Goal: Task Accomplishment & Management: Manage account settings

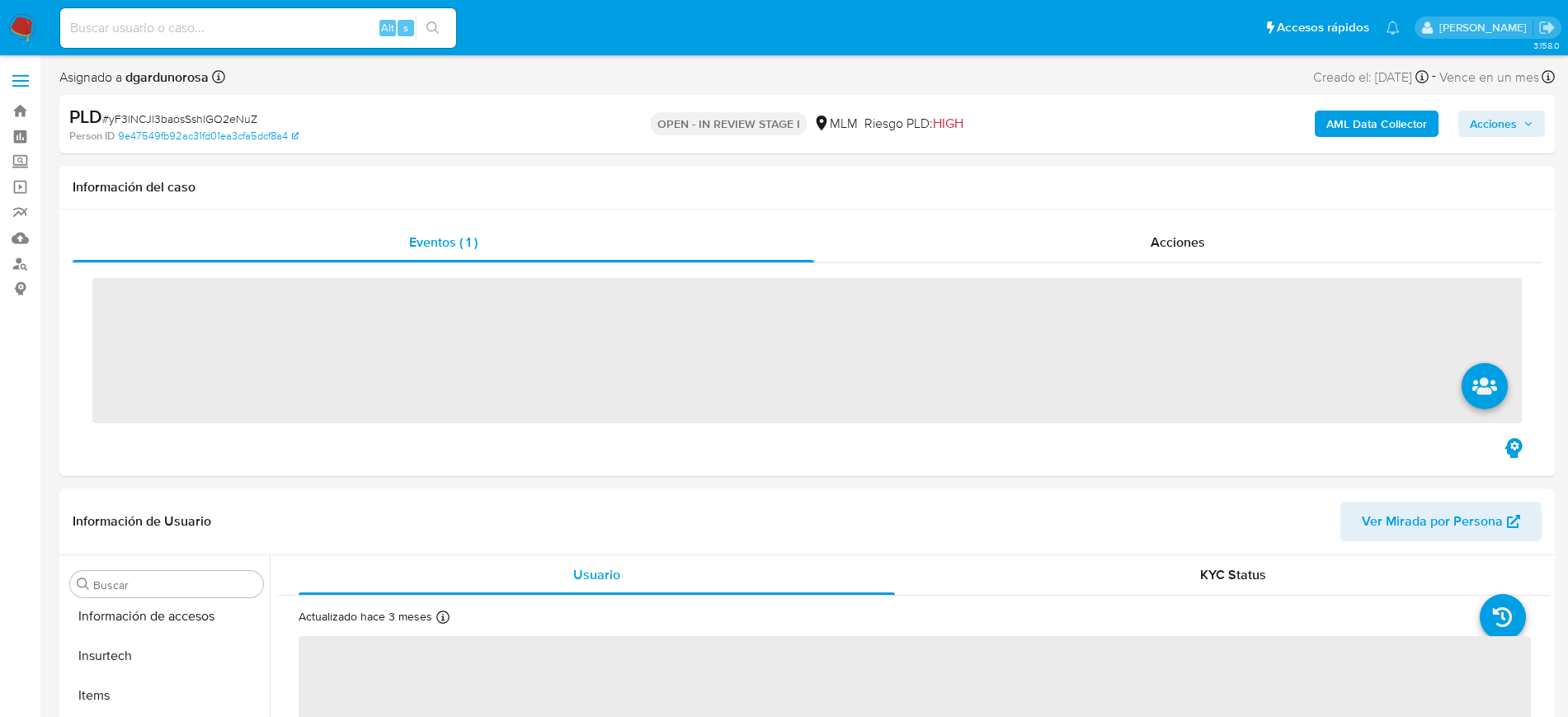
scroll to position [697, 0]
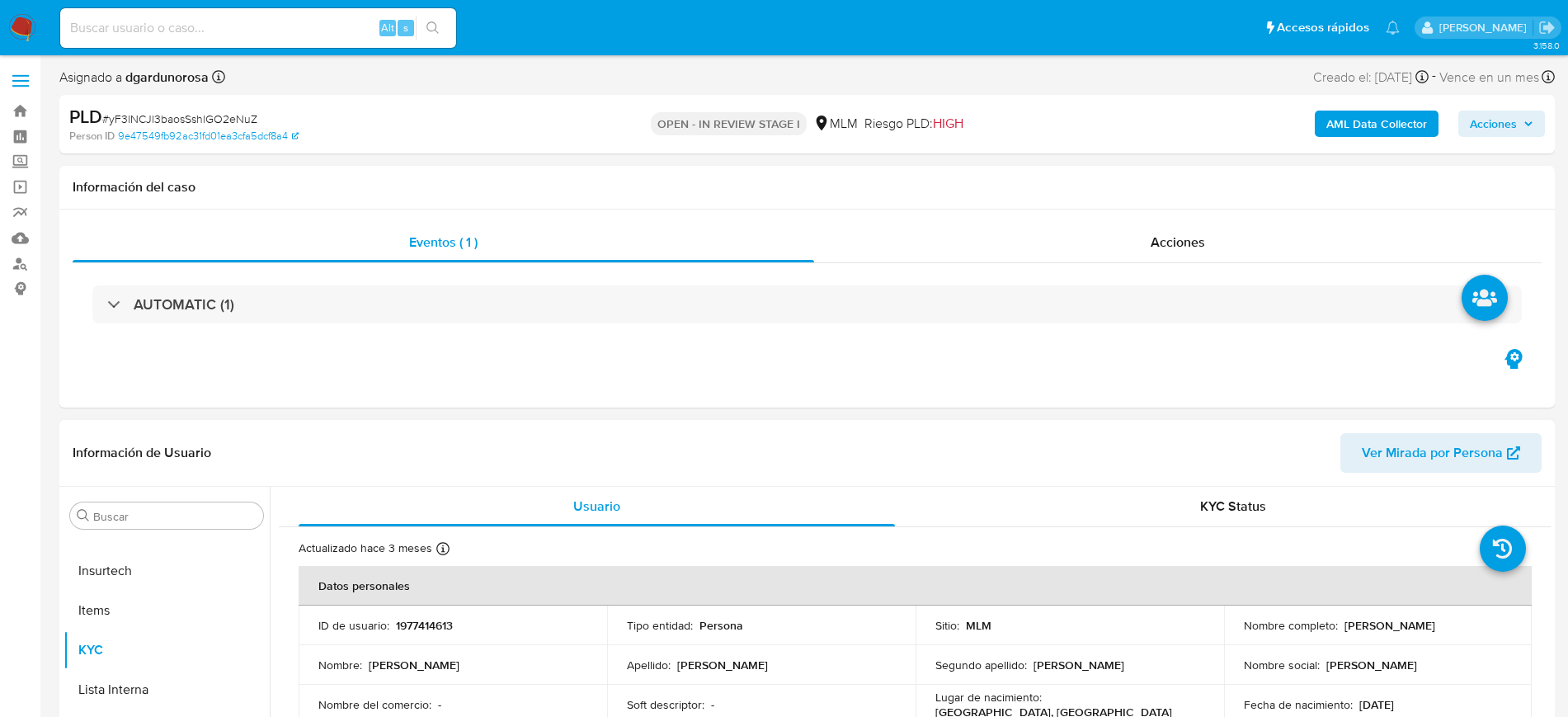
select select "10"
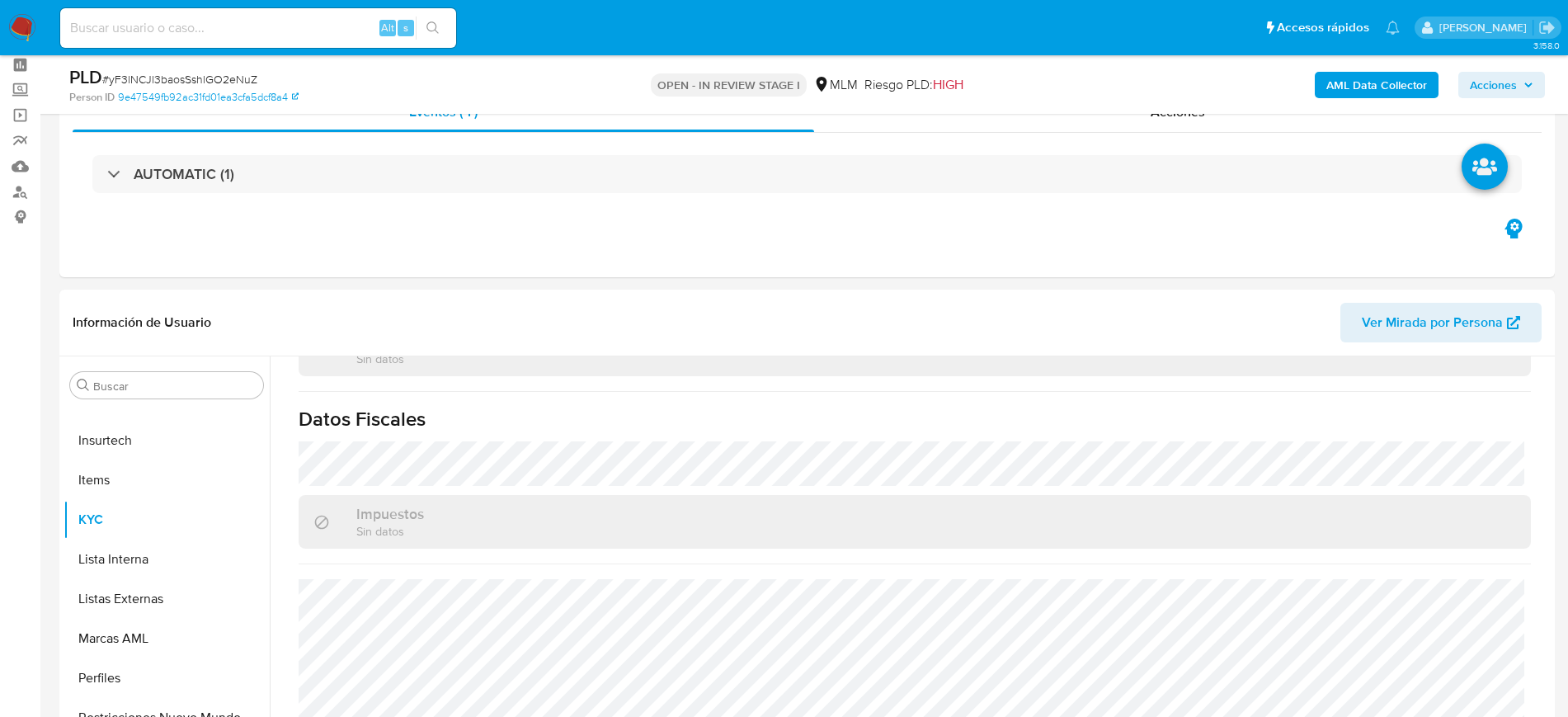
scroll to position [309, 0]
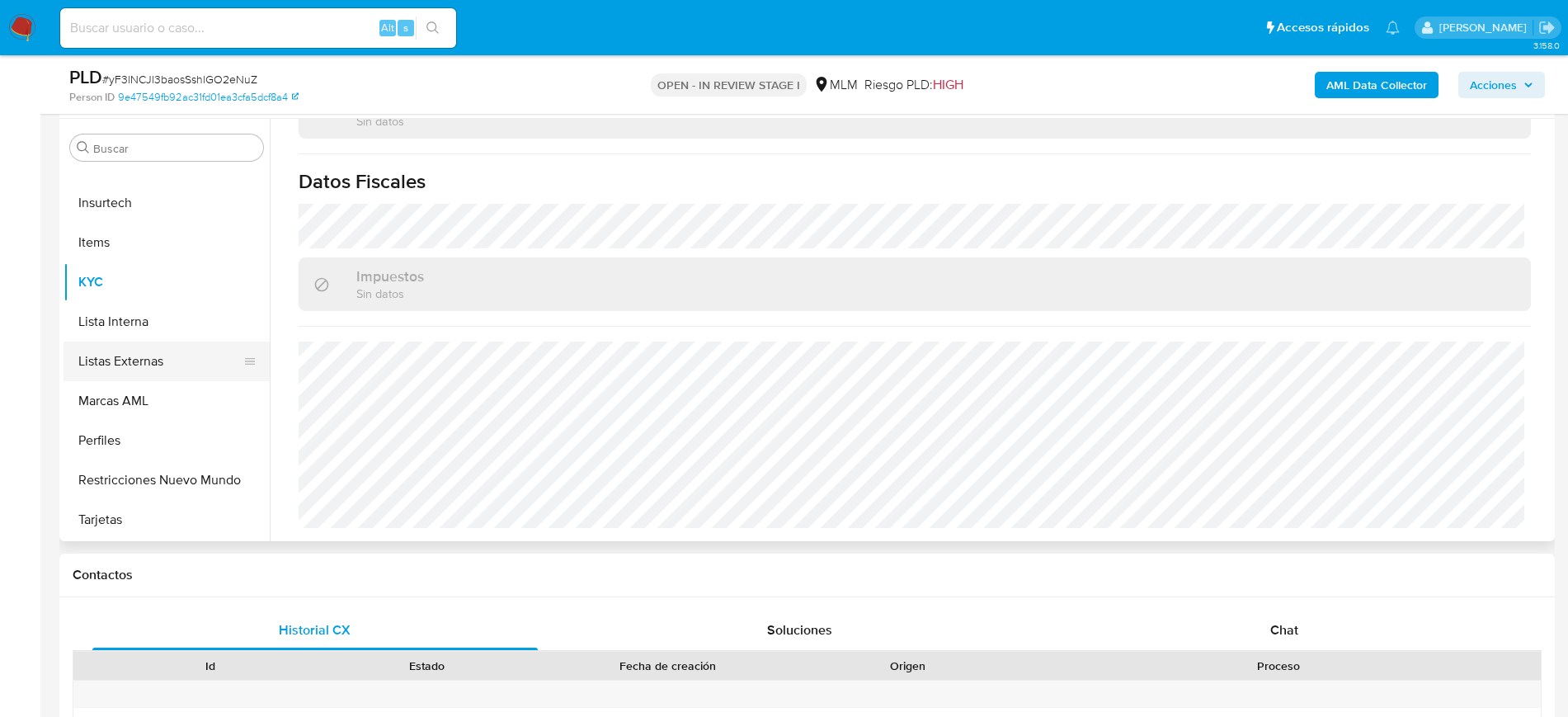
click at [139, 375] on button "Listas Externas" at bounding box center [160, 361] width 193 height 40
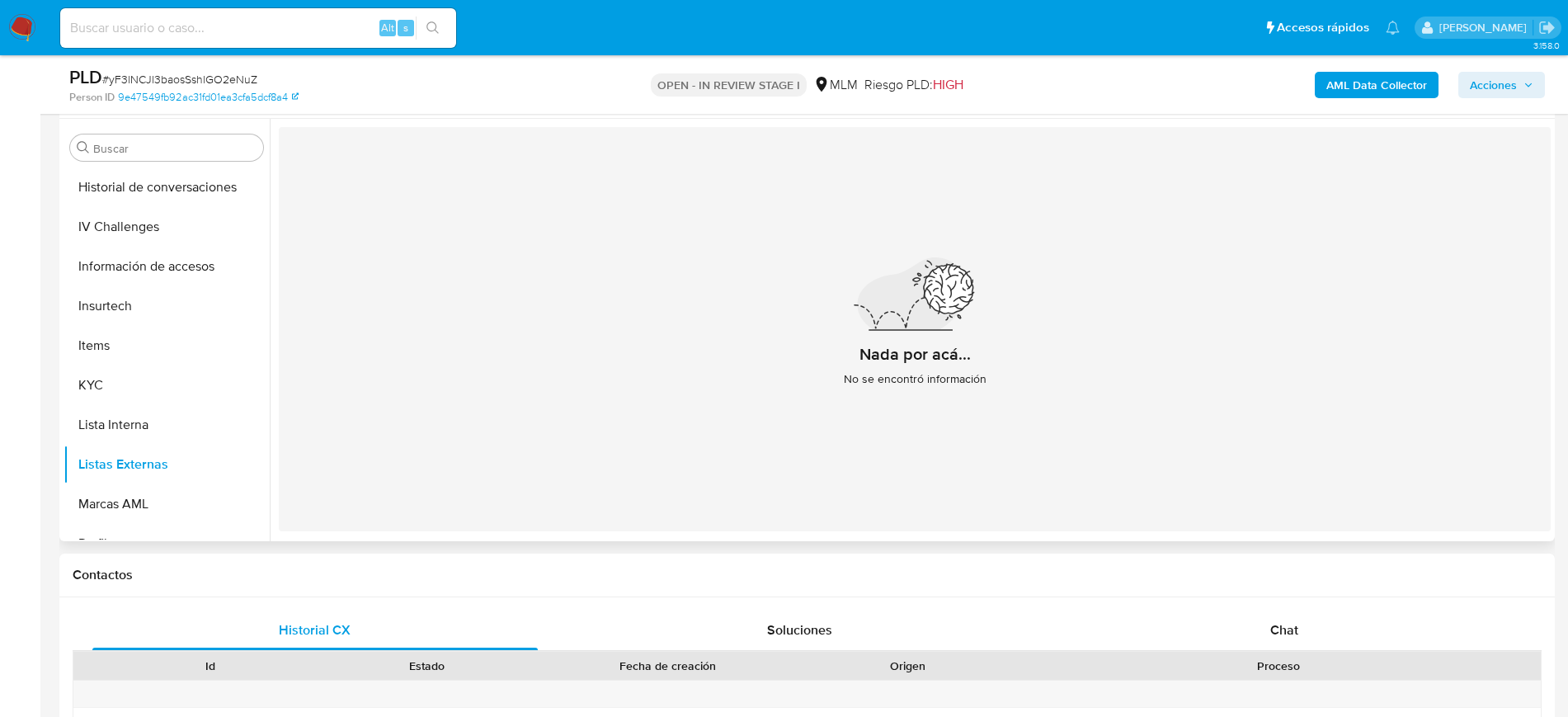
scroll to position [285, 0]
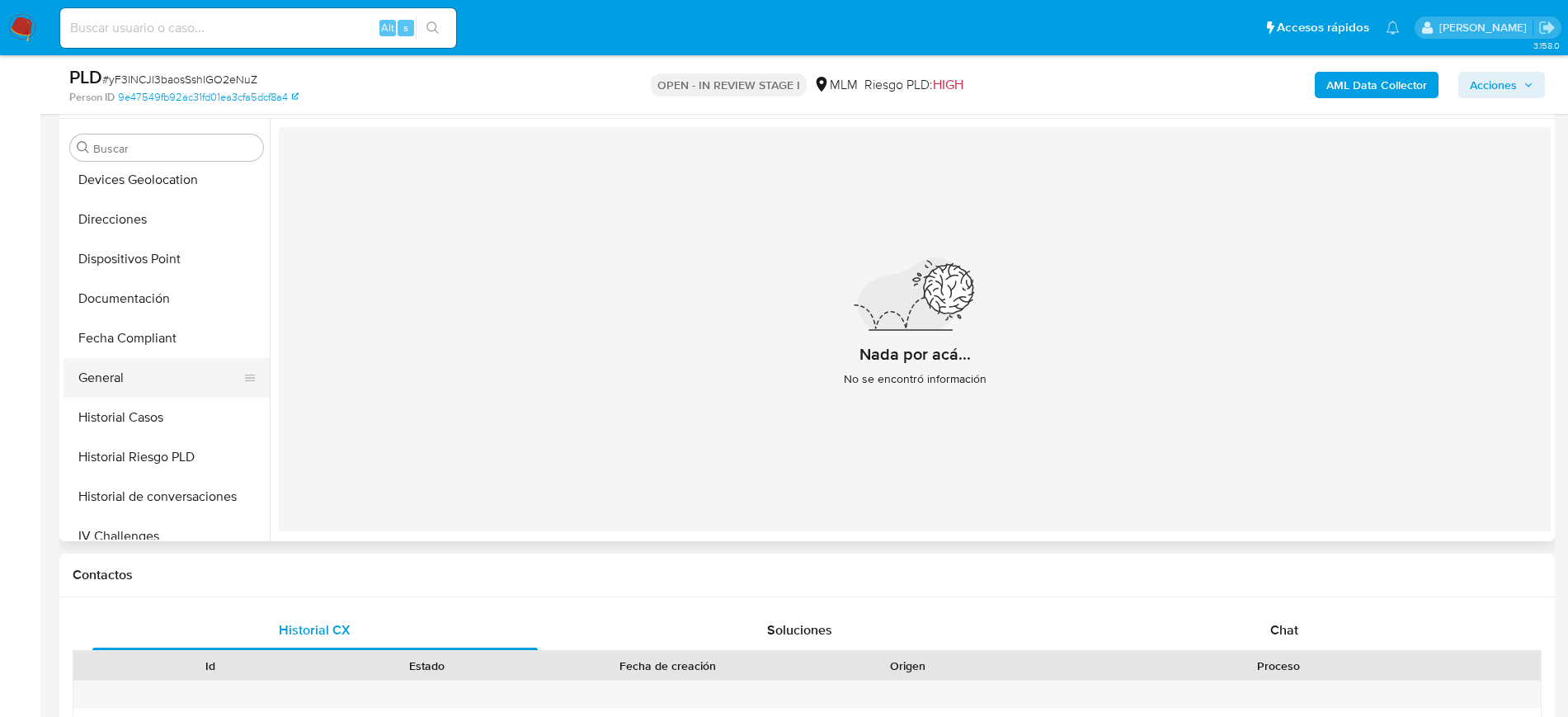
click at [144, 388] on button "General" at bounding box center [160, 377] width 193 height 40
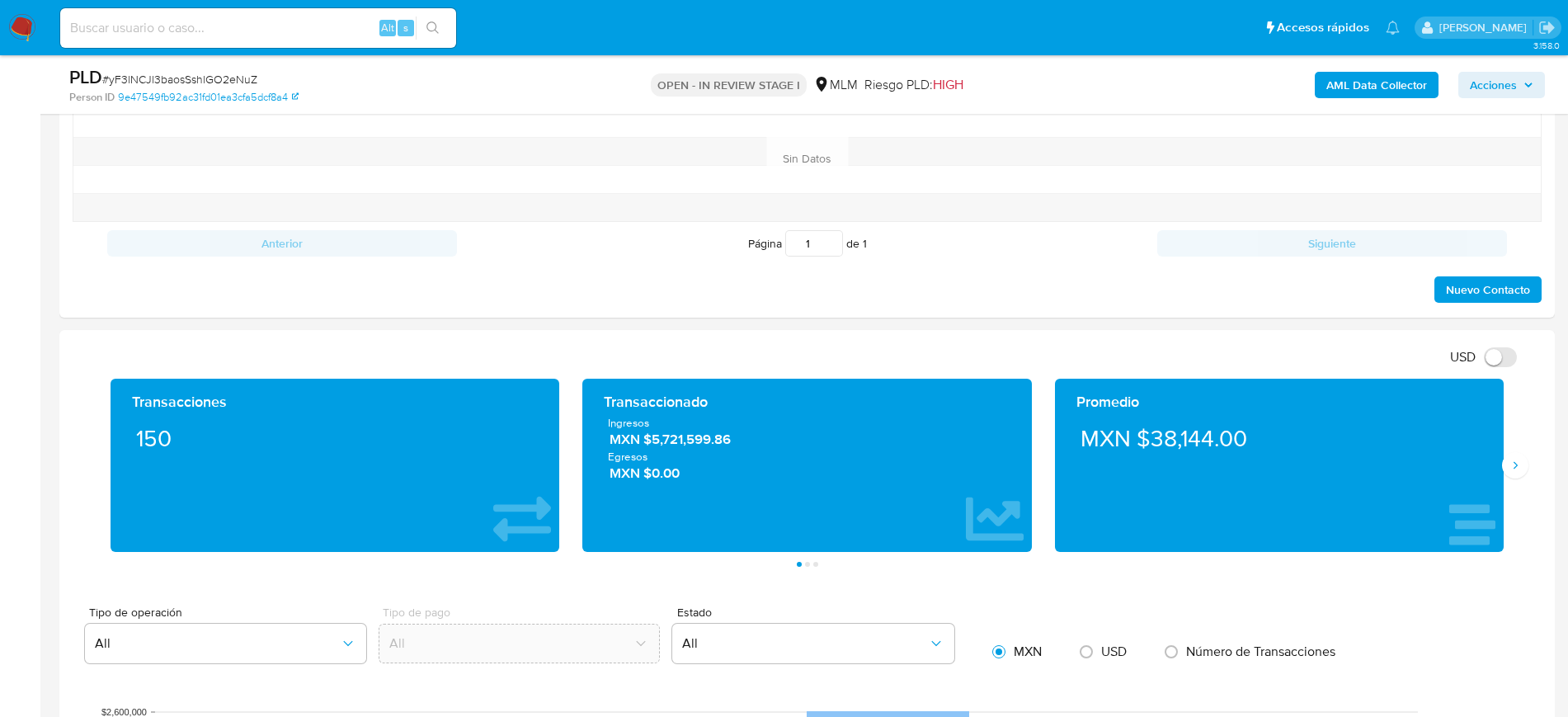
scroll to position [1134, 0]
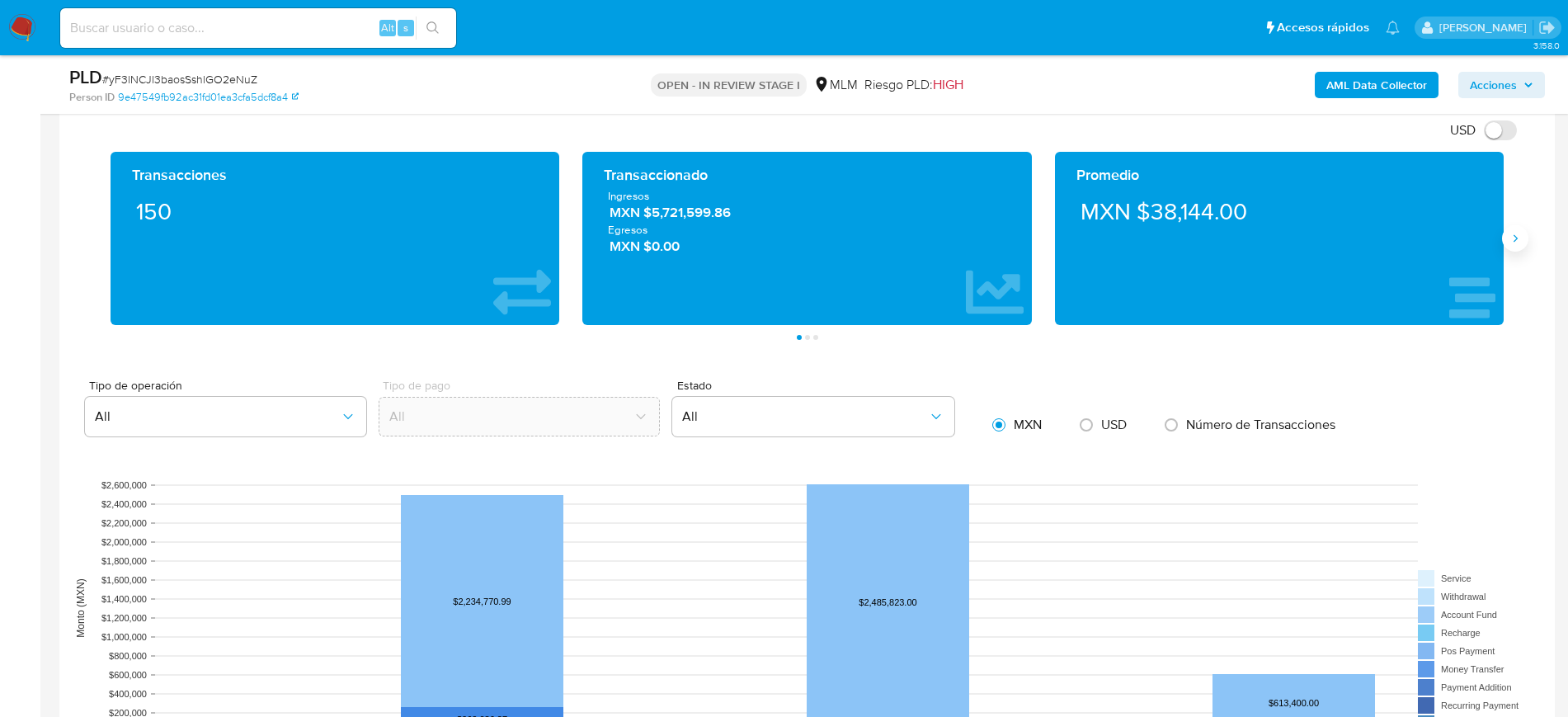
click at [1506, 241] on button "Siguiente" at bounding box center [1515, 238] width 27 height 27
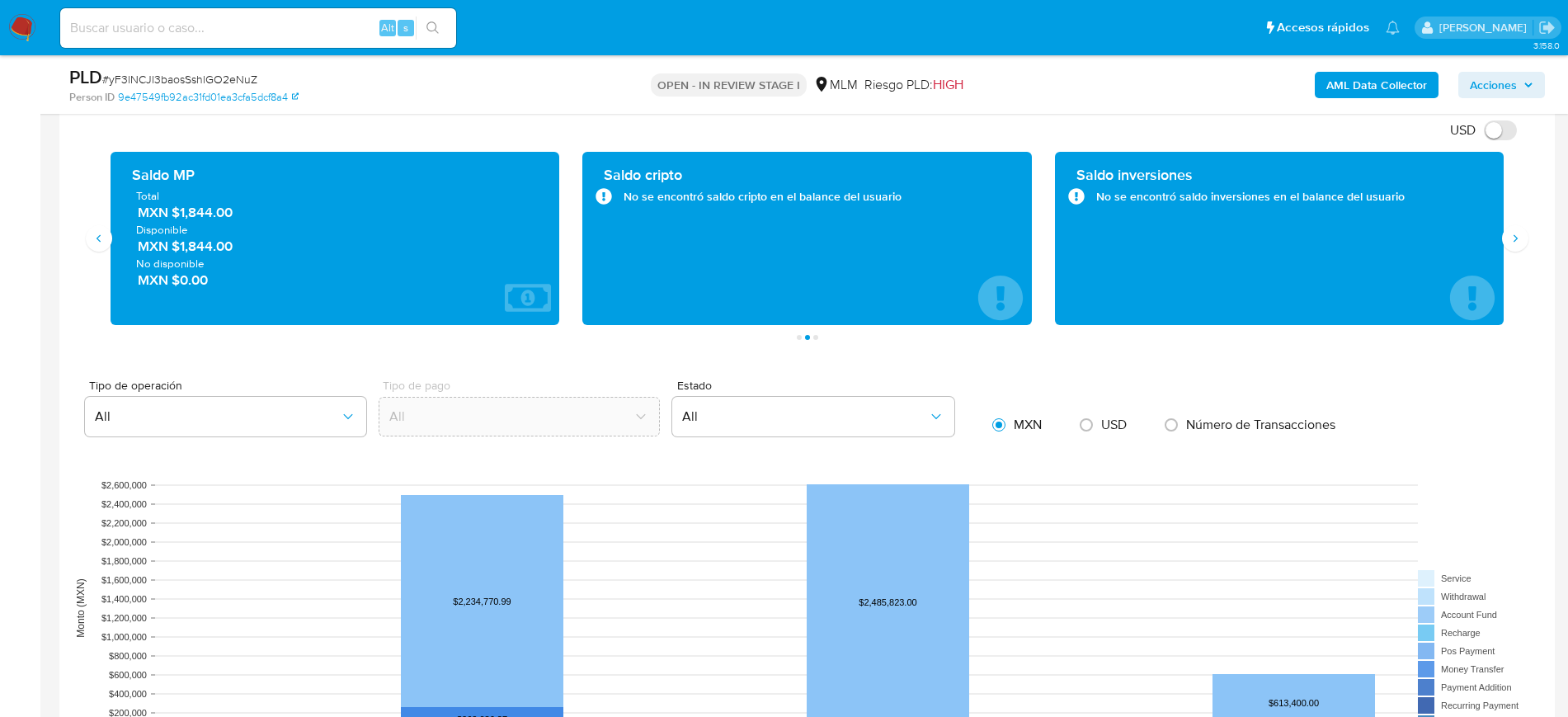
drag, startPoint x: 253, startPoint y: 215, endPoint x: 173, endPoint y: 212, distance: 80.1
click at [173, 212] on span "MXN $1,844.00" at bounding box center [336, 212] width 397 height 19
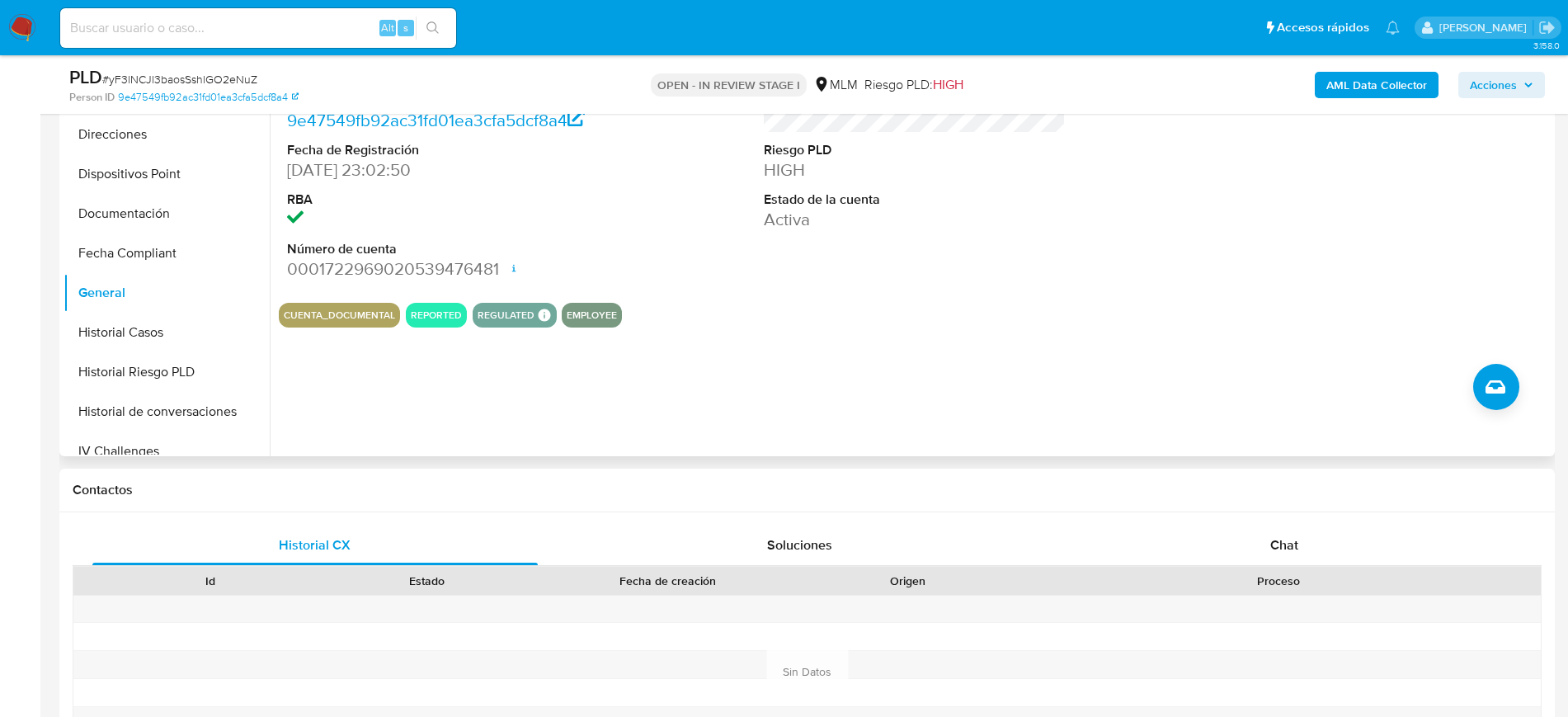
scroll to position [206, 0]
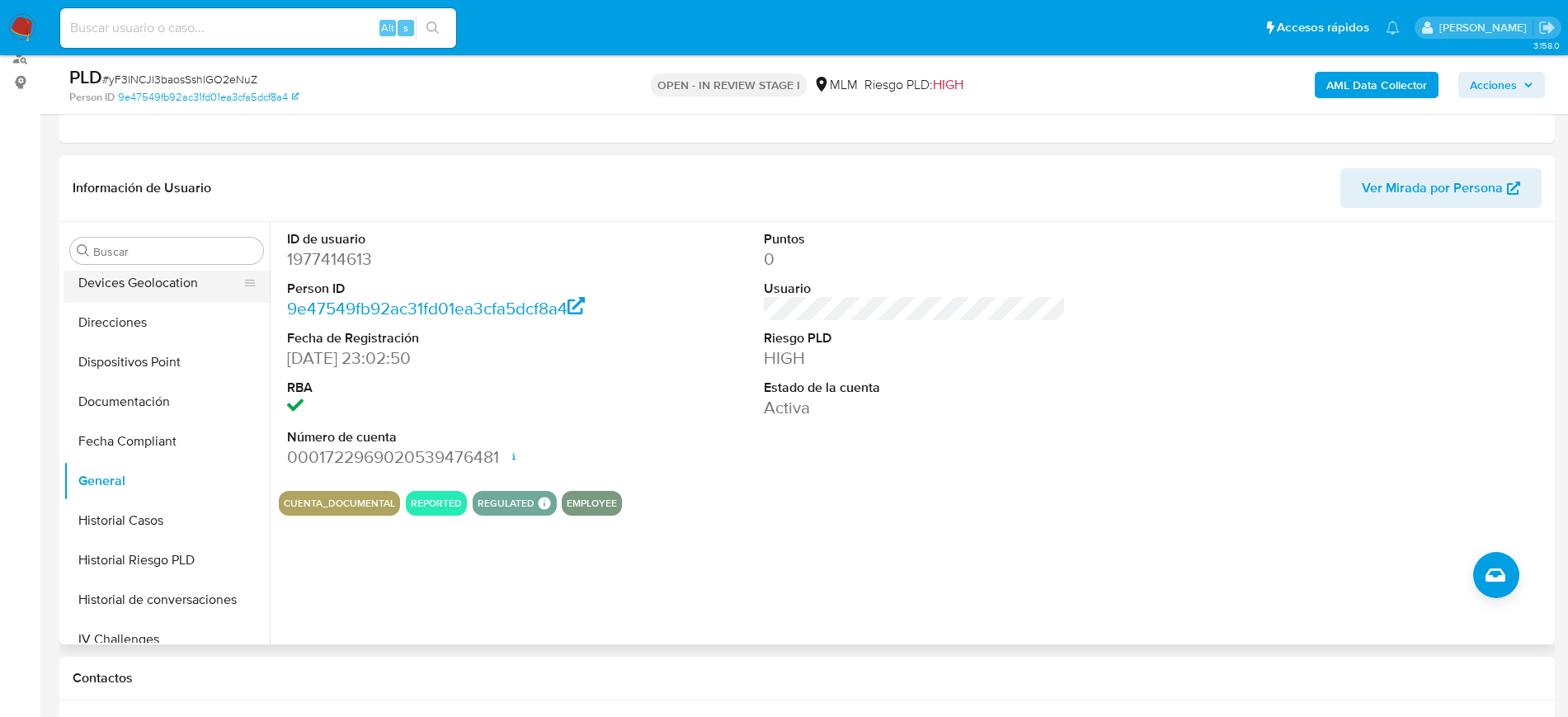
click at [188, 287] on button "Devices Geolocation" at bounding box center [160, 282] width 193 height 40
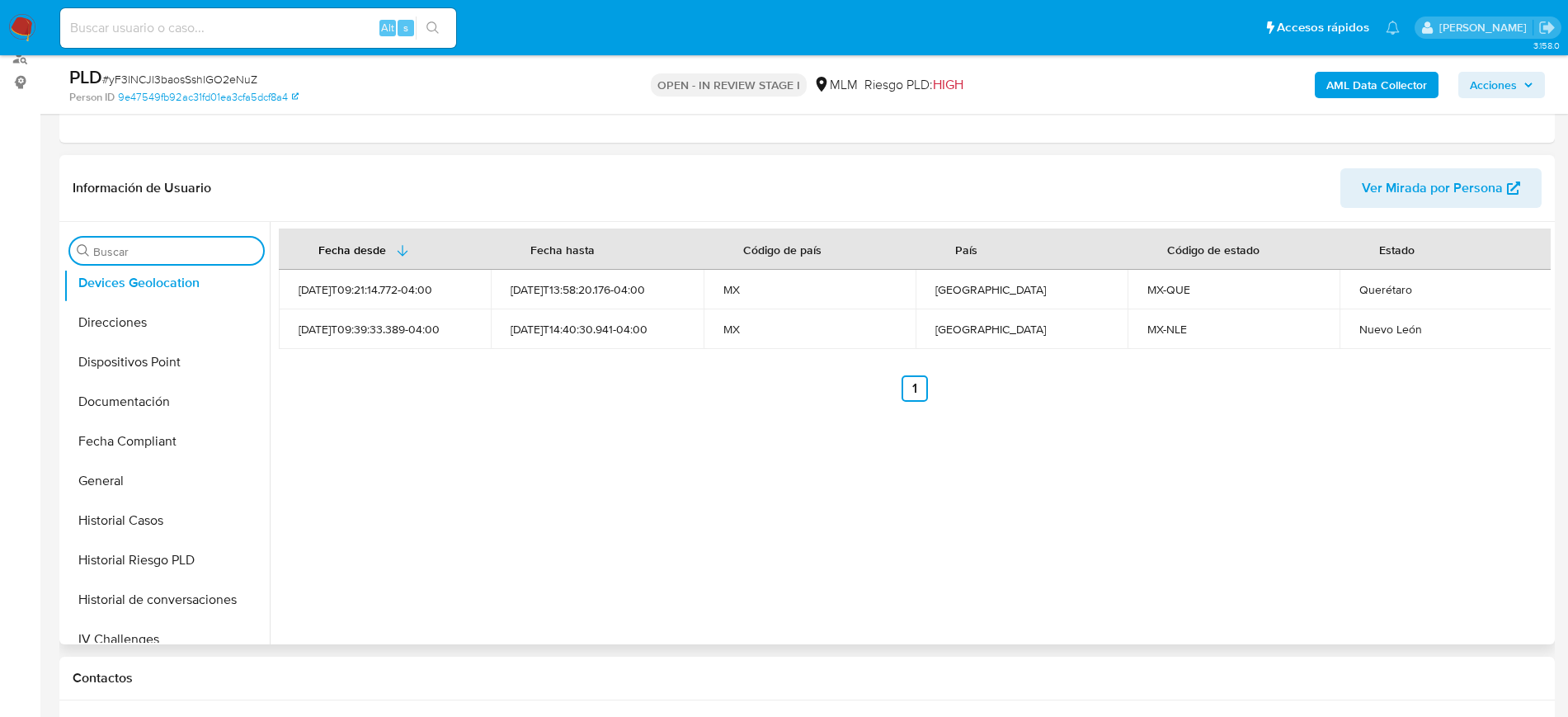
click at [192, 254] on input "Buscar" at bounding box center [175, 252] width 164 height 15
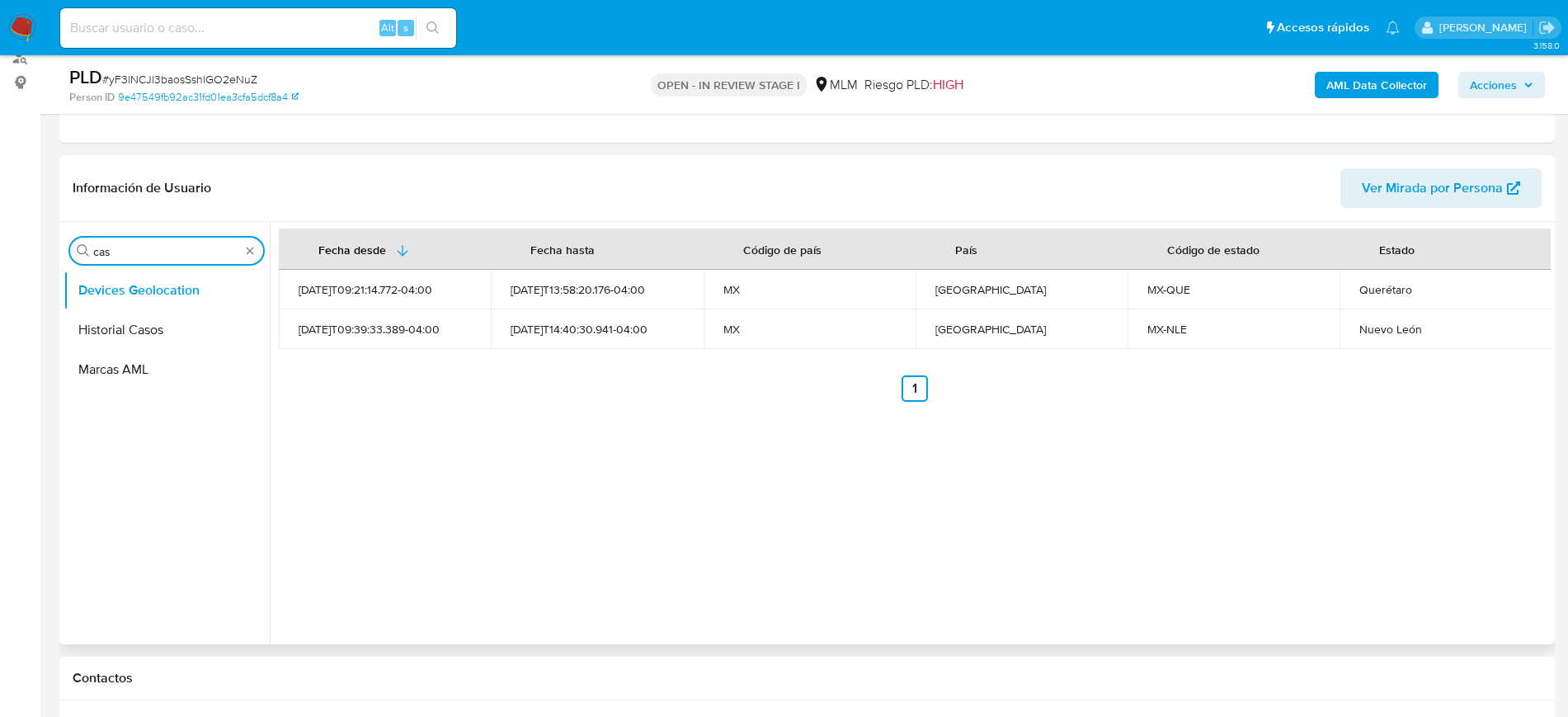
scroll to position [0, 0]
type input "cas"
click at [146, 337] on button "Historial Casos" at bounding box center [160, 329] width 193 height 40
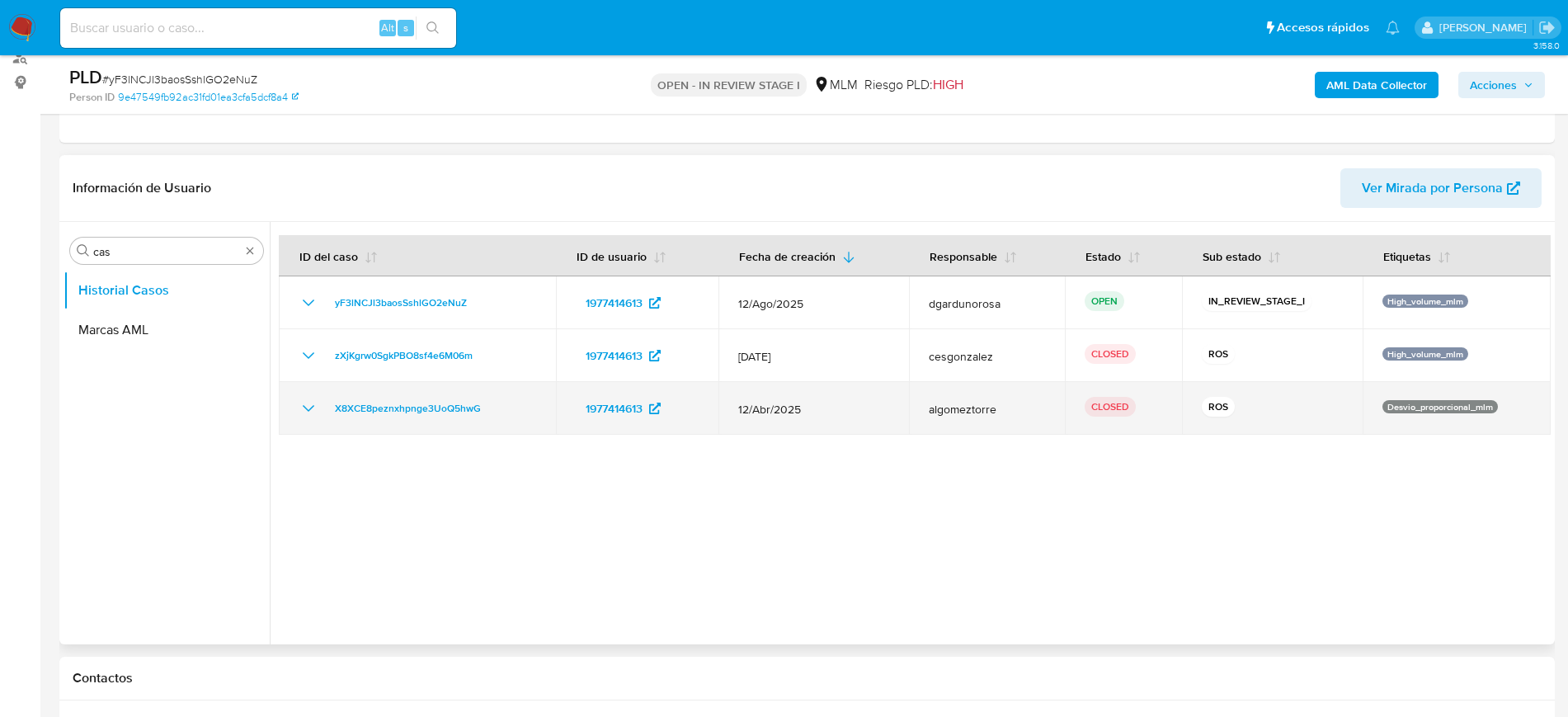
click at [302, 408] on icon "Mostrar/Ocultar" at bounding box center [308, 408] width 19 height 19
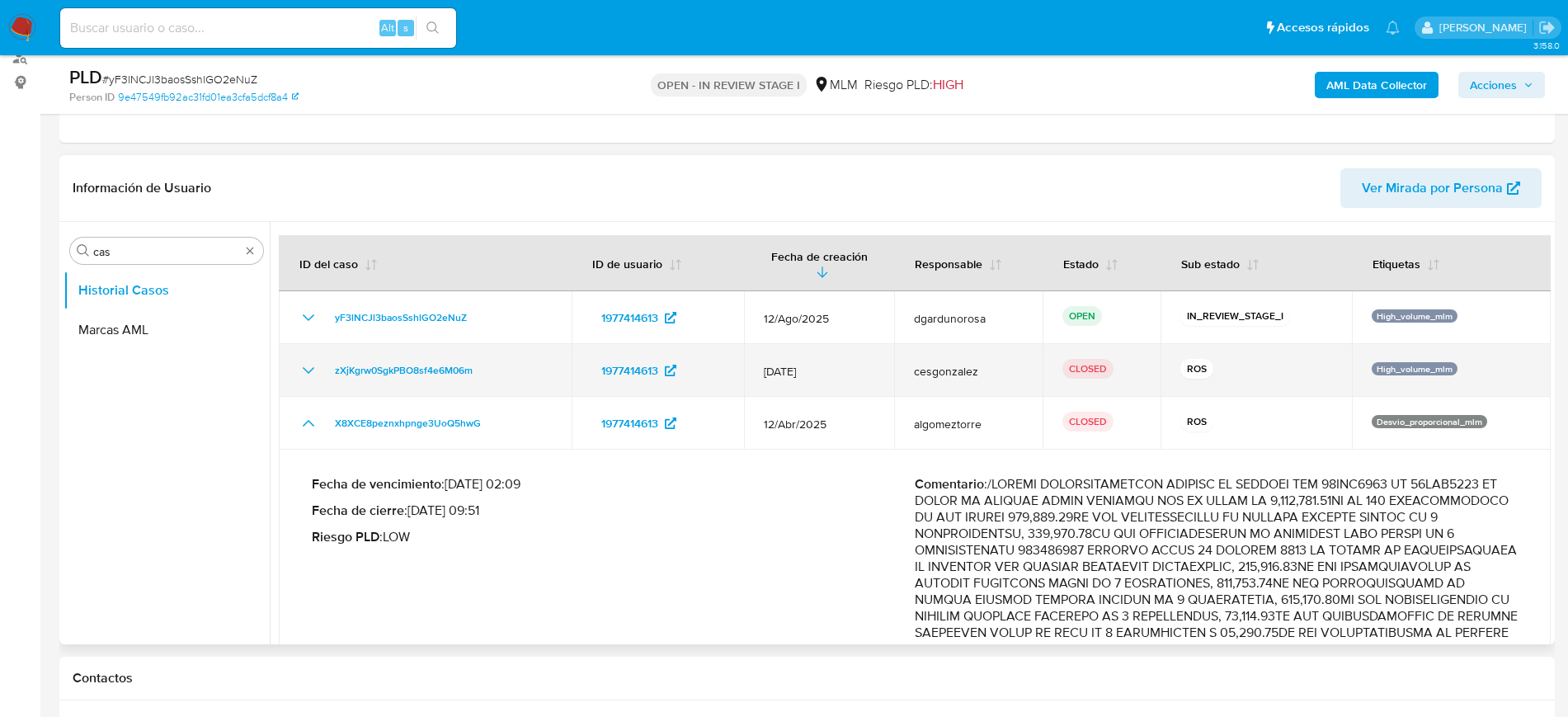
click at [306, 365] on icon "Mostrar/Ocultar" at bounding box center [308, 370] width 19 height 19
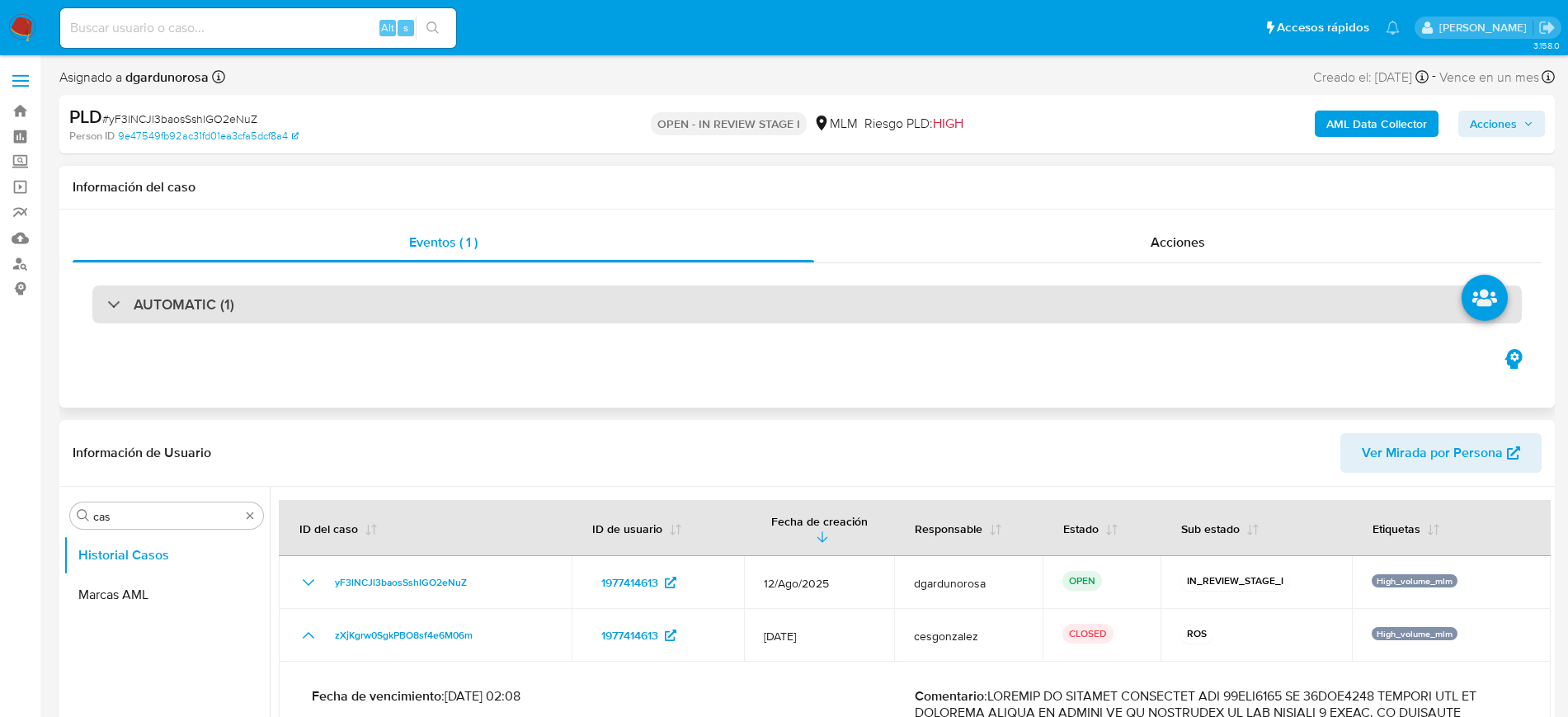
click at [232, 314] on h3 "AUTOMATIC (1)" at bounding box center [183, 304] width 101 height 19
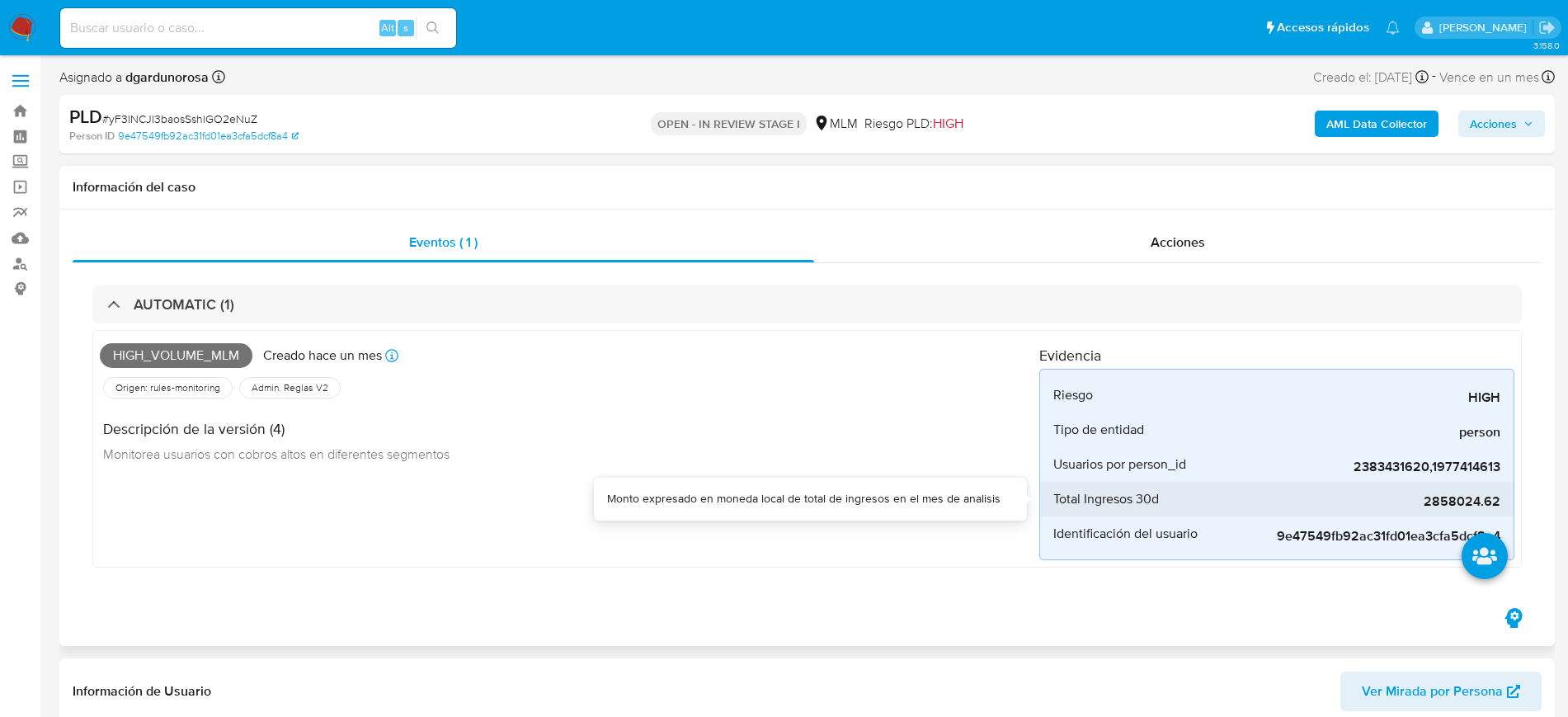
click at [1473, 500] on span "2858024.62" at bounding box center [1376, 501] width 247 height 17
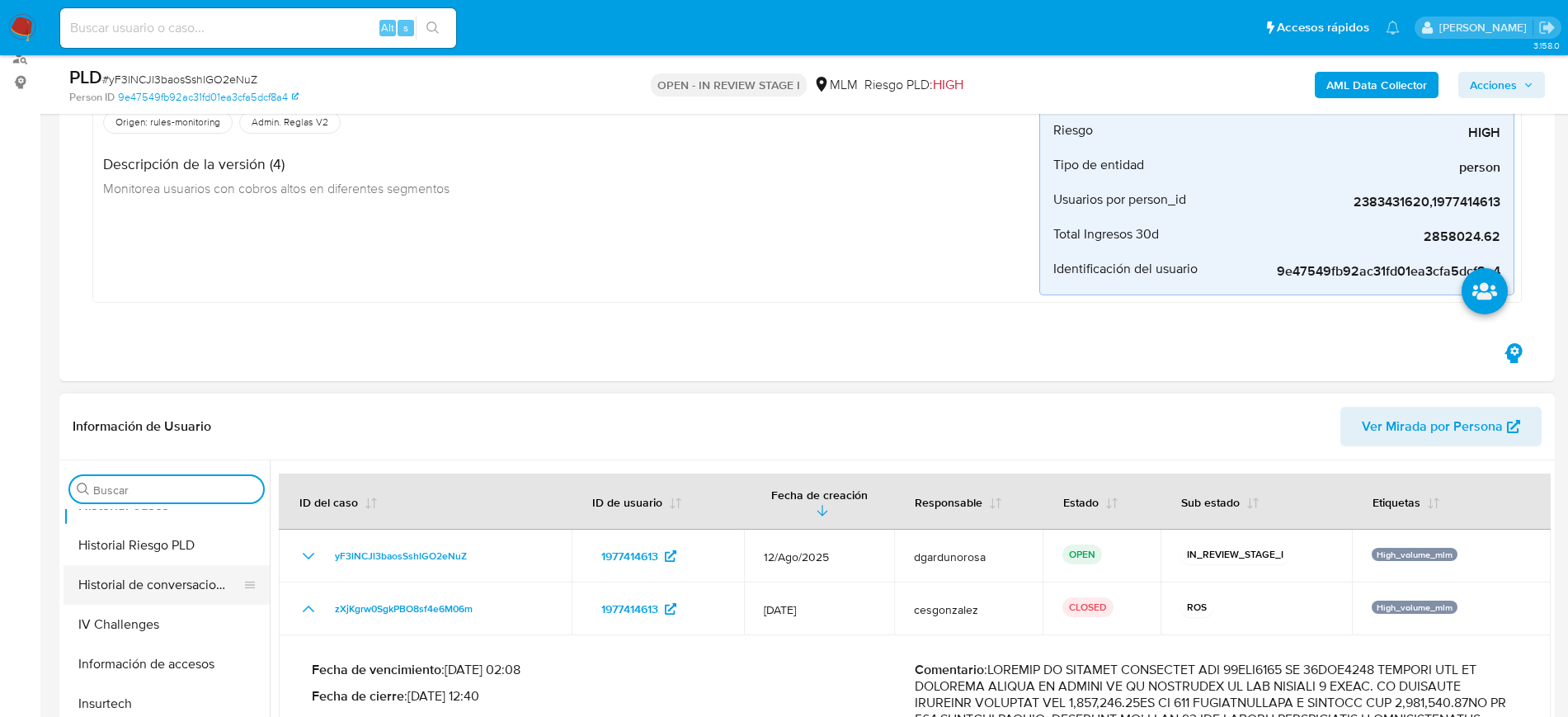
scroll to position [515, 0]
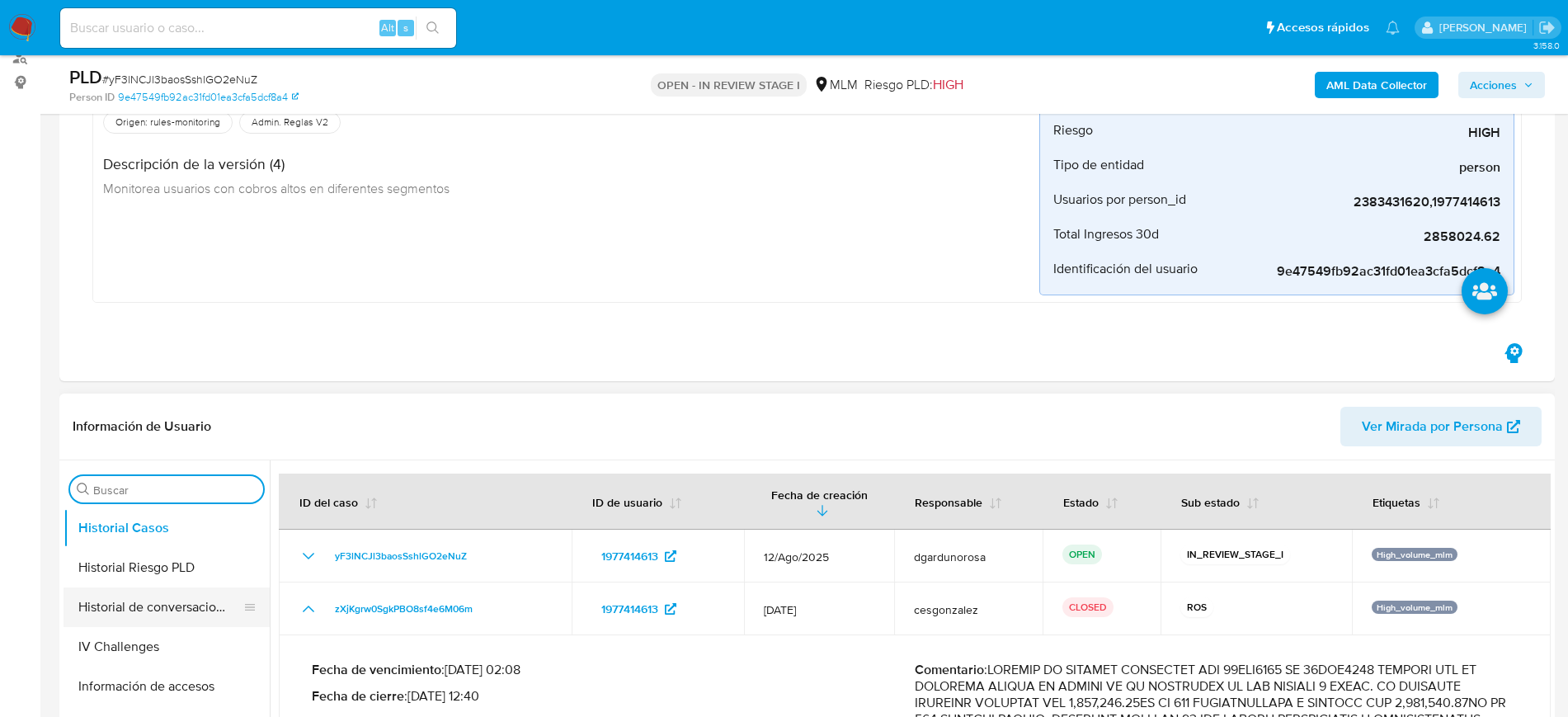
drag, startPoint x: 167, startPoint y: 608, endPoint x: 178, endPoint y: 588, distance: 22.8
click at [167, 607] on button "Historial de conversaciones" at bounding box center [160, 607] width 193 height 40
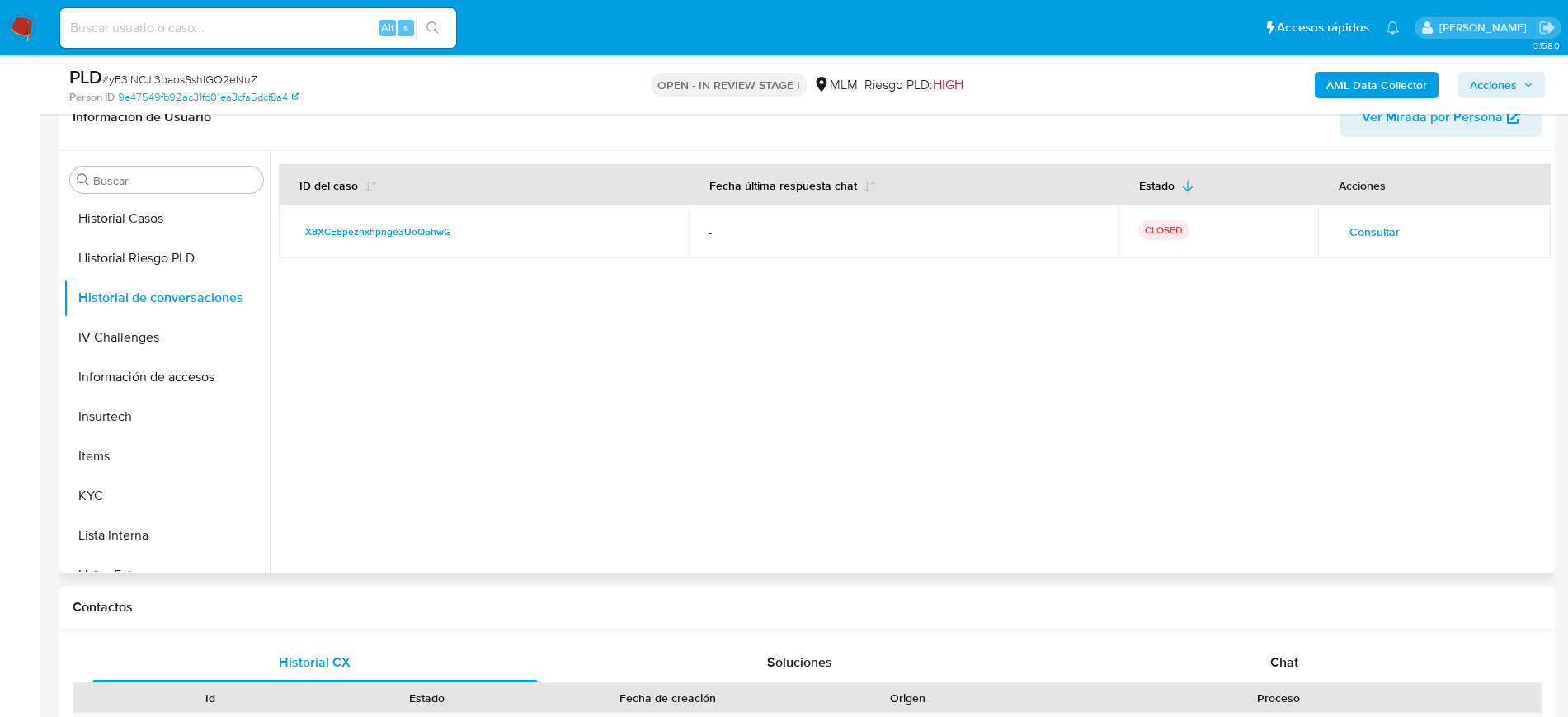
click at [1376, 232] on span "Consultar" at bounding box center [1375, 231] width 50 height 23
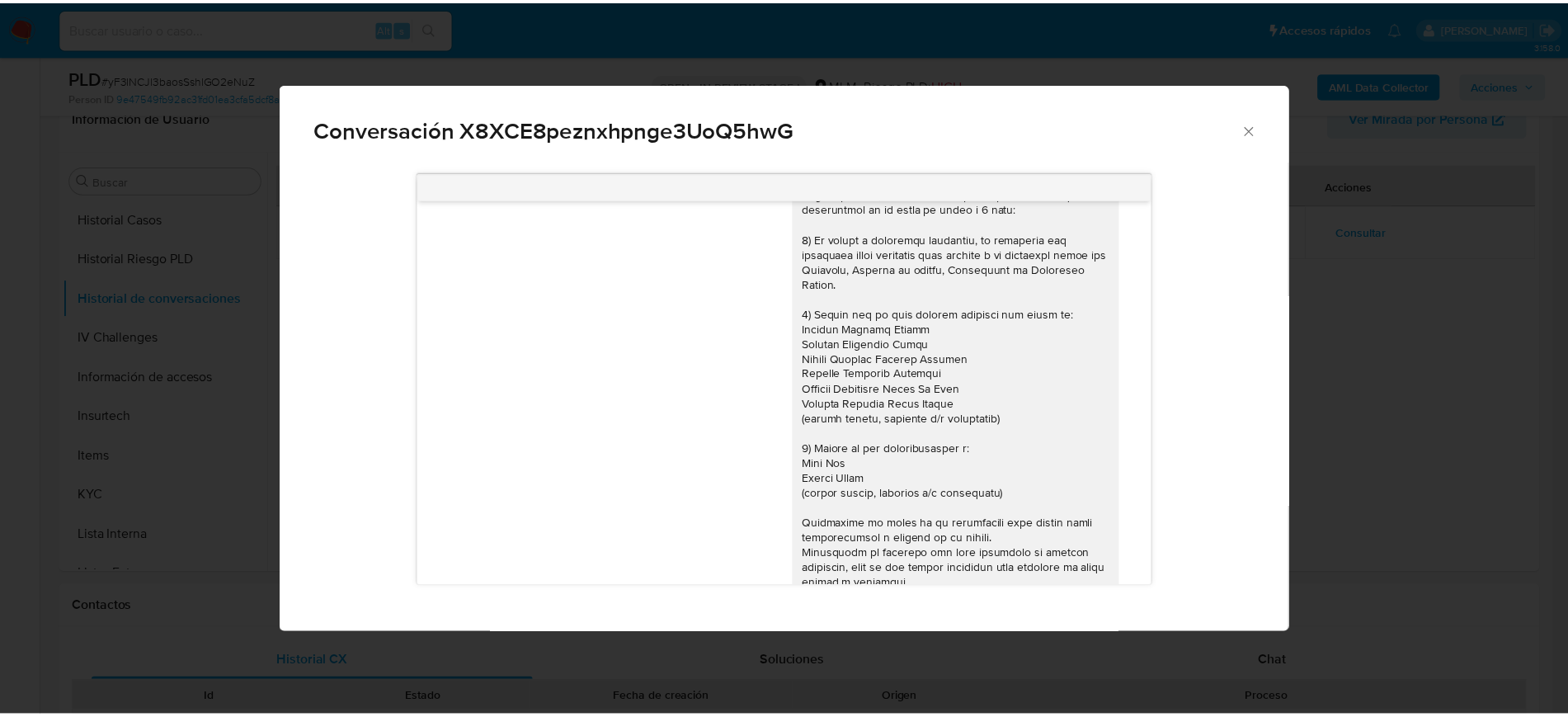
scroll to position [203, 0]
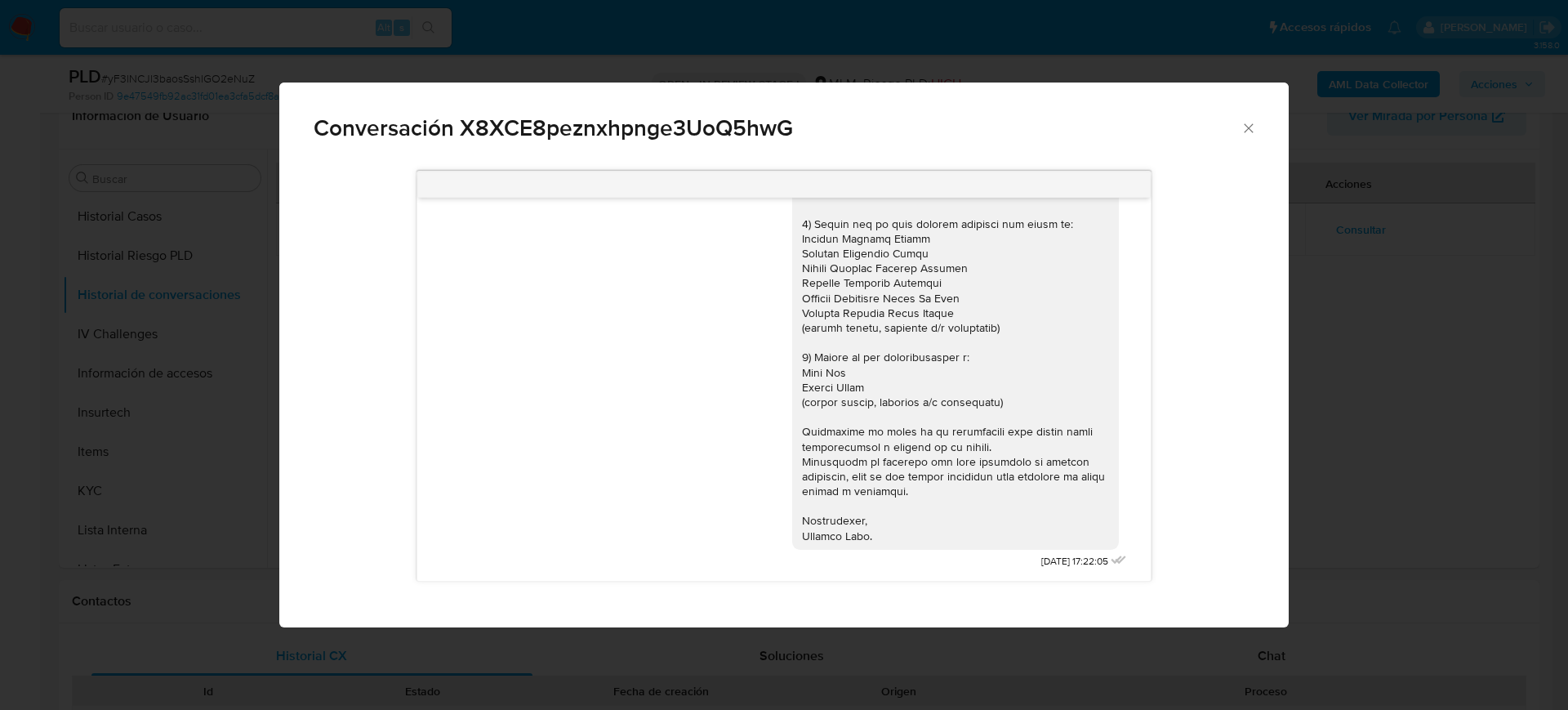
click at [1381, 373] on div "Conversación X8XCE8peznxhpnge3UoQ5hwG 14/04/2025 17:22:05" at bounding box center [784, 355] width 1568 height 710
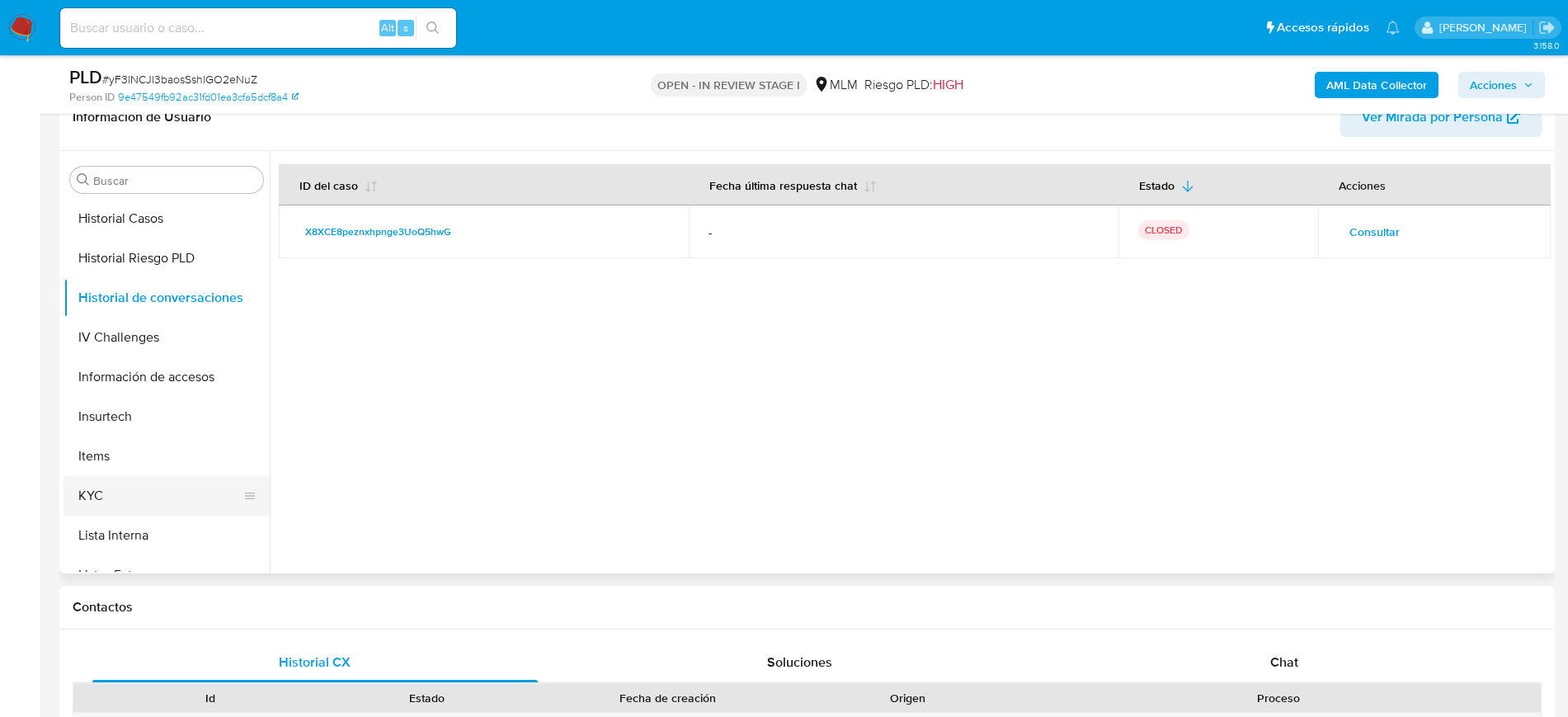
click at [129, 499] on button "KYC" at bounding box center [160, 495] width 193 height 40
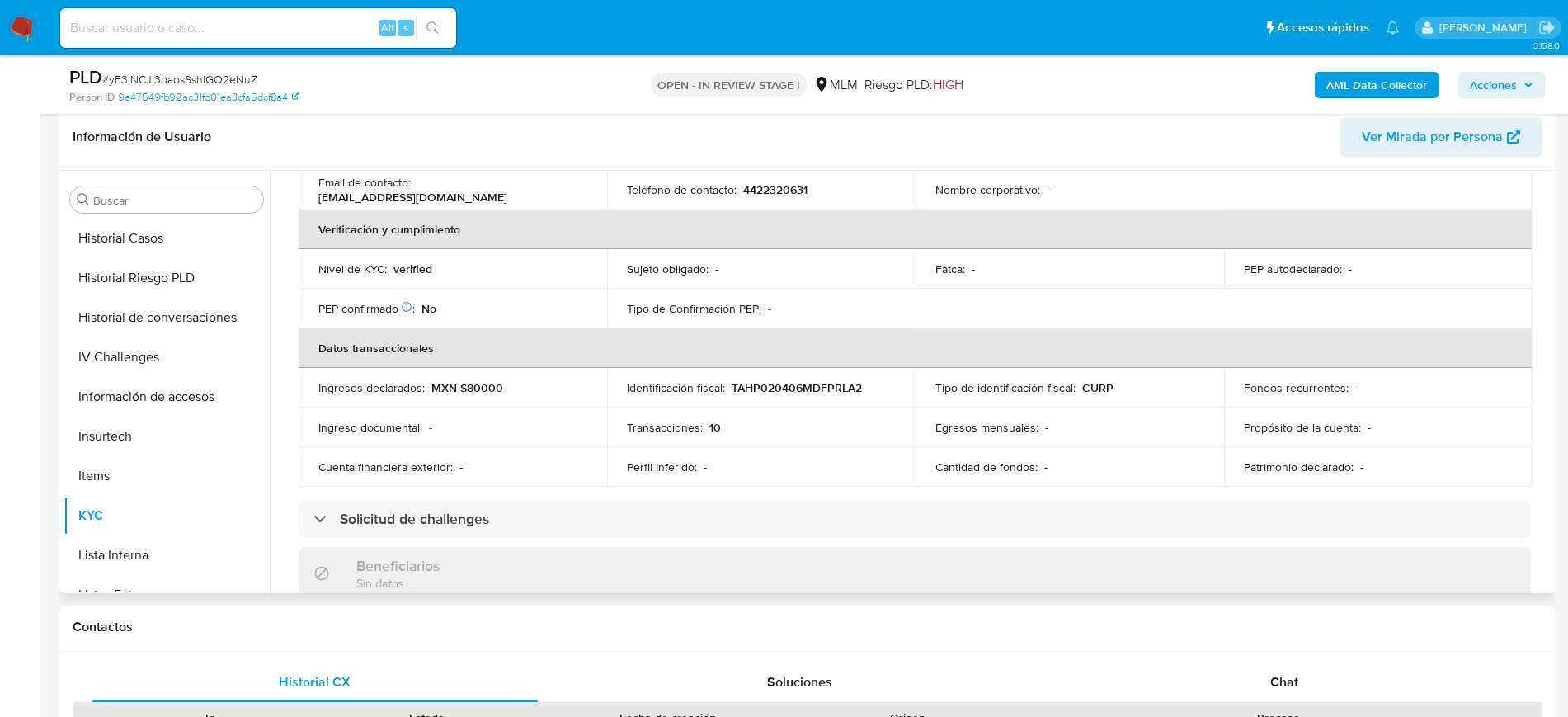
scroll to position [76, 0]
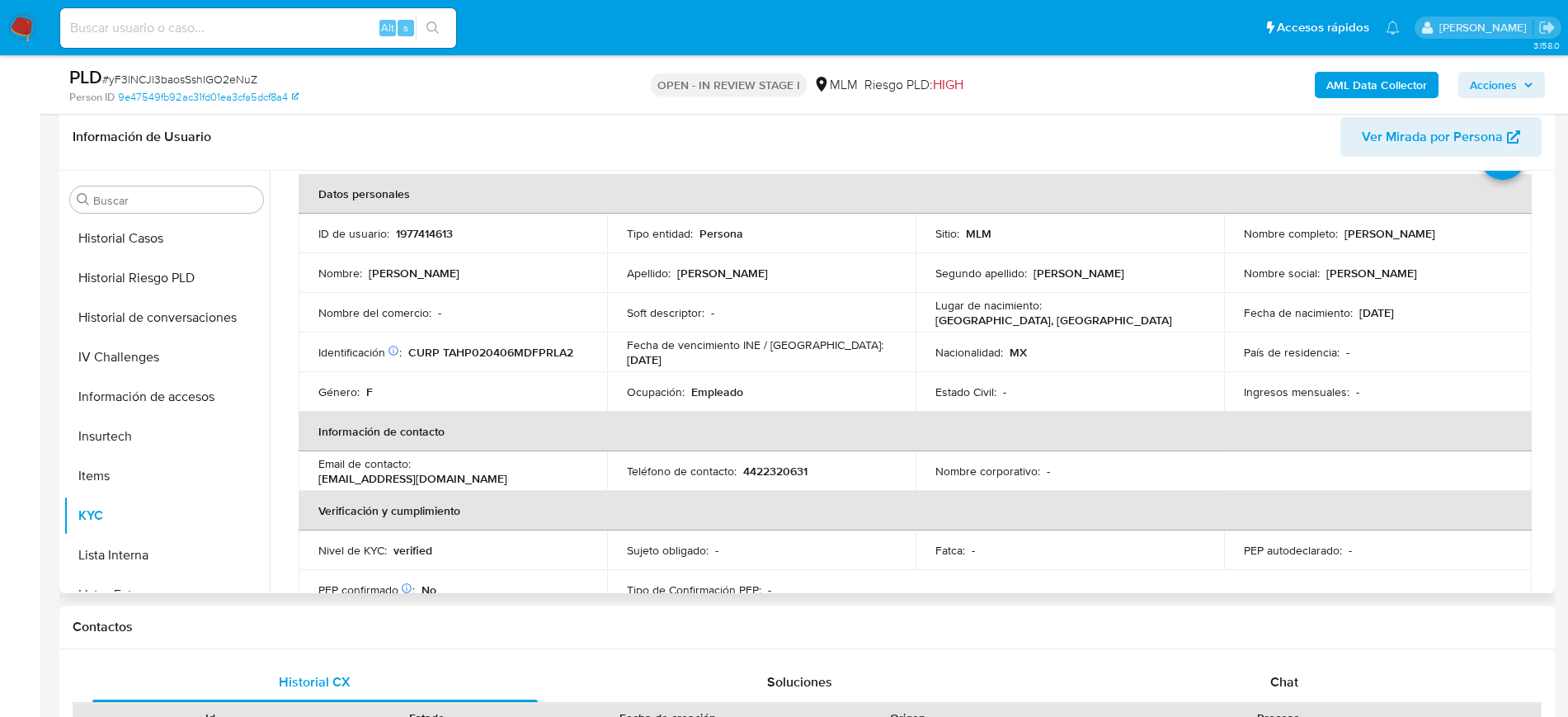
click at [787, 469] on p "4422320631" at bounding box center [775, 471] width 65 height 15
click at [788, 469] on p "4422320631" at bounding box center [775, 471] width 65 height 15
copy p "4422320631"
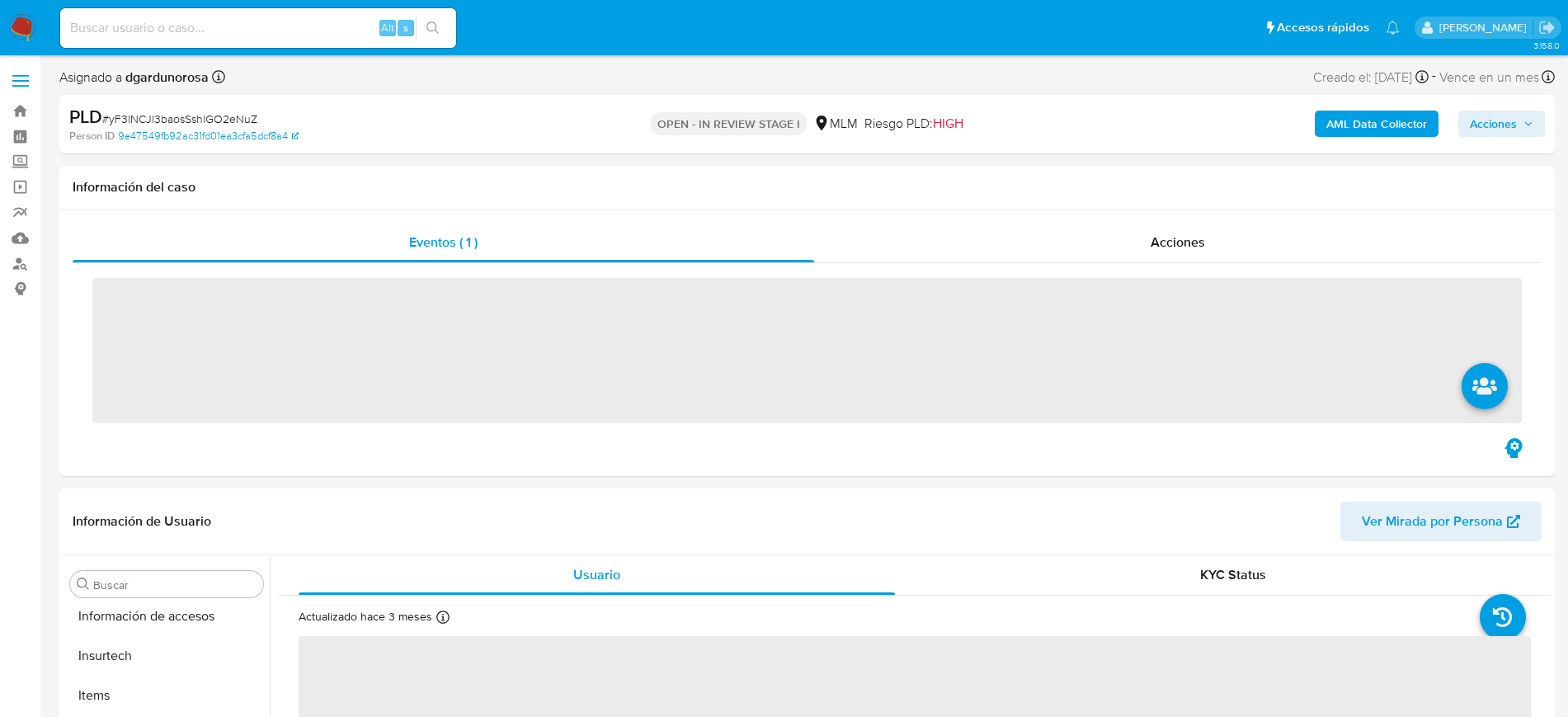
scroll to position [697, 0]
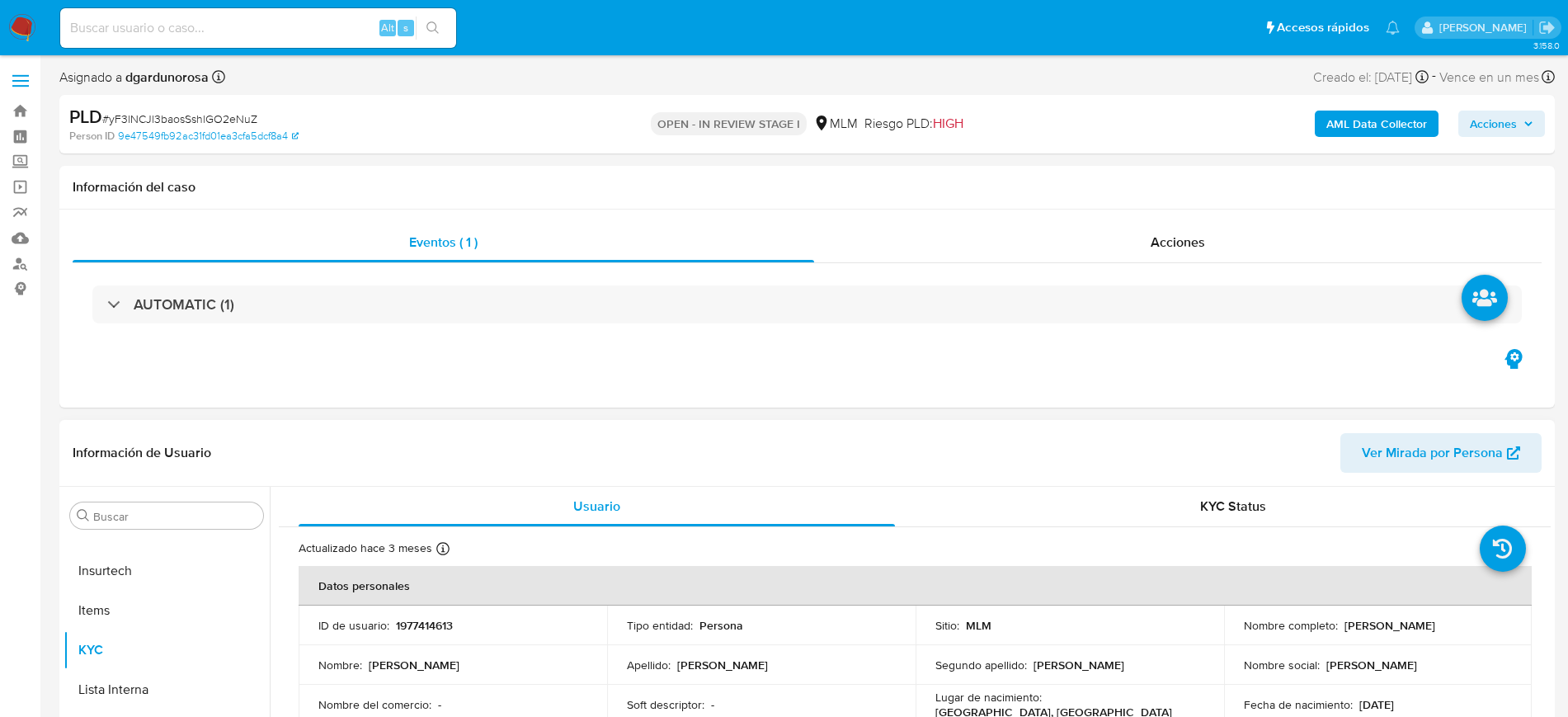
select select "10"
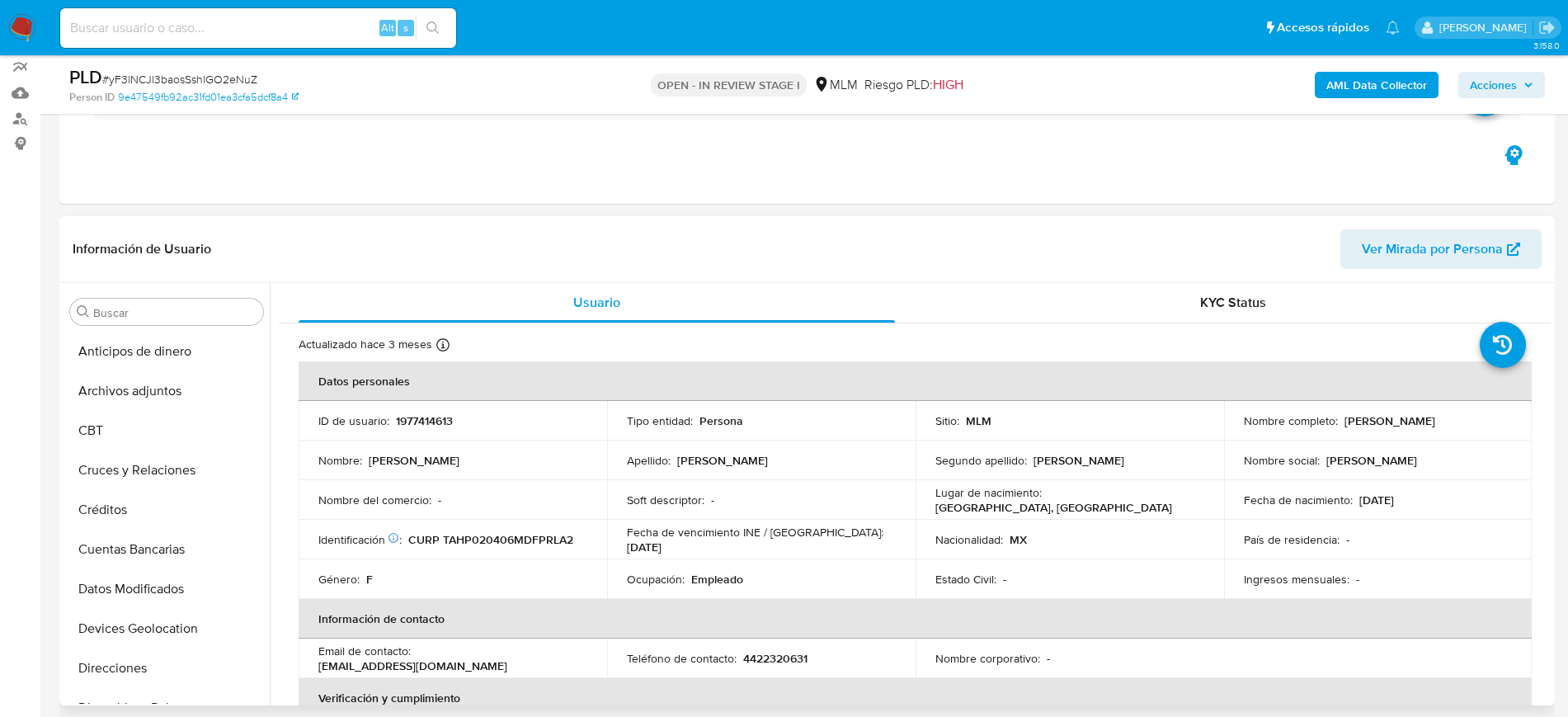
scroll to position [0, 0]
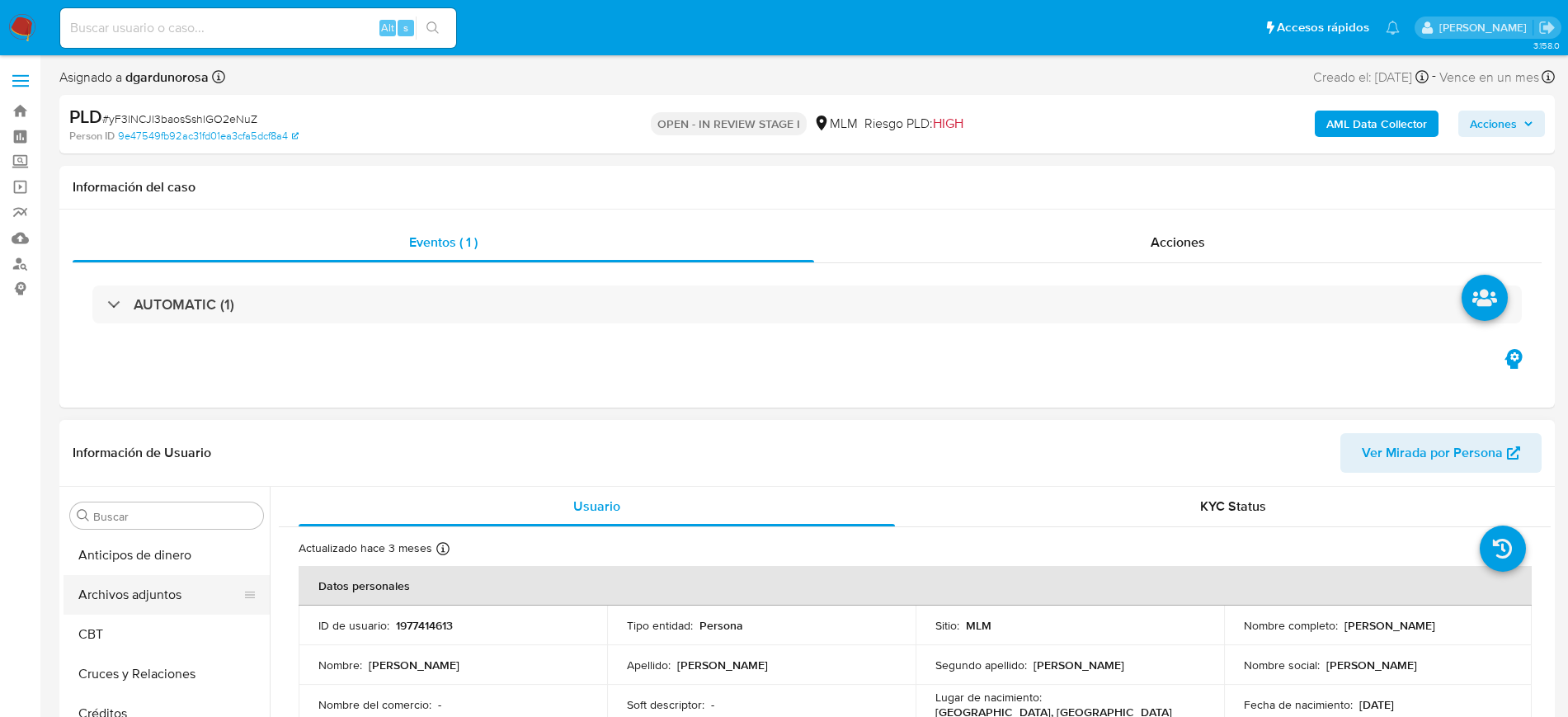
click at [152, 586] on button "Archivos adjuntos" at bounding box center [160, 594] width 193 height 40
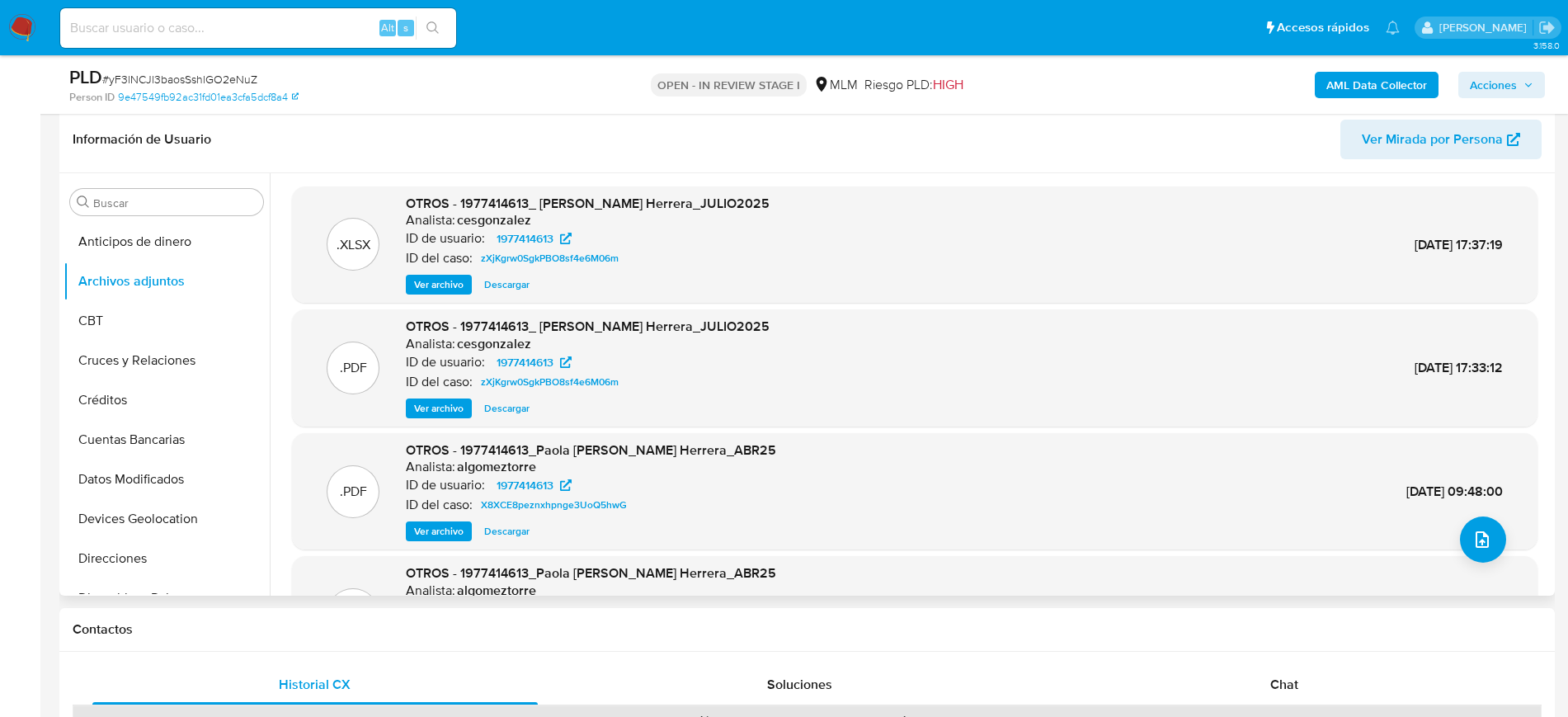
scroll to position [309, 0]
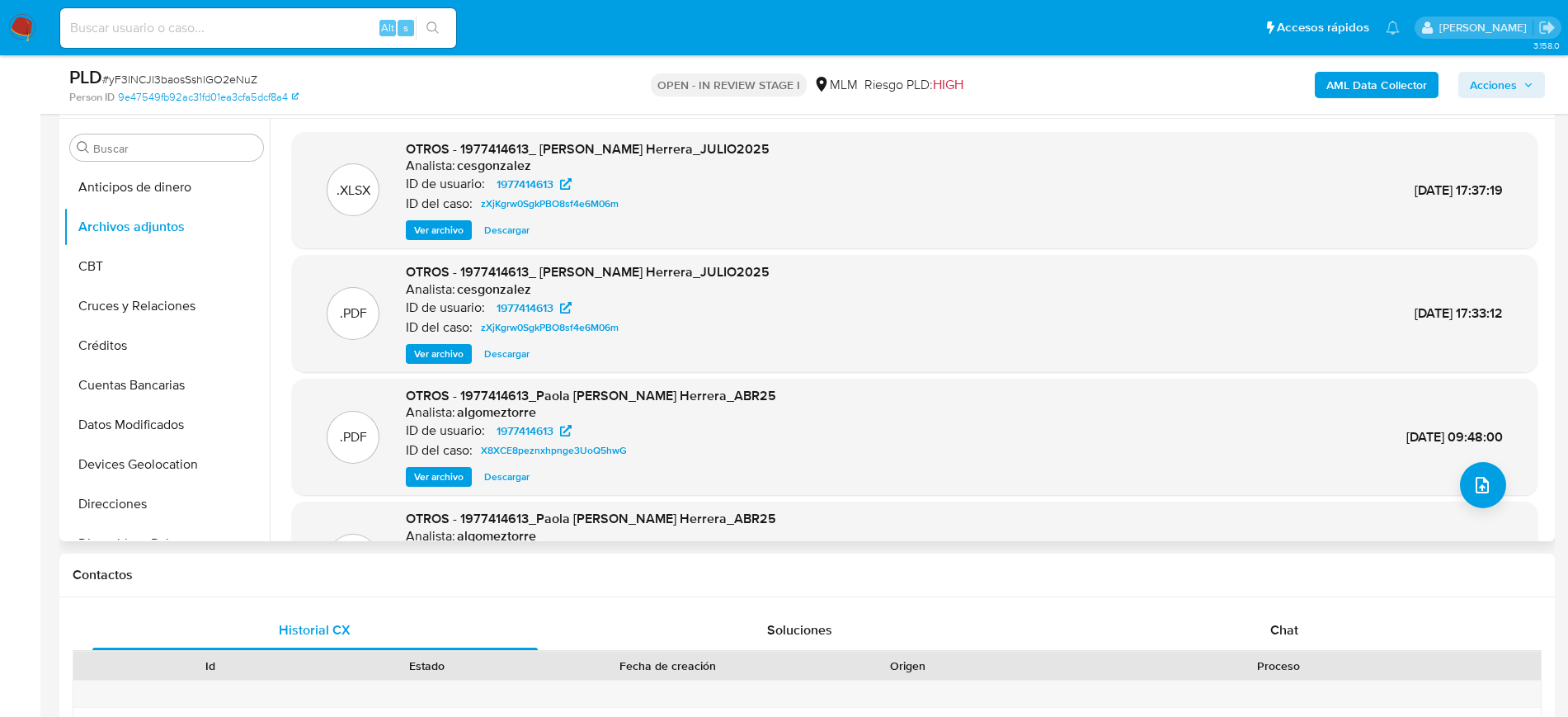
click at [445, 352] on span "Ver archivo" at bounding box center [438, 354] width 49 height 17
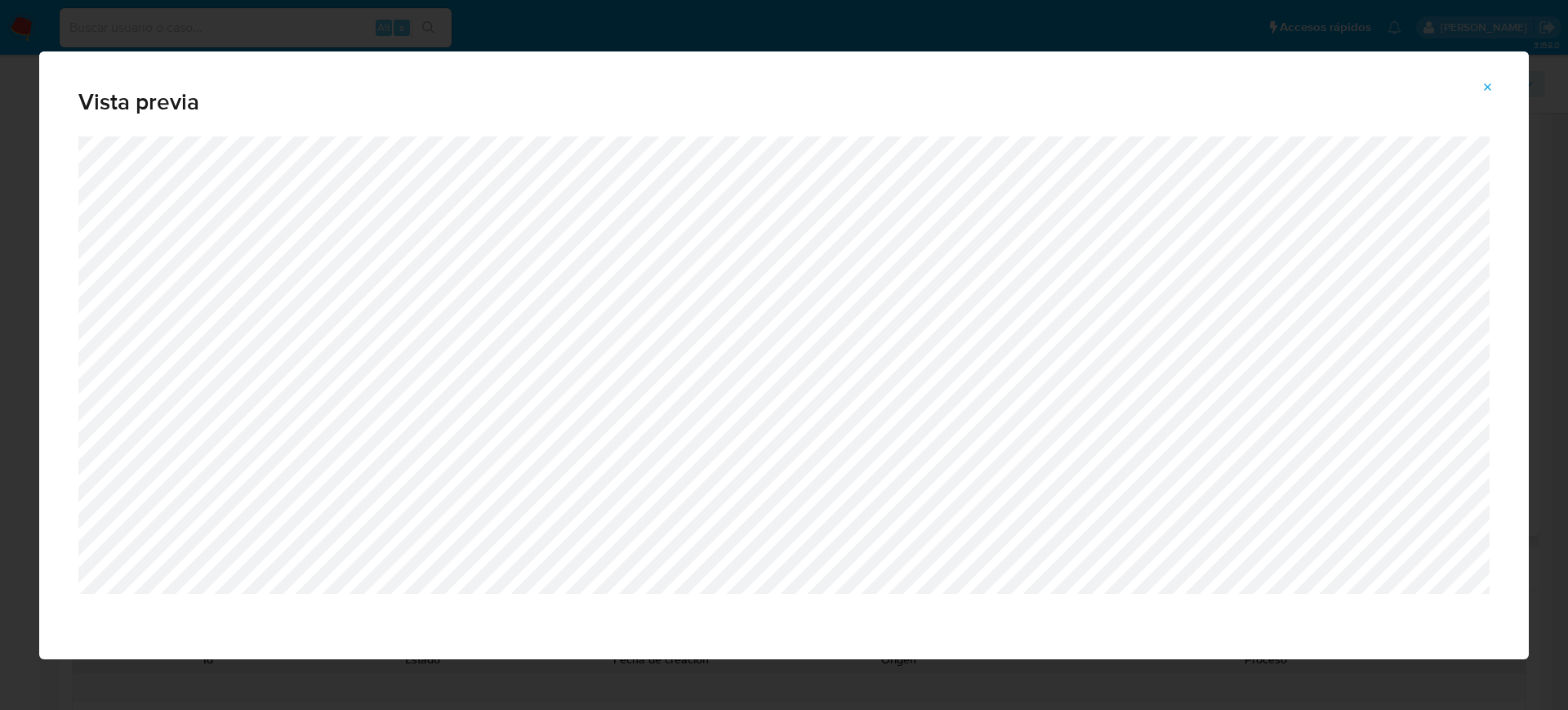
click at [1488, 88] on icon "Attachment preview" at bounding box center [1487, 87] width 13 height 13
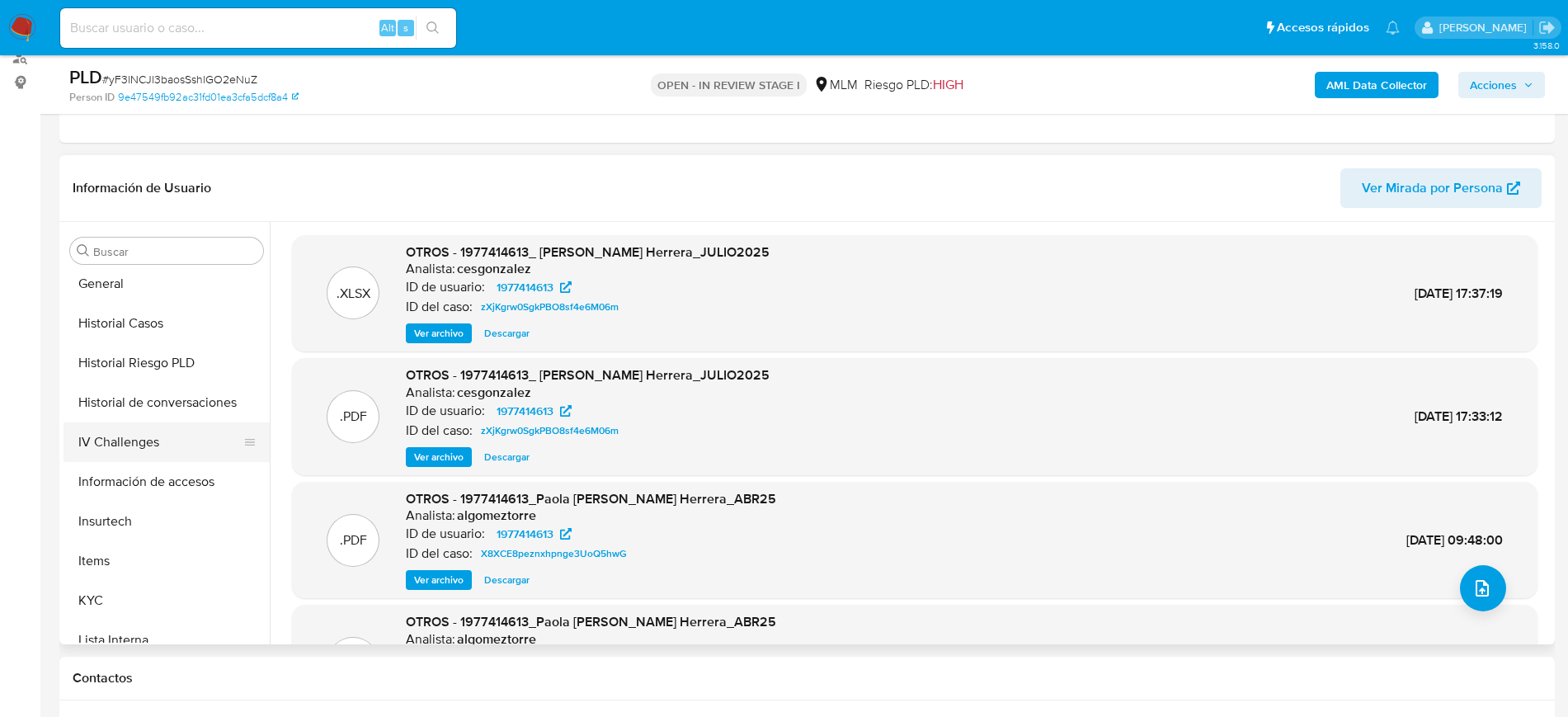
scroll to position [515, 0]
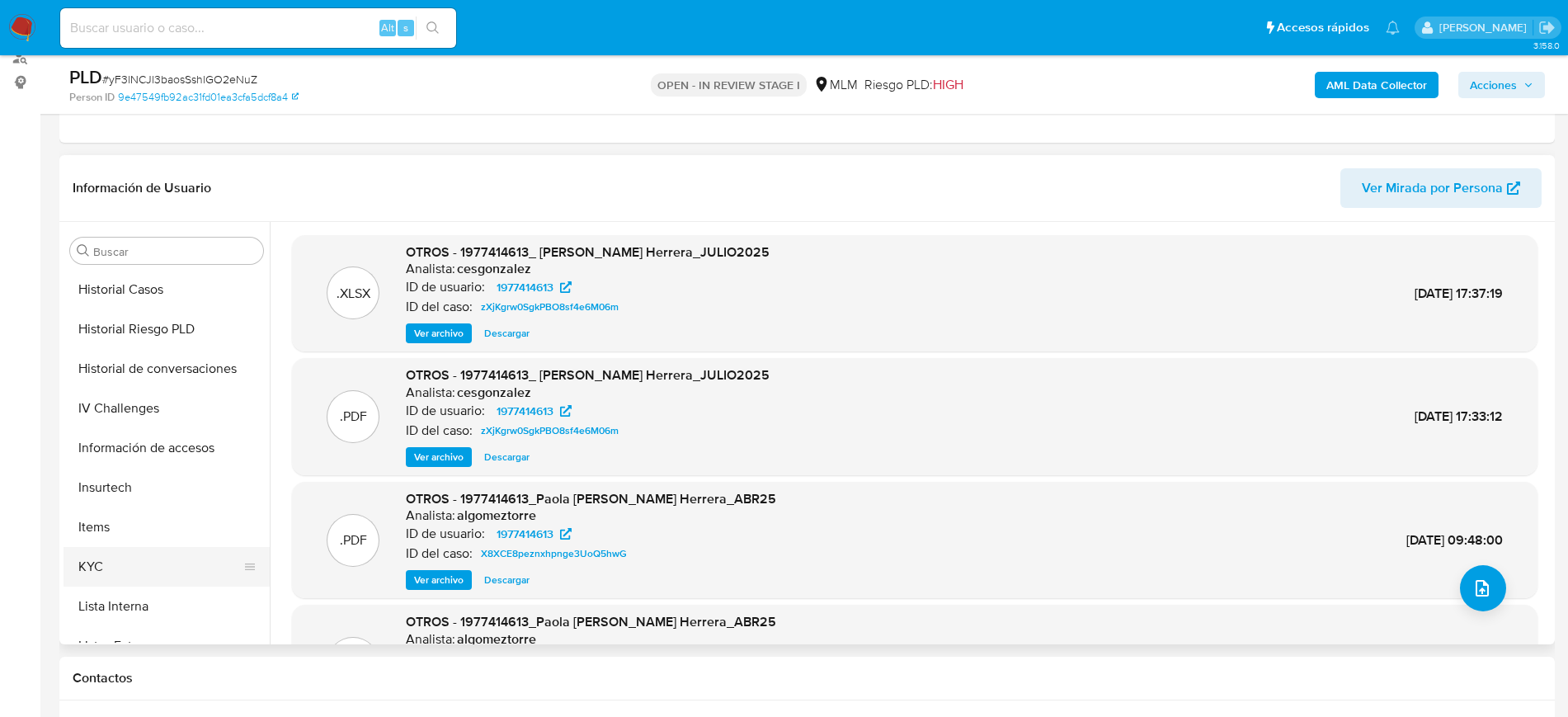
click at [124, 562] on button "KYC" at bounding box center [160, 566] width 193 height 40
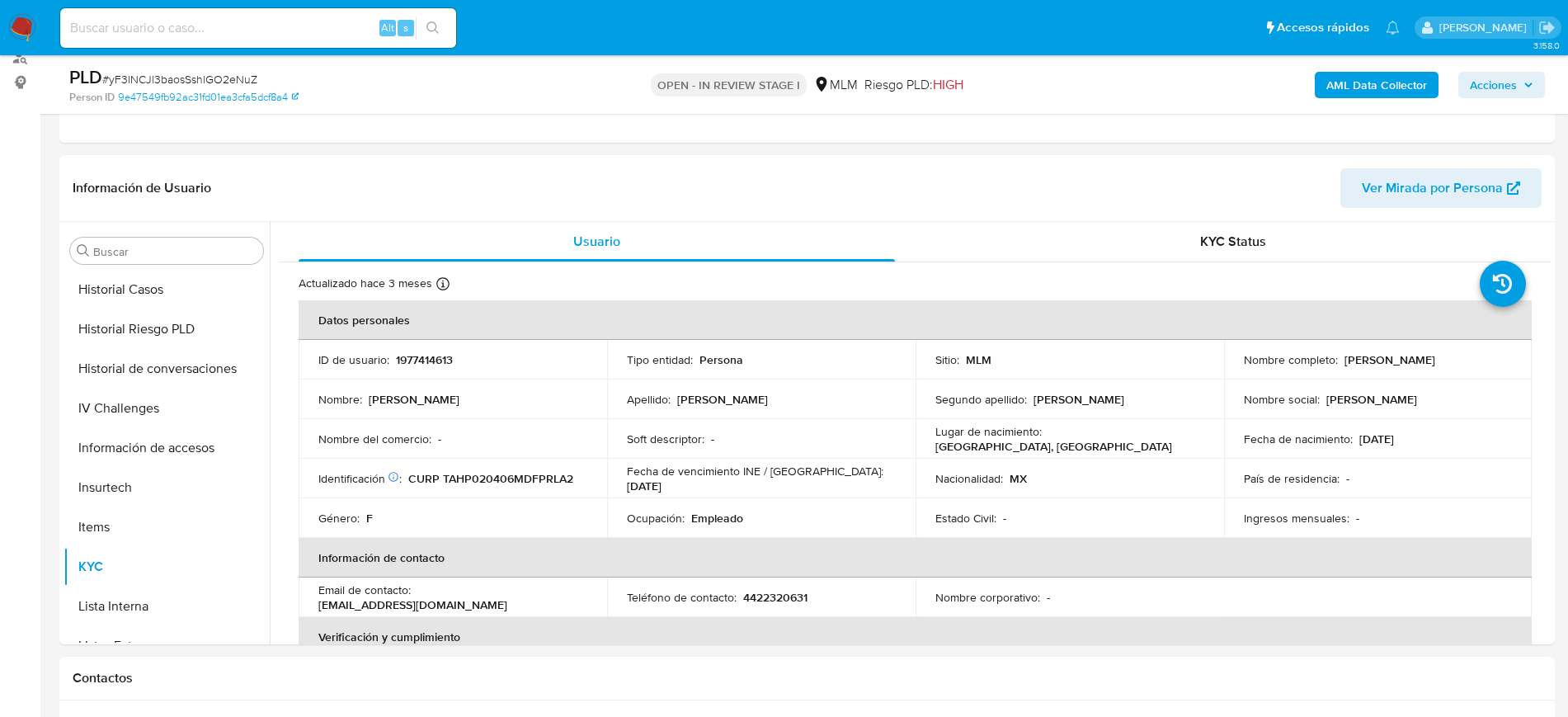
click at [209, 76] on span "# yF3lNCJl3baosSshlGO2eNuZ" at bounding box center [180, 80] width 155 height 17
copy span "yF3lNCJl3baosSshlGO2eNuZ"
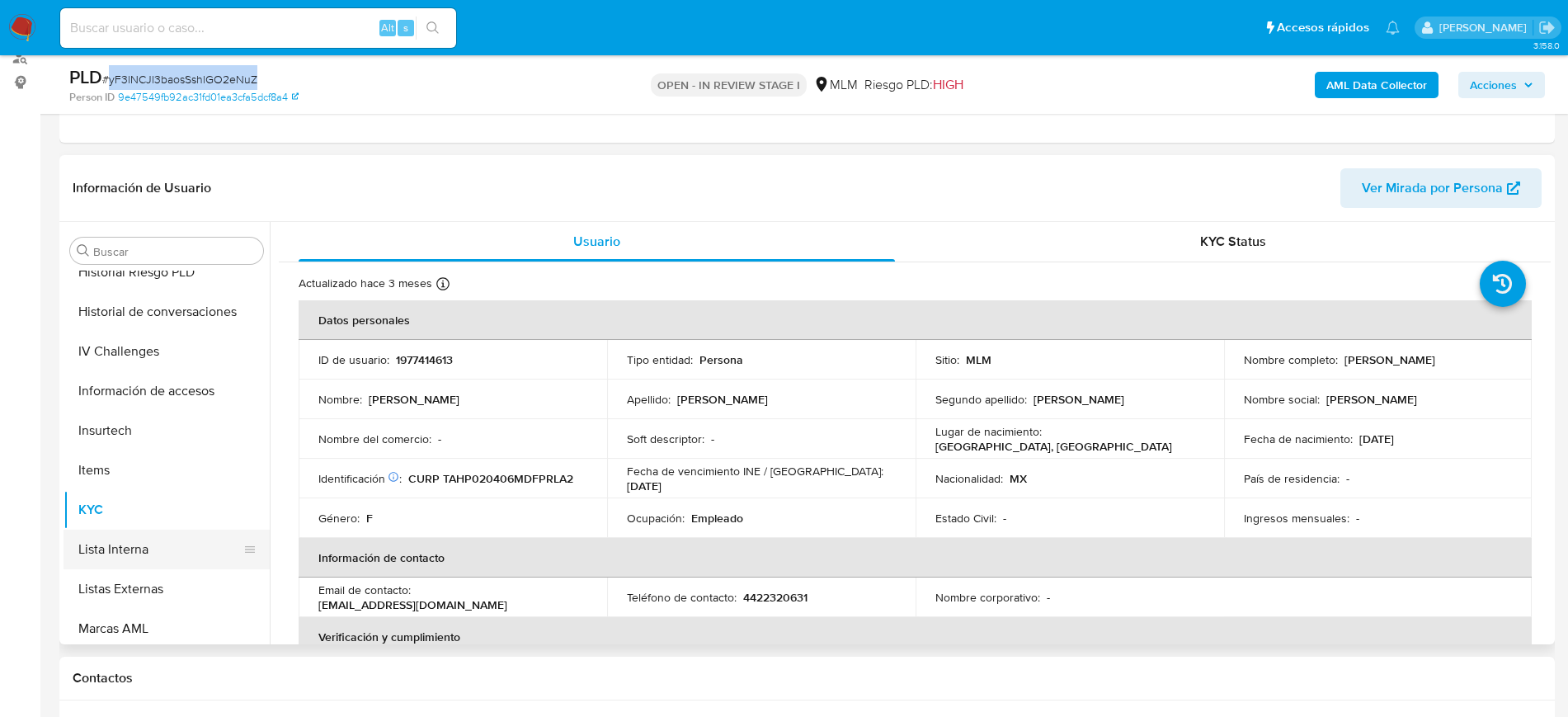
scroll to position [619, 0]
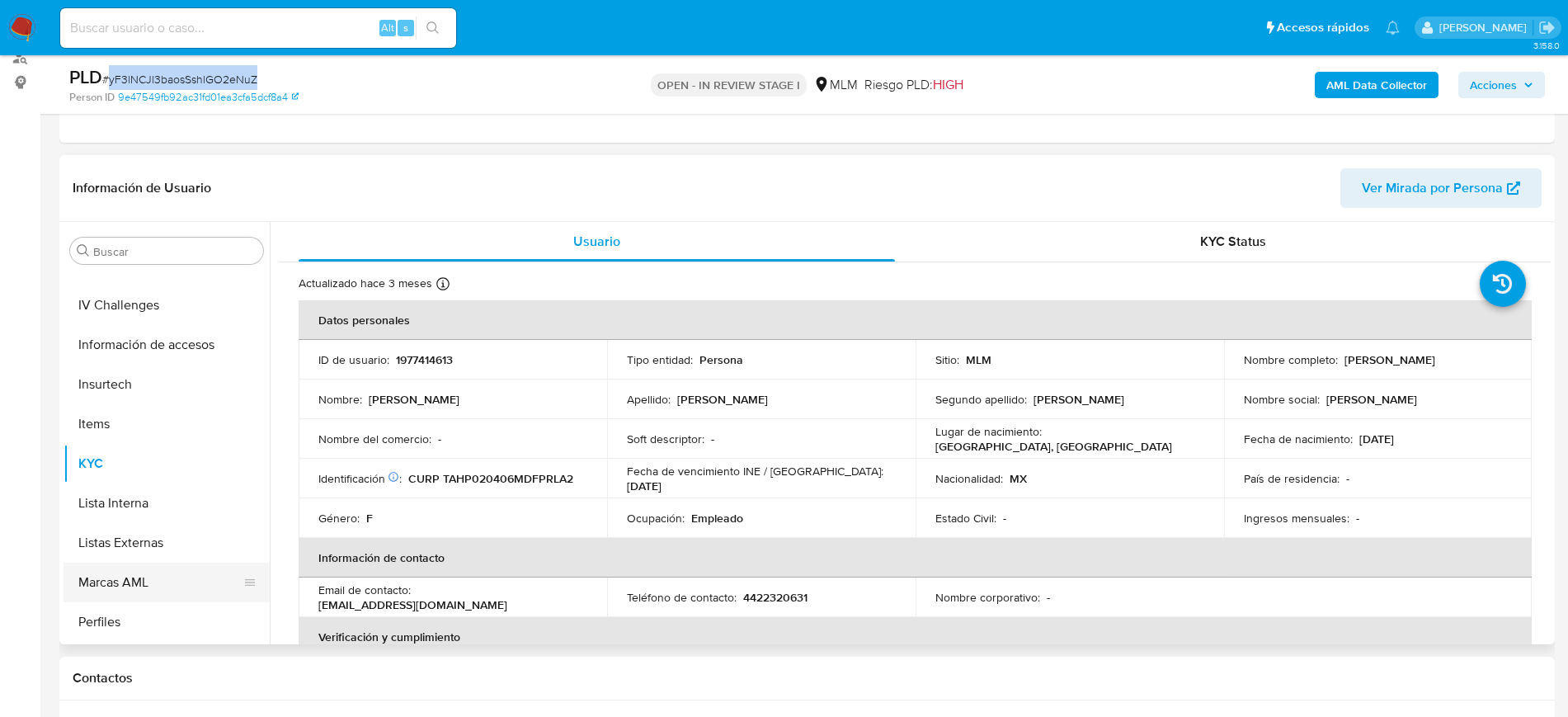
click at [146, 582] on button "Marcas AML" at bounding box center [160, 582] width 193 height 40
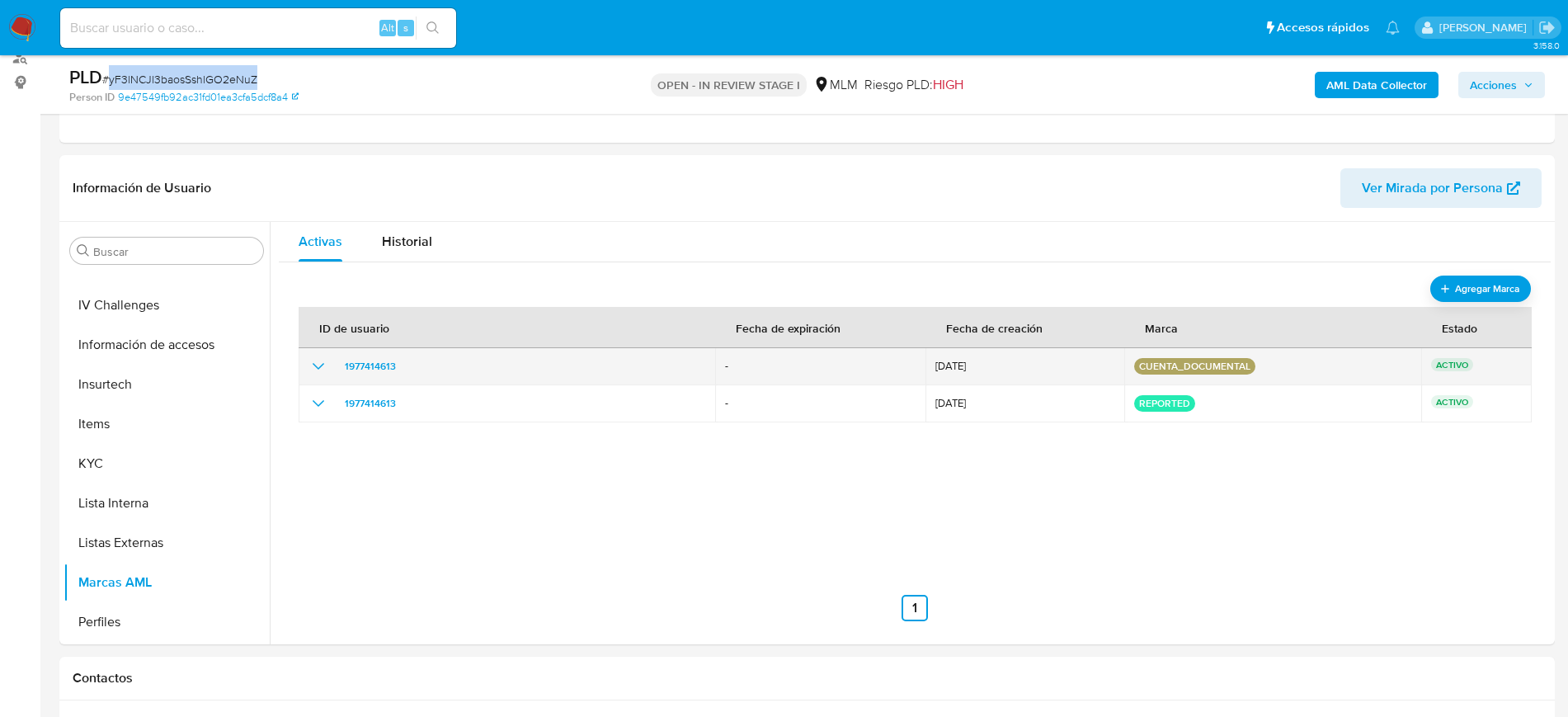
click at [316, 364] on icon "show_hidden_detail_by_id_1977414613" at bounding box center [317, 365] width 19 height 19
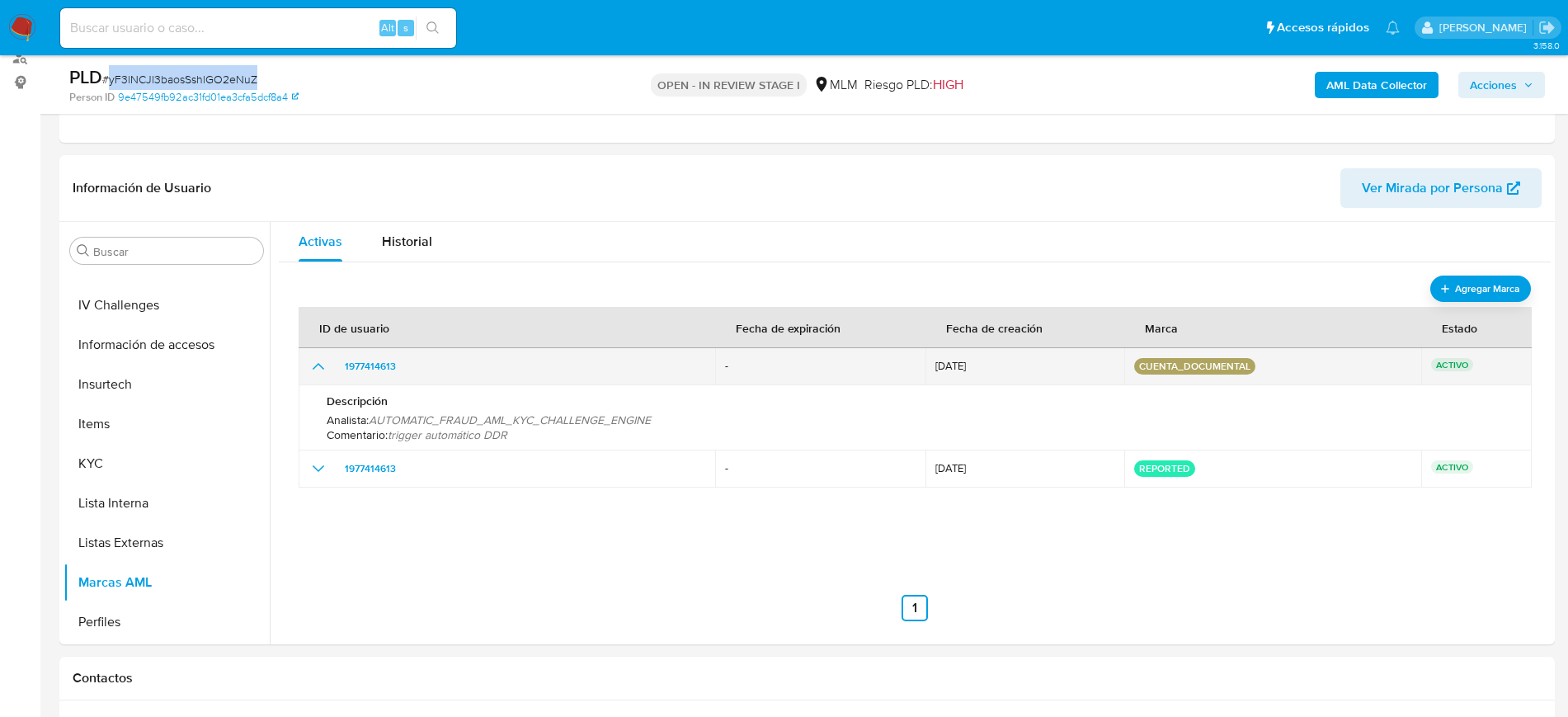
click at [316, 364] on icon "show_hidden_detail_by_id_1977414613" at bounding box center [317, 365] width 19 height 19
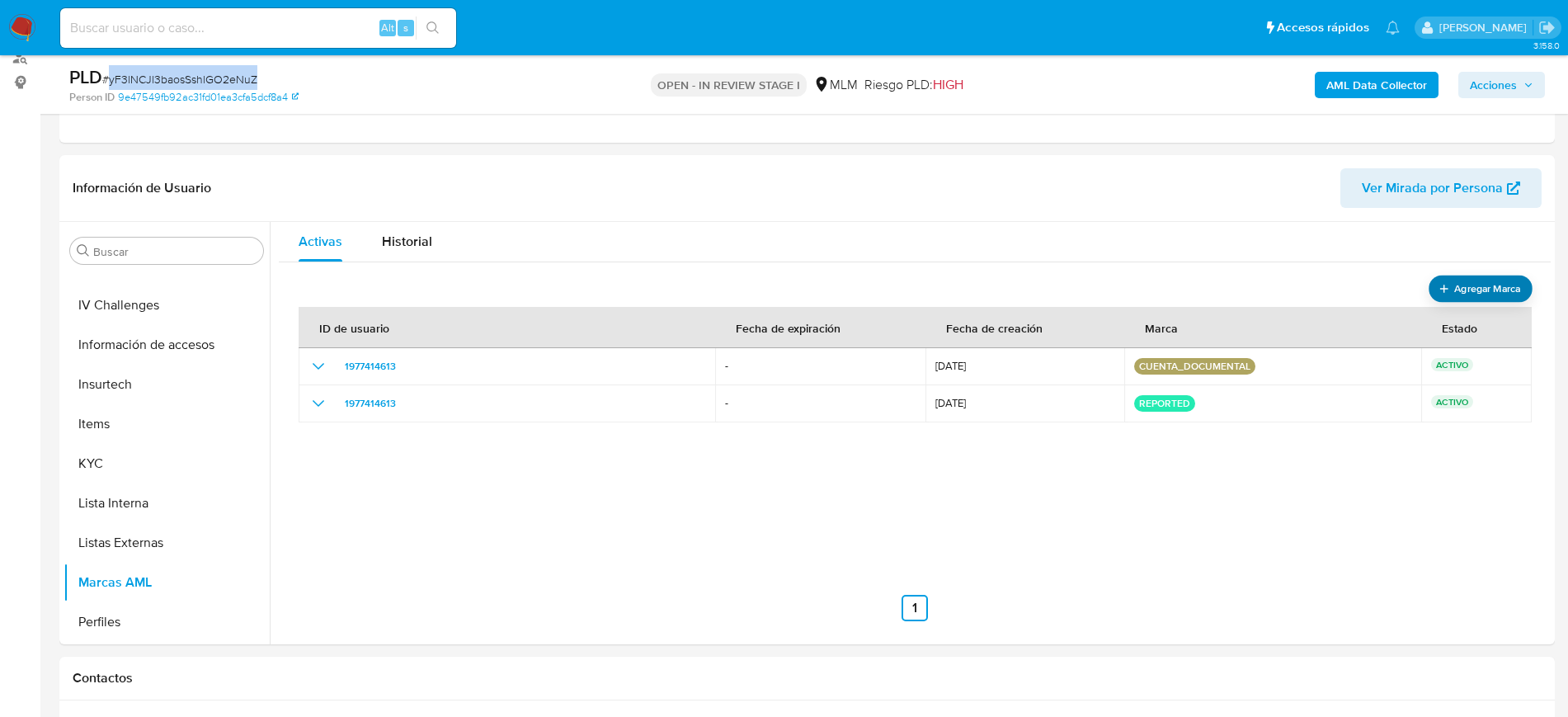
click at [1510, 281] on span "Agregar Marca" at bounding box center [1487, 288] width 66 height 20
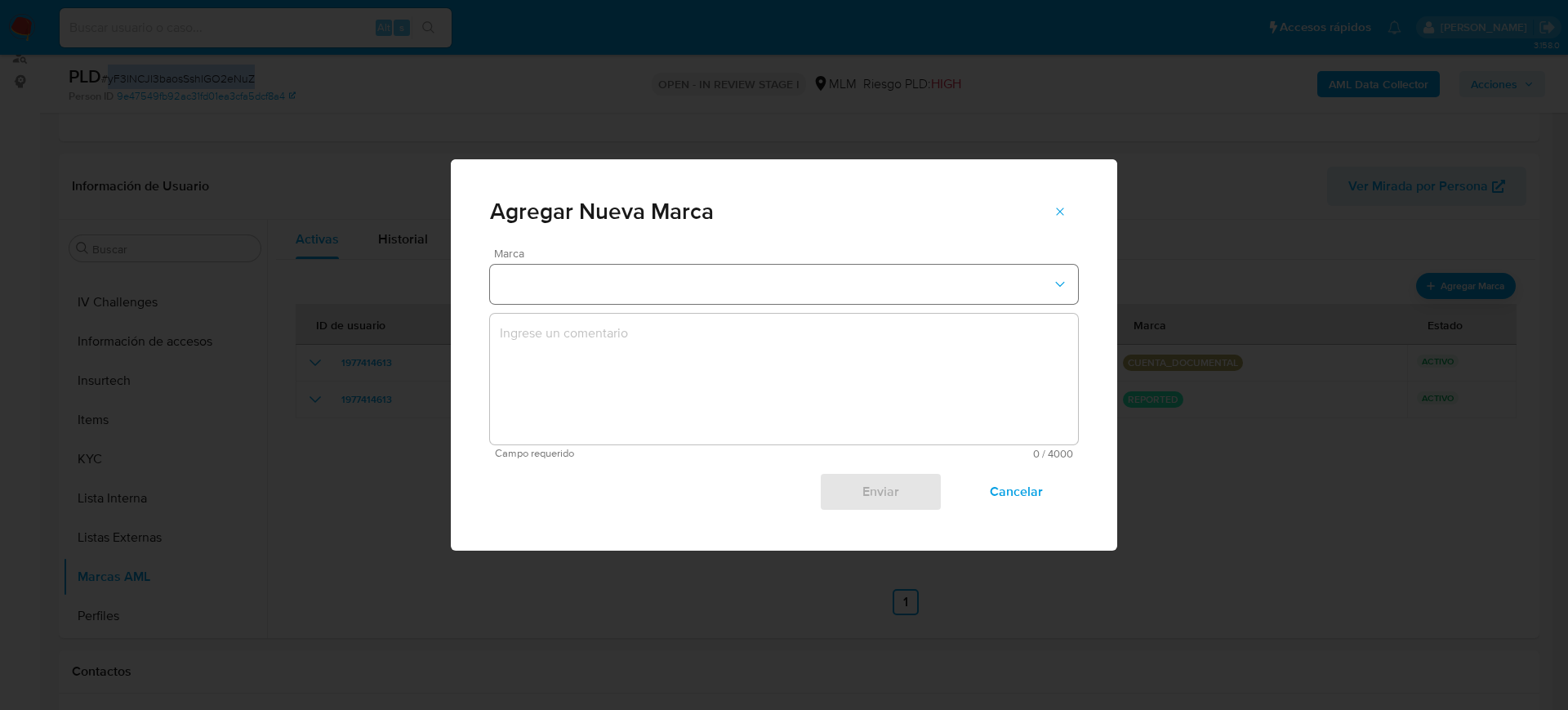
click at [686, 289] on button "marks-modal" at bounding box center [784, 284] width 588 height 39
click at [622, 324] on div "CELULA" at bounding box center [779, 322] width 559 height 39
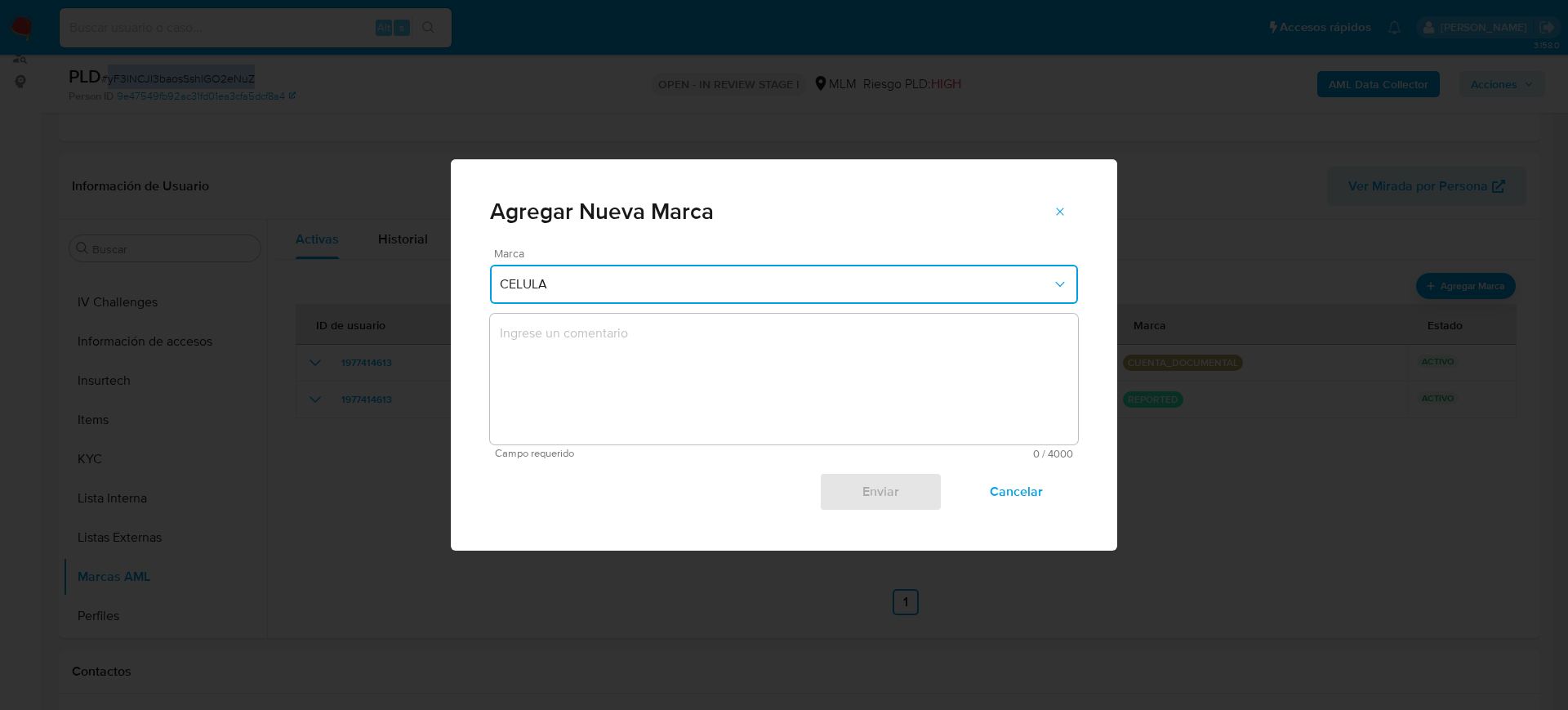
click at [659, 378] on textarea "marks-modal" at bounding box center [784, 378] width 588 height 131
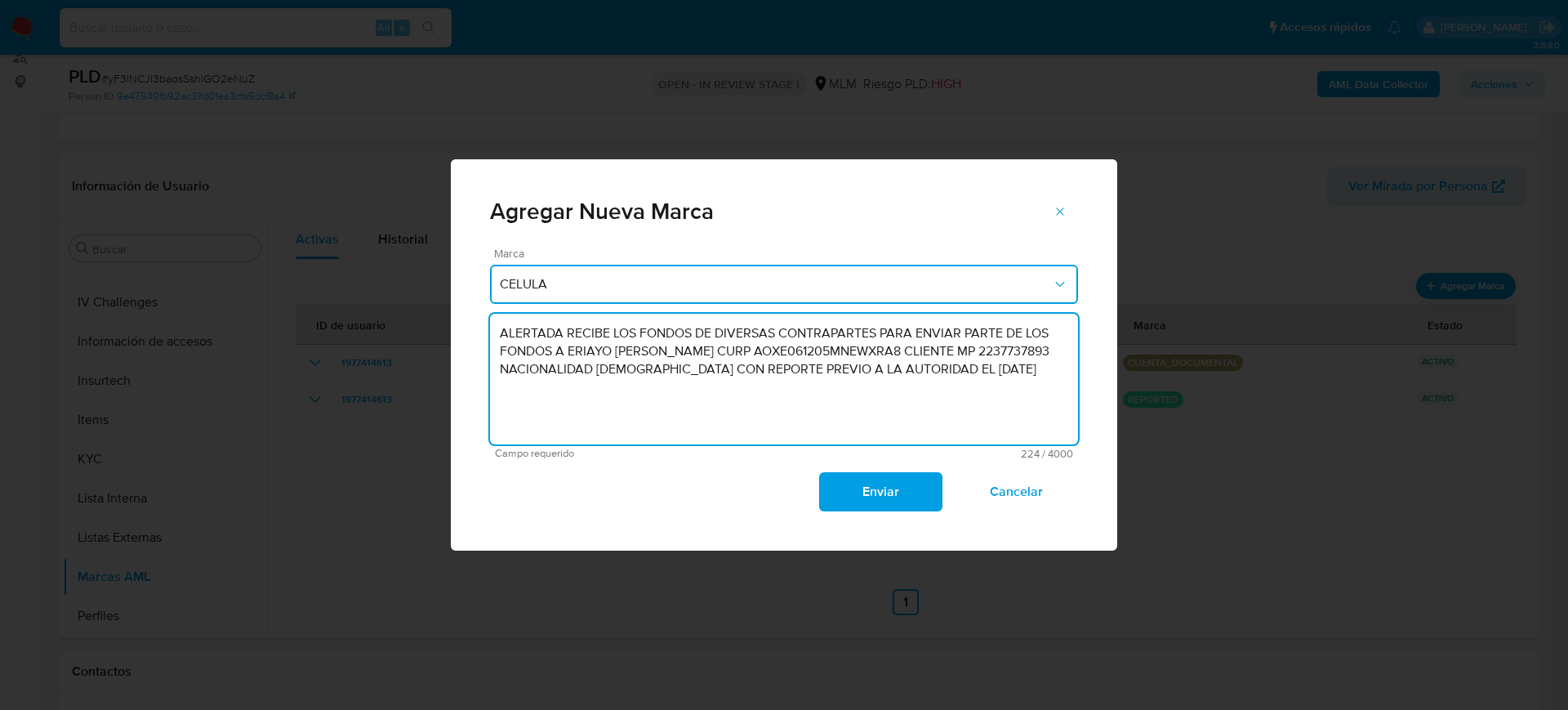
type textarea "ALERTADA RECIBE LOS FONDOS DE DIVERSAS CONTRAPARTES PARA ENVIAR PARTE DE LOS FO…"
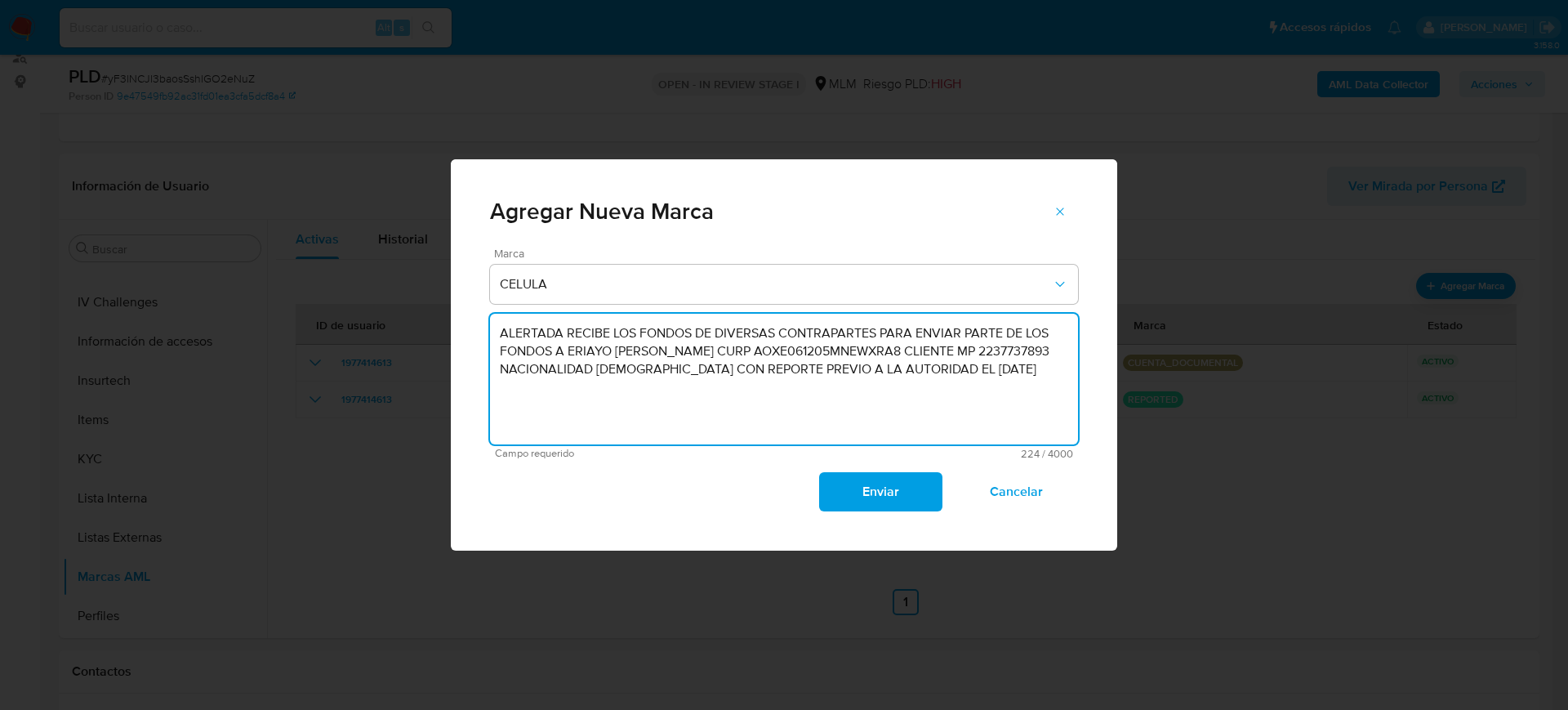
drag, startPoint x: 611, startPoint y: 392, endPoint x: 434, endPoint y: 322, distance: 190.3
click at [434, 322] on div "Agregar Nueva Marca Marca CELULA ALERTADA RECIBE LOS FONDOS DE DIVERSAS CONTRAP…" at bounding box center [784, 355] width 1568 height 710
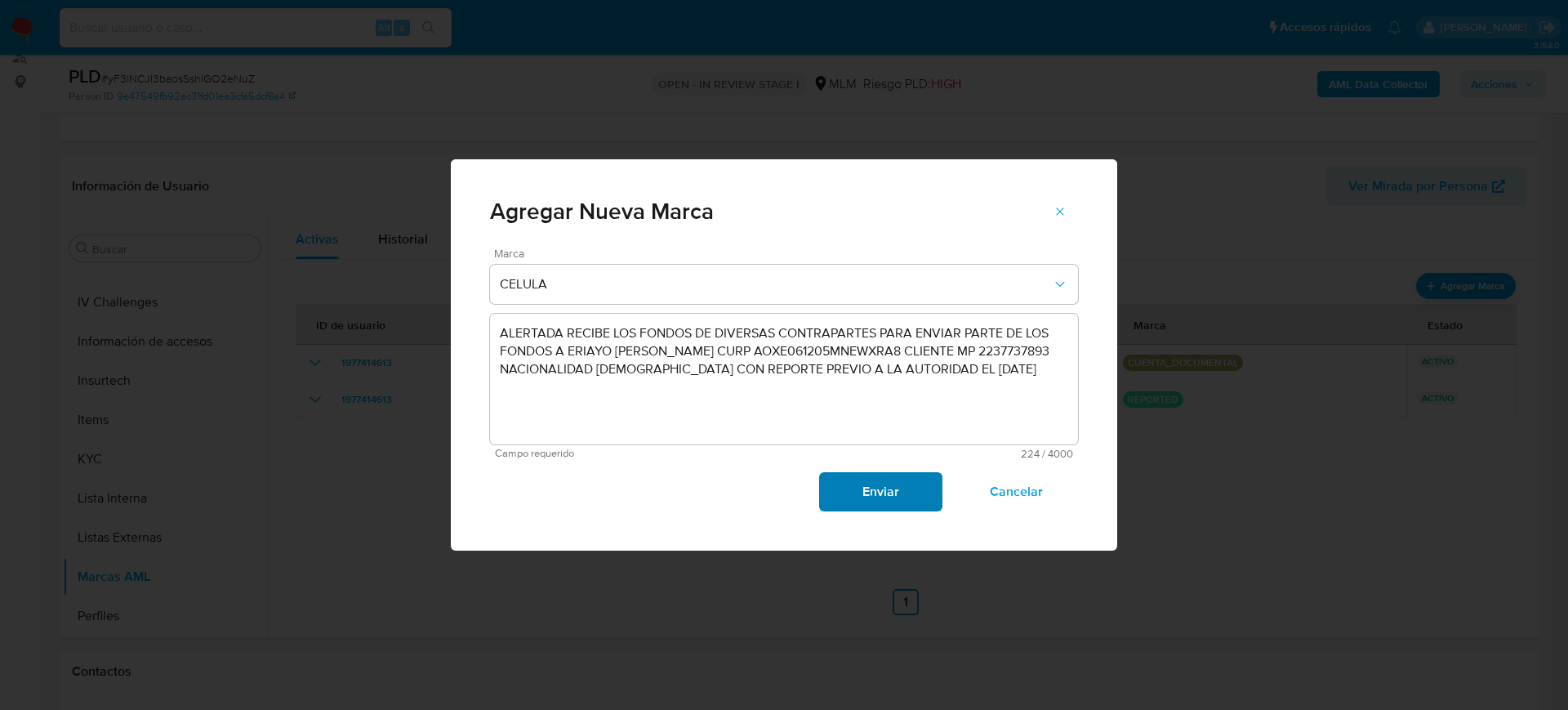
click at [894, 485] on span "Enviar" at bounding box center [879, 491] width 80 height 36
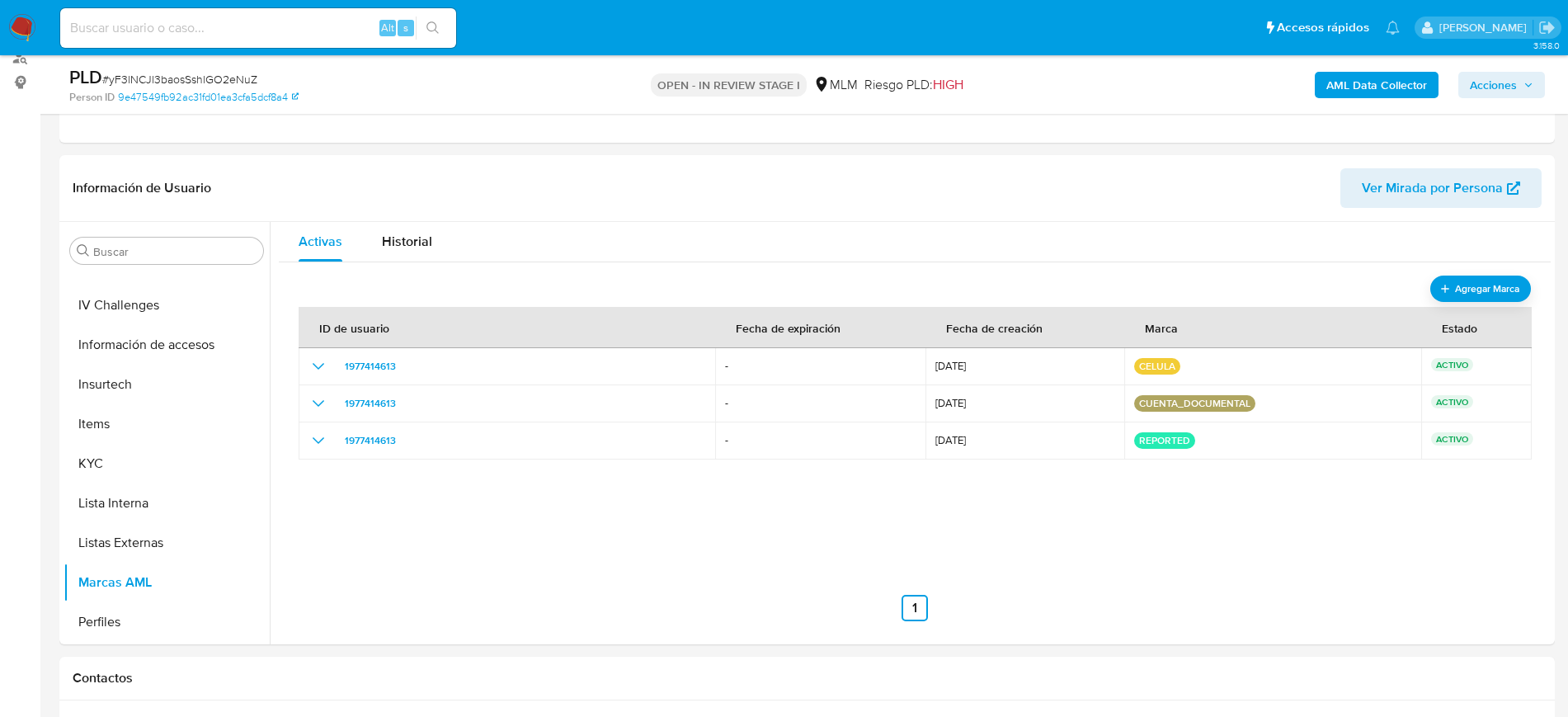
click at [1016, 587] on nav "Anterior 1 Siguiente" at bounding box center [915, 594] width 1232 height 53
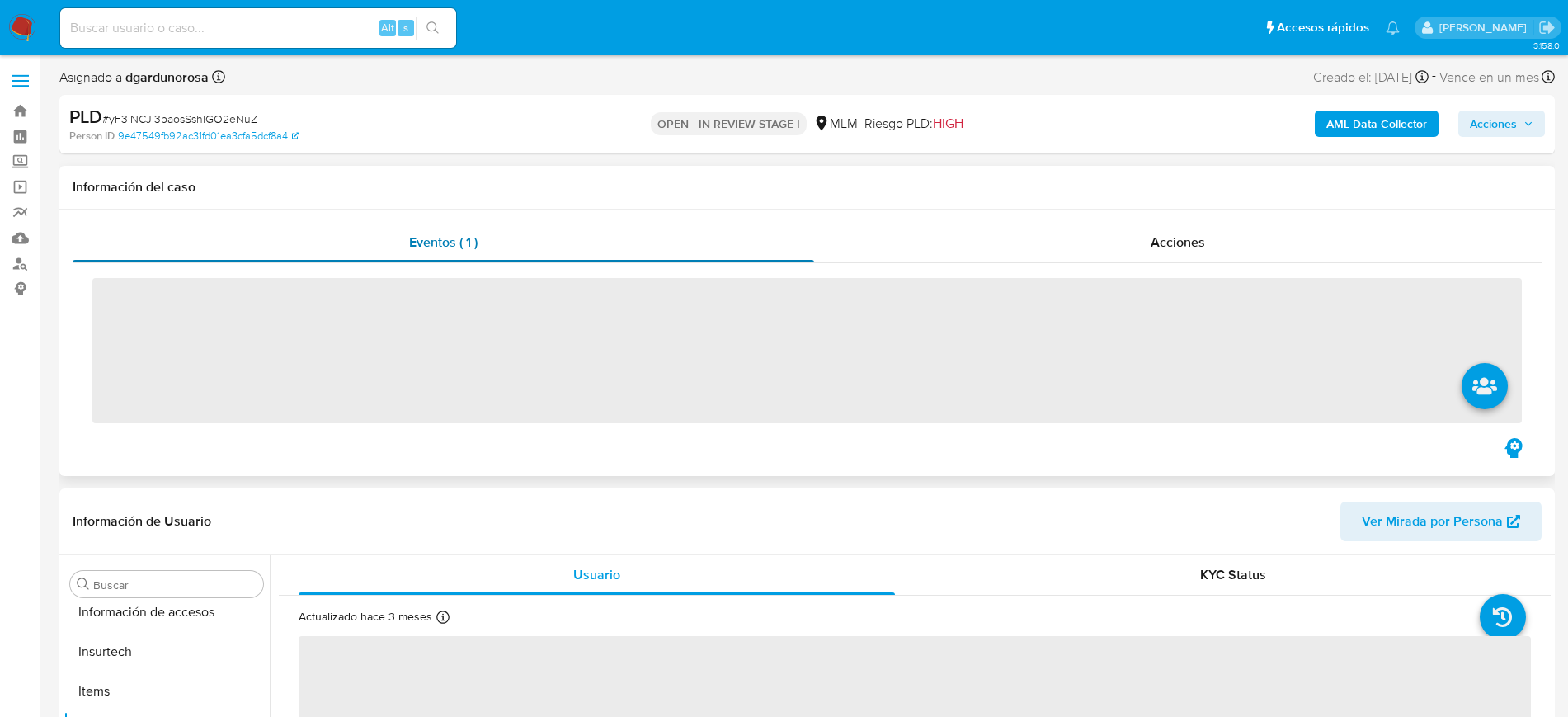
scroll to position [697, 0]
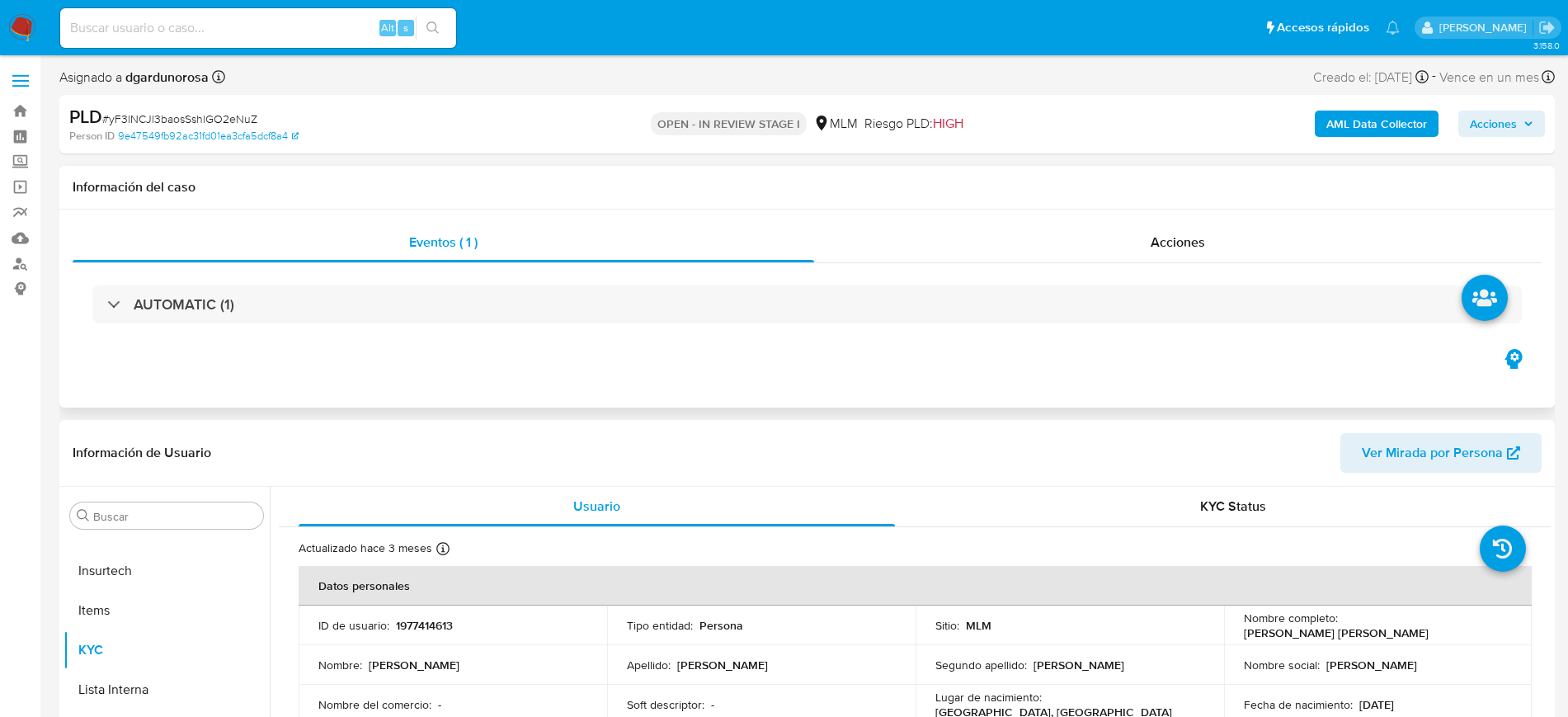
select select "10"
click at [21, 72] on label at bounding box center [20, 80] width 42 height 34
click at [0, 0] on input "checkbox" at bounding box center [0, 0] width 0 height 0
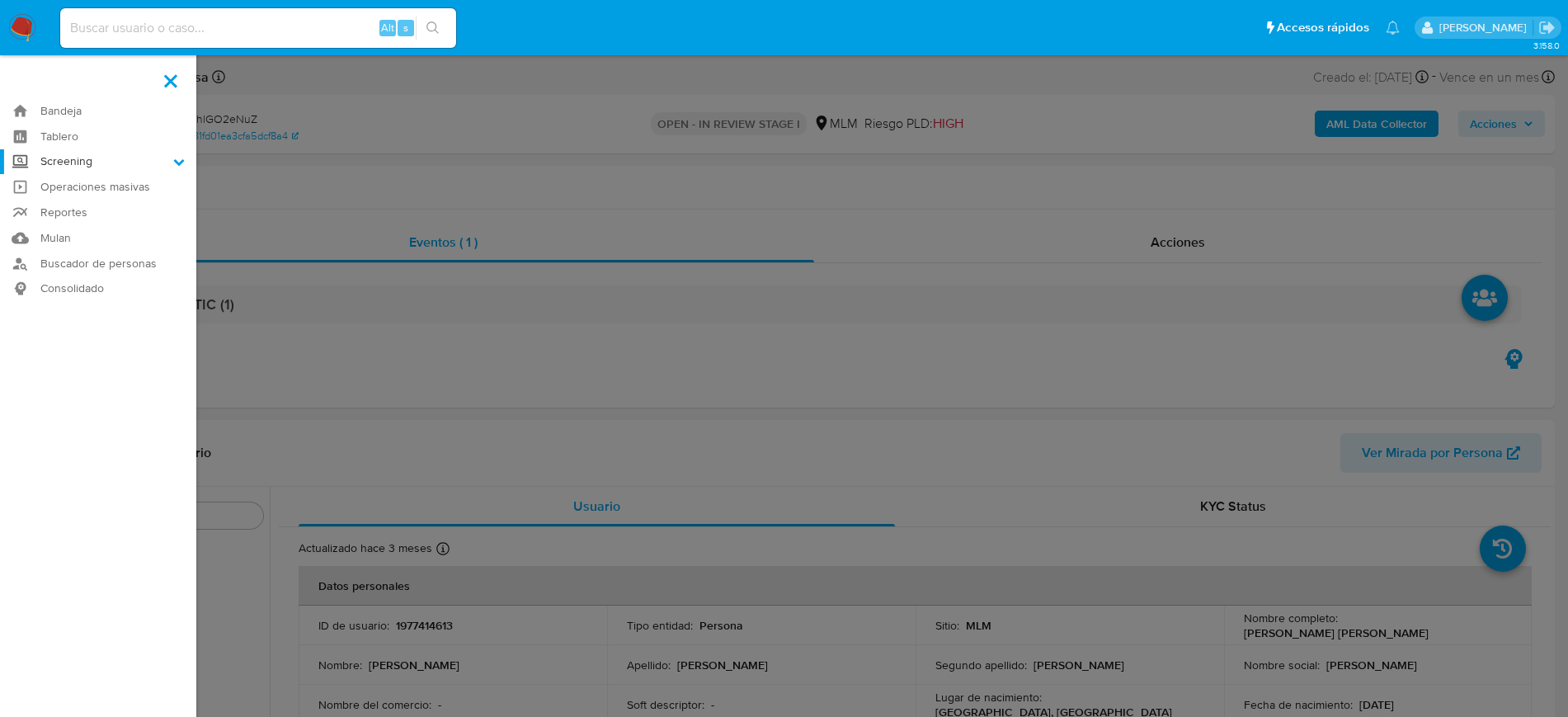
click at [74, 161] on label "Screening" at bounding box center [98, 162] width 196 height 26
click at [0, 0] on input "Screening" at bounding box center [0, 0] width 0 height 0
click at [95, 228] on link "Herramientas" at bounding box center [98, 227] width 196 height 20
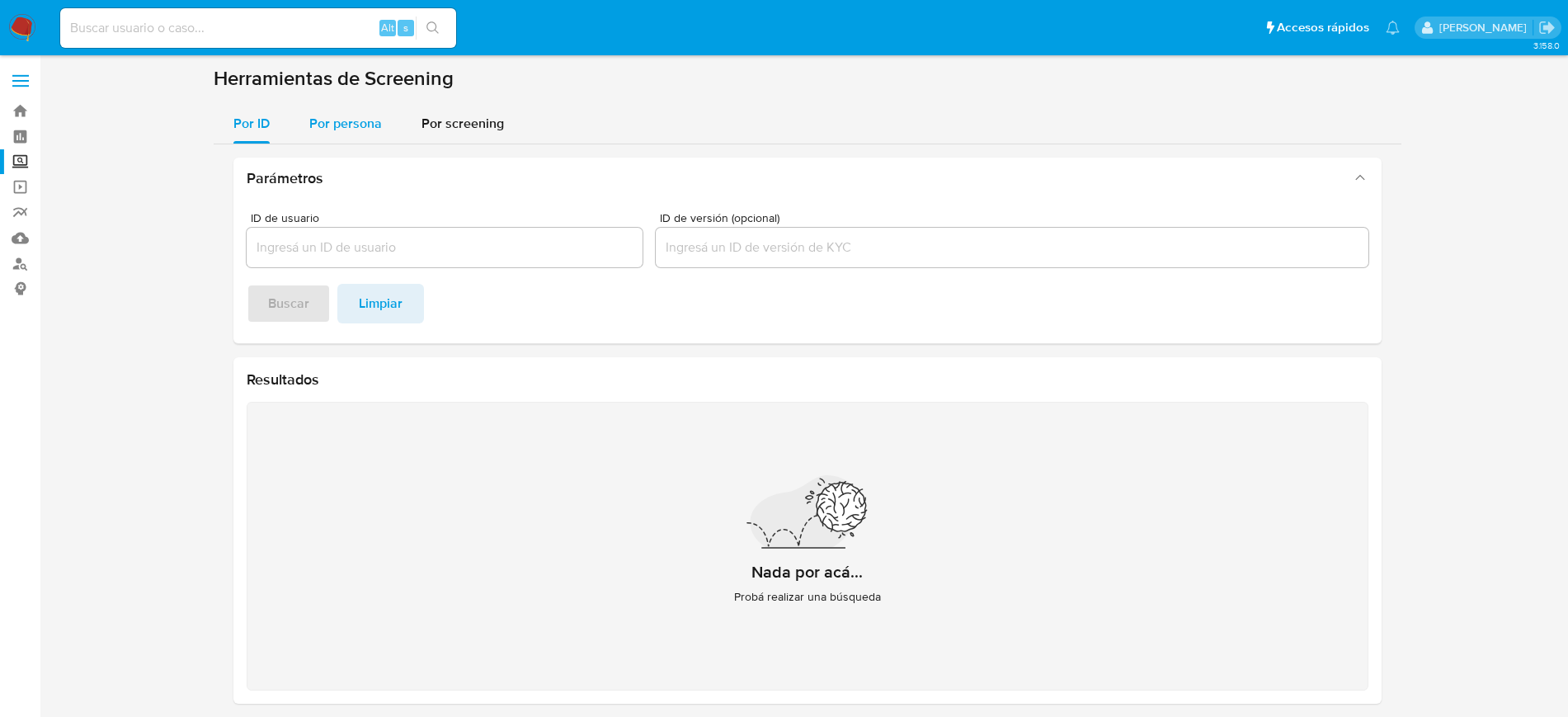
click at [374, 118] on span "Por persona" at bounding box center [345, 123] width 72 height 19
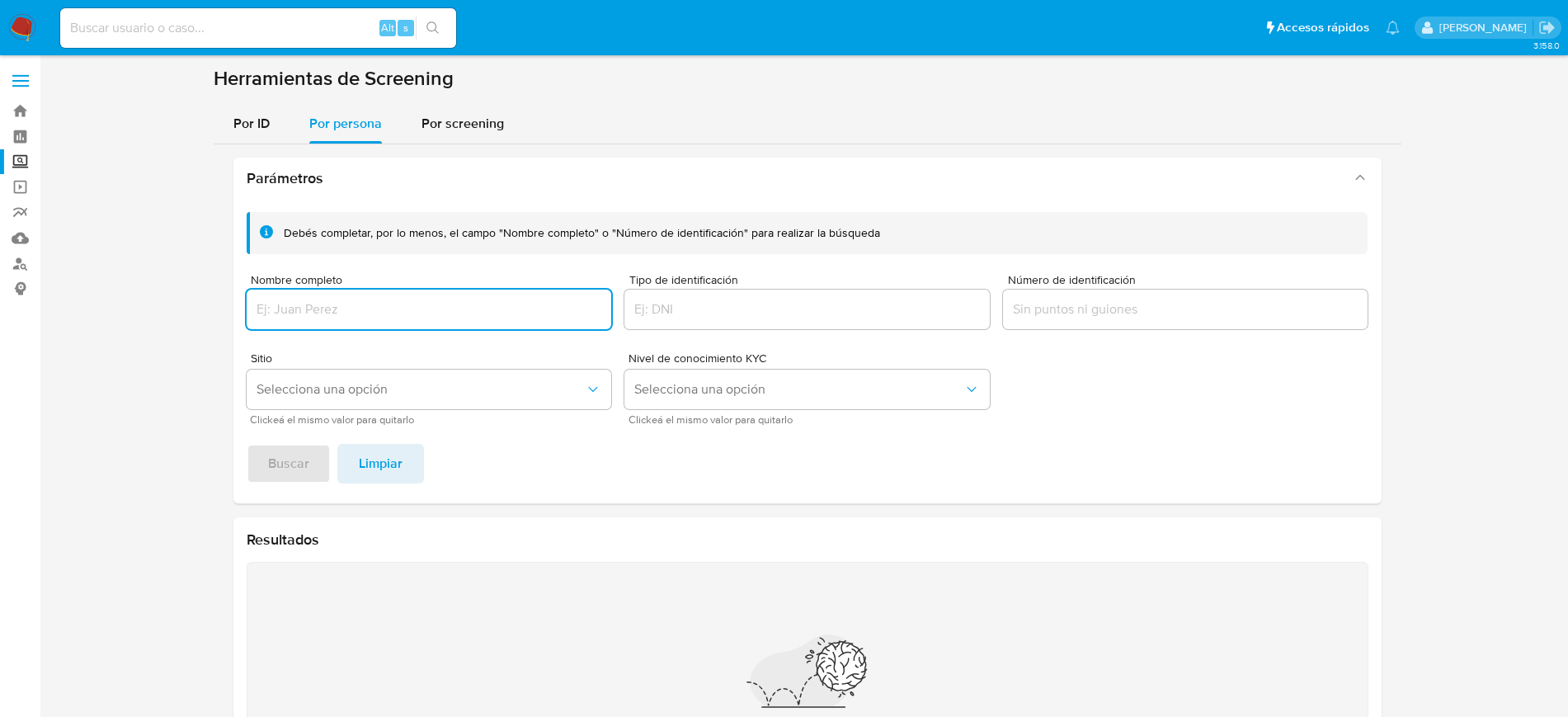
click at [422, 304] on input "Nombre completo" at bounding box center [429, 309] width 365 height 21
click at [247, 444] on button "Buscar" at bounding box center [289, 464] width 84 height 40
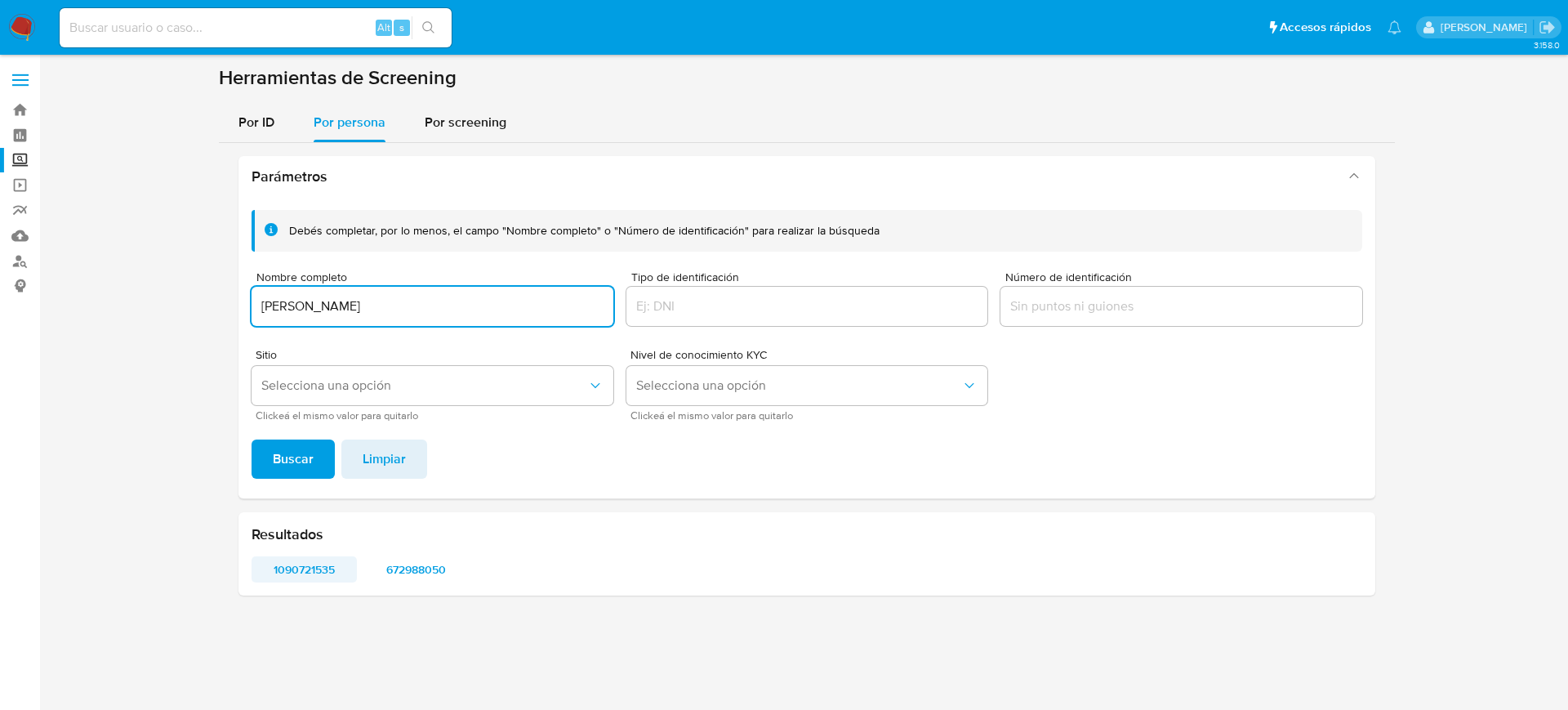
click at [325, 558] on span "1090721535" at bounding box center [304, 569] width 82 height 23
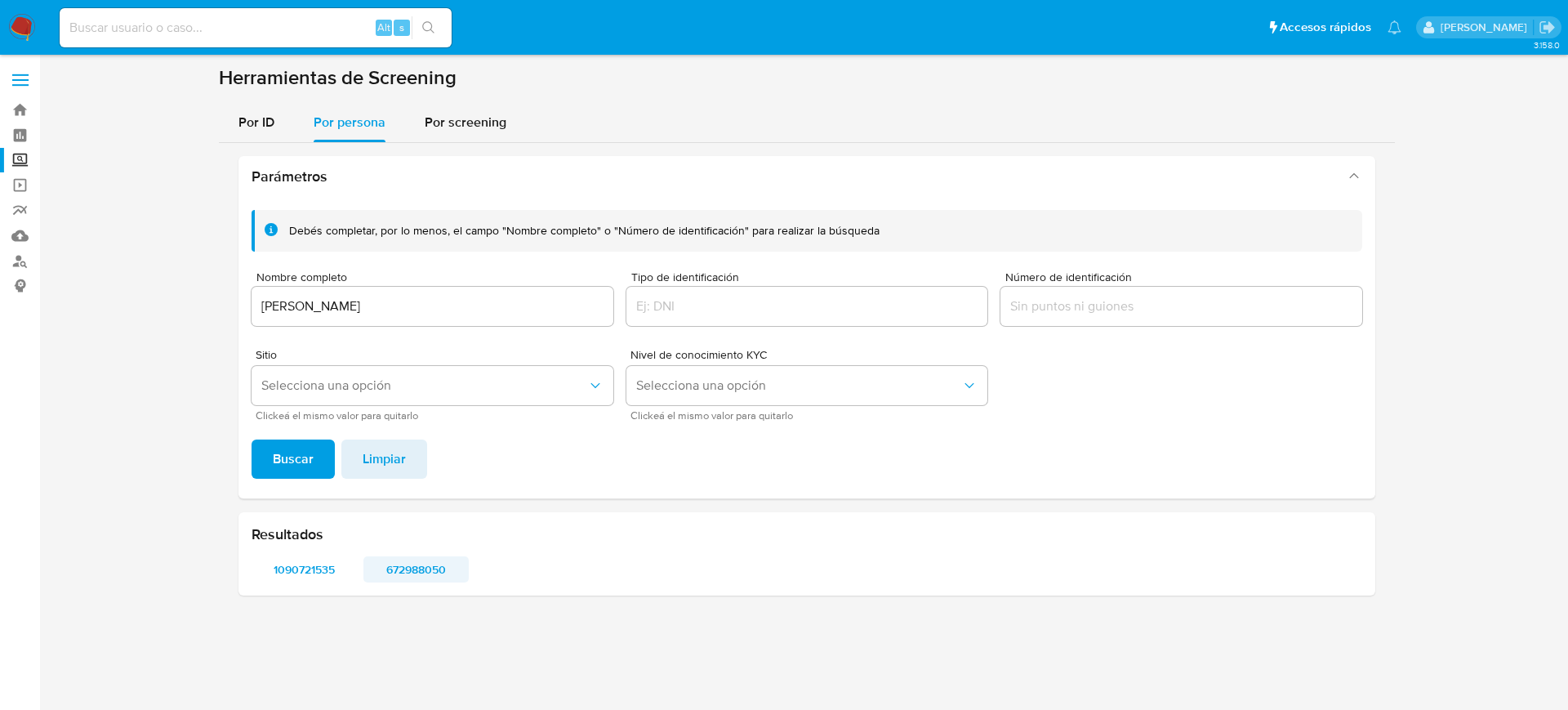
click at [436, 559] on span "672988050" at bounding box center [416, 569] width 82 height 23
drag, startPoint x: 468, startPoint y: 315, endPoint x: 262, endPoint y: 260, distance: 213.2
click at [219, 315] on div "Parámetros Debés completar, por lo menos, el campo "Nombre completo" o "Número …" at bounding box center [807, 376] width 1176 height 465
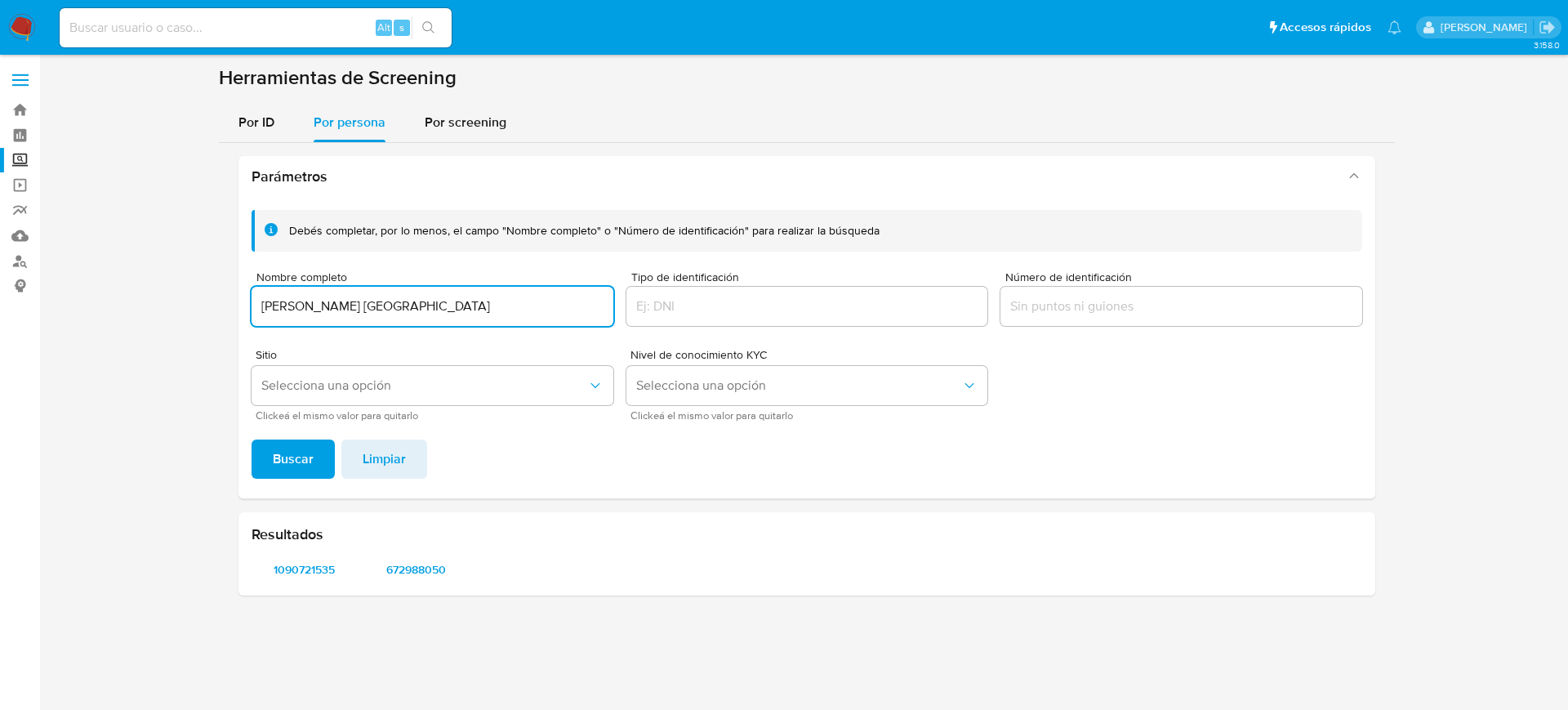
click at [252, 440] on button "Buscar" at bounding box center [293, 459] width 83 height 39
click at [289, 575] on span "442161332" at bounding box center [304, 569] width 82 height 23
drag, startPoint x: 444, startPoint y: 300, endPoint x: 130, endPoint y: 289, distance: 314.2
click at [128, 295] on section at bounding box center [806, 336] width 1496 height 543
click at [252, 440] on button "Buscar" at bounding box center [293, 459] width 83 height 39
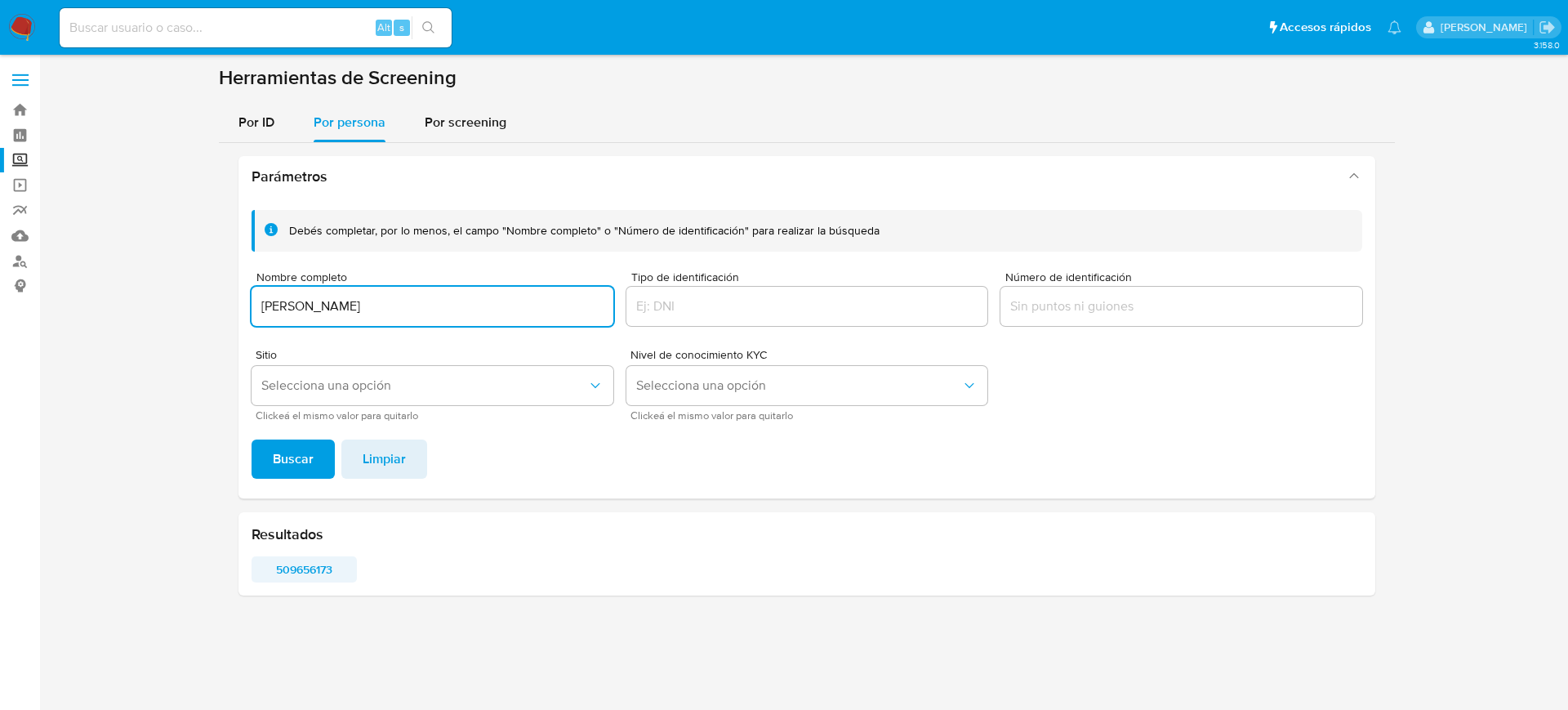
click at [324, 573] on span "509656173" at bounding box center [304, 569] width 82 height 23
drag, startPoint x: 479, startPoint y: 311, endPoint x: 109, endPoint y: 328, distance: 370.4
click at [109, 328] on section at bounding box center [806, 336] width 1496 height 543
click at [252, 440] on button "Buscar" at bounding box center [293, 459] width 83 height 39
click at [278, 562] on span "1691278895" at bounding box center [304, 569] width 82 height 23
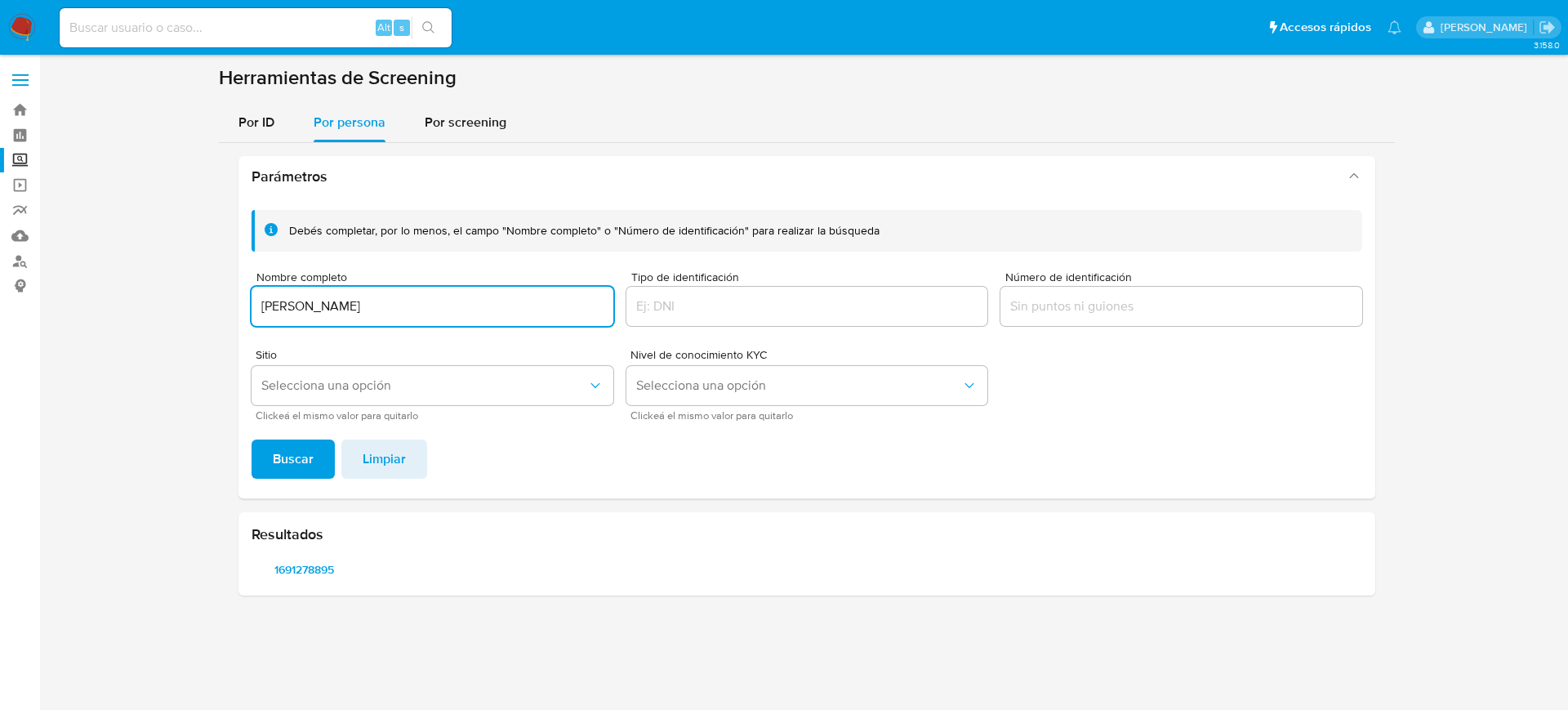
drag, startPoint x: 471, startPoint y: 303, endPoint x: 0, endPoint y: 327, distance: 471.6
click at [0, 327] on section "Bandeja Tablero Screening Búsqueda en Listas Watchlist Herramientas Operaciones…" at bounding box center [784, 355] width 1568 height 710
type input "CLAUDIA ISABEL GALINDO FISCAL"
click at [252, 440] on button "Buscar" at bounding box center [293, 459] width 83 height 39
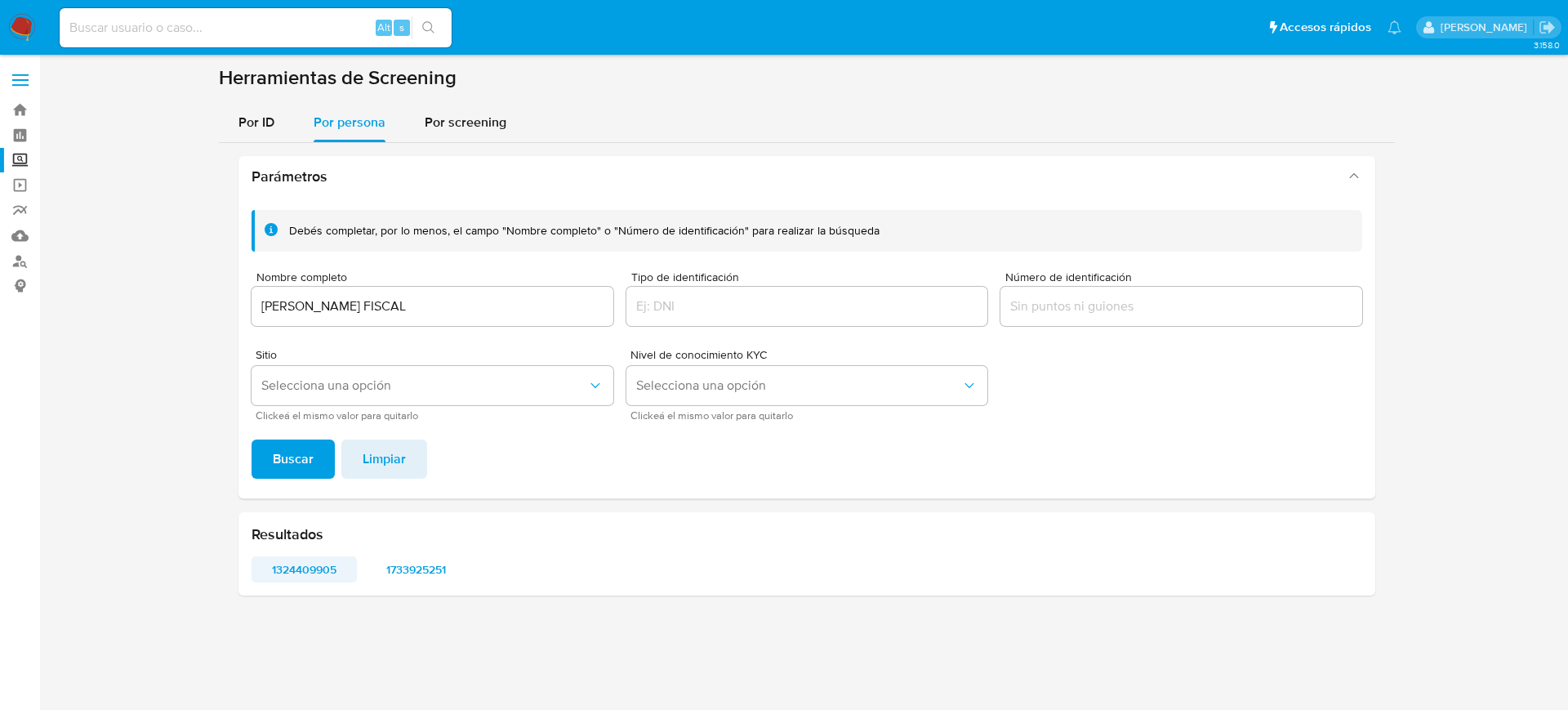
click at [313, 564] on span "1324409905" at bounding box center [304, 569] width 82 height 23
click at [423, 576] on span "1733925251" at bounding box center [416, 569] width 82 height 23
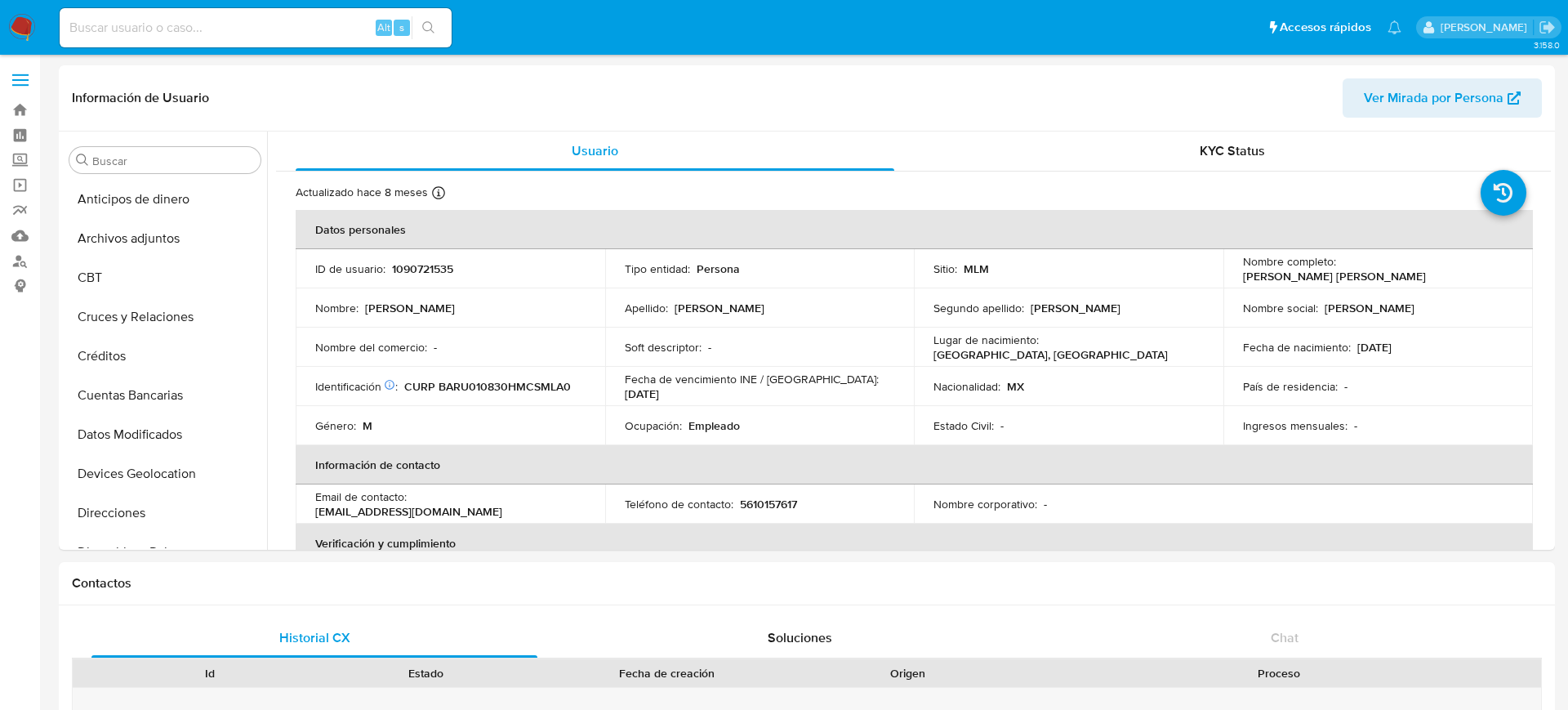
select select "10"
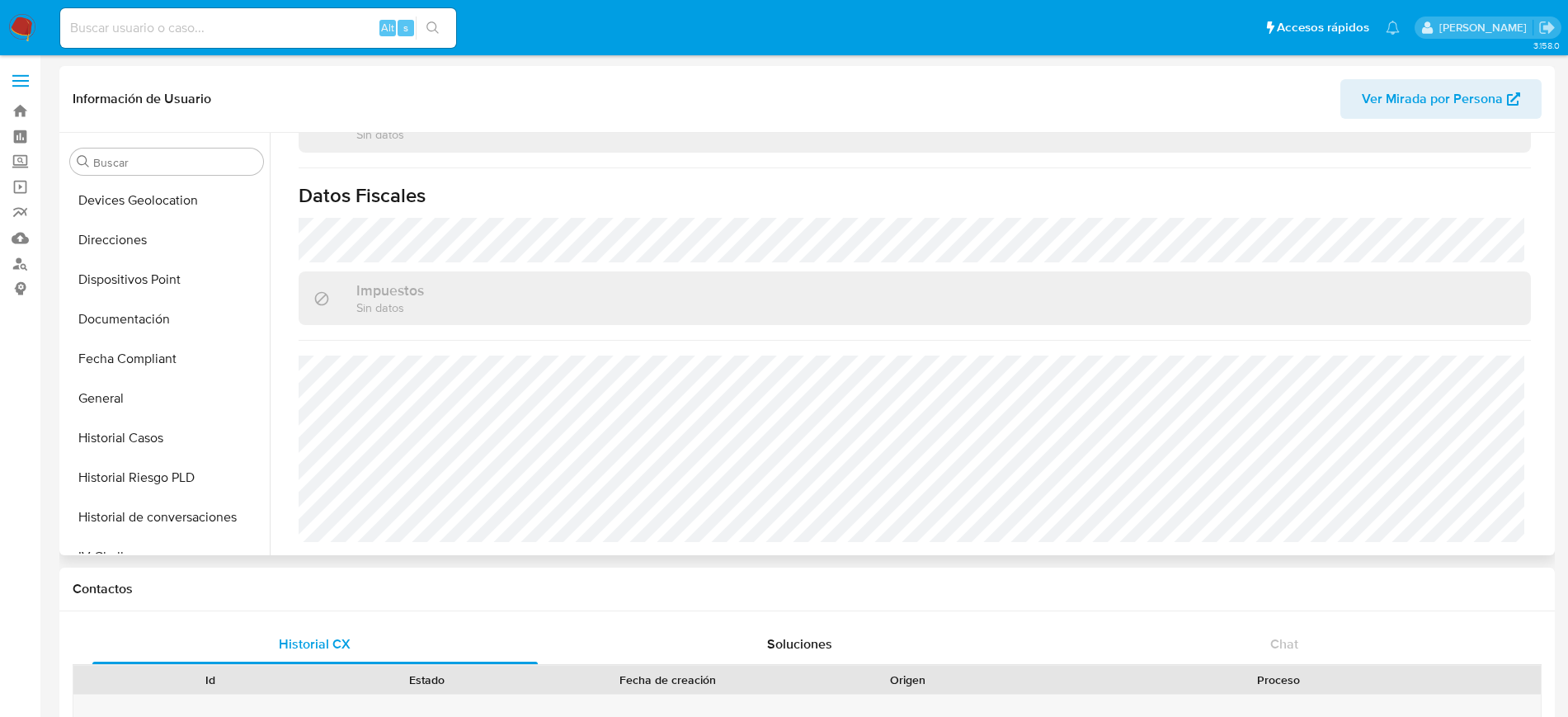
scroll to position [181, 0]
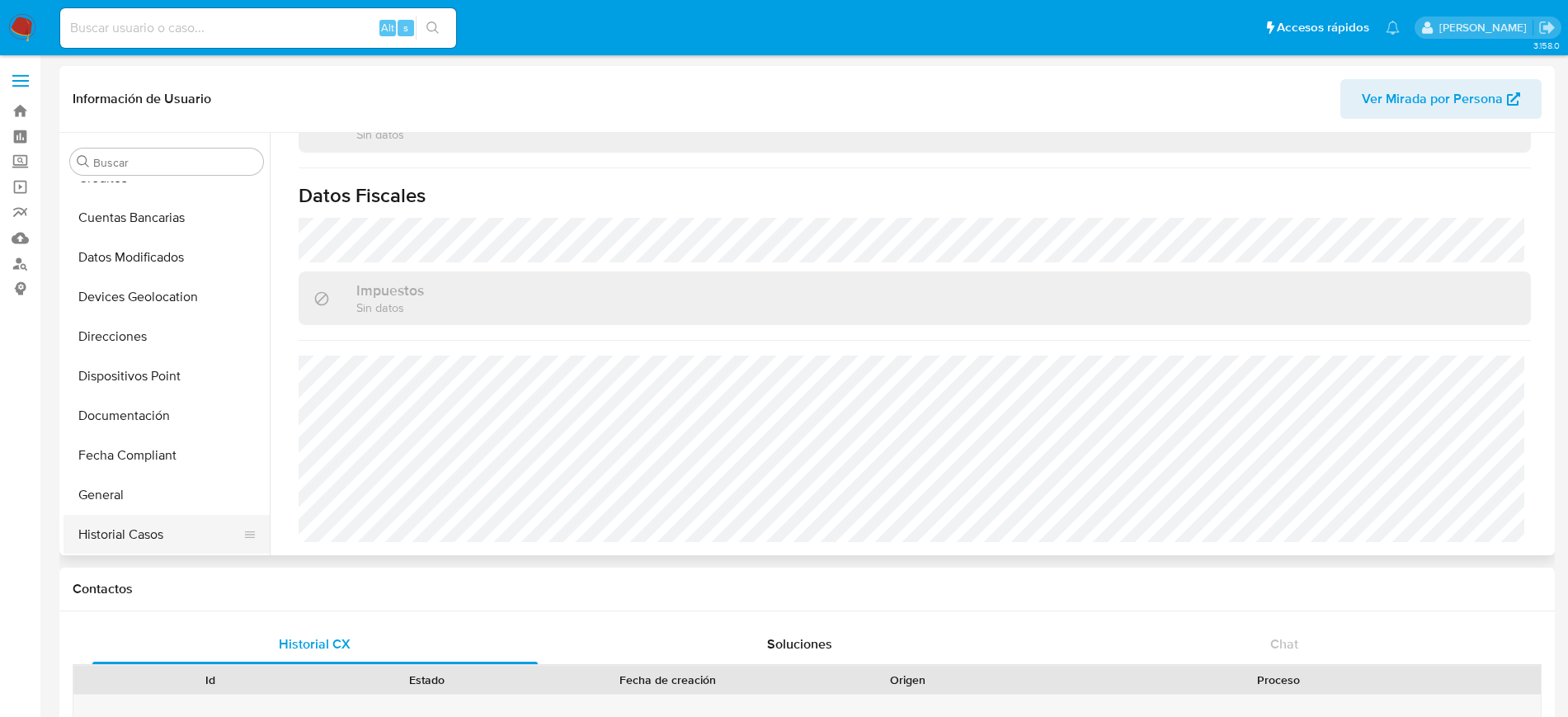
click at [133, 532] on button "Historial Casos" at bounding box center [160, 534] width 193 height 40
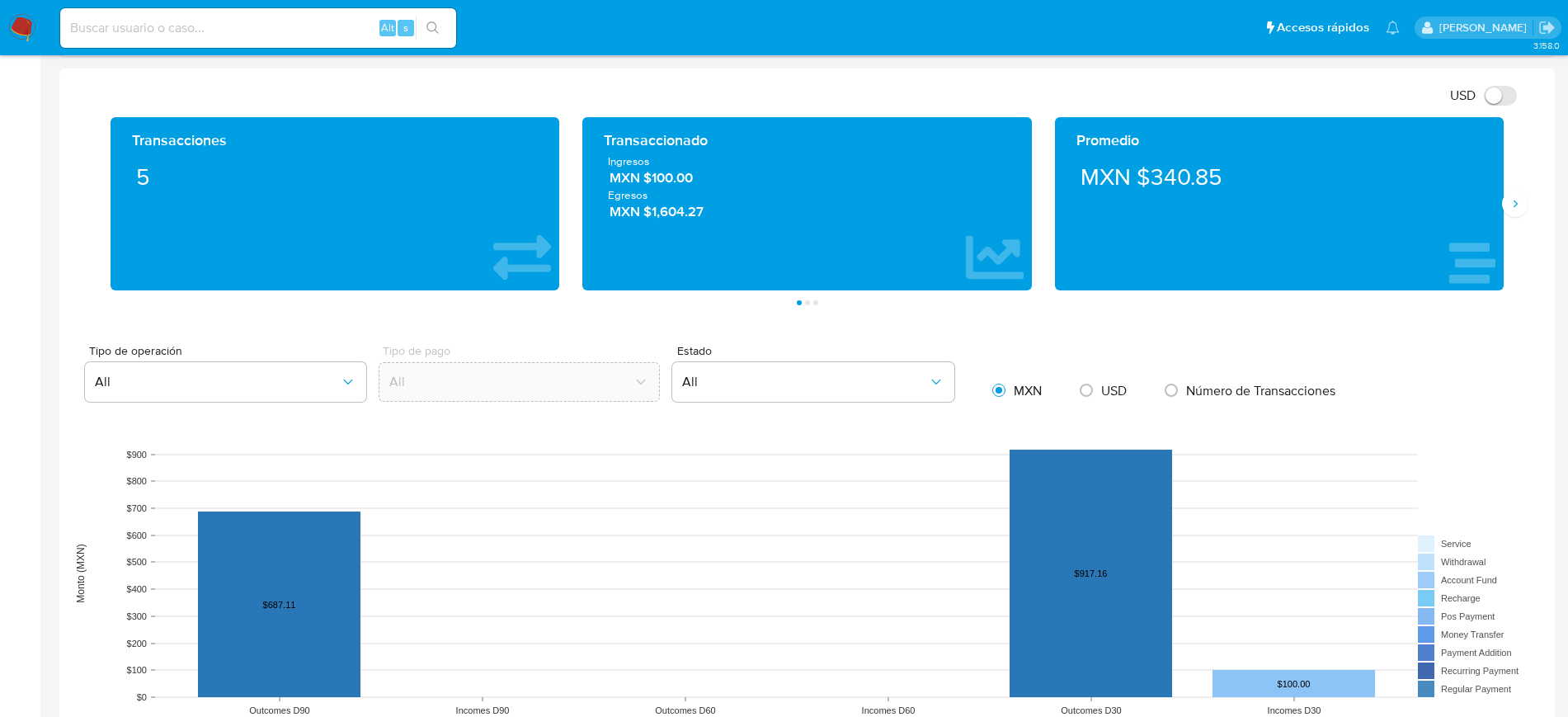
scroll to position [722, 0]
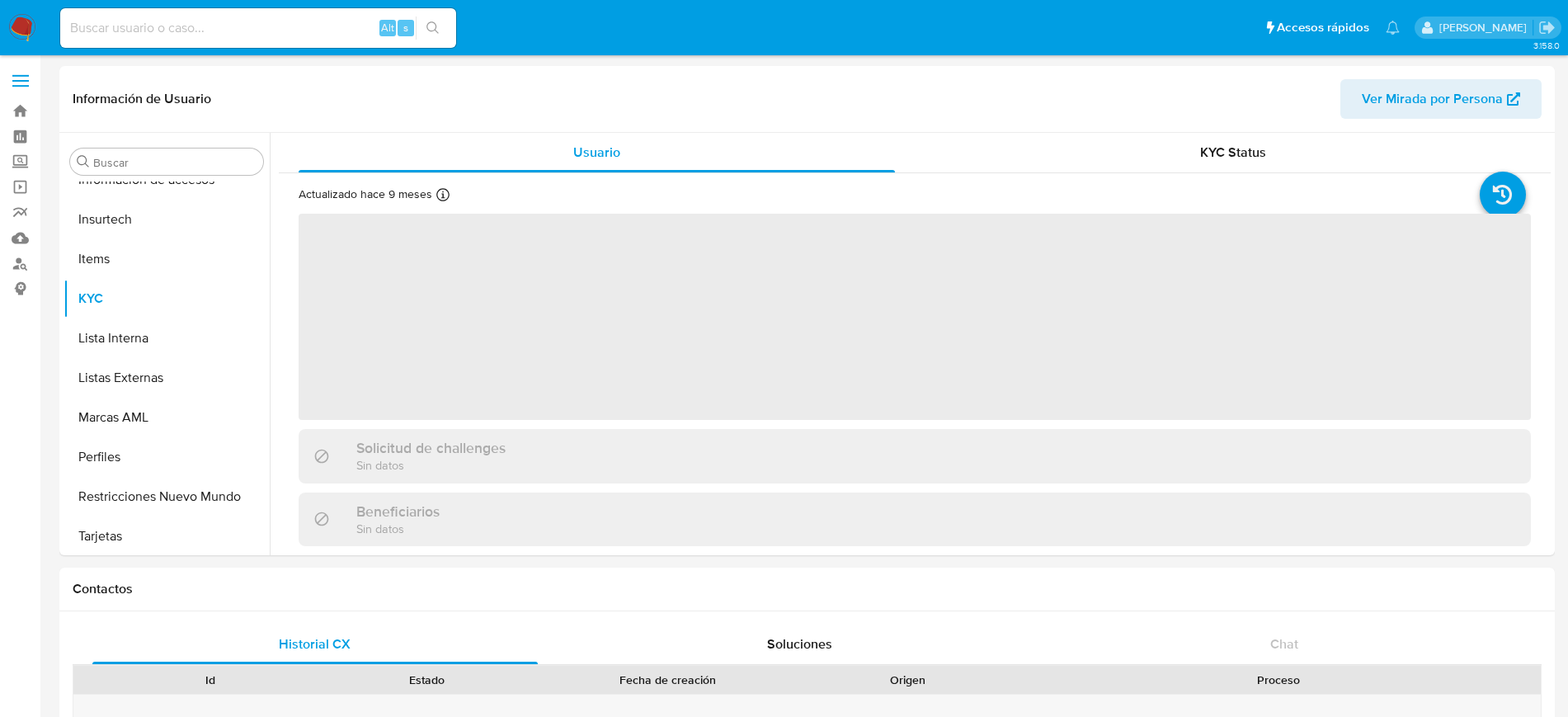
scroll to position [697, 0]
select select "10"
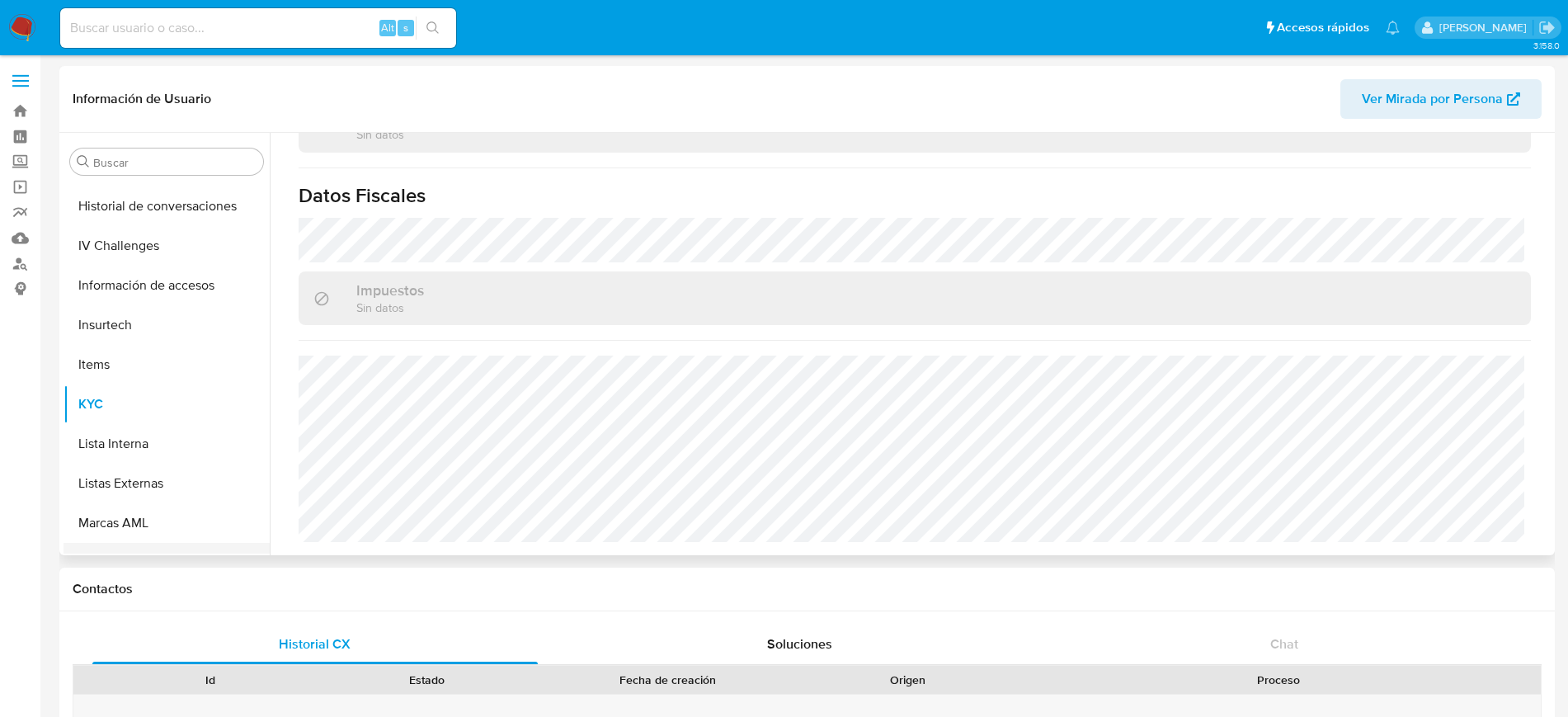
scroll to position [388, 0]
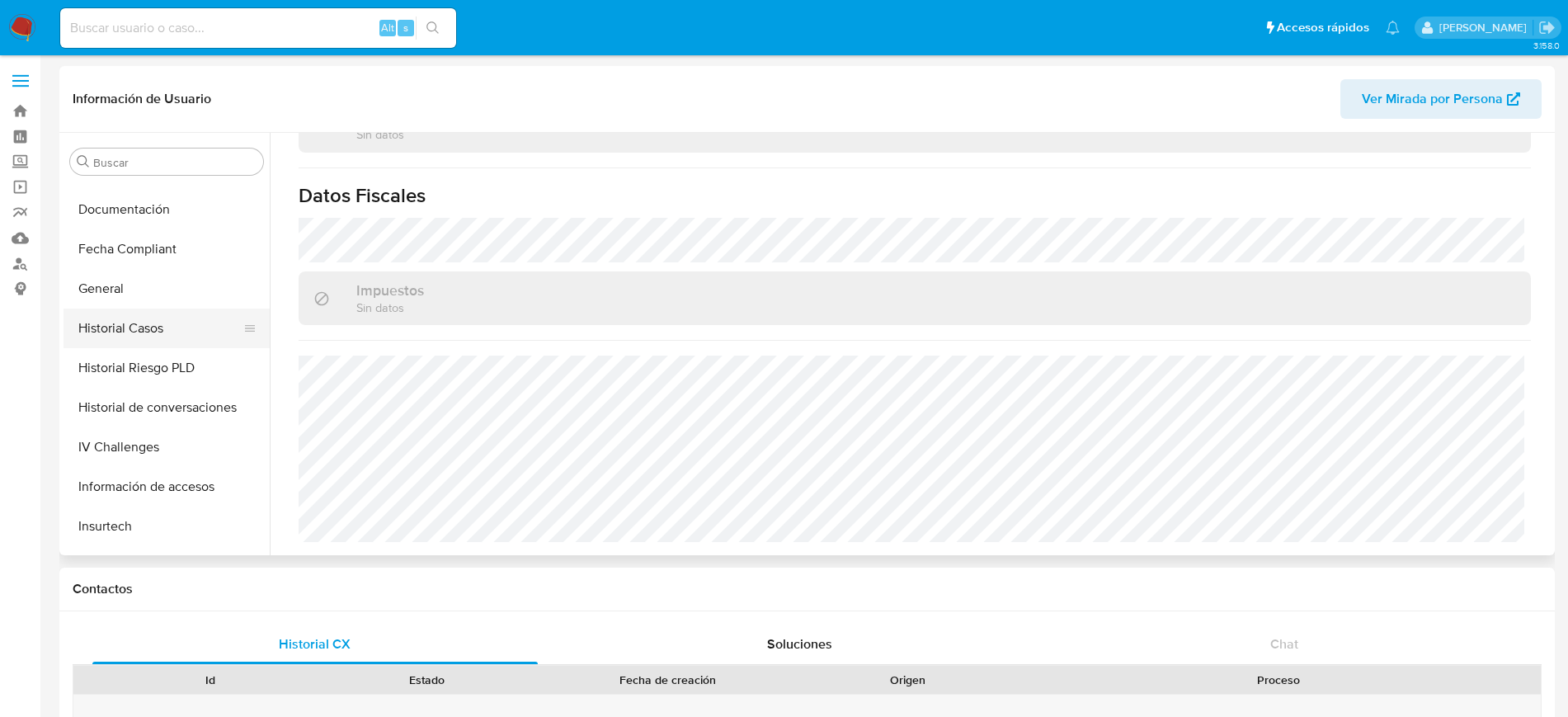
click at [154, 328] on button "Historial Casos" at bounding box center [160, 328] width 193 height 40
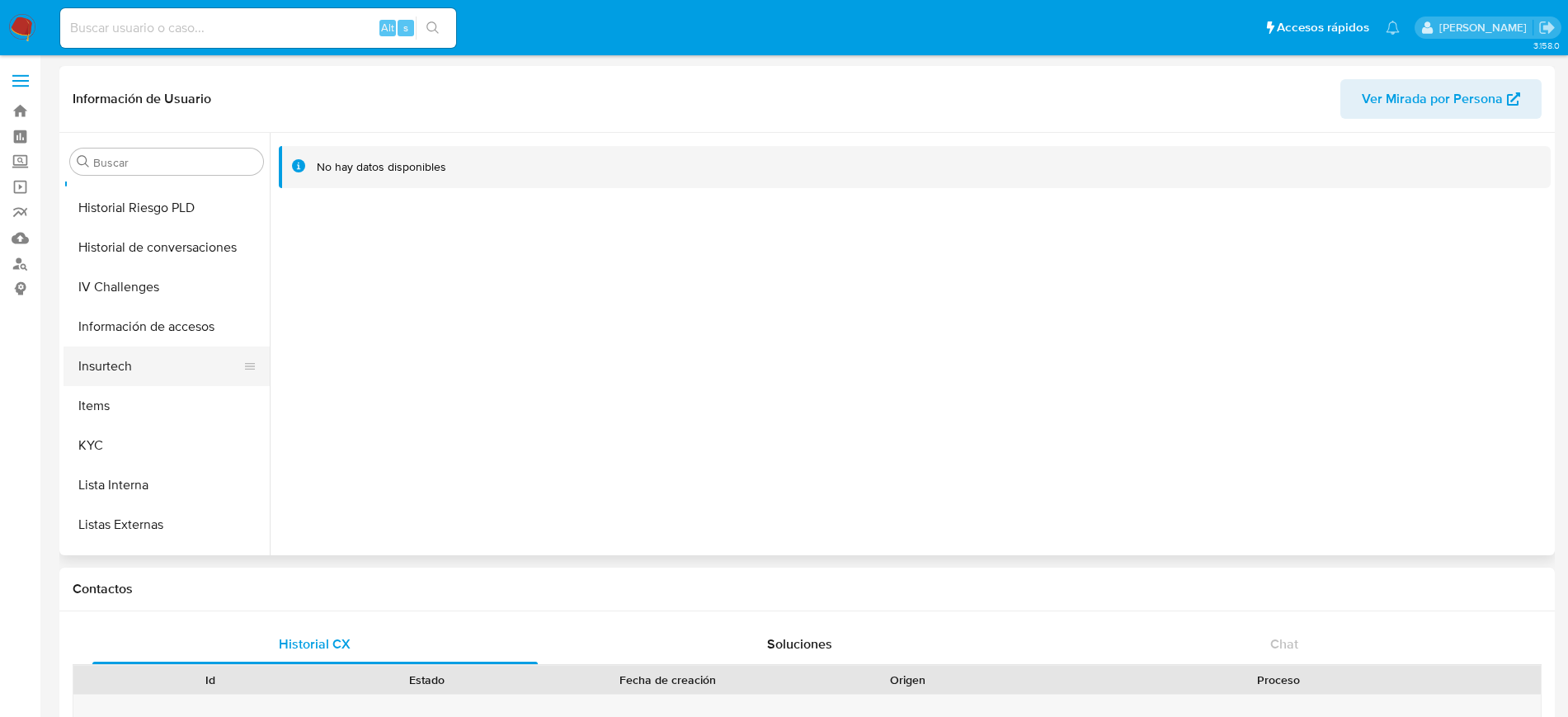
scroll to position [594, 0]
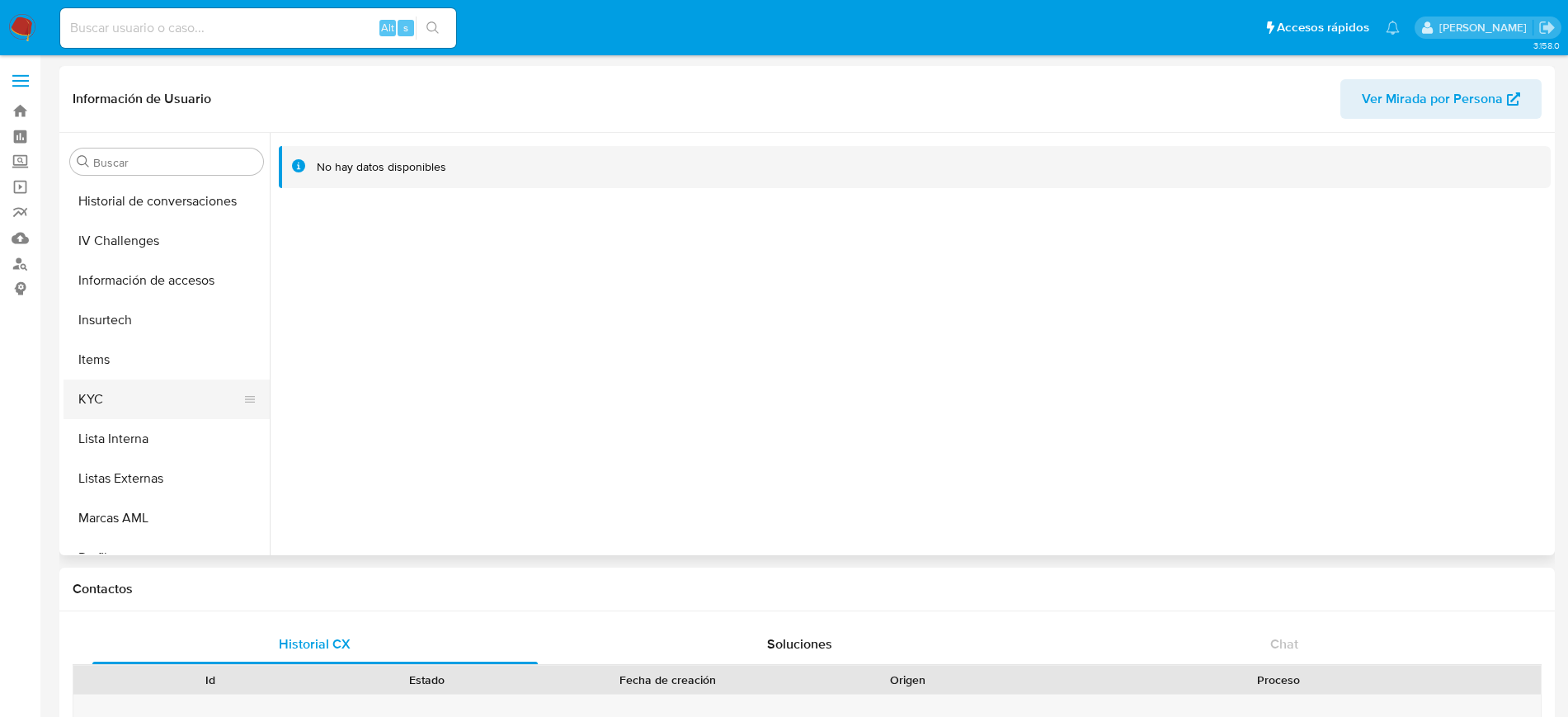
click at [114, 392] on button "KYC" at bounding box center [160, 399] width 193 height 40
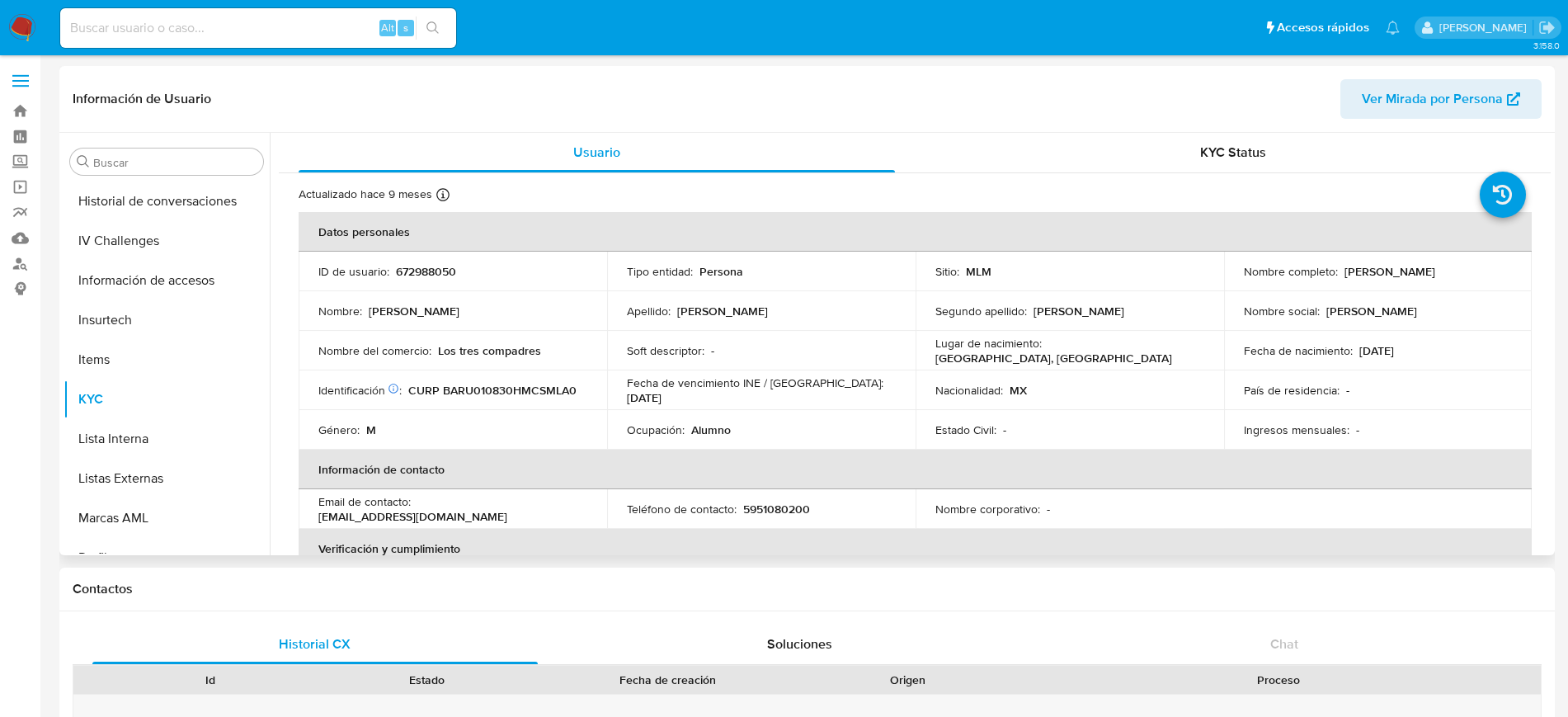
click at [434, 257] on td "ID de usuario : 672988050" at bounding box center [452, 271] width 308 height 40
click at [439, 278] on p "672988050" at bounding box center [426, 271] width 60 height 15
copy p "672988050"
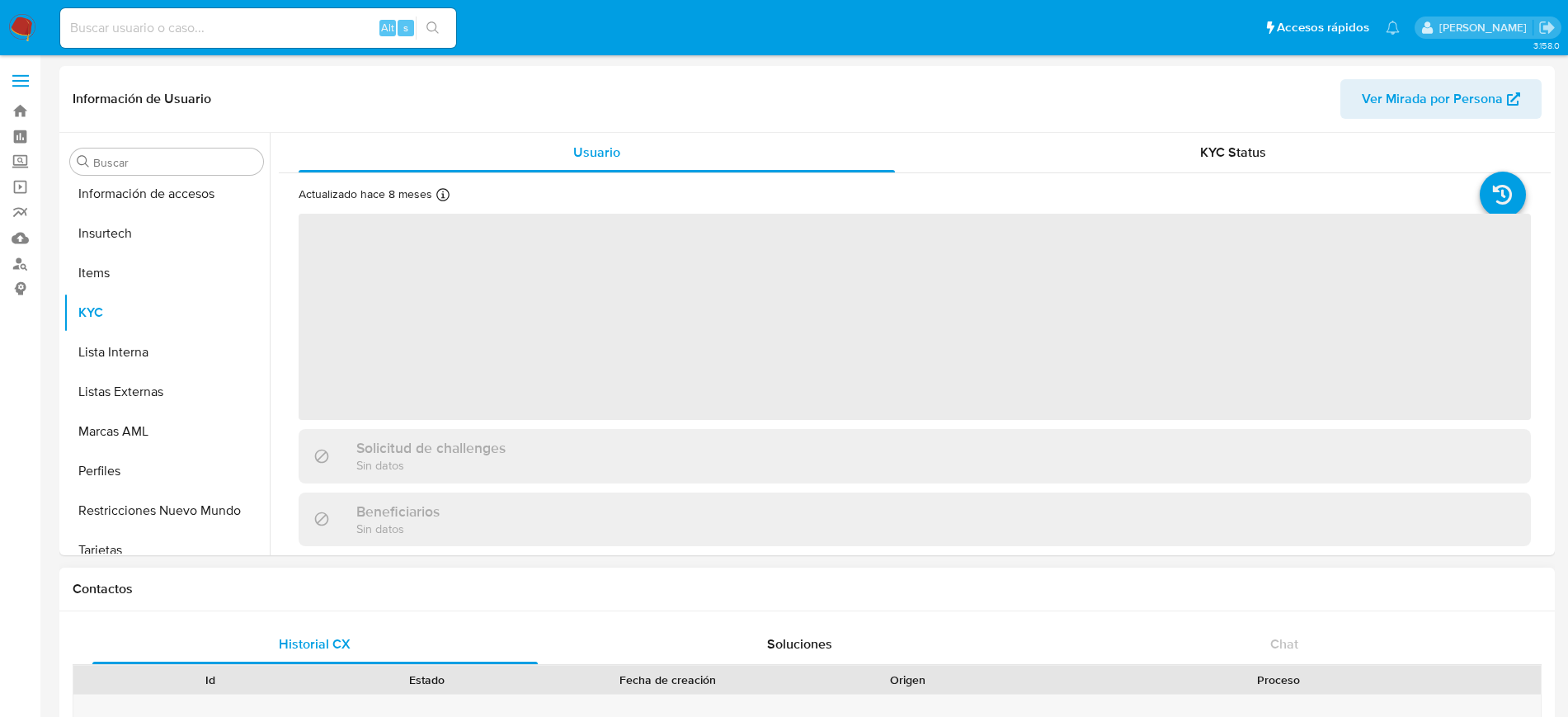
scroll to position [697, 0]
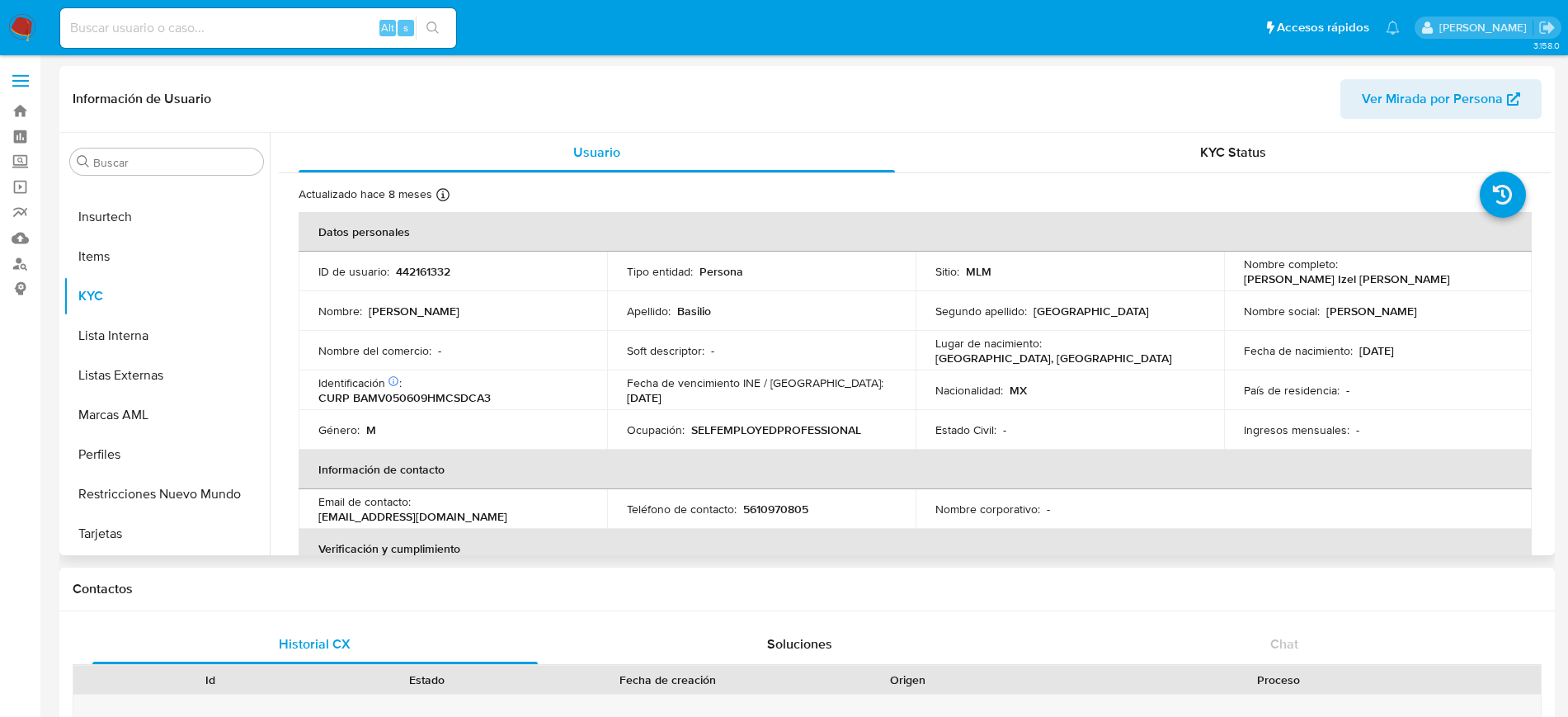
select select "10"
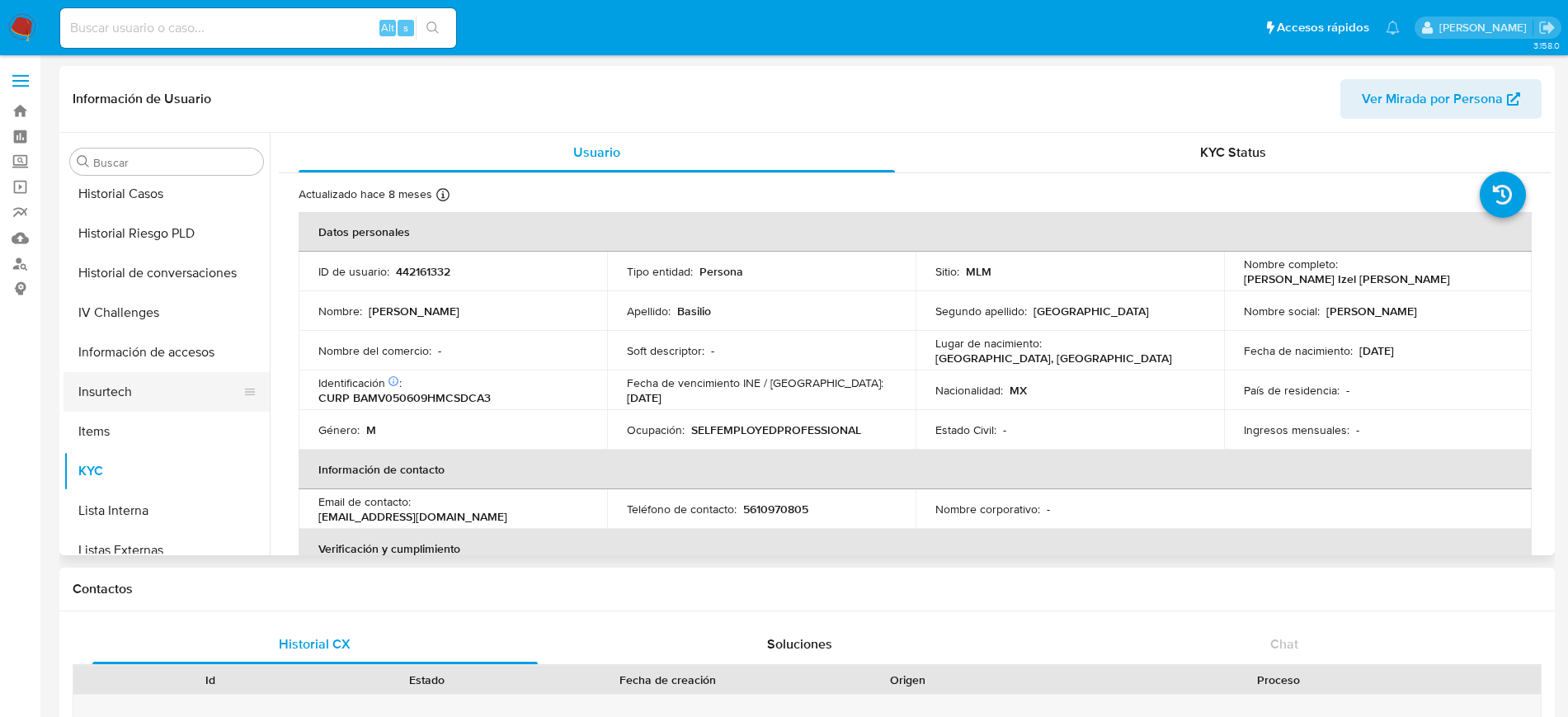
scroll to position [388, 0]
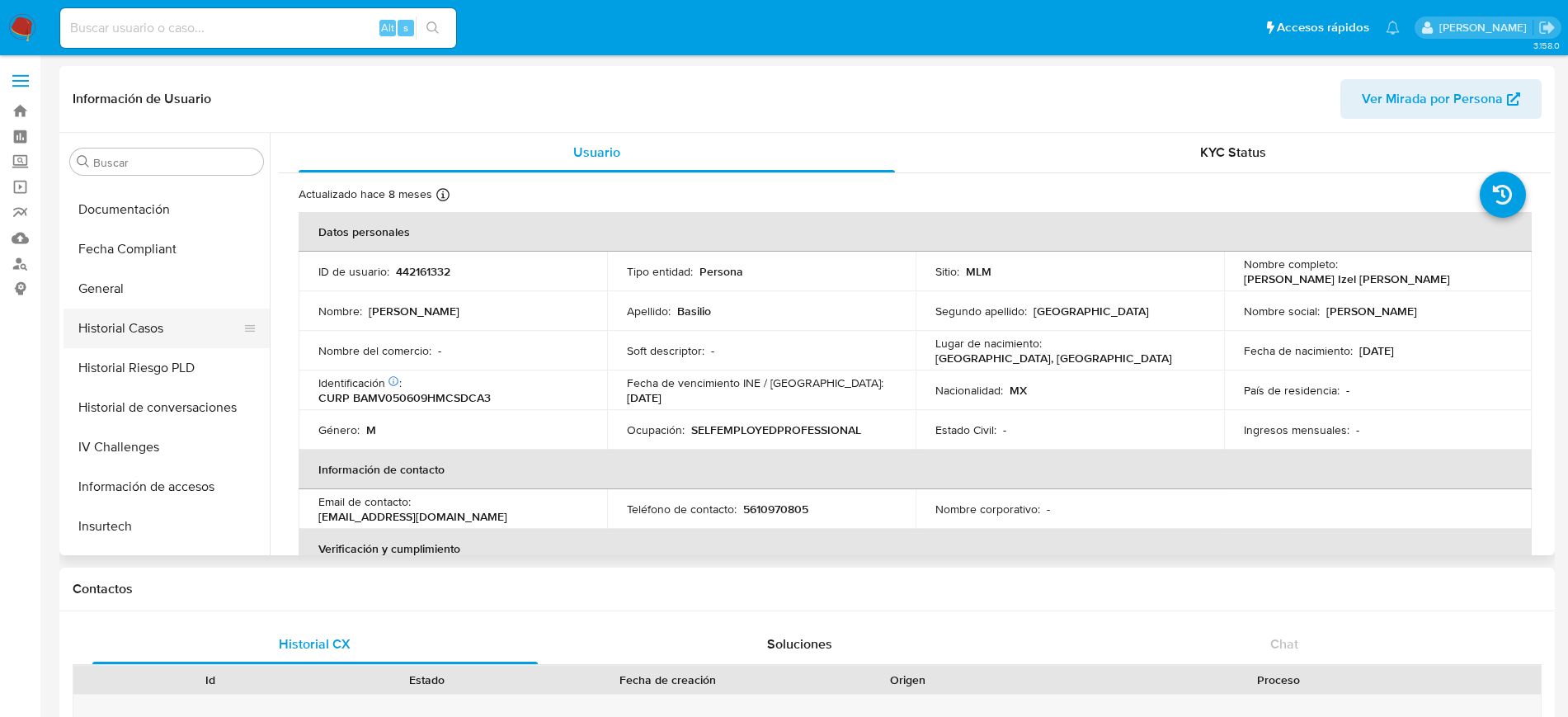
click at [148, 321] on button "Historial Casos" at bounding box center [160, 328] width 193 height 40
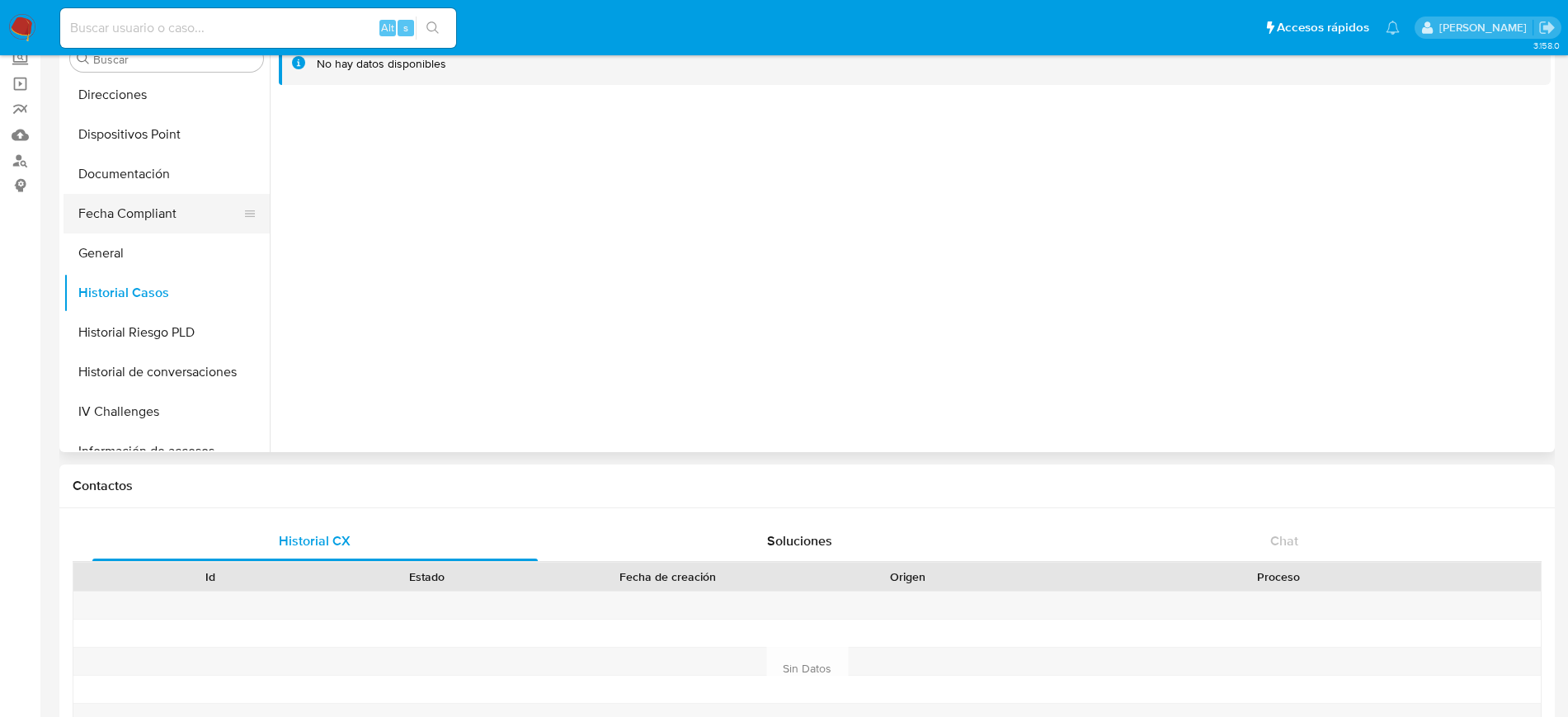
scroll to position [285, 0]
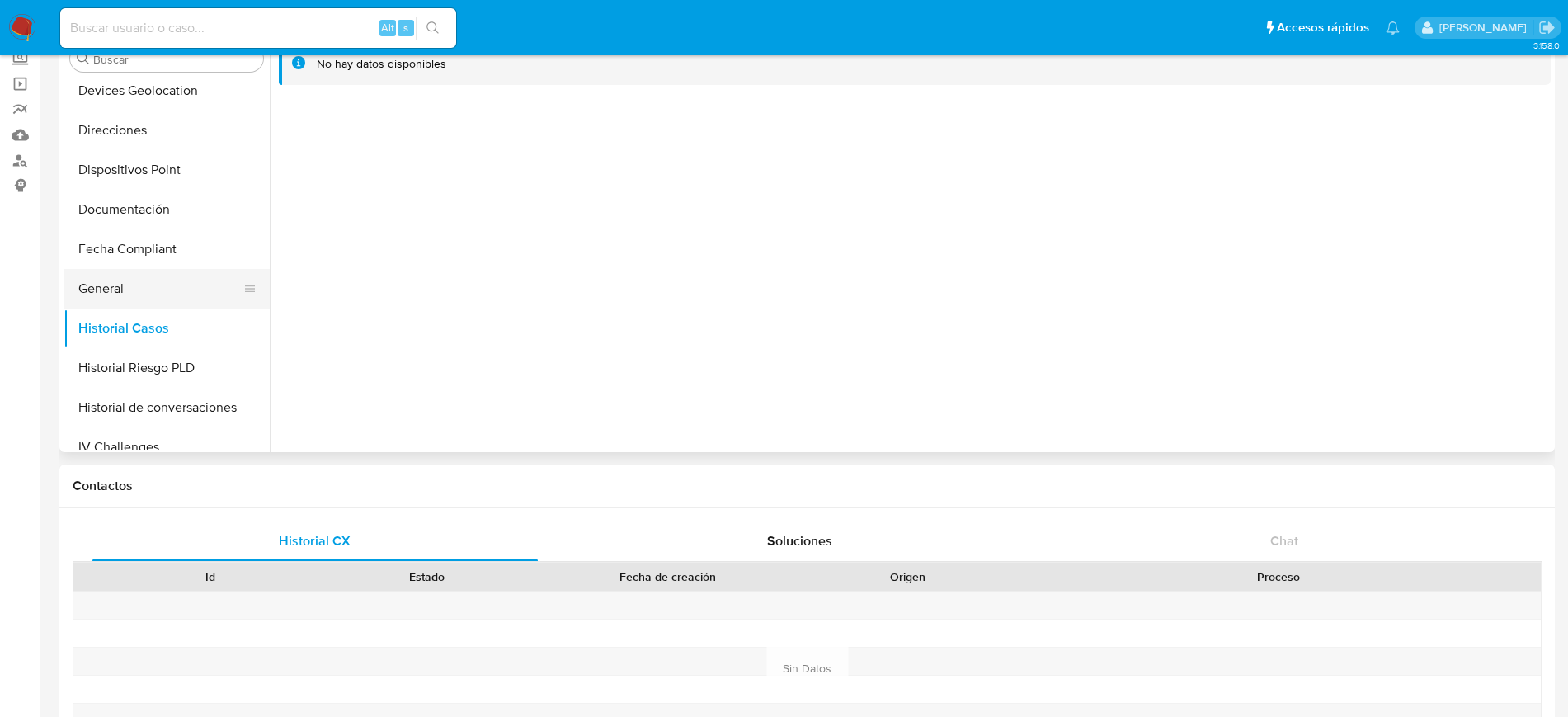
click at [149, 271] on button "General" at bounding box center [160, 289] width 193 height 40
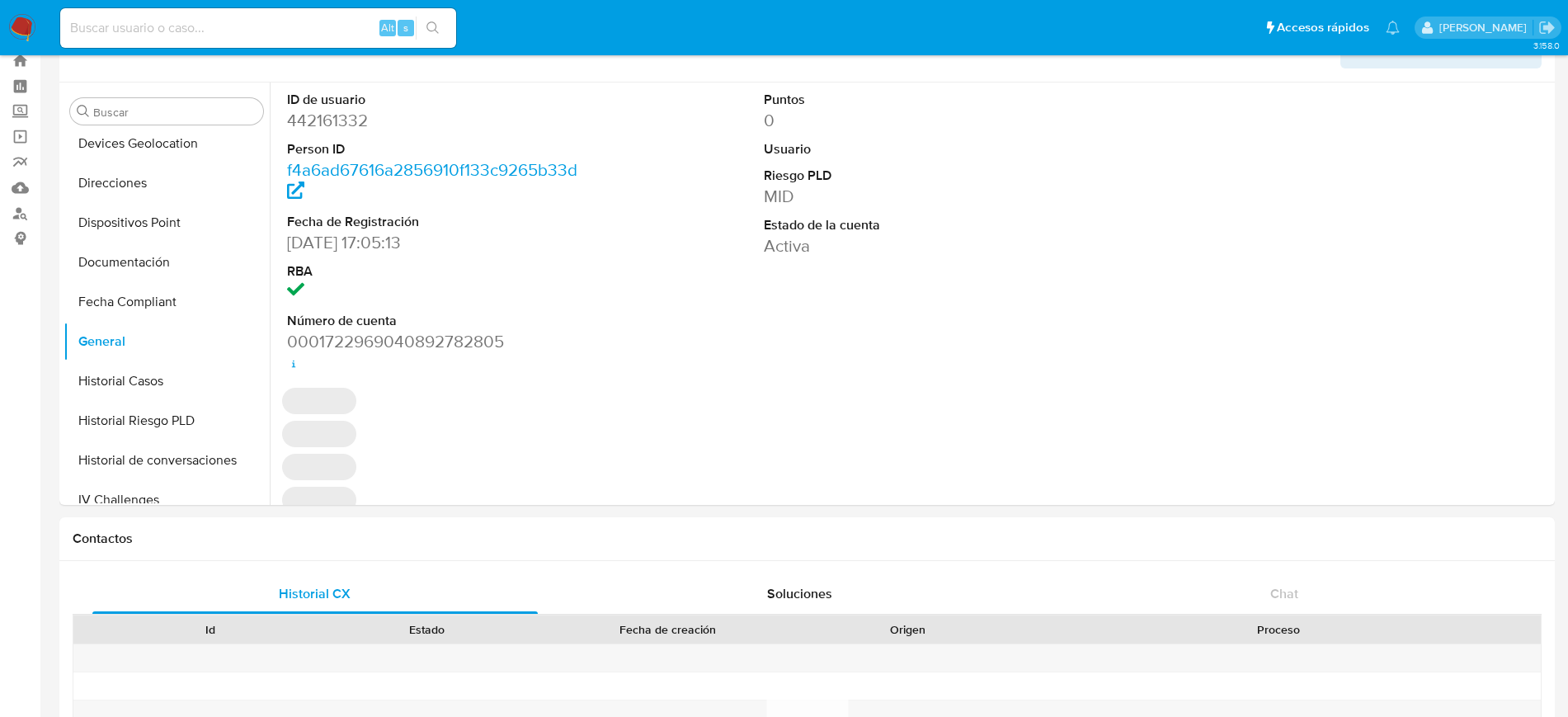
scroll to position [0, 0]
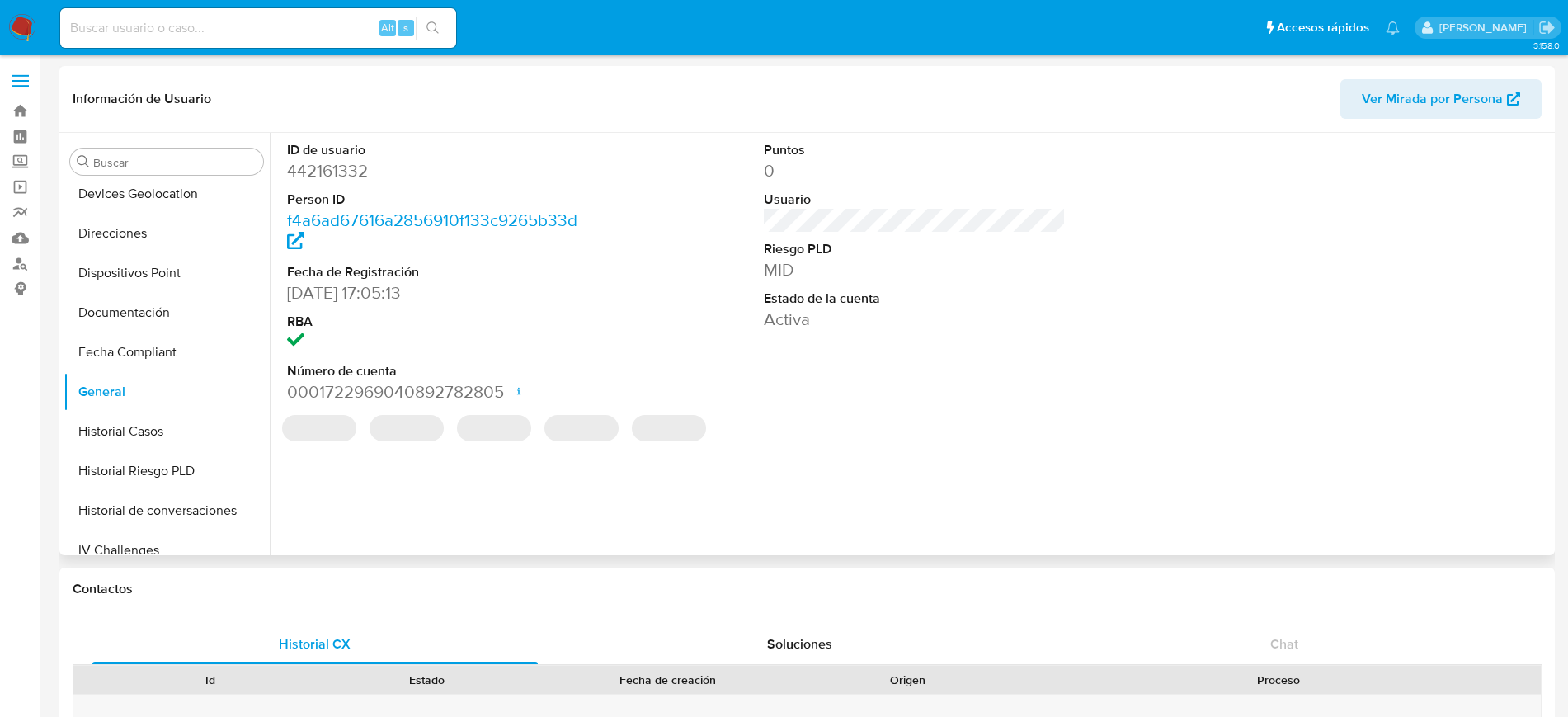
click at [333, 163] on dd "442161332" at bounding box center [438, 170] width 302 height 23
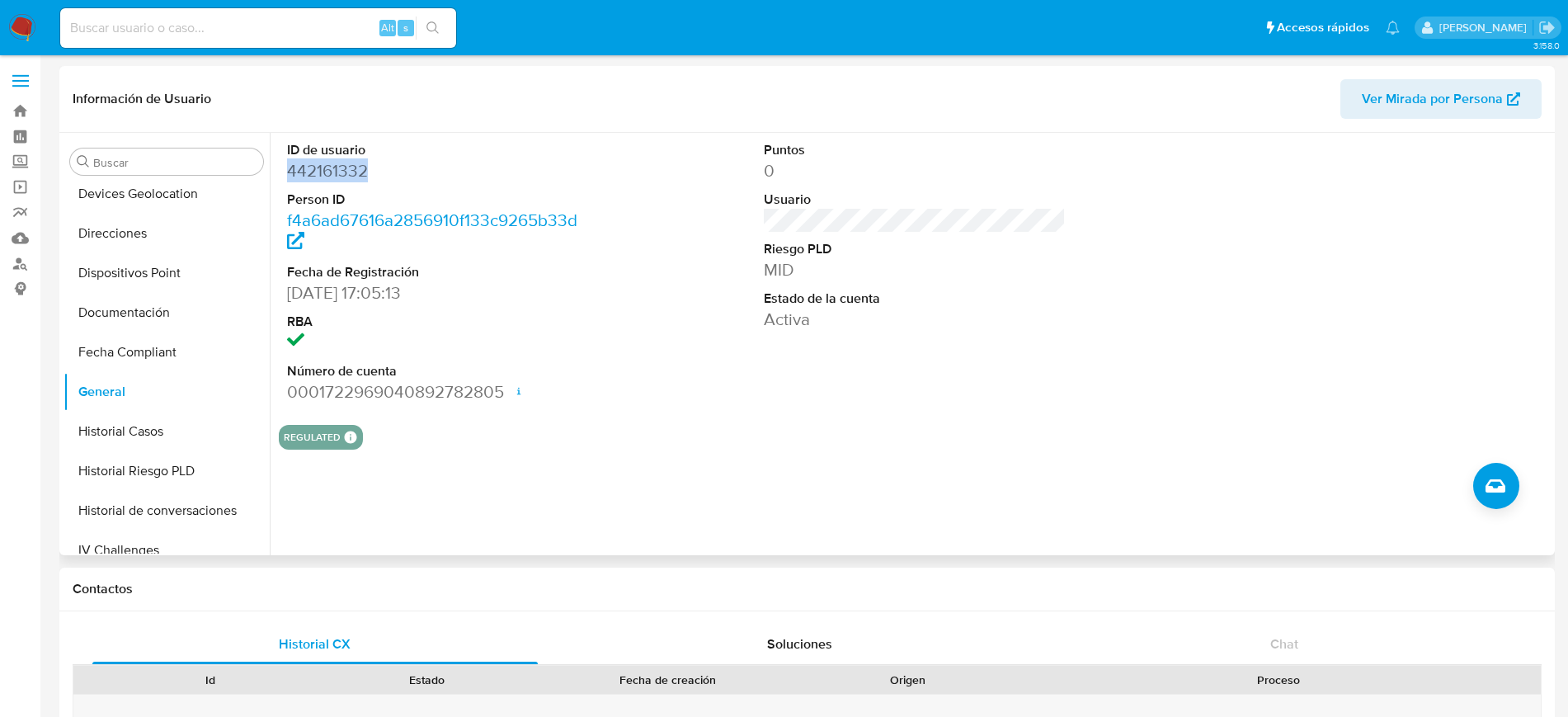
click at [353, 170] on dd "442161332" at bounding box center [438, 170] width 302 height 23
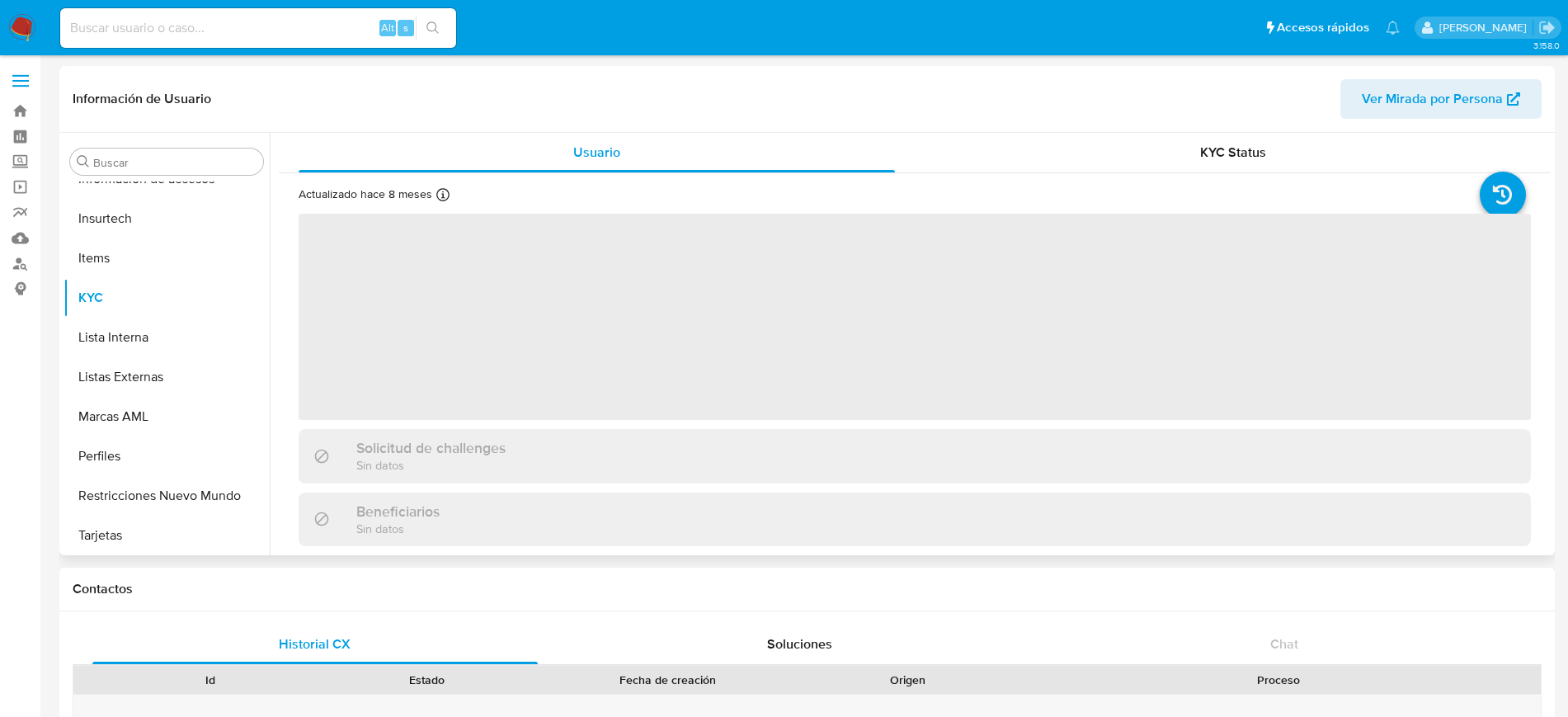
scroll to position [697, 0]
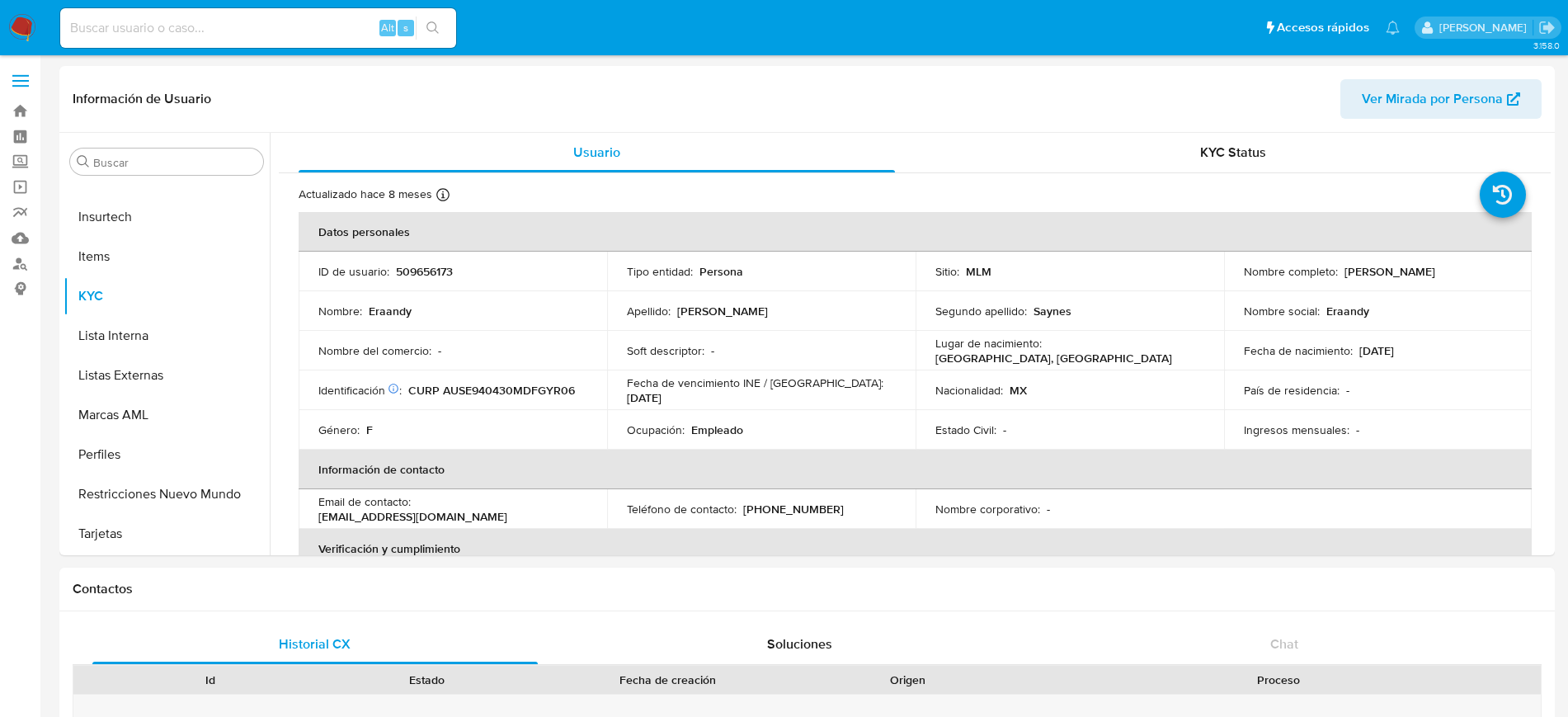
select select "10"
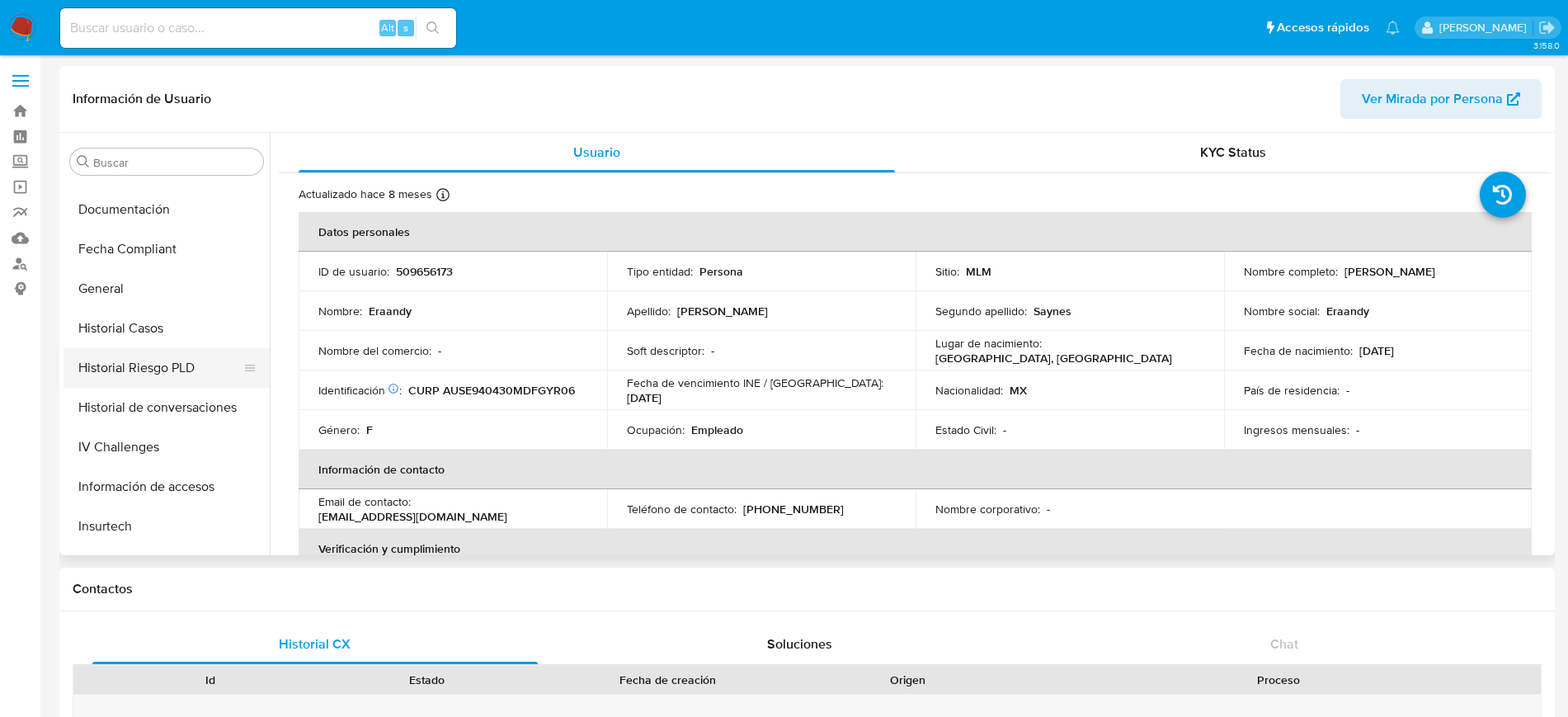
click at [160, 349] on button "Historial Riesgo PLD" at bounding box center [160, 367] width 193 height 40
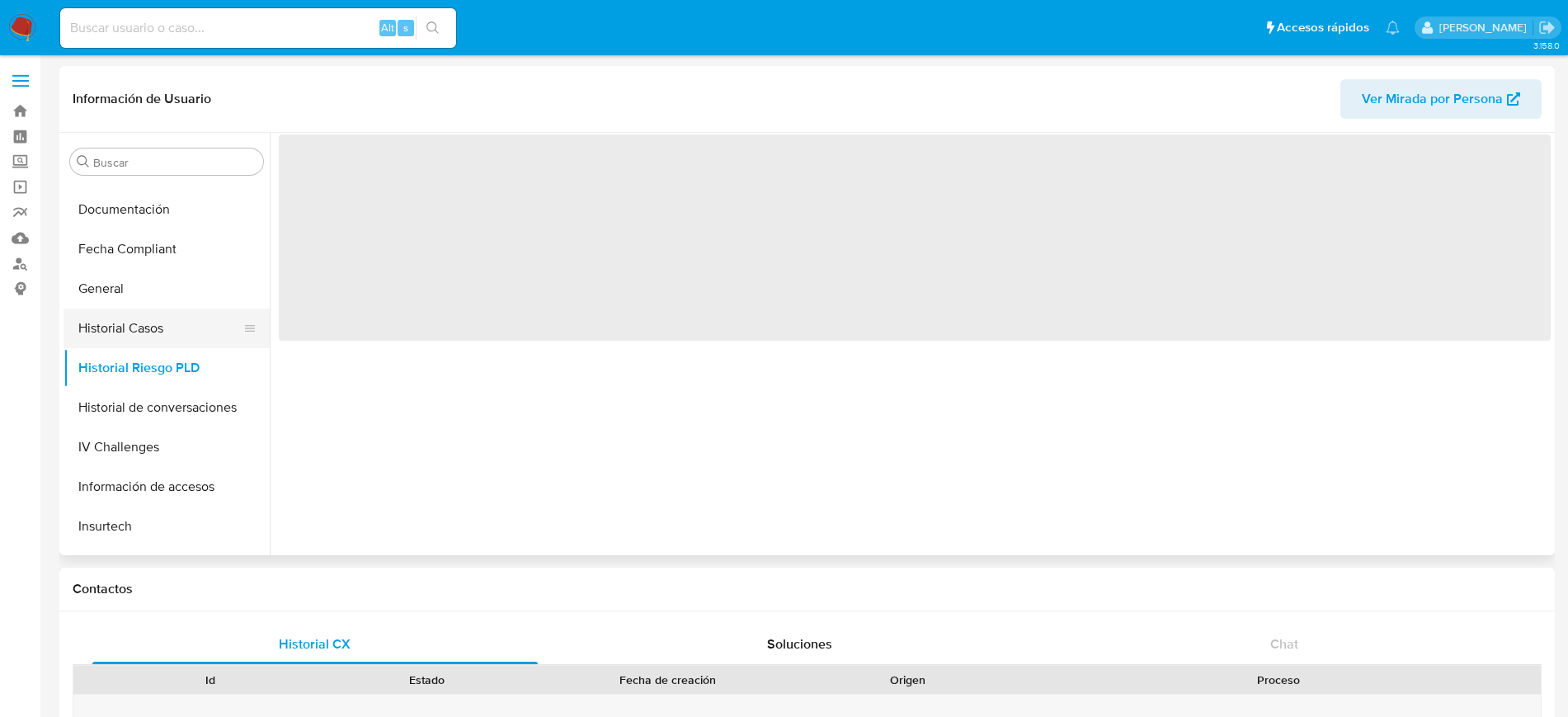
click at [149, 308] on button "Historial Casos" at bounding box center [160, 328] width 193 height 40
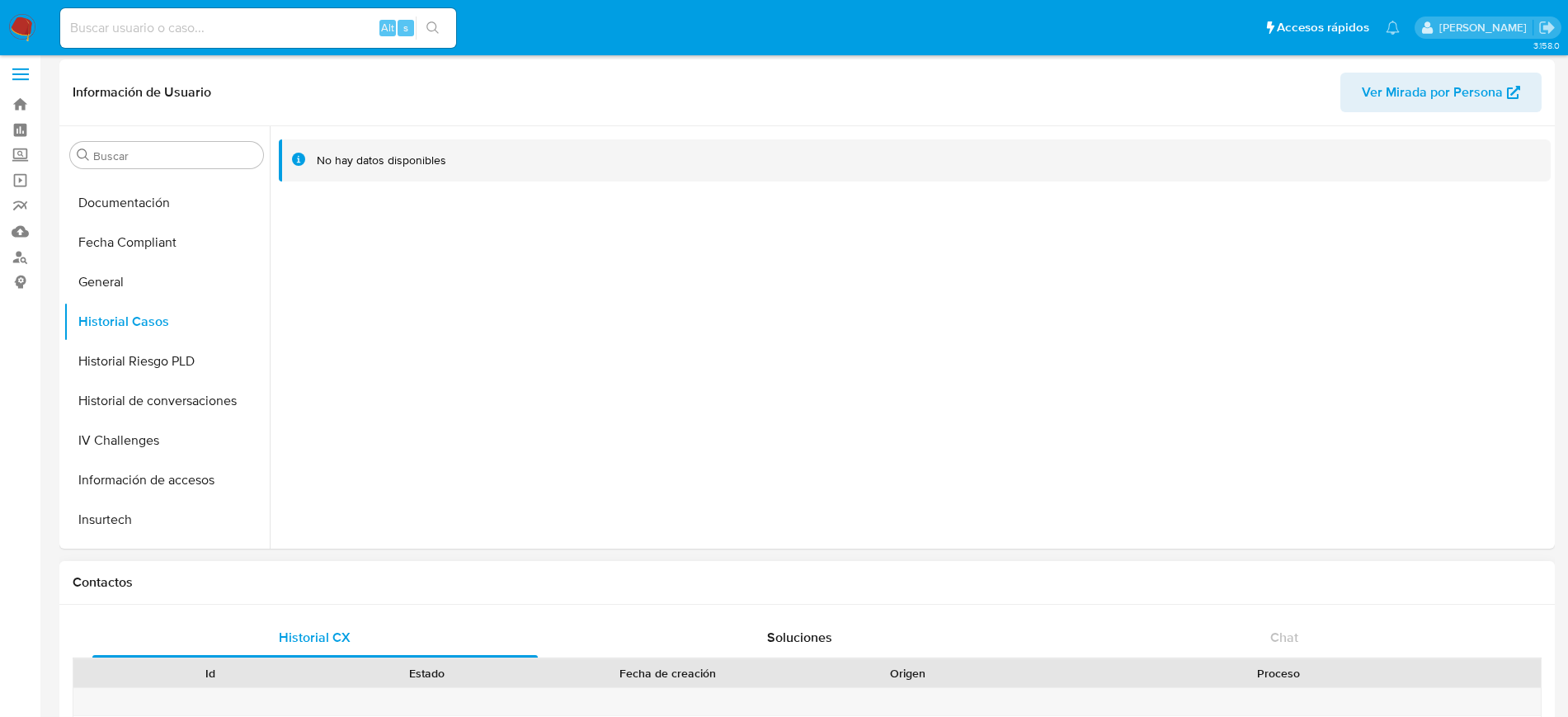
scroll to position [0, 0]
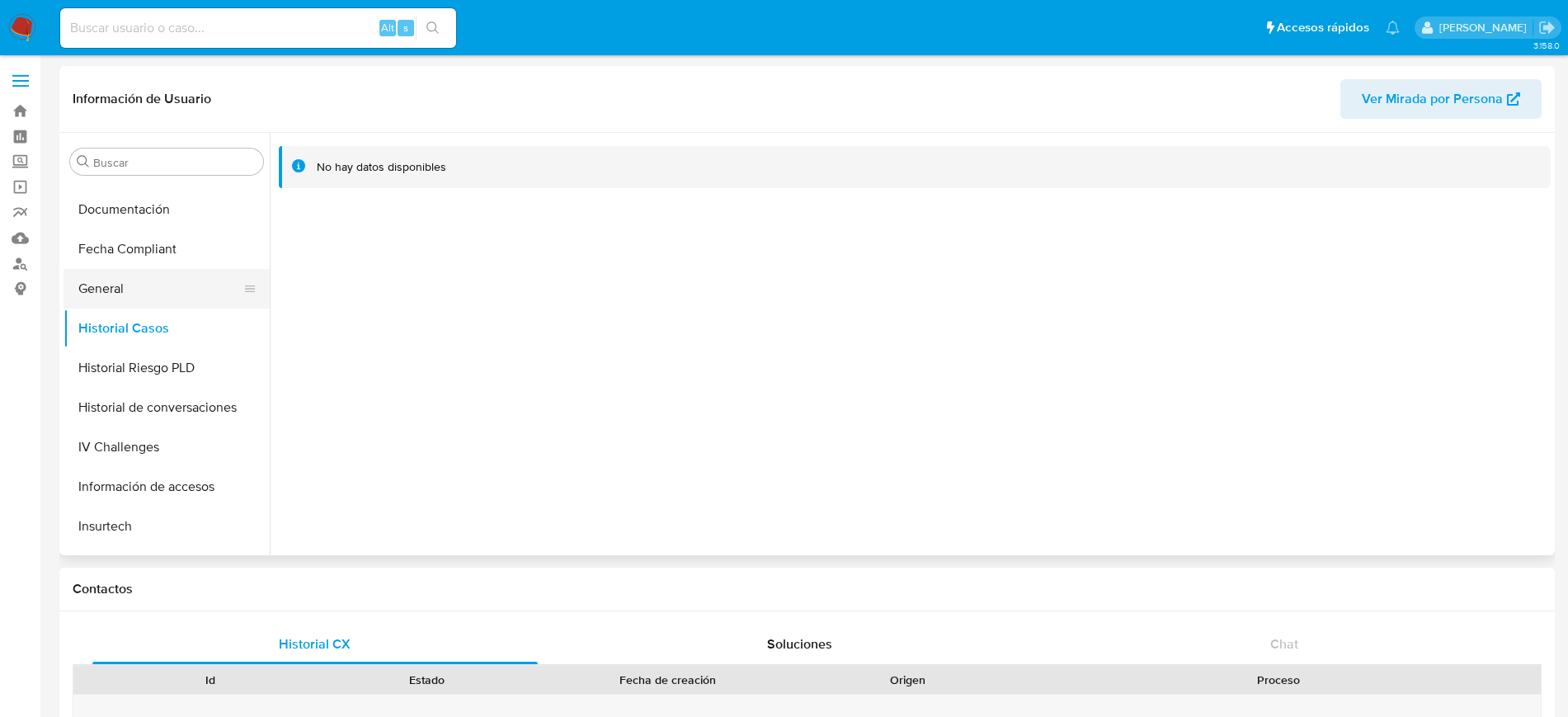
click at [148, 270] on button "General" at bounding box center [160, 289] width 193 height 40
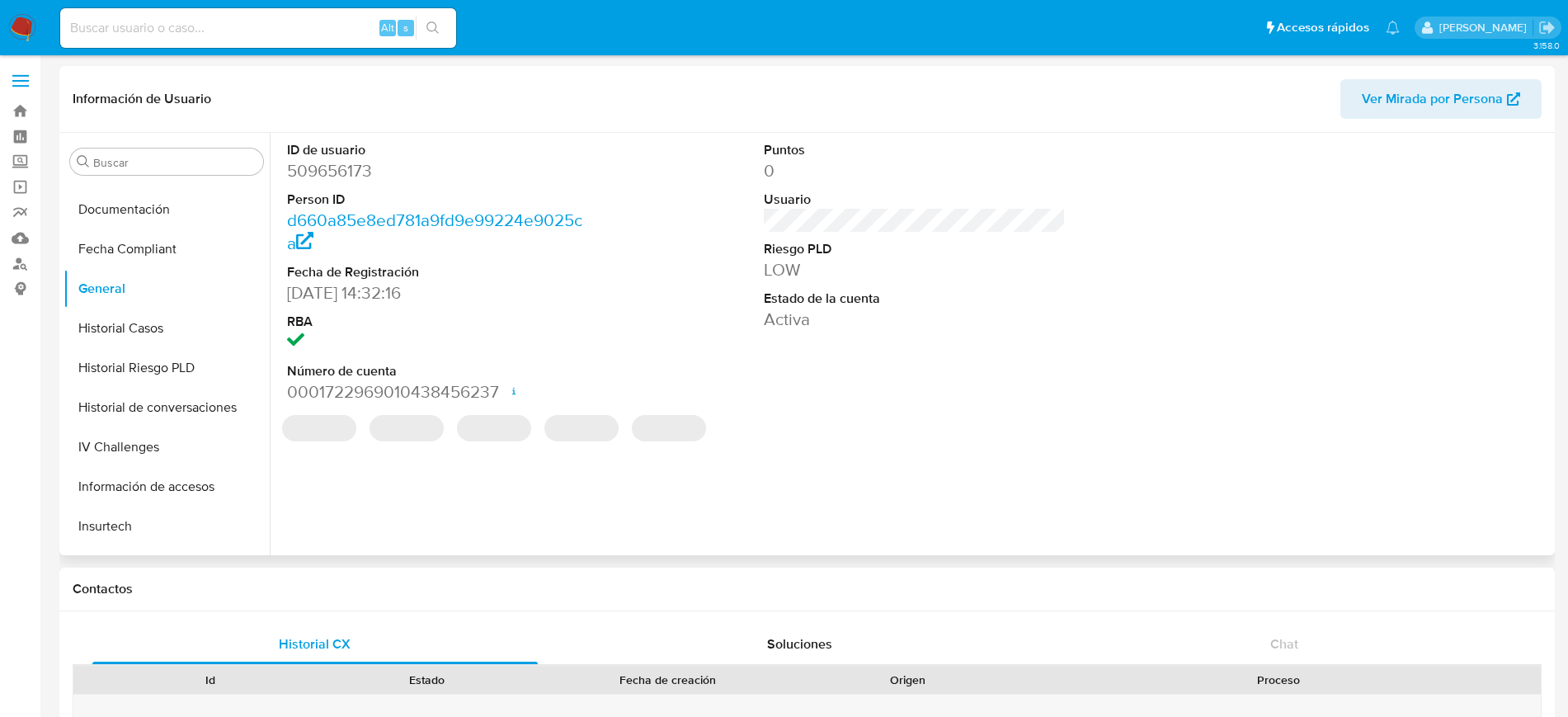
click at [324, 171] on dd "509656173" at bounding box center [438, 170] width 302 height 23
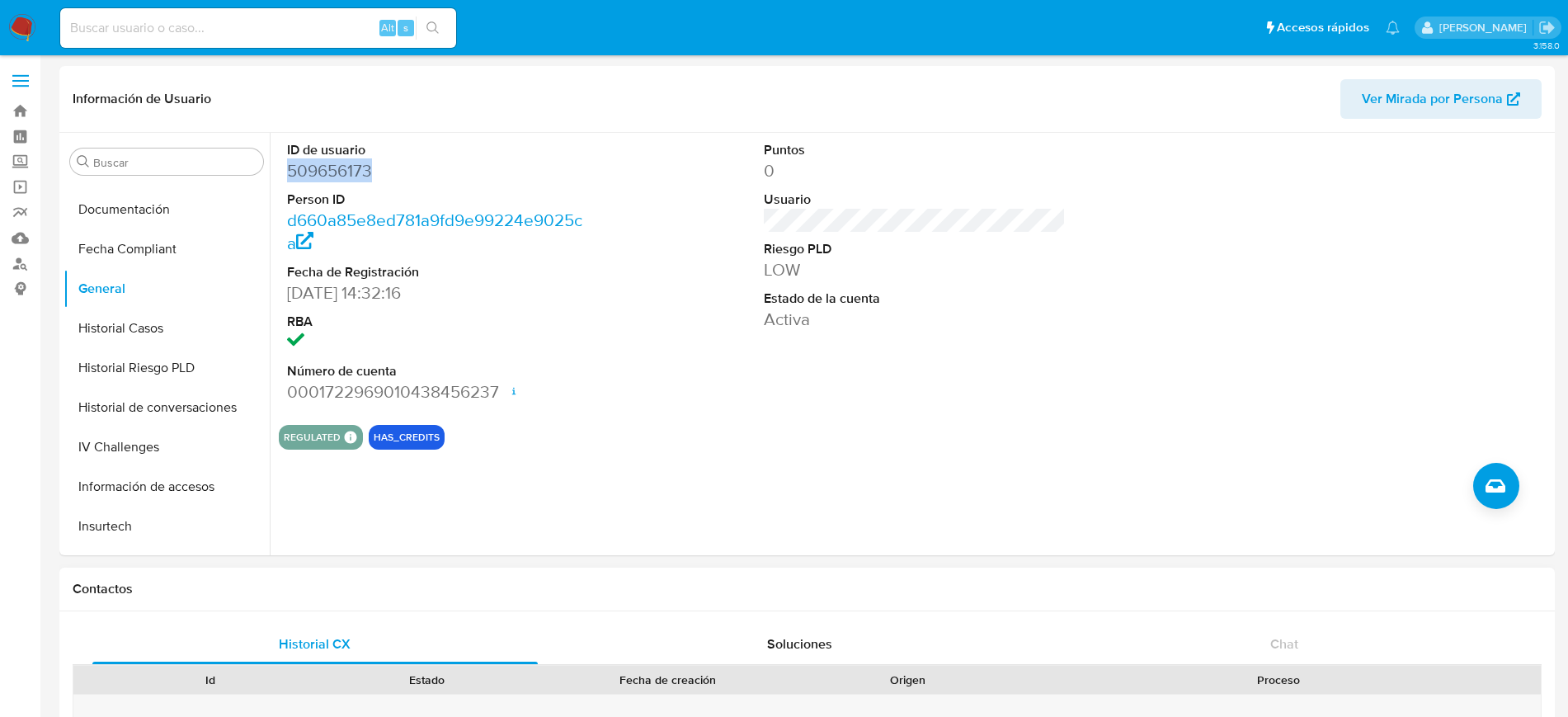
copy dd "509656173"
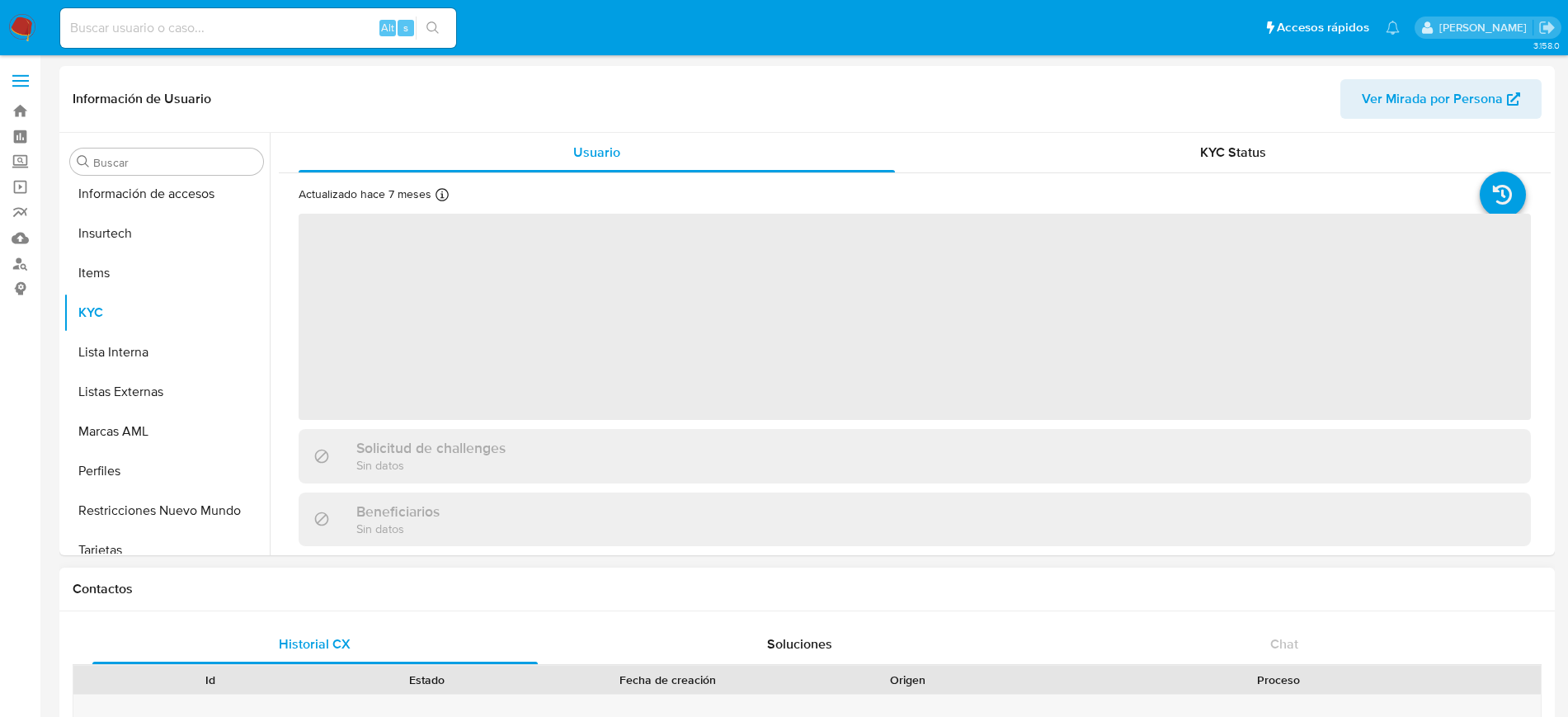
scroll to position [697, 0]
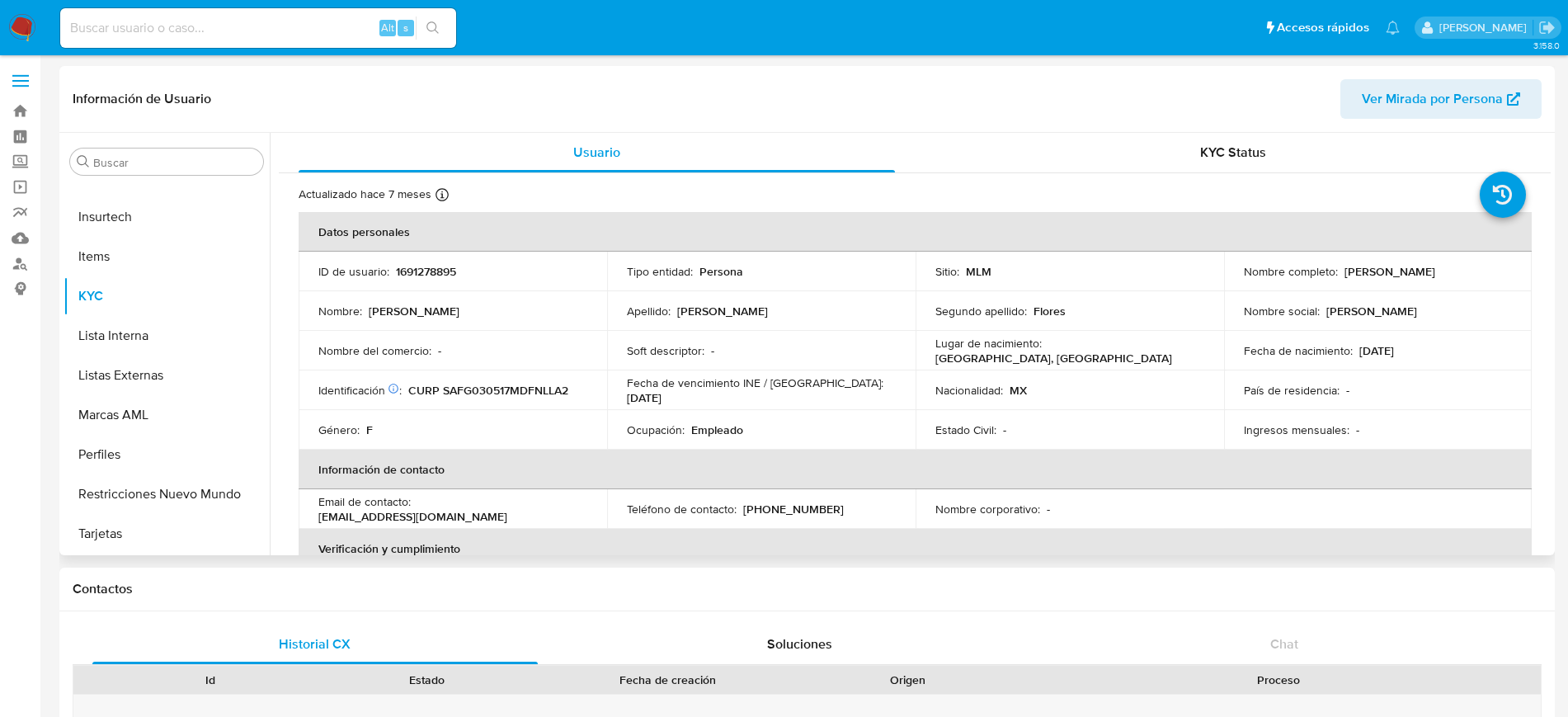
select select "10"
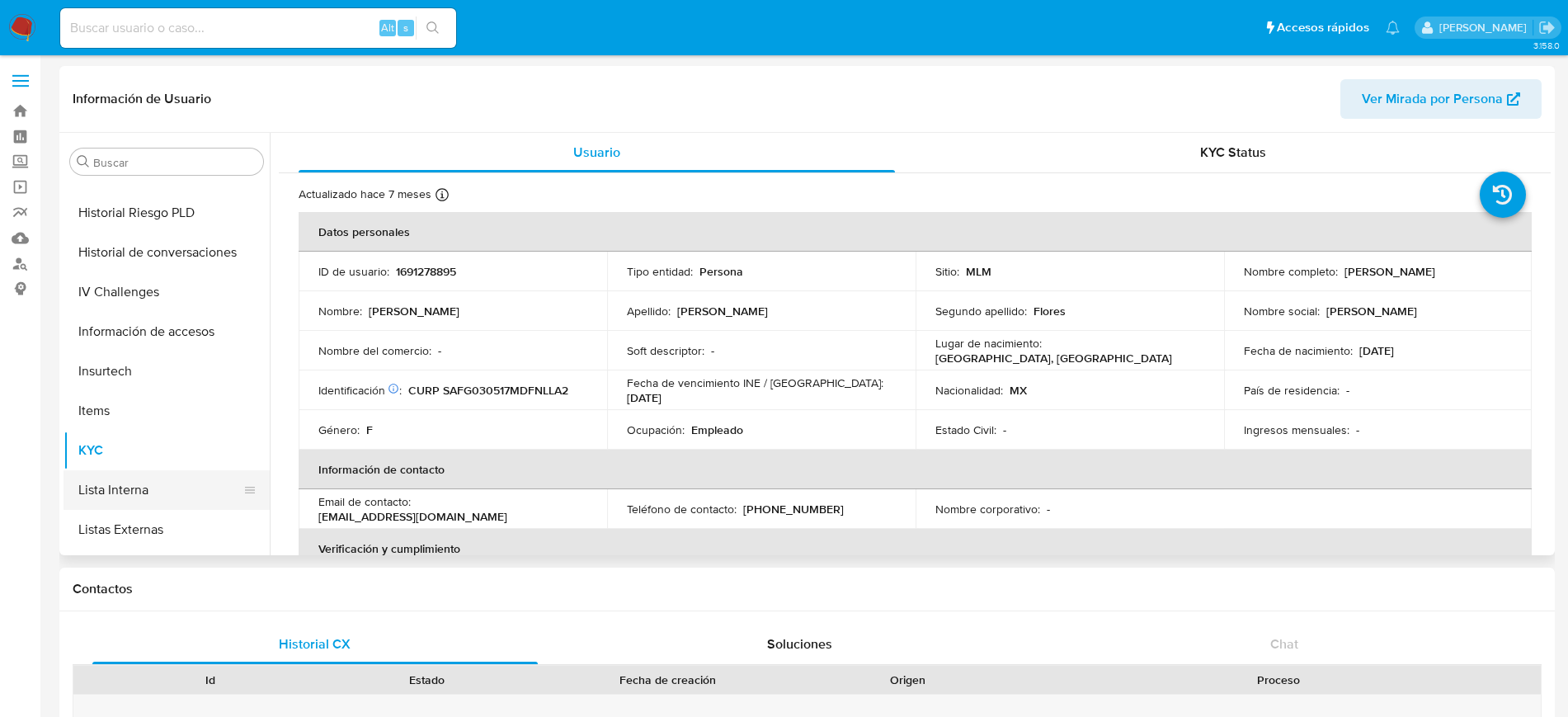
scroll to position [388, 0]
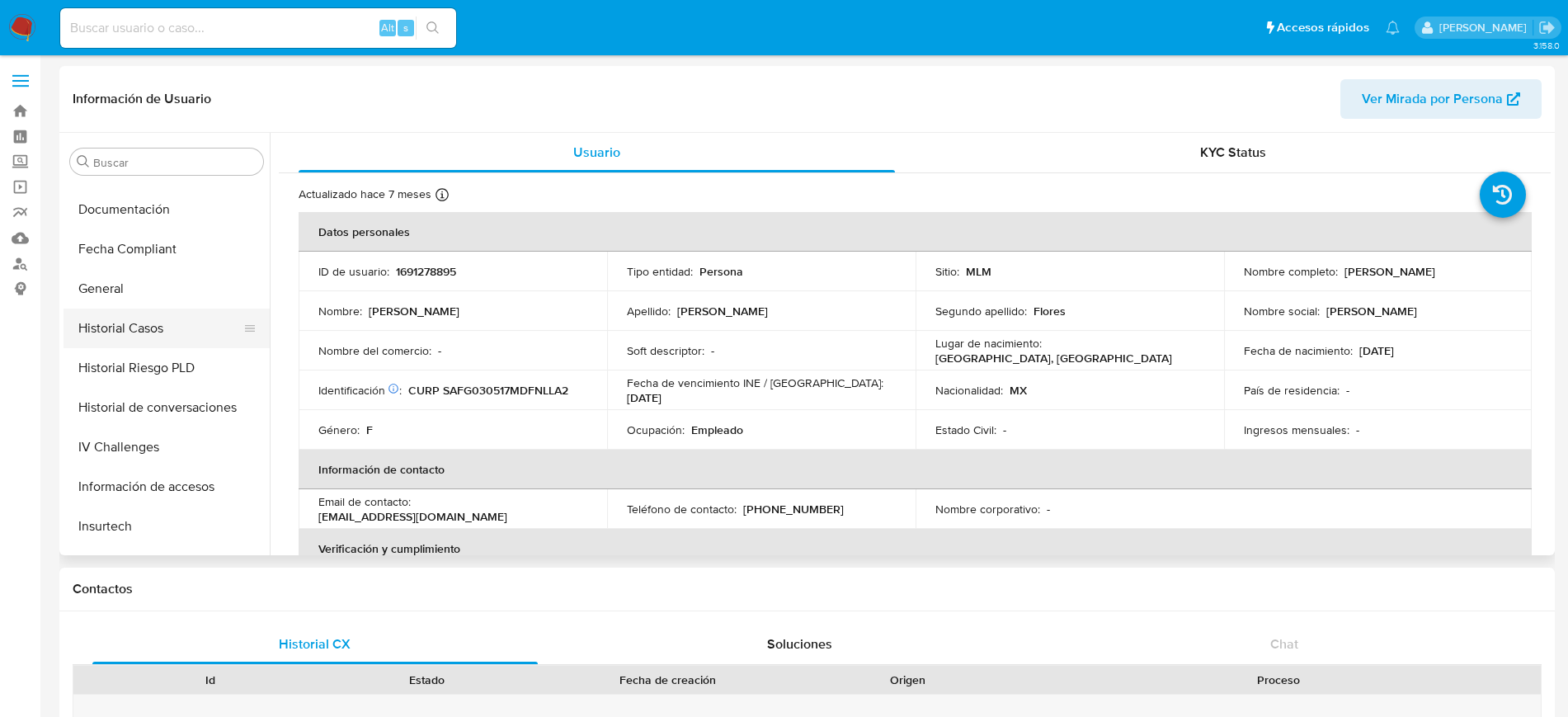
click at [156, 327] on button "Historial Casos" at bounding box center [160, 328] width 193 height 40
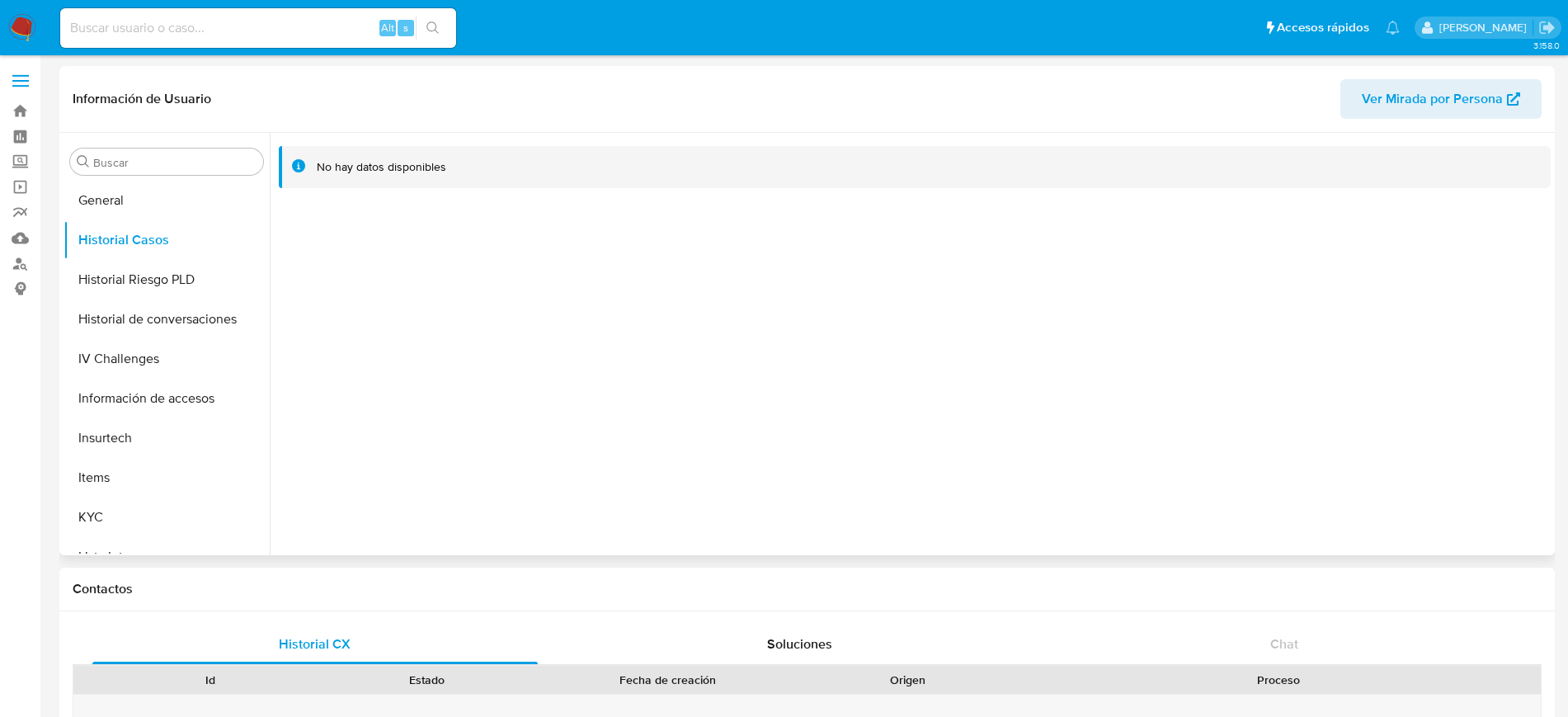
scroll to position [594, 0]
click at [124, 400] on button "KYC" at bounding box center [160, 399] width 193 height 40
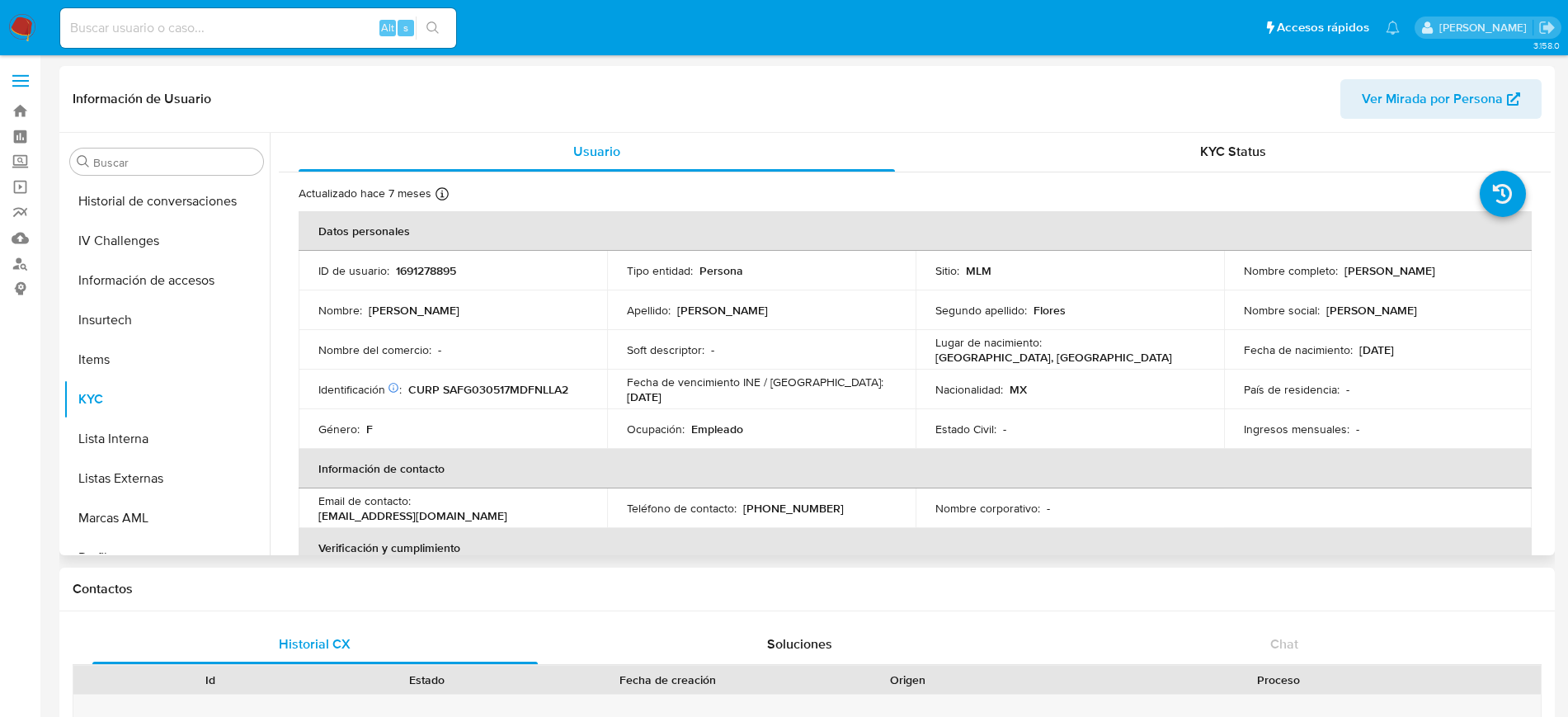
scroll to position [0, 0]
click at [429, 271] on p "1691278895" at bounding box center [426, 271] width 60 height 15
copy p "1691278895"
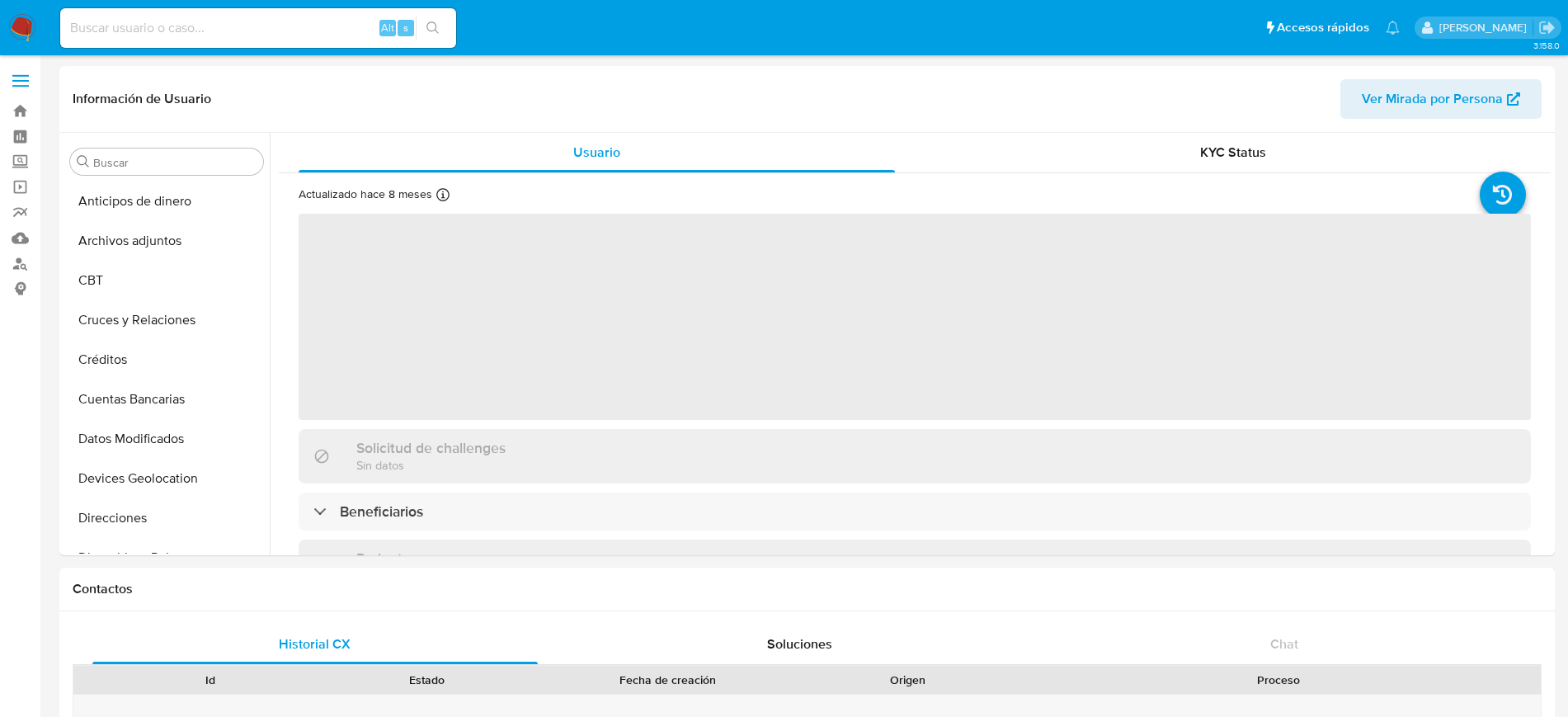
select select "10"
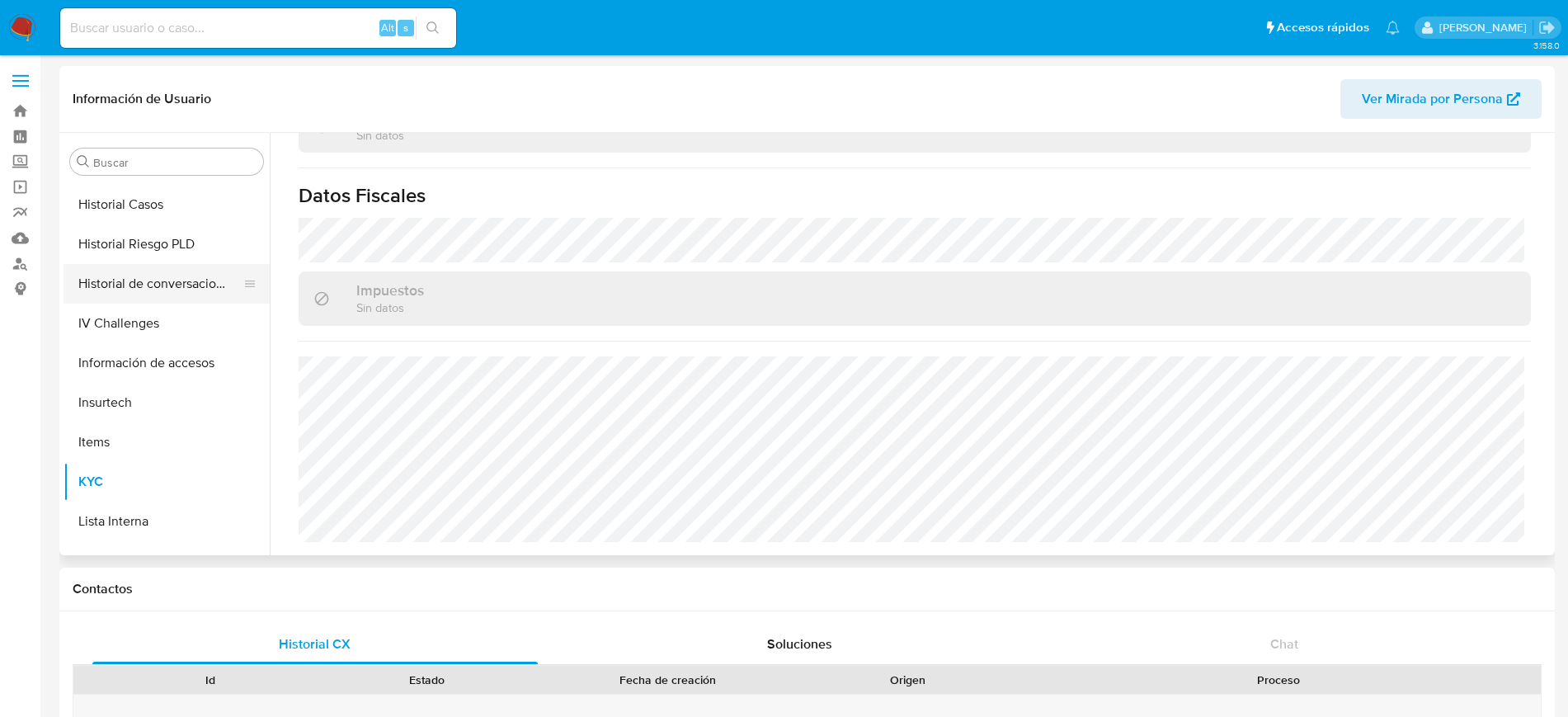
scroll to position [388, 0]
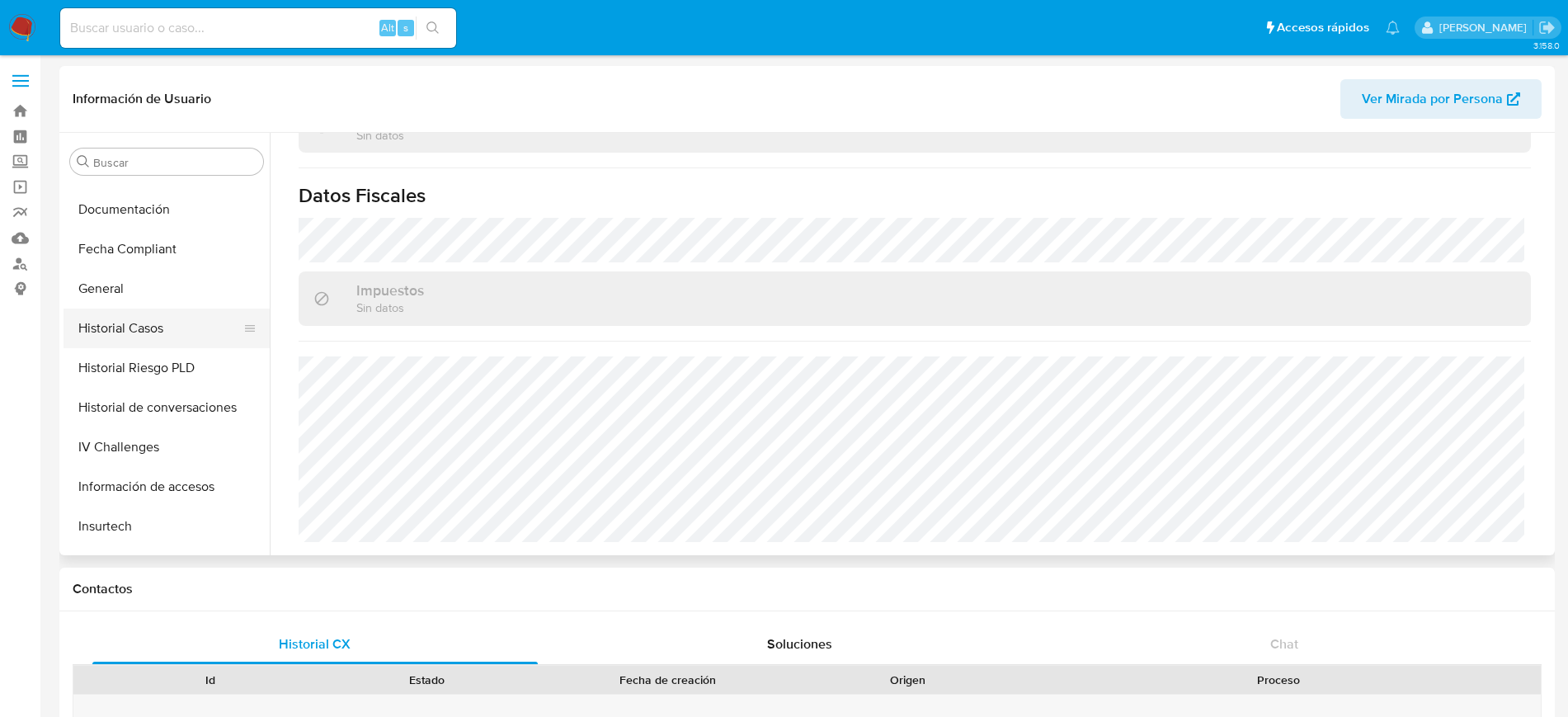
click at [142, 319] on button "Historial Casos" at bounding box center [160, 328] width 193 height 40
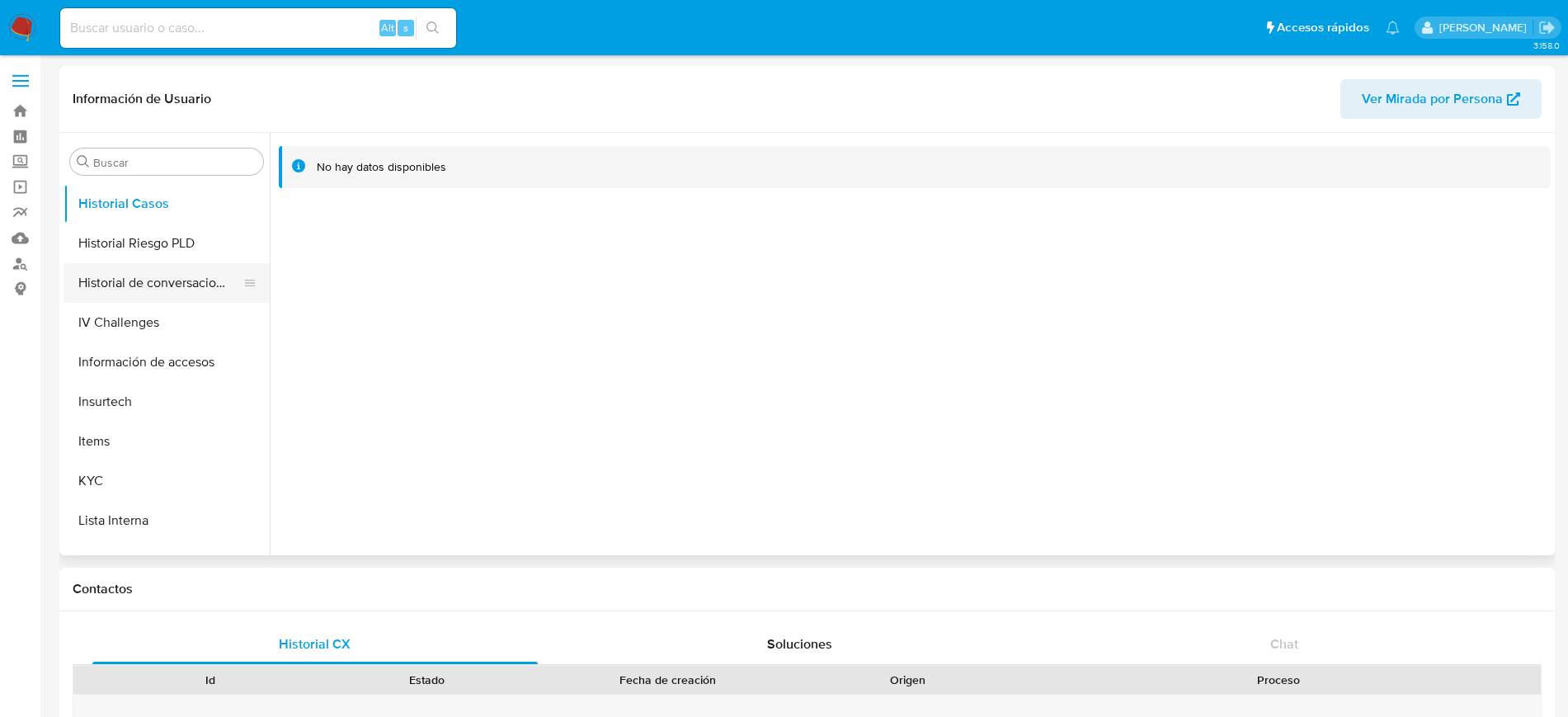
scroll to position [697, 0]
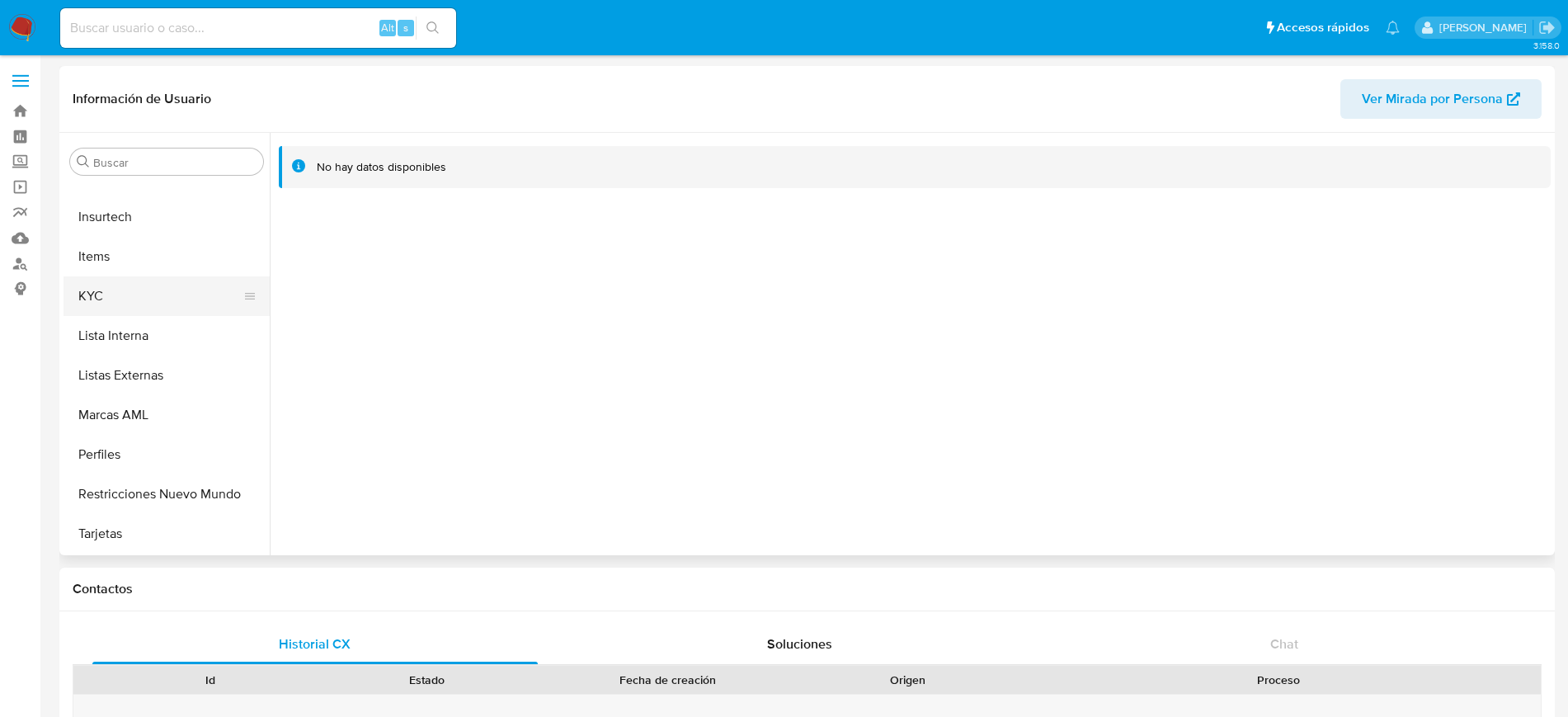
click at [94, 301] on button "KYC" at bounding box center [160, 296] width 193 height 40
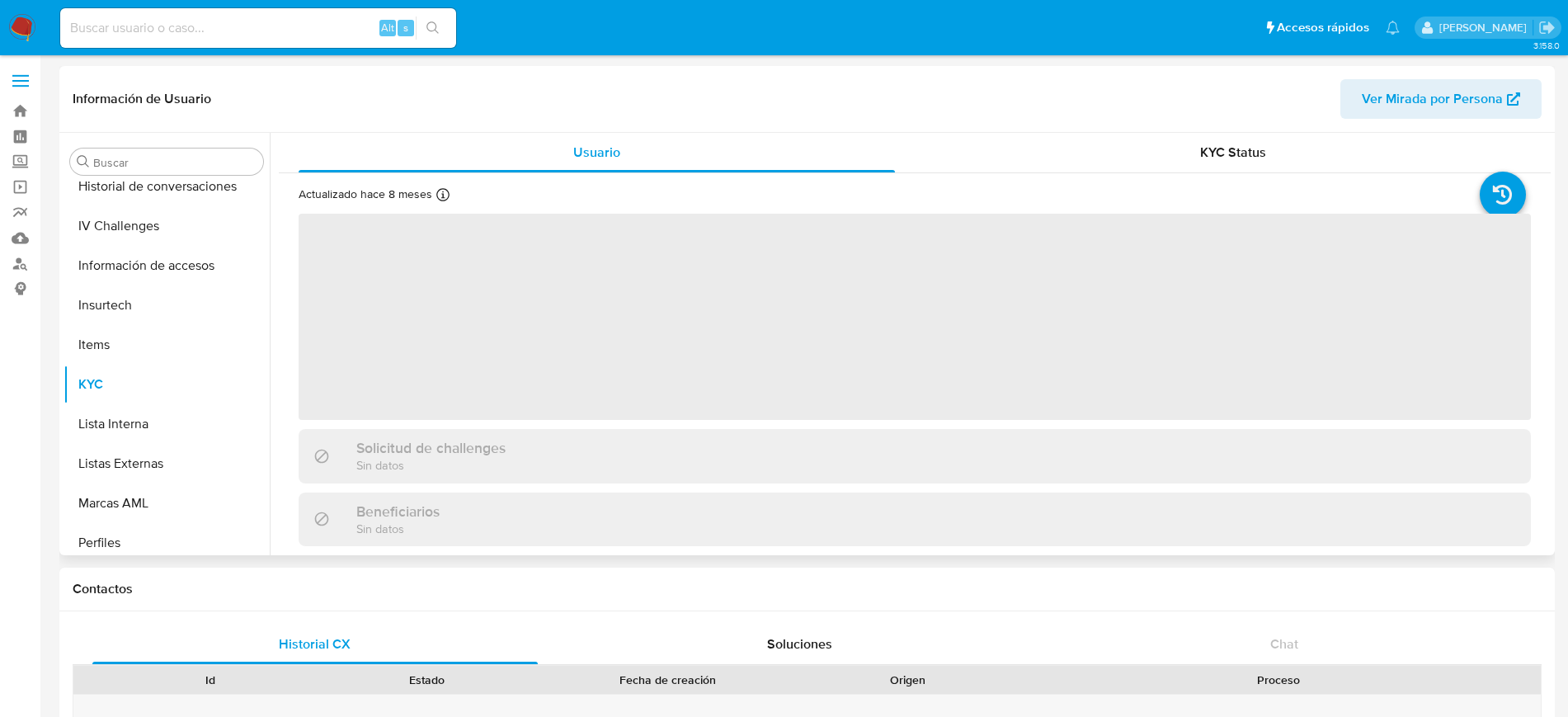
scroll to position [697, 0]
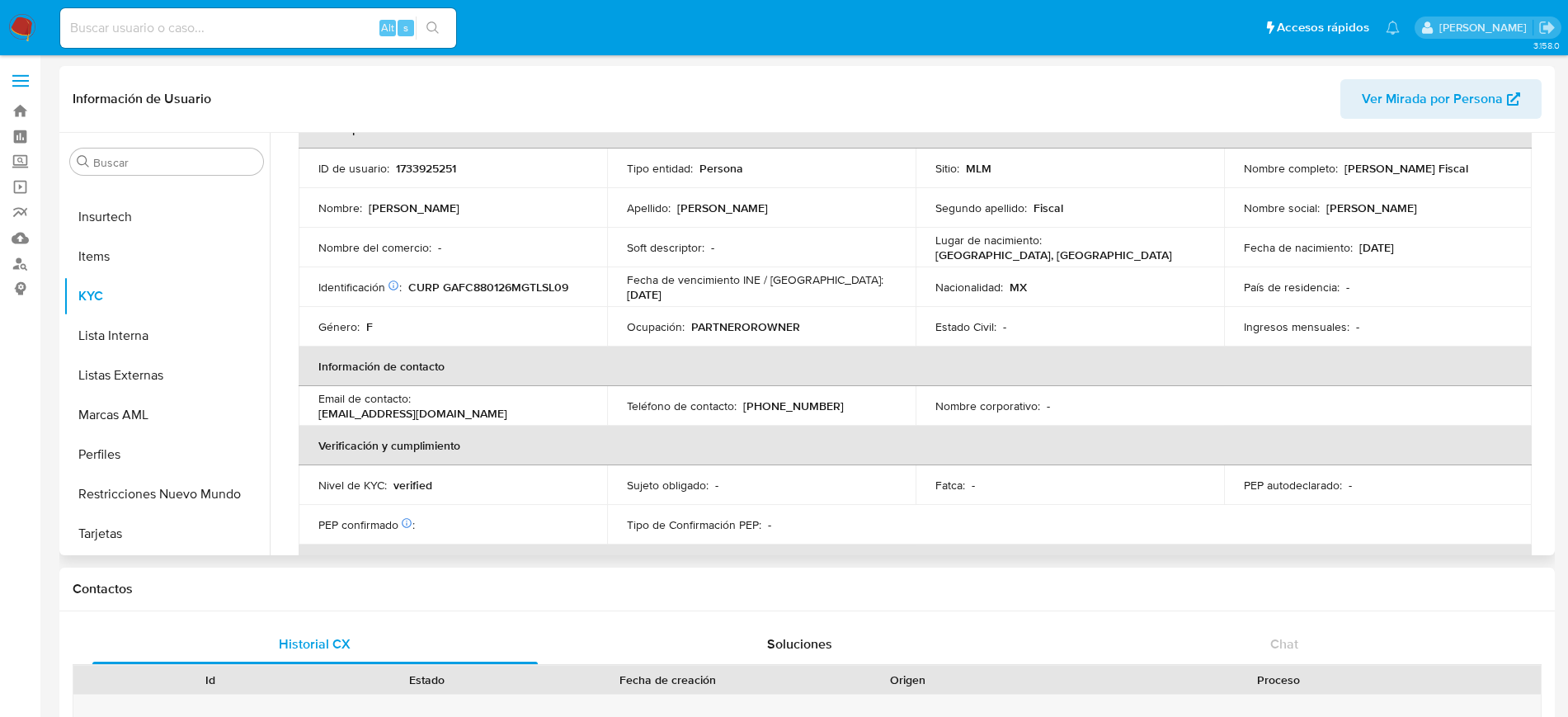
select select "10"
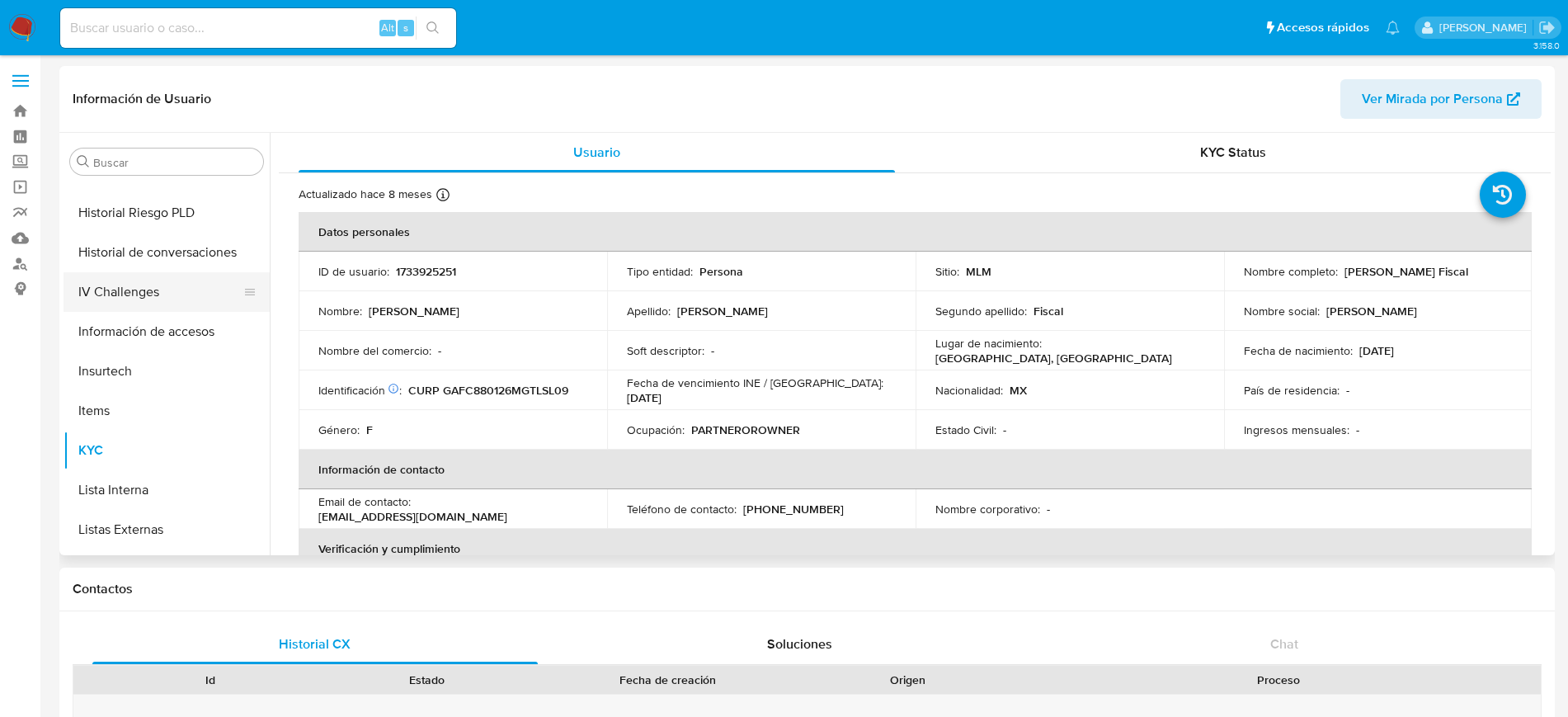
scroll to position [388, 0]
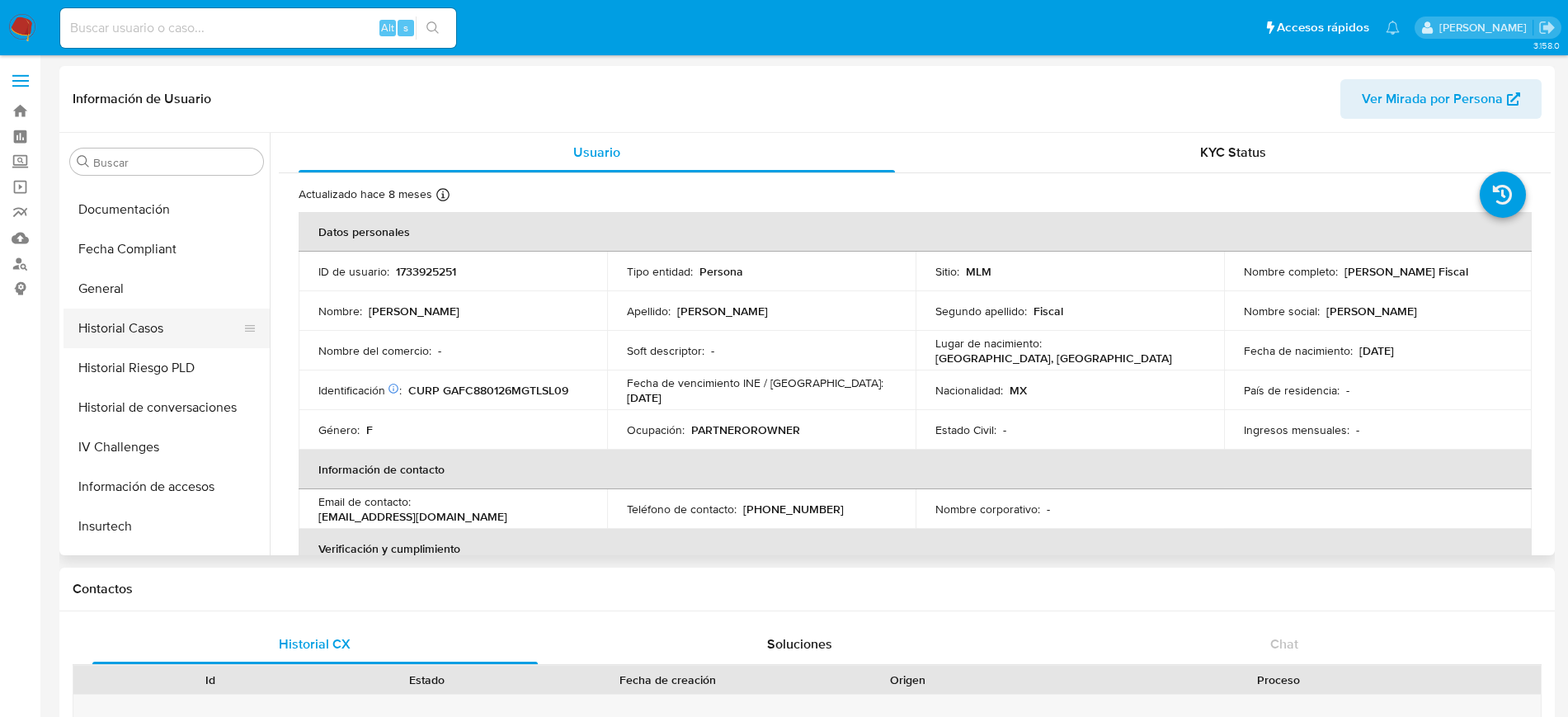
click at [146, 316] on button "Historial Casos" at bounding box center [160, 328] width 193 height 40
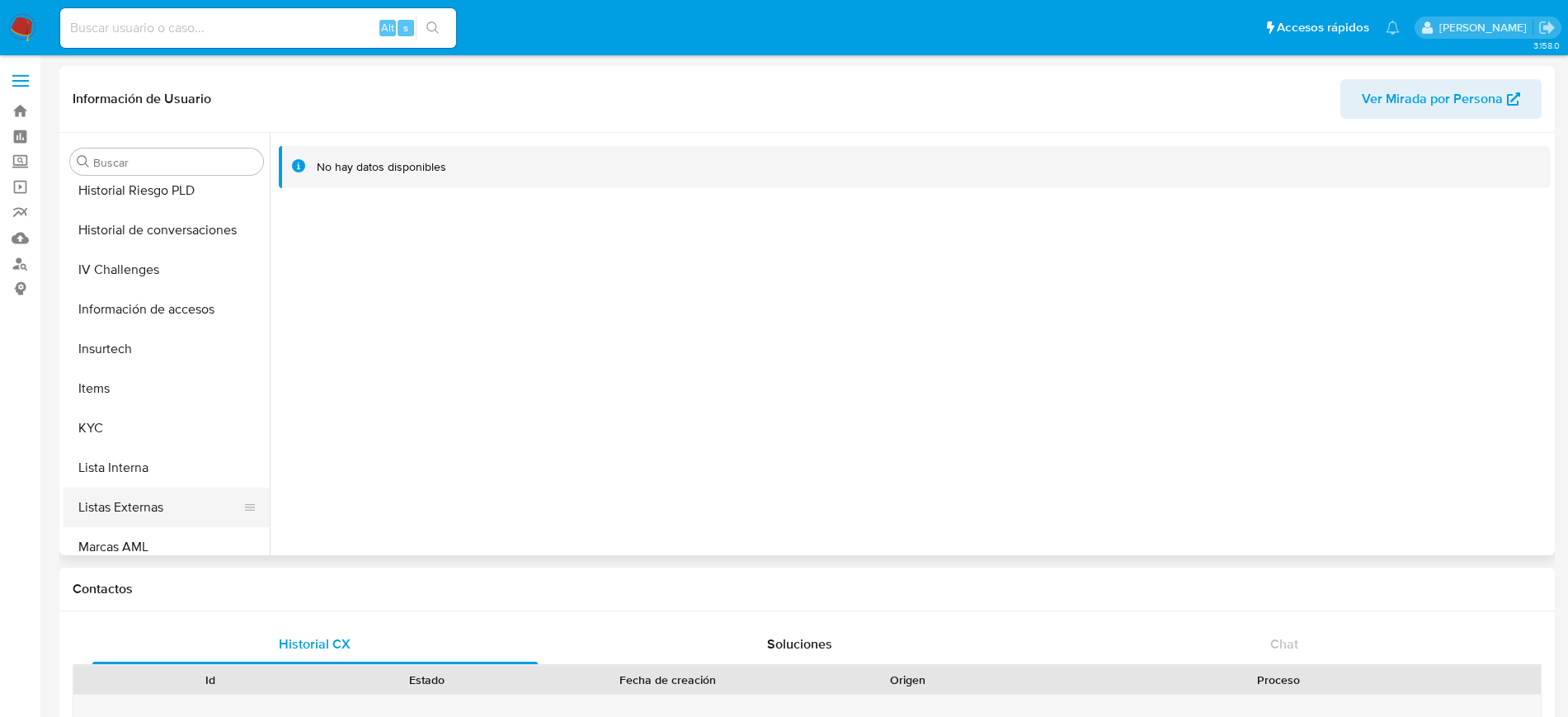
scroll to position [697, 0]
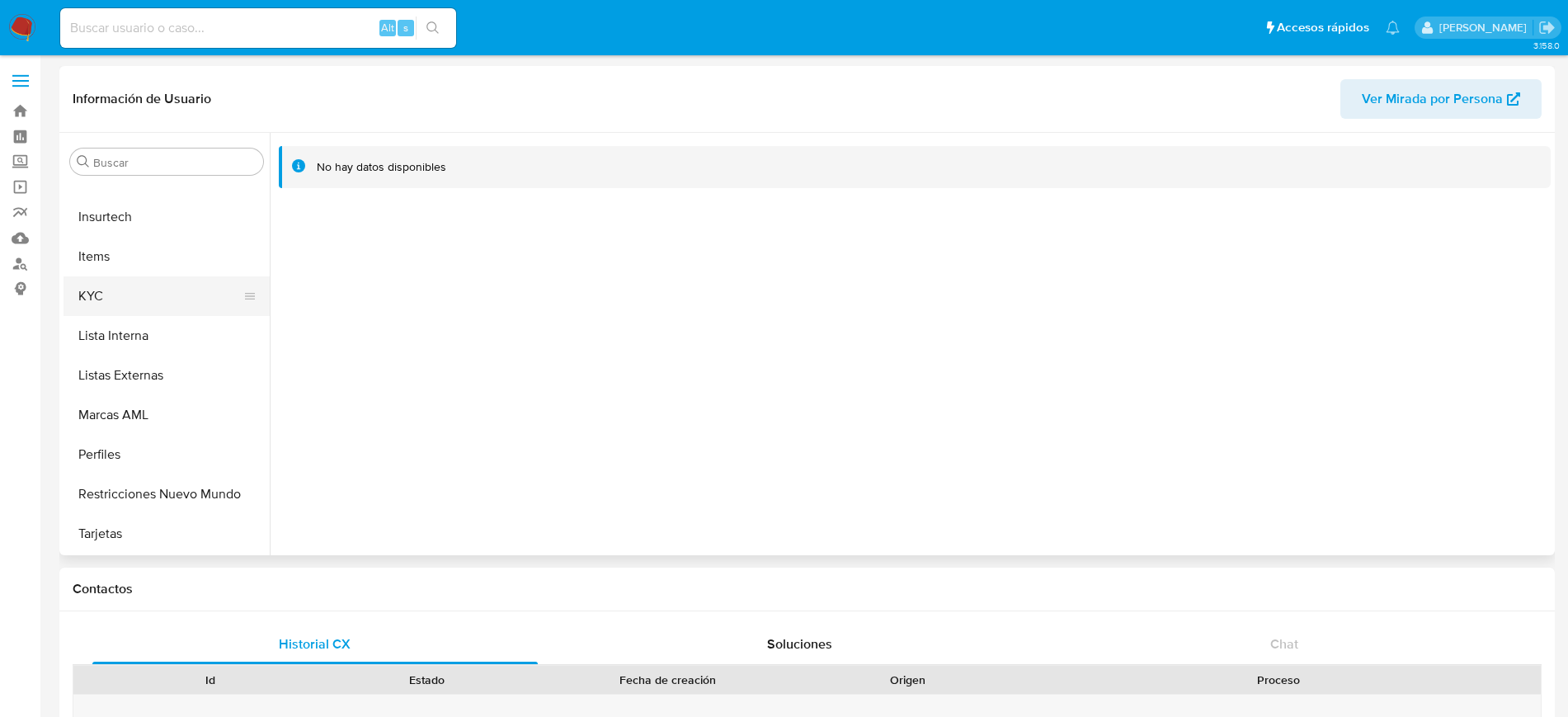
click at [116, 298] on button "KYC" at bounding box center [160, 296] width 193 height 40
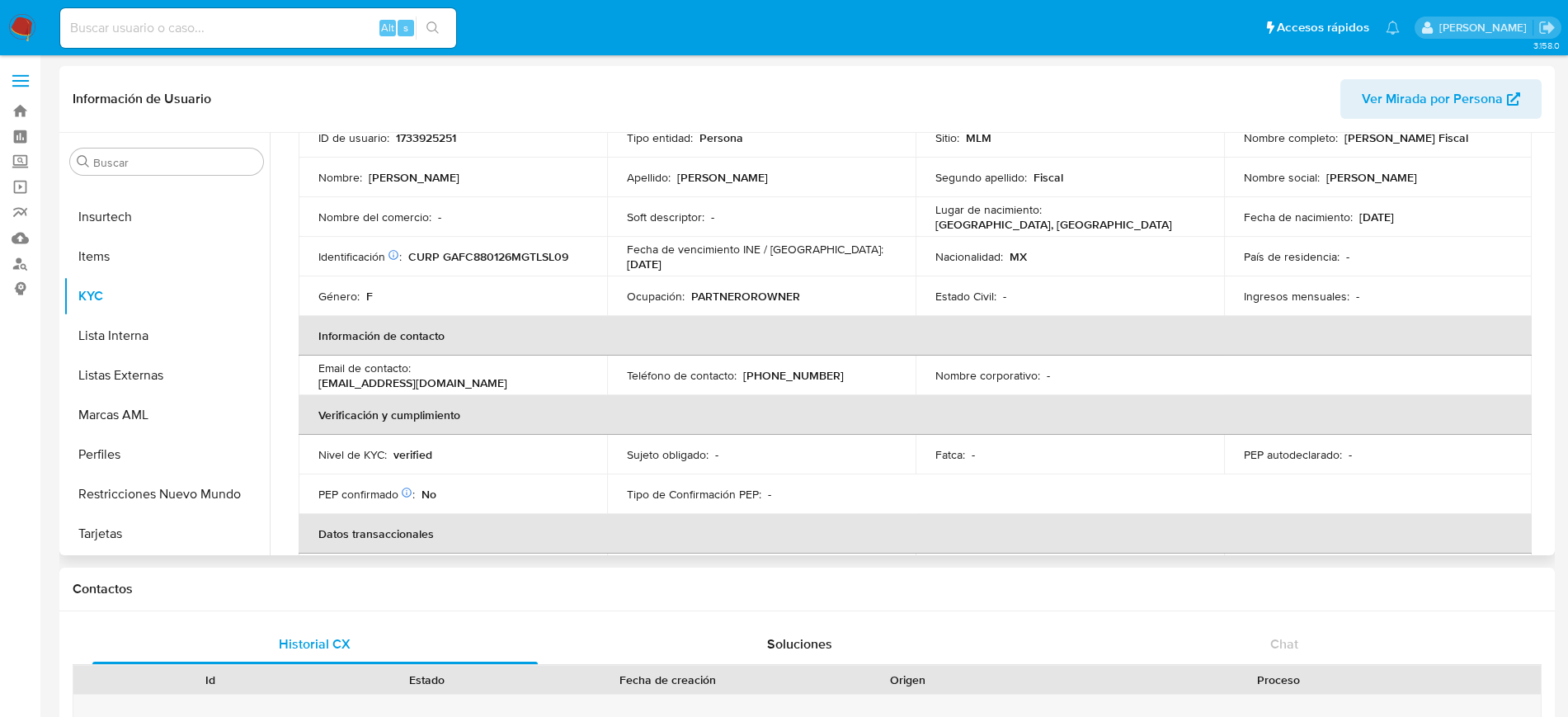
scroll to position [0, 0]
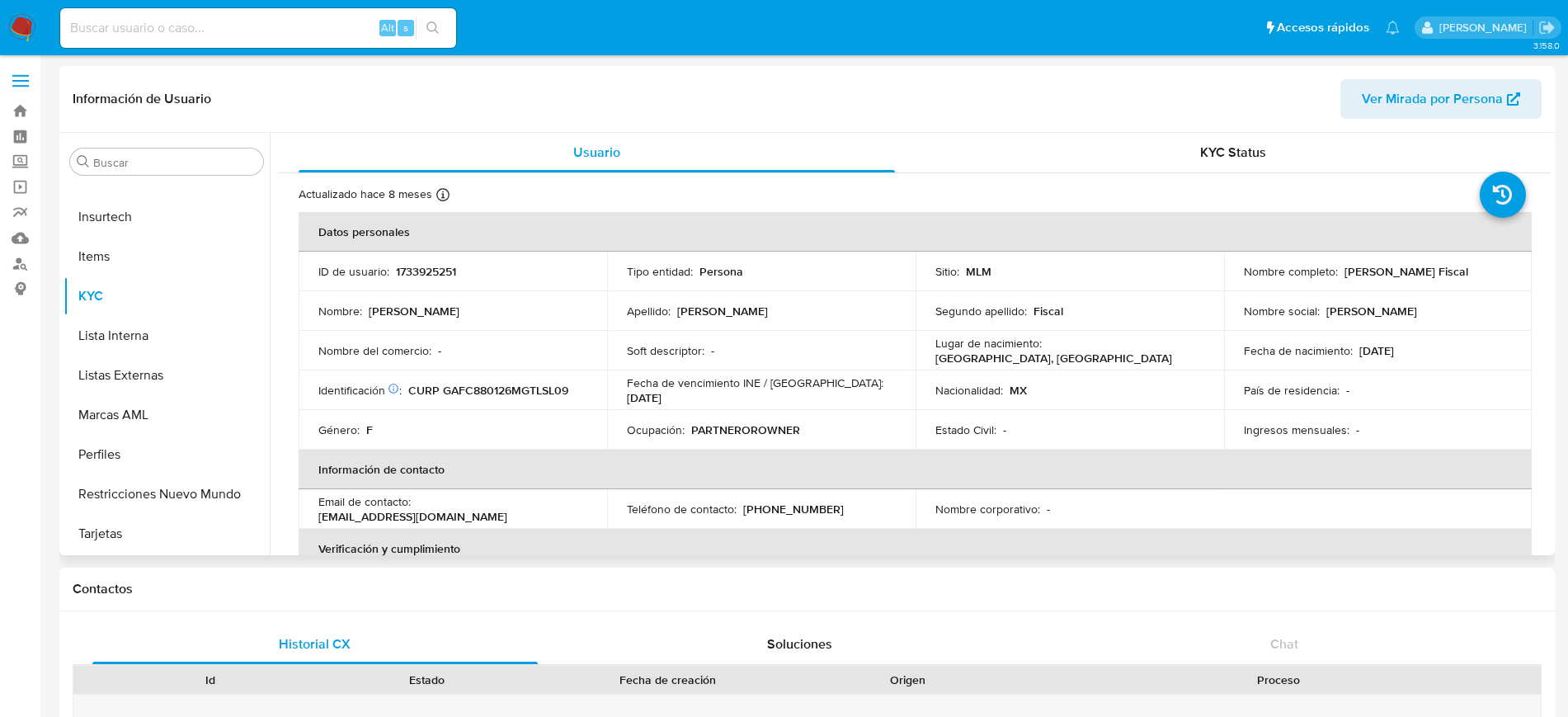
click at [427, 268] on p "1733925251" at bounding box center [426, 271] width 60 height 15
copy p "1733925251"
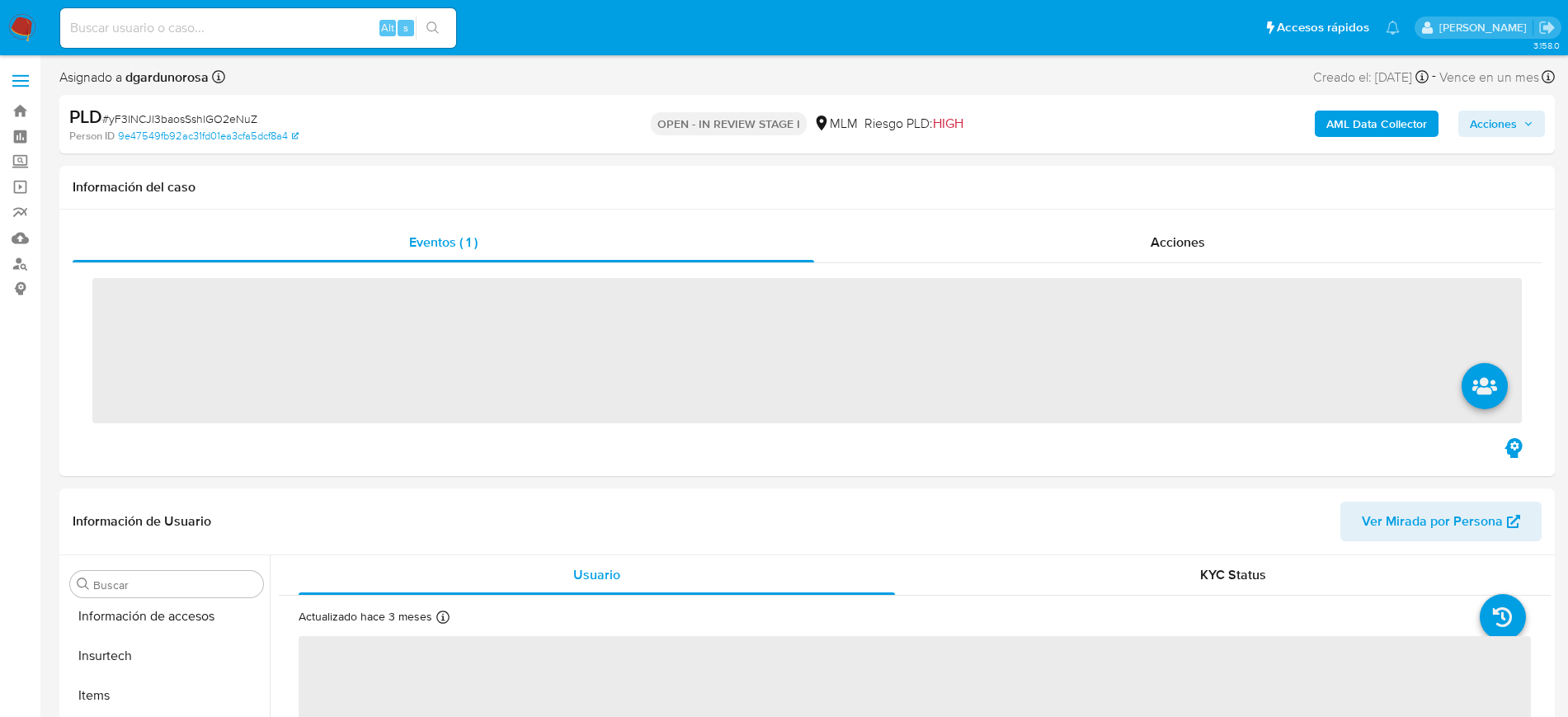
scroll to position [697, 0]
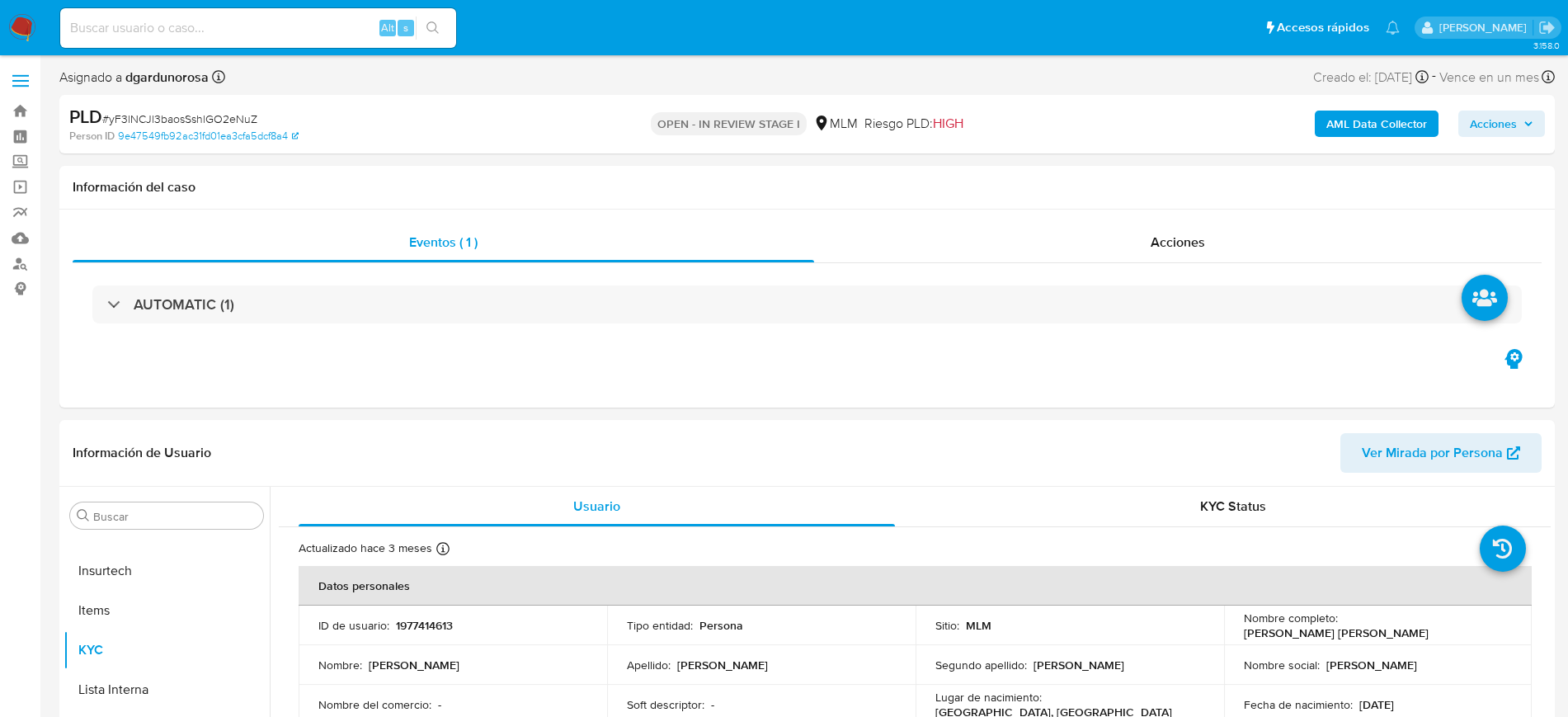
select select "10"
click at [19, 68] on label at bounding box center [20, 80] width 42 height 34
click at [0, 0] on input "checkbox" at bounding box center [0, 0] width 0 height 0
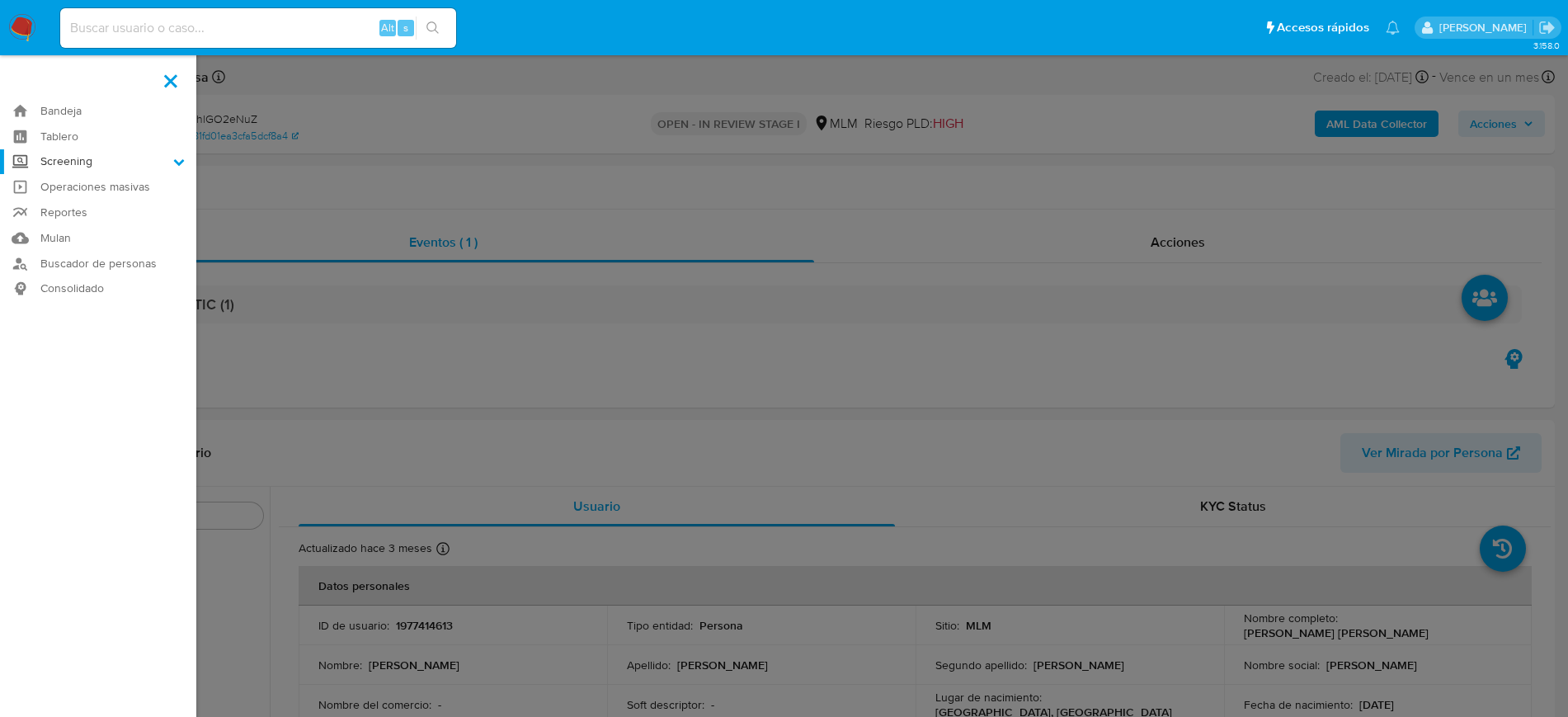
click at [80, 163] on label "Screening" at bounding box center [98, 162] width 196 height 26
click at [0, 0] on input "Screening" at bounding box center [0, 0] width 0 height 0
click at [94, 221] on link "Herramientas" at bounding box center [98, 227] width 196 height 20
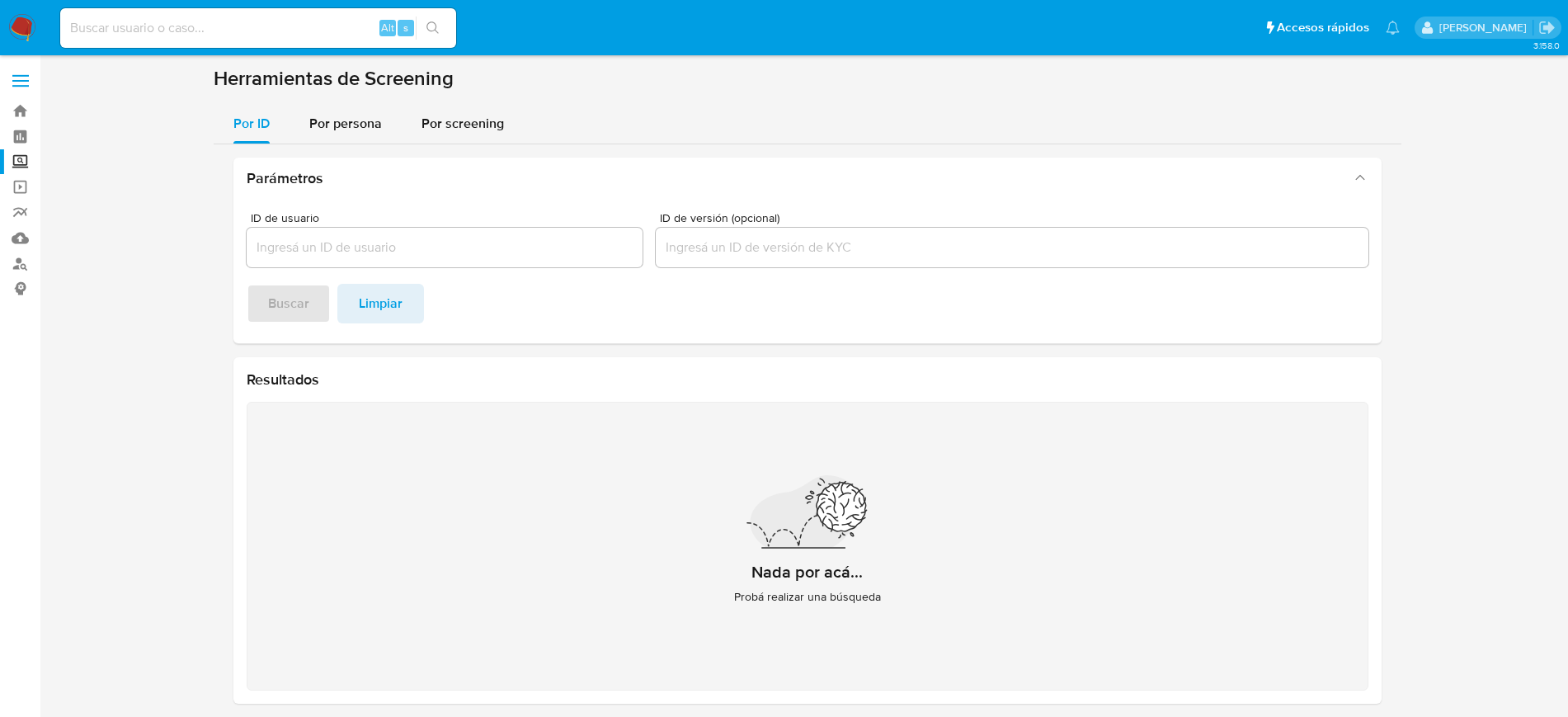
drag, startPoint x: 318, startPoint y: 129, endPoint x: 334, endPoint y: 156, distance: 31.4
click at [318, 129] on span "Por persona" at bounding box center [345, 123] width 72 height 19
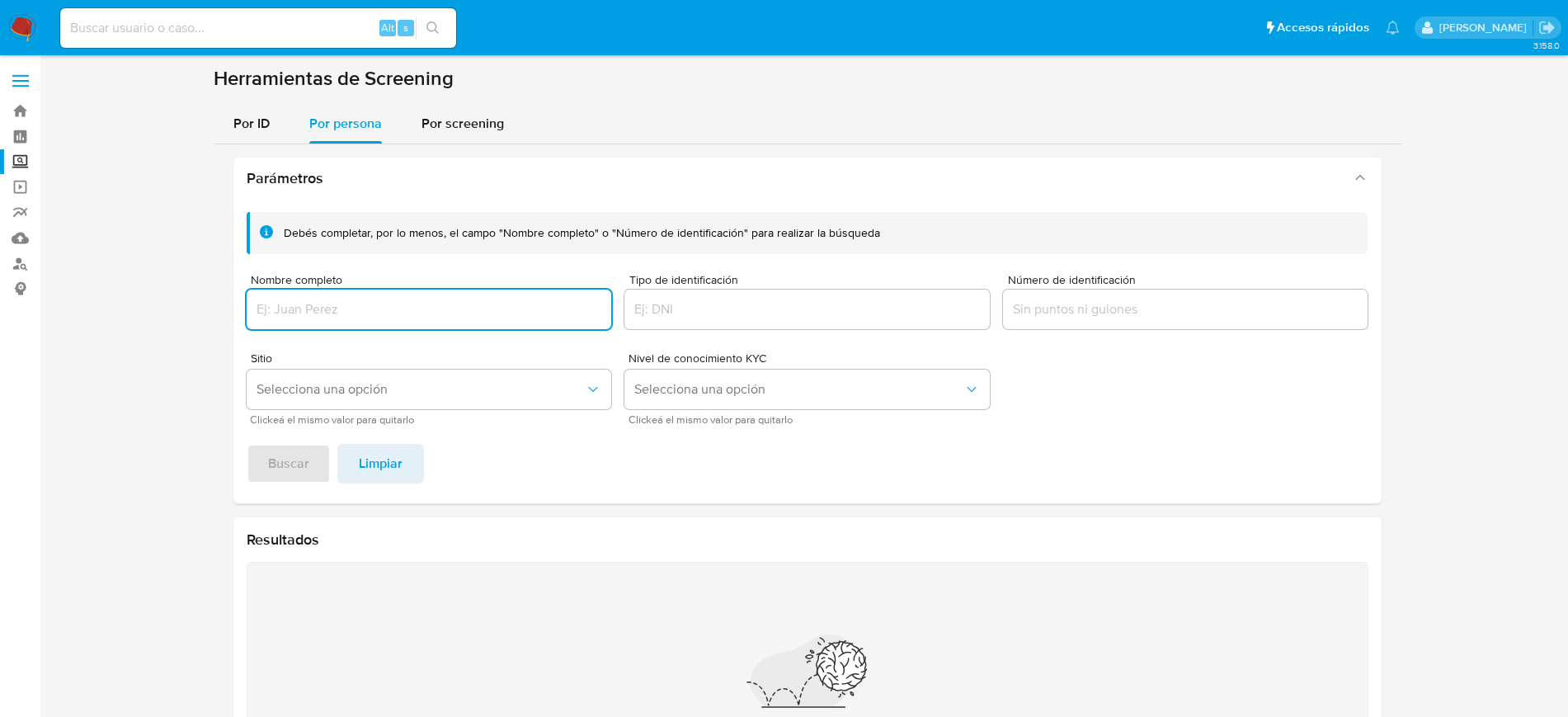
click at [357, 309] on input "Nombre completo" at bounding box center [429, 309] width 365 height 21
type input "ERIAYO [PERSON_NAME]"
click at [247, 444] on button "Buscar" at bounding box center [289, 464] width 84 height 40
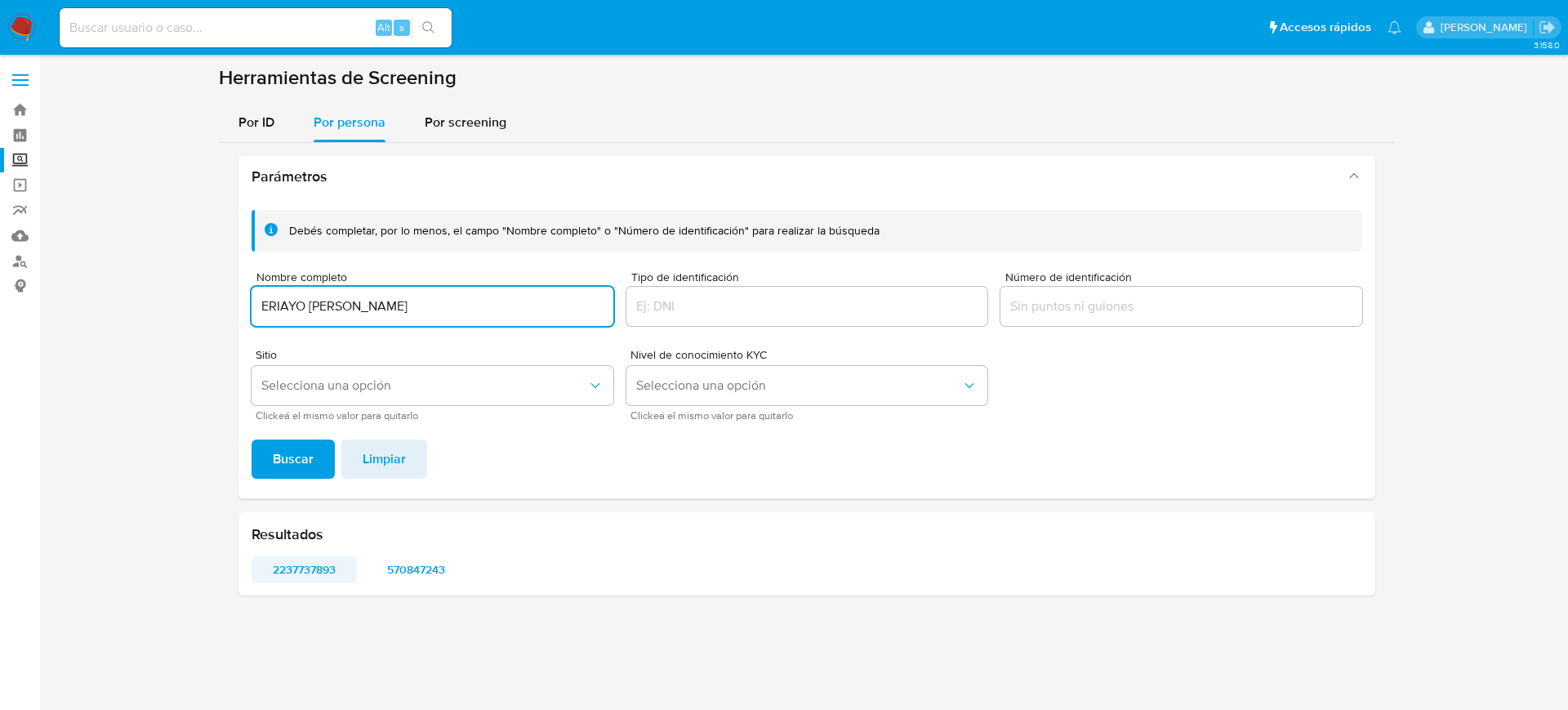
click at [286, 562] on span "2237737893" at bounding box center [304, 569] width 82 height 23
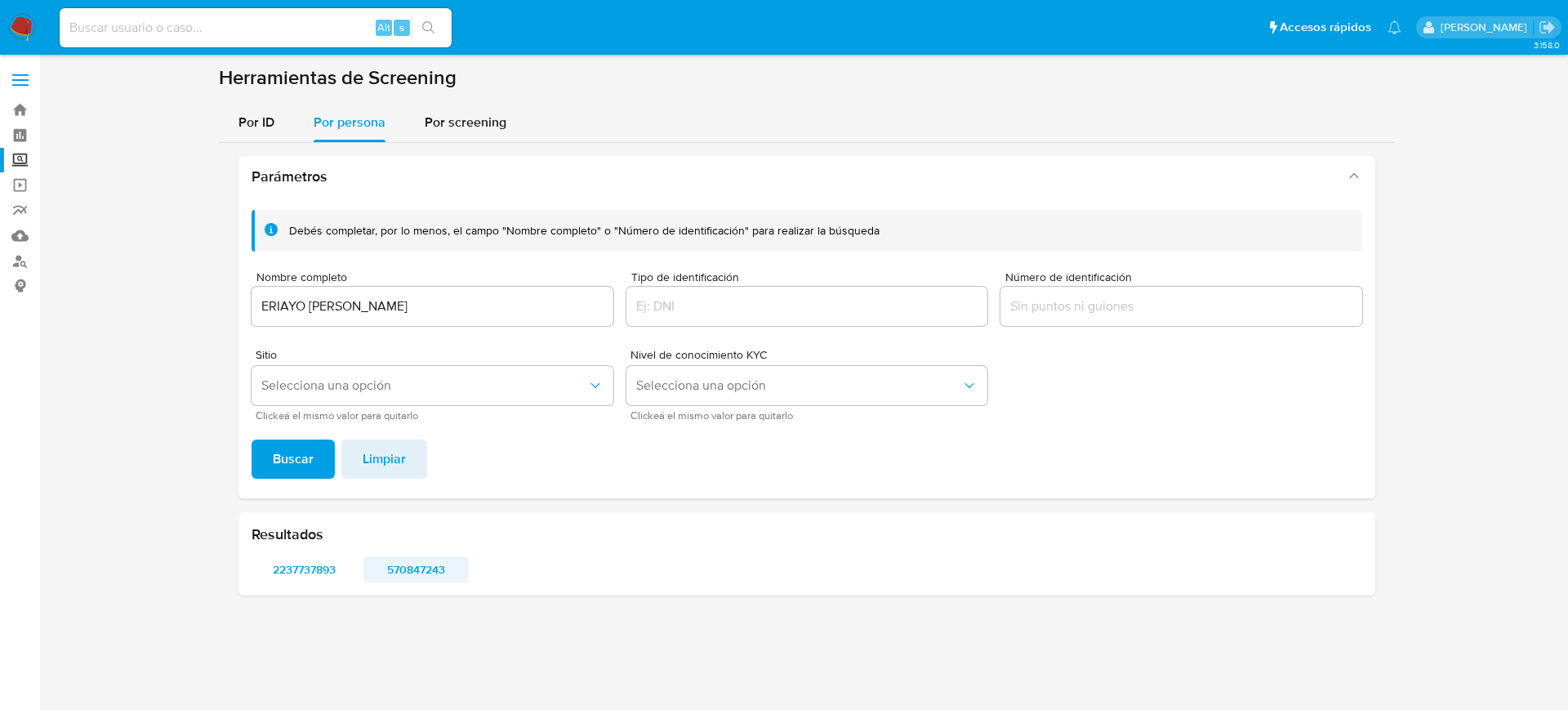
click at [430, 564] on span "570847243" at bounding box center [416, 569] width 82 height 23
click at [401, 566] on span "570847243" at bounding box center [416, 569] width 82 height 23
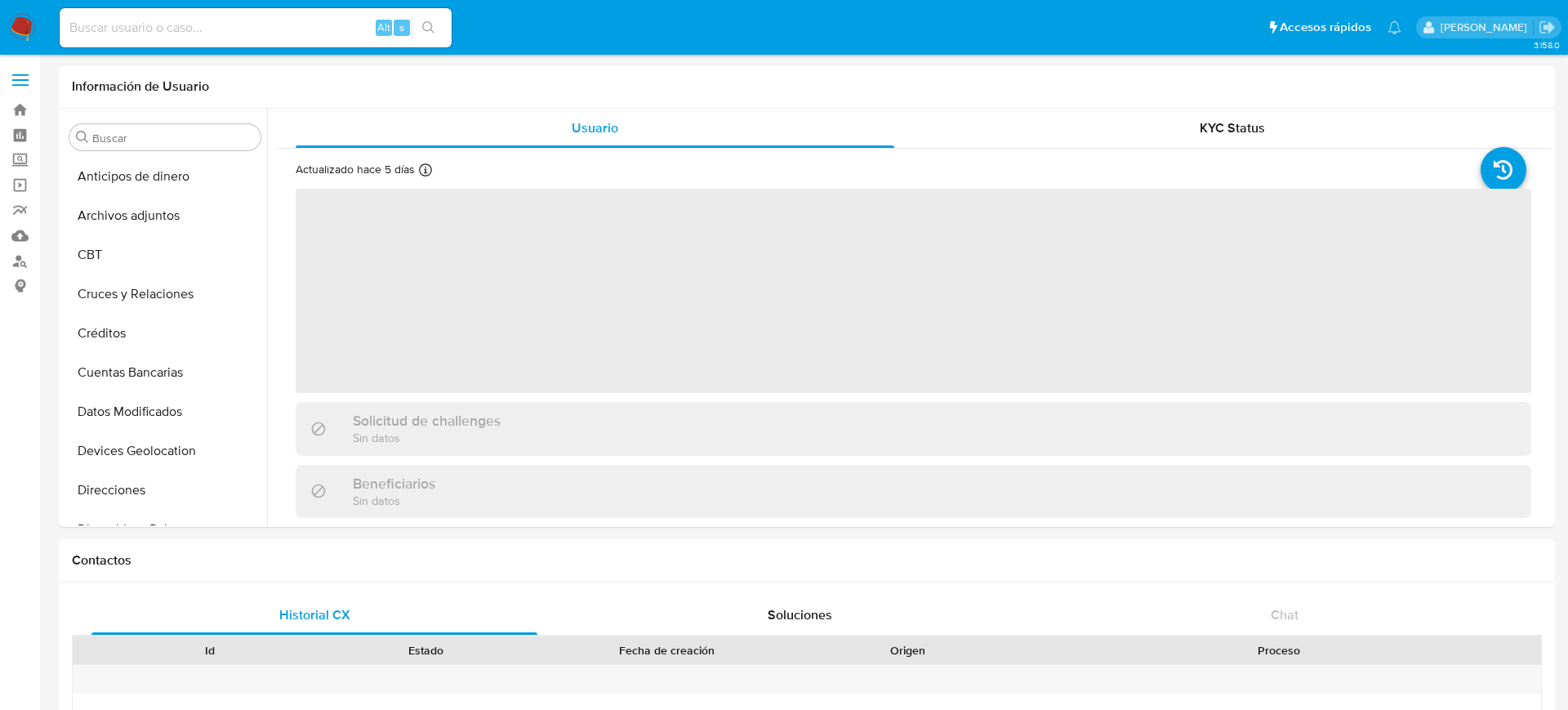
select select "10"
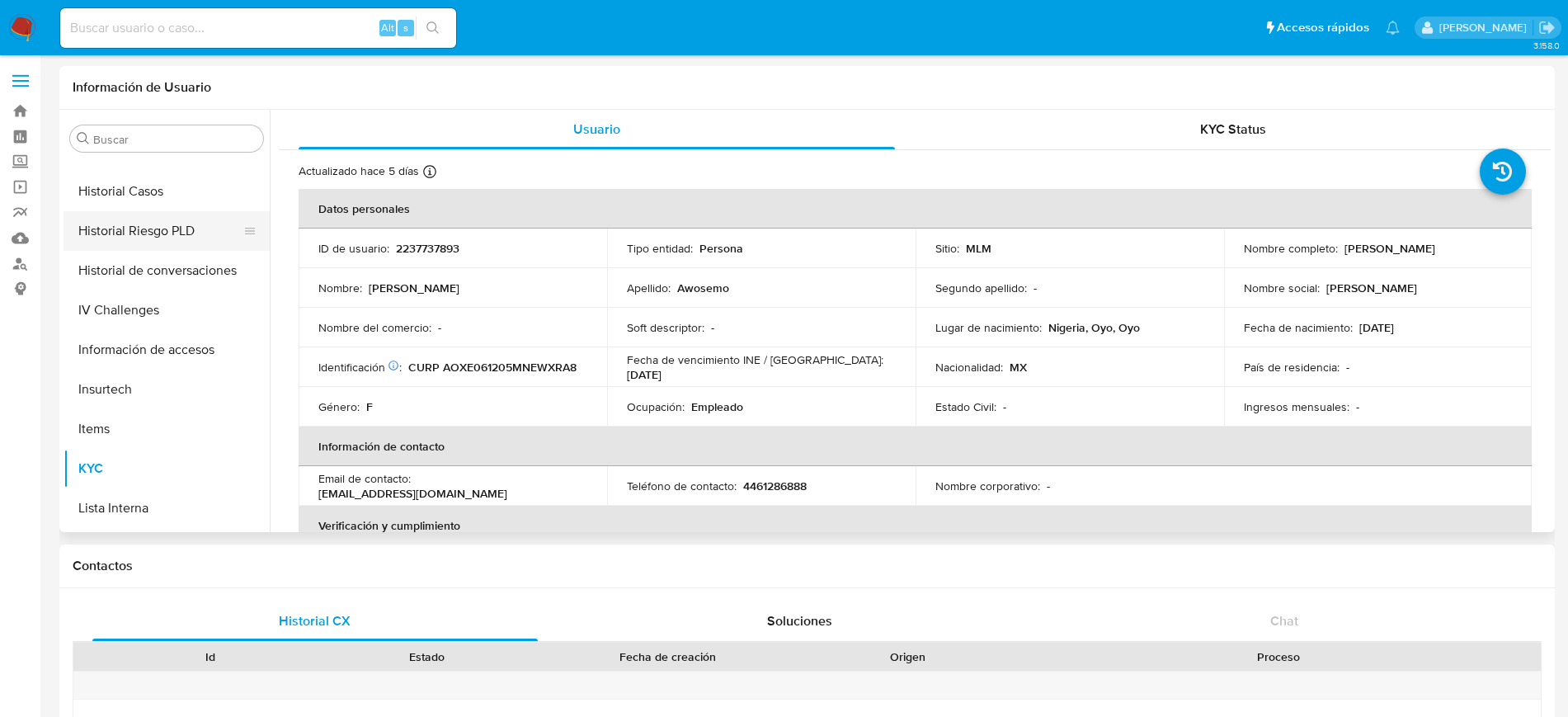
scroll to position [285, 0]
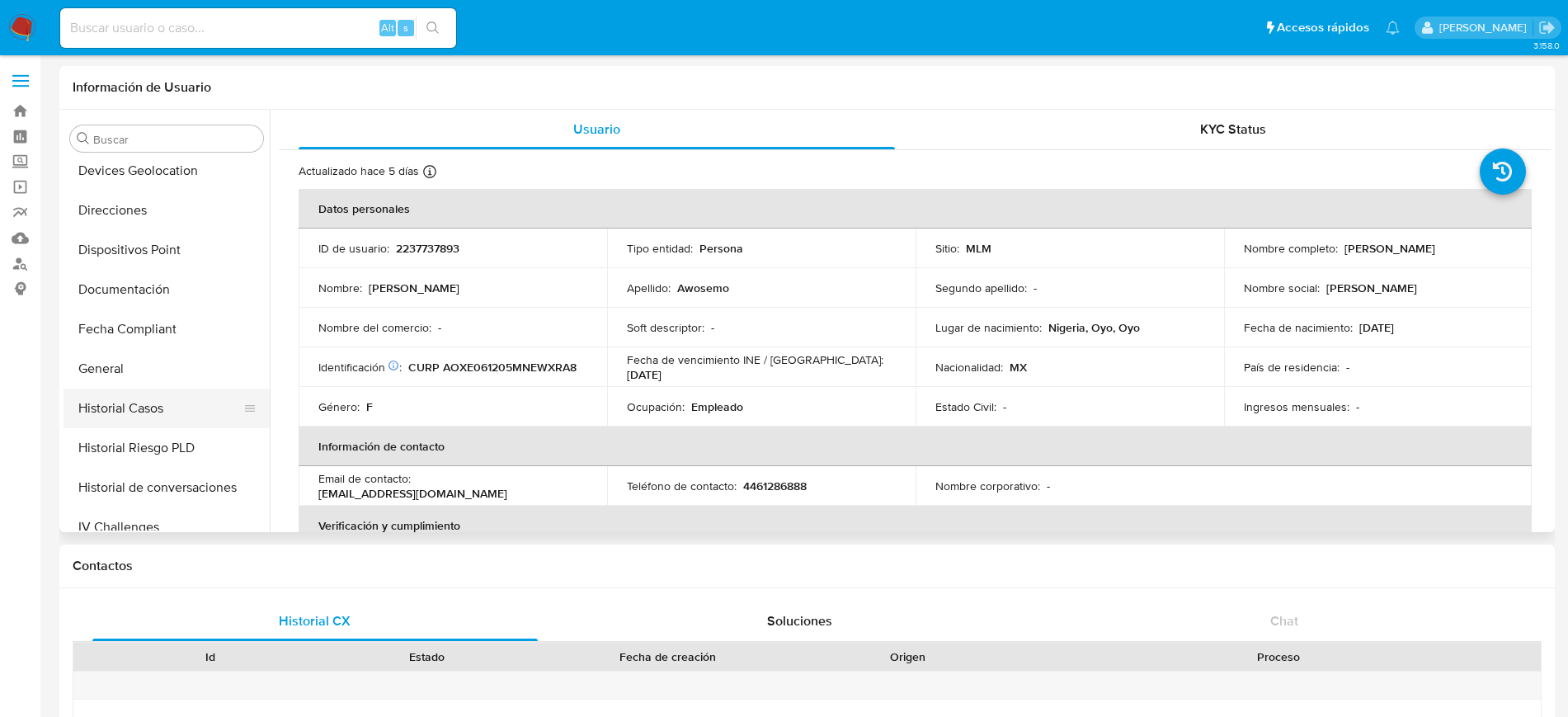
click at [143, 398] on button "Historial Casos" at bounding box center [160, 408] width 193 height 40
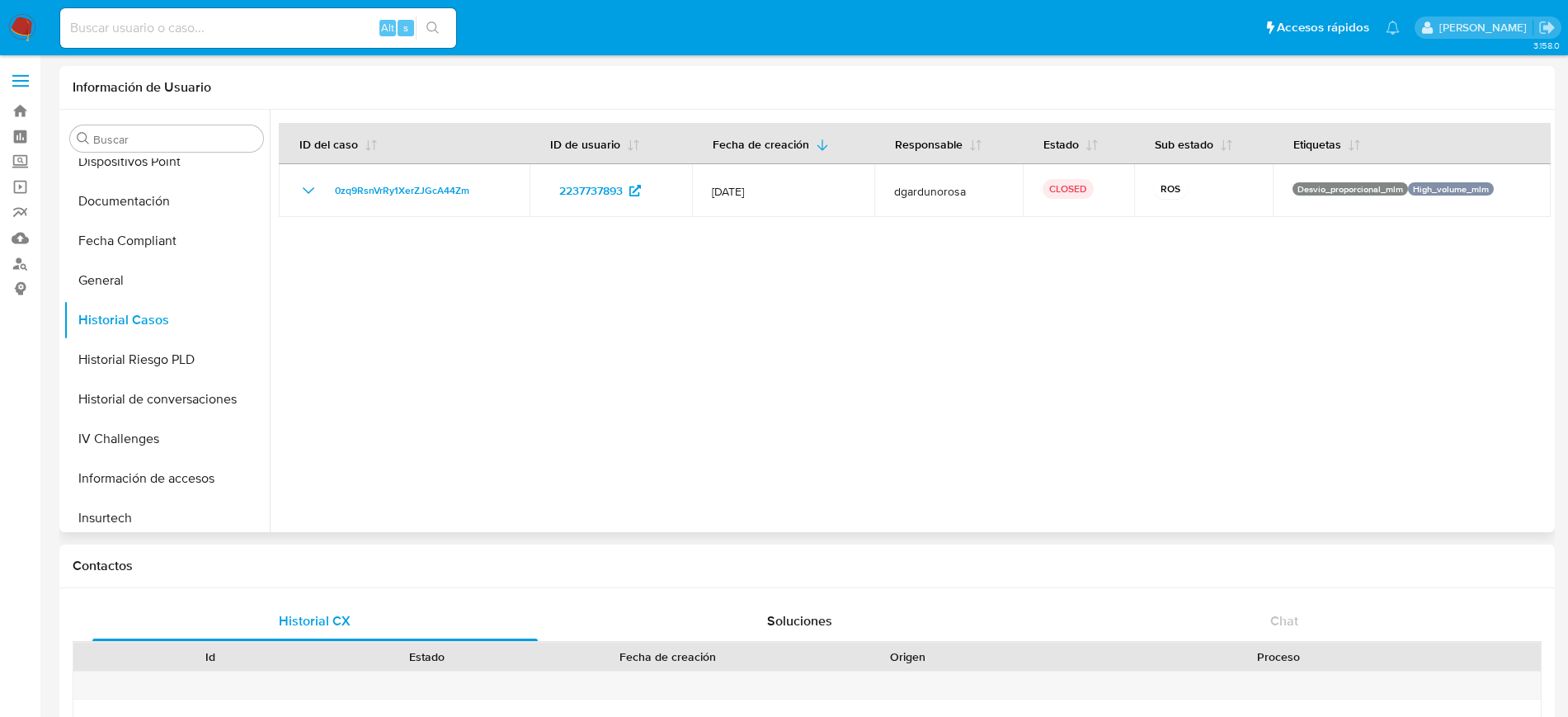
scroll to position [491, 0]
click at [125, 468] on button "KYC" at bounding box center [160, 479] width 193 height 40
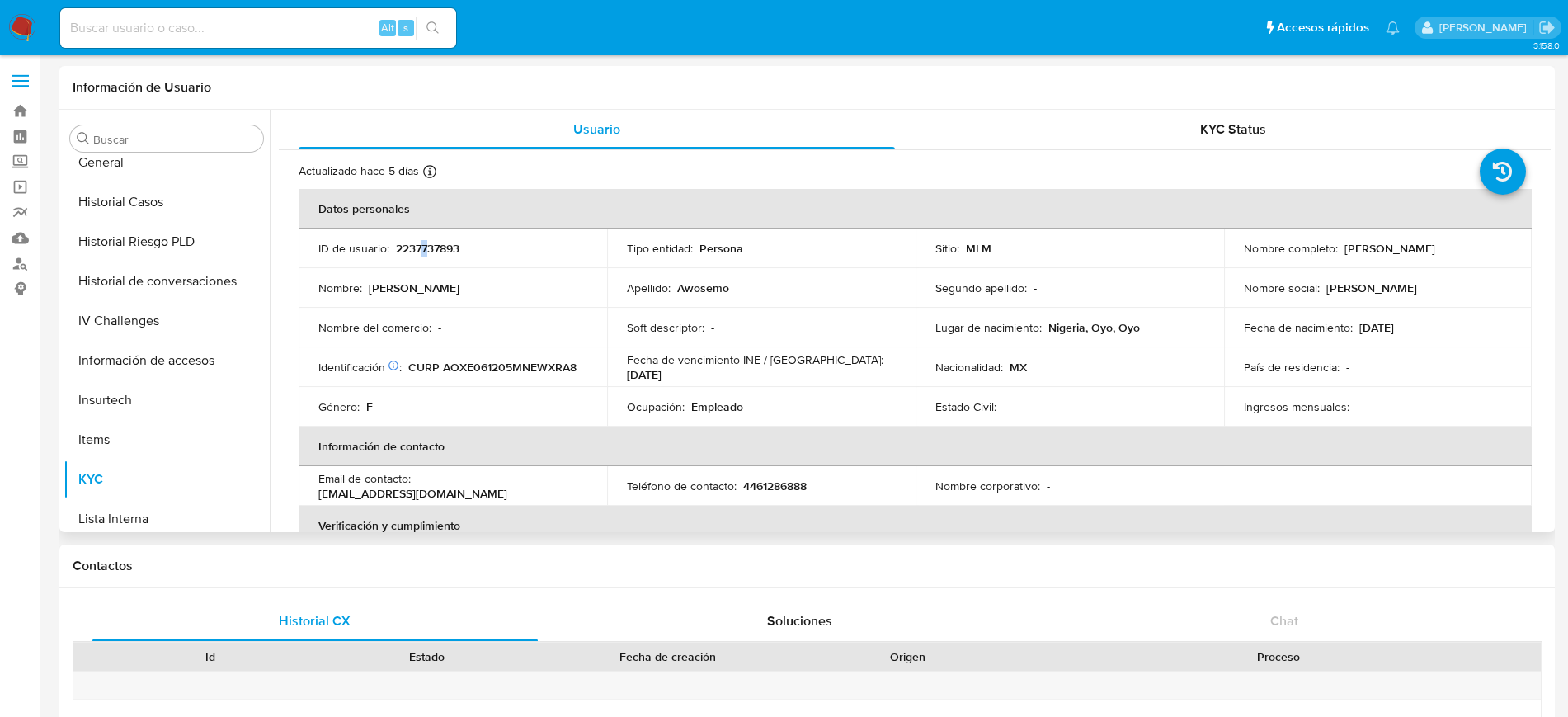
click at [425, 251] on p "2237737893" at bounding box center [427, 248] width 64 height 15
click at [417, 248] on p "2237737893" at bounding box center [427, 248] width 64 height 15
copy p "2237737893"
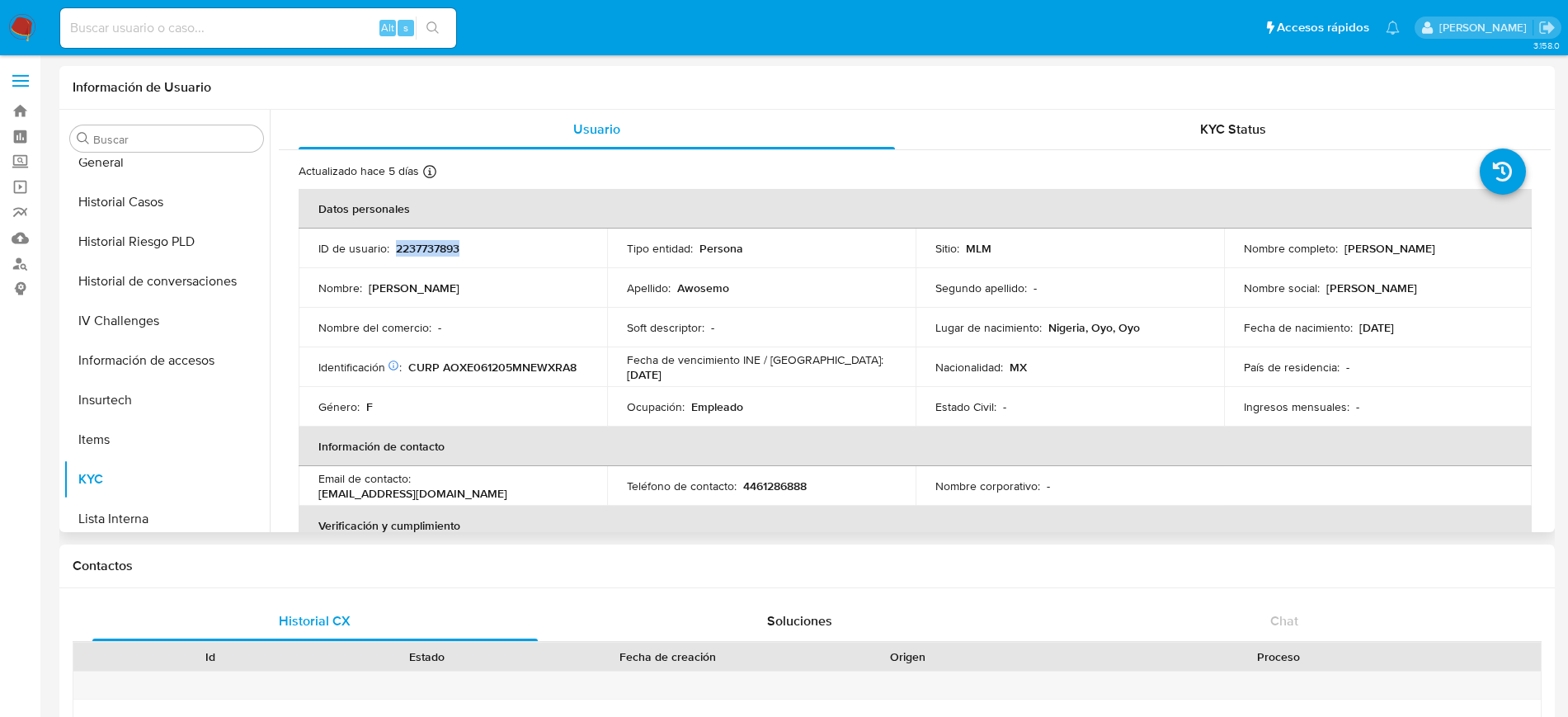
click at [1062, 365] on div "Nacionalidad : MX" at bounding box center [1069, 367] width 269 height 15
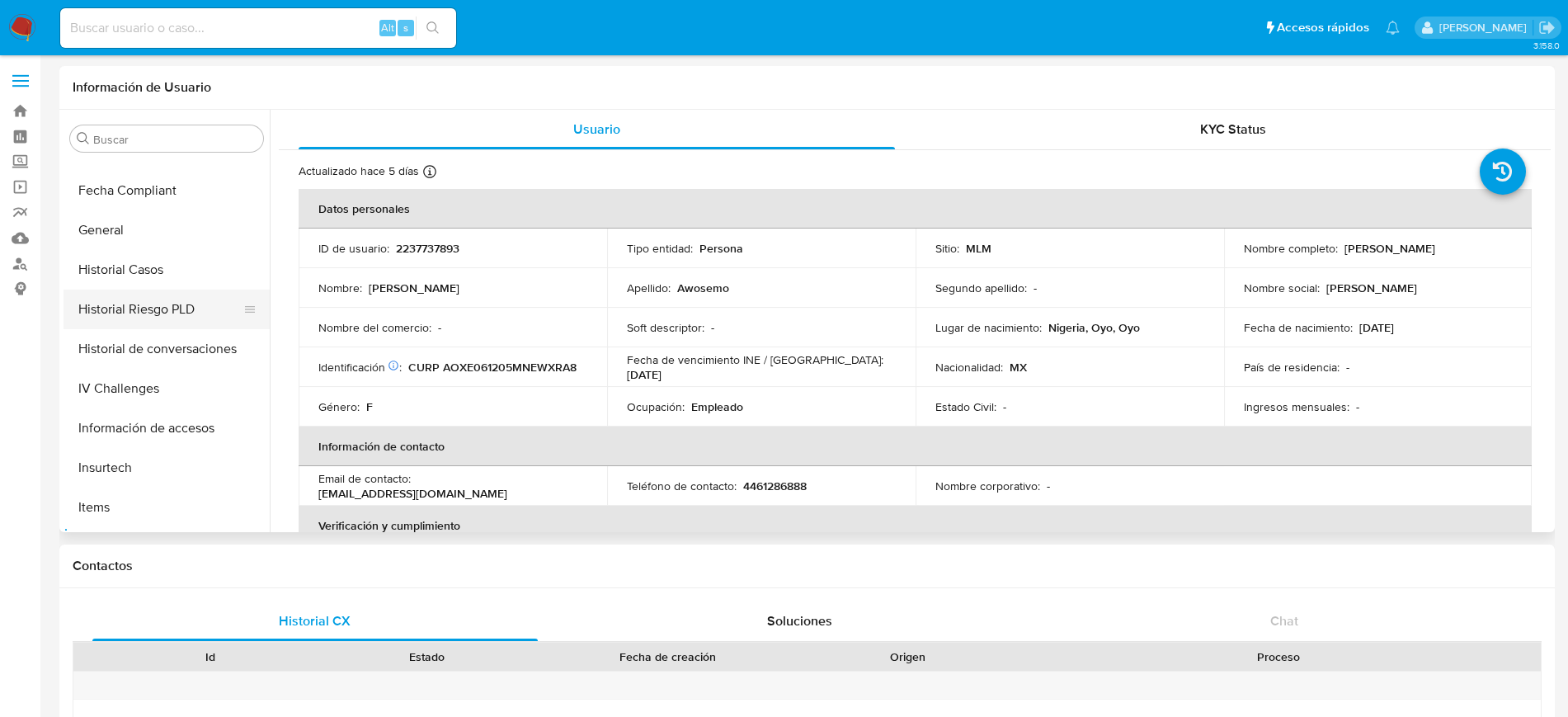
scroll to position [388, 0]
click at [132, 315] on button "Historial Casos" at bounding box center [160, 304] width 193 height 40
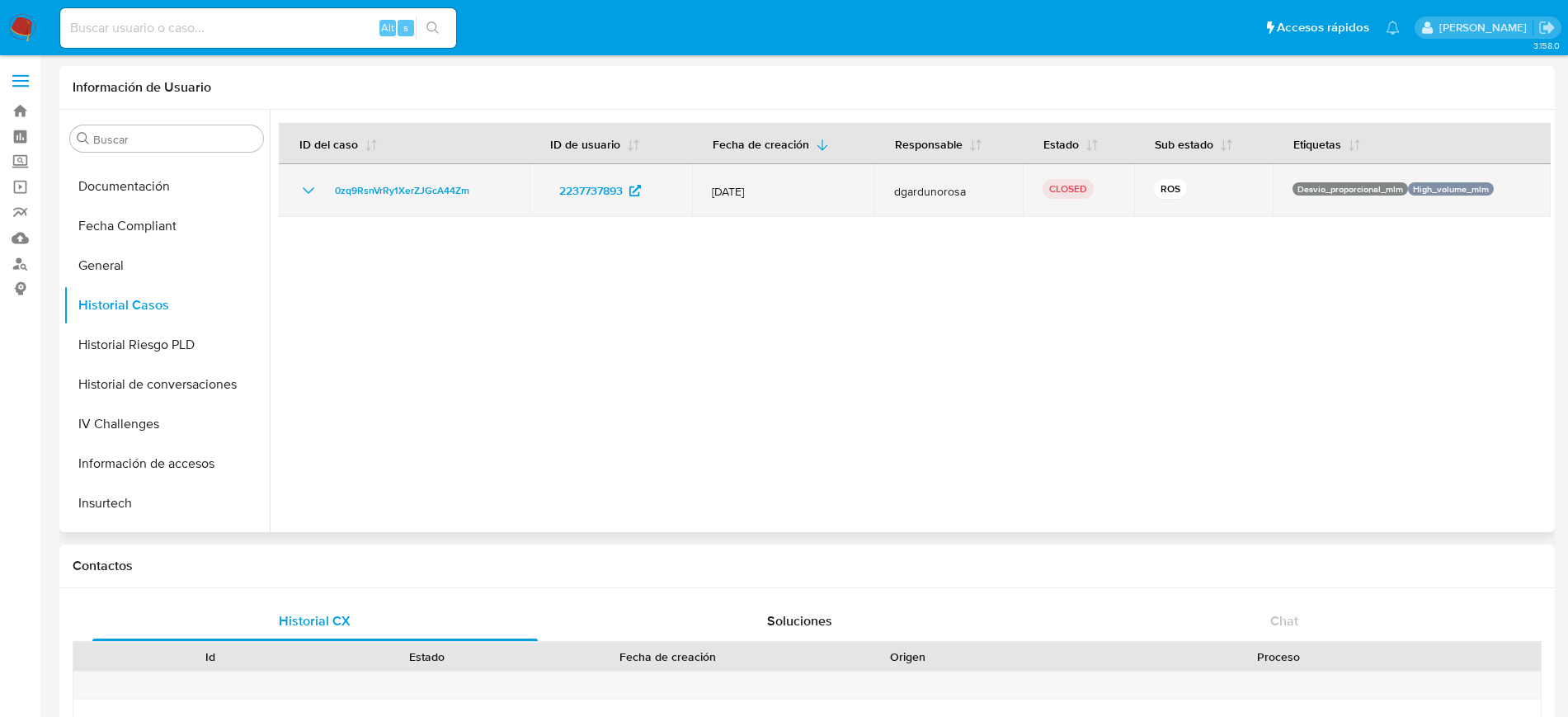
click at [306, 193] on icon "Mostrar/Ocultar" at bounding box center [308, 190] width 19 height 19
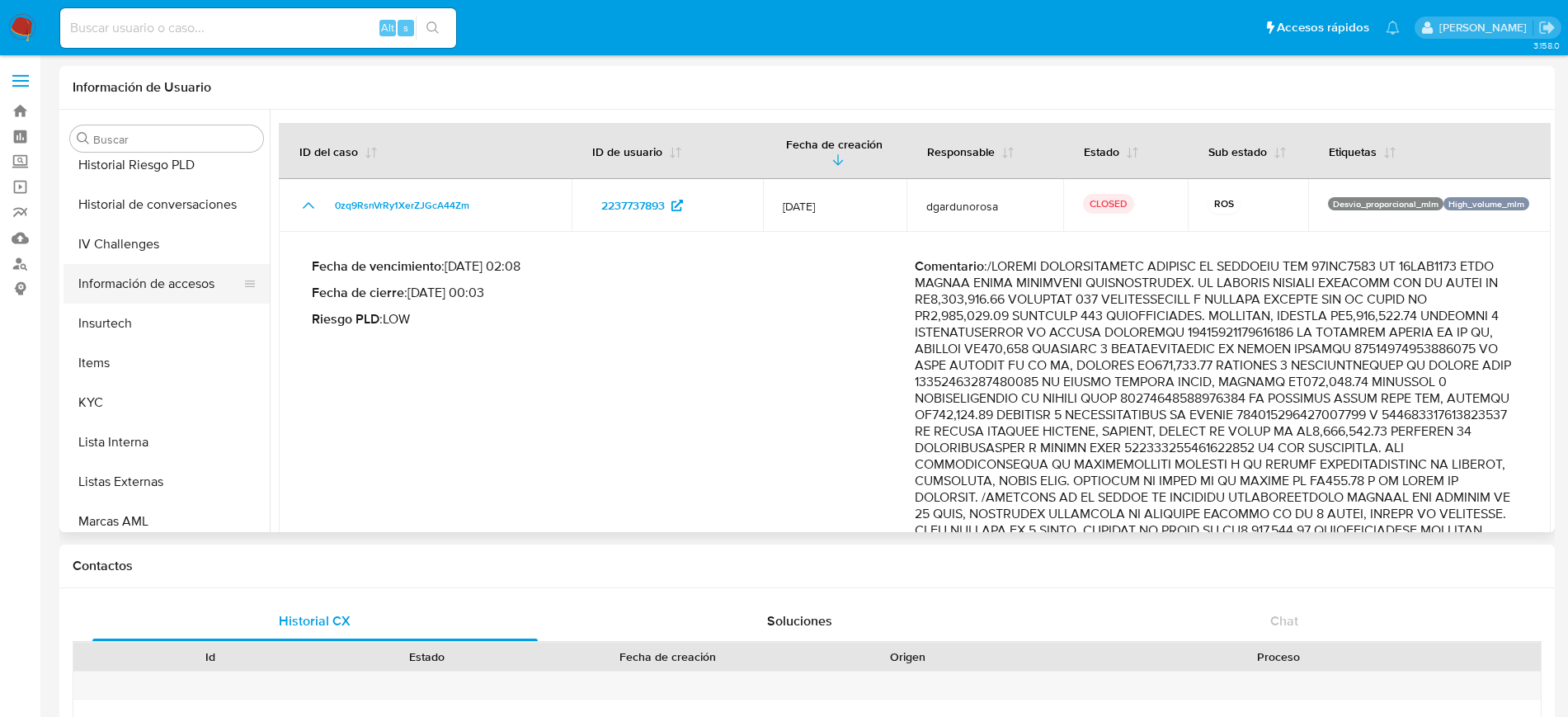
scroll to position [594, 0]
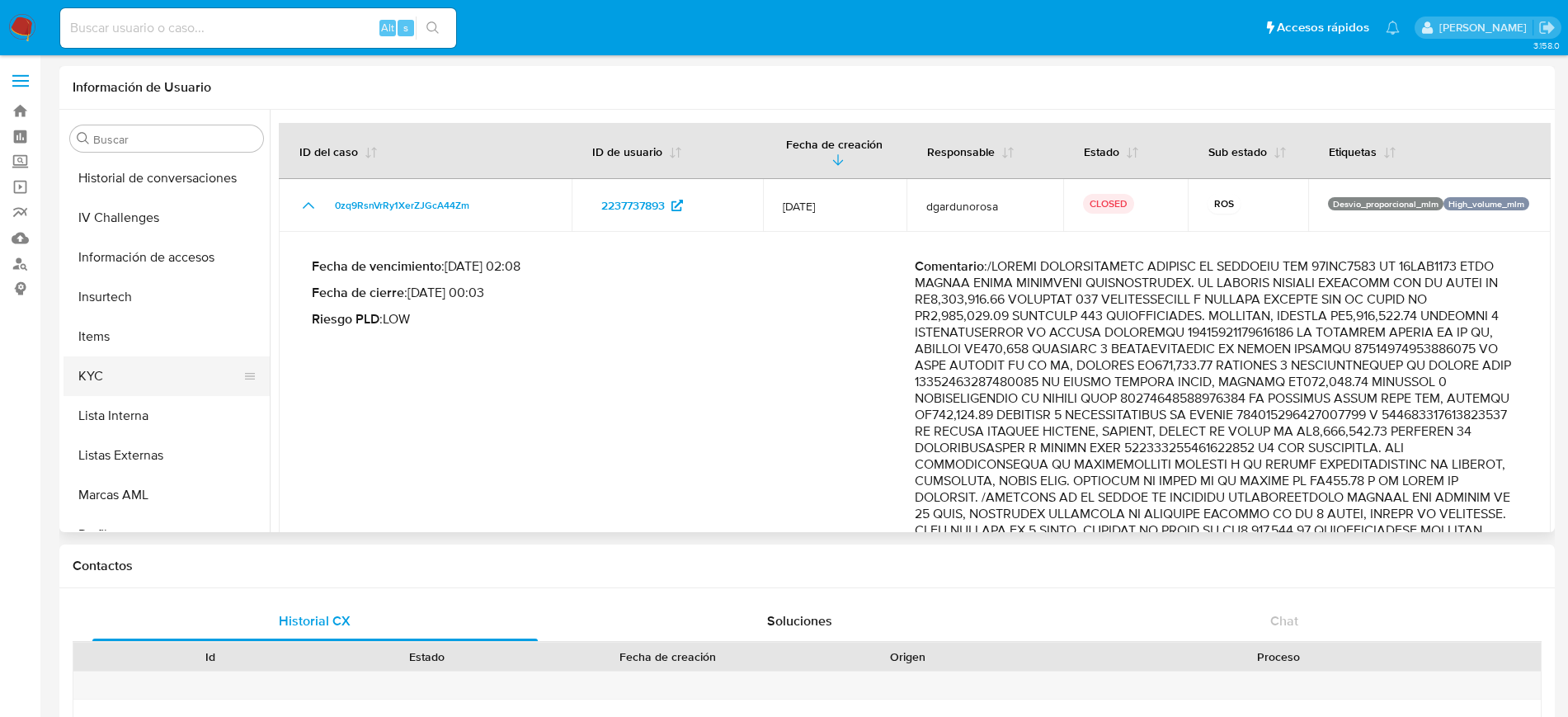
click at [127, 369] on button "KYC" at bounding box center [160, 376] width 193 height 40
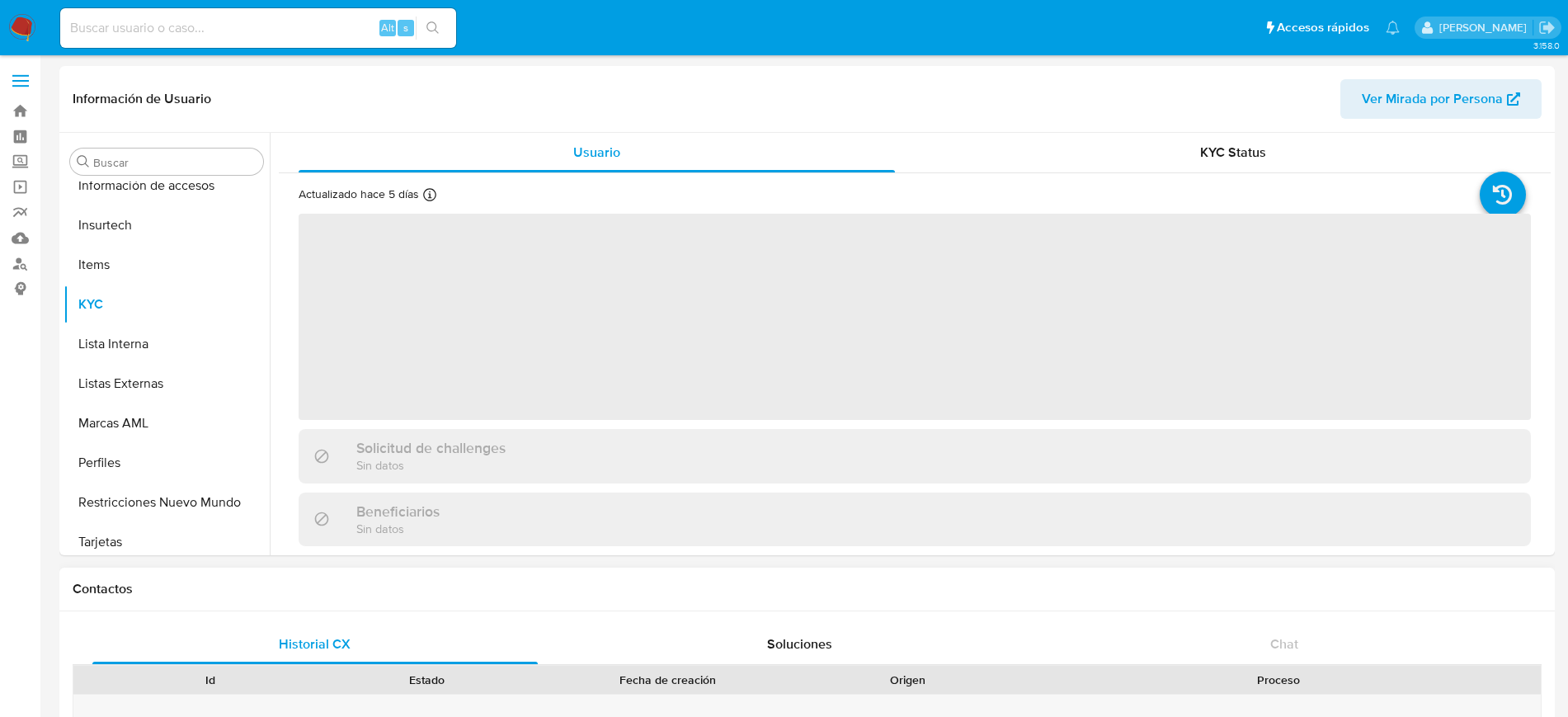
scroll to position [697, 0]
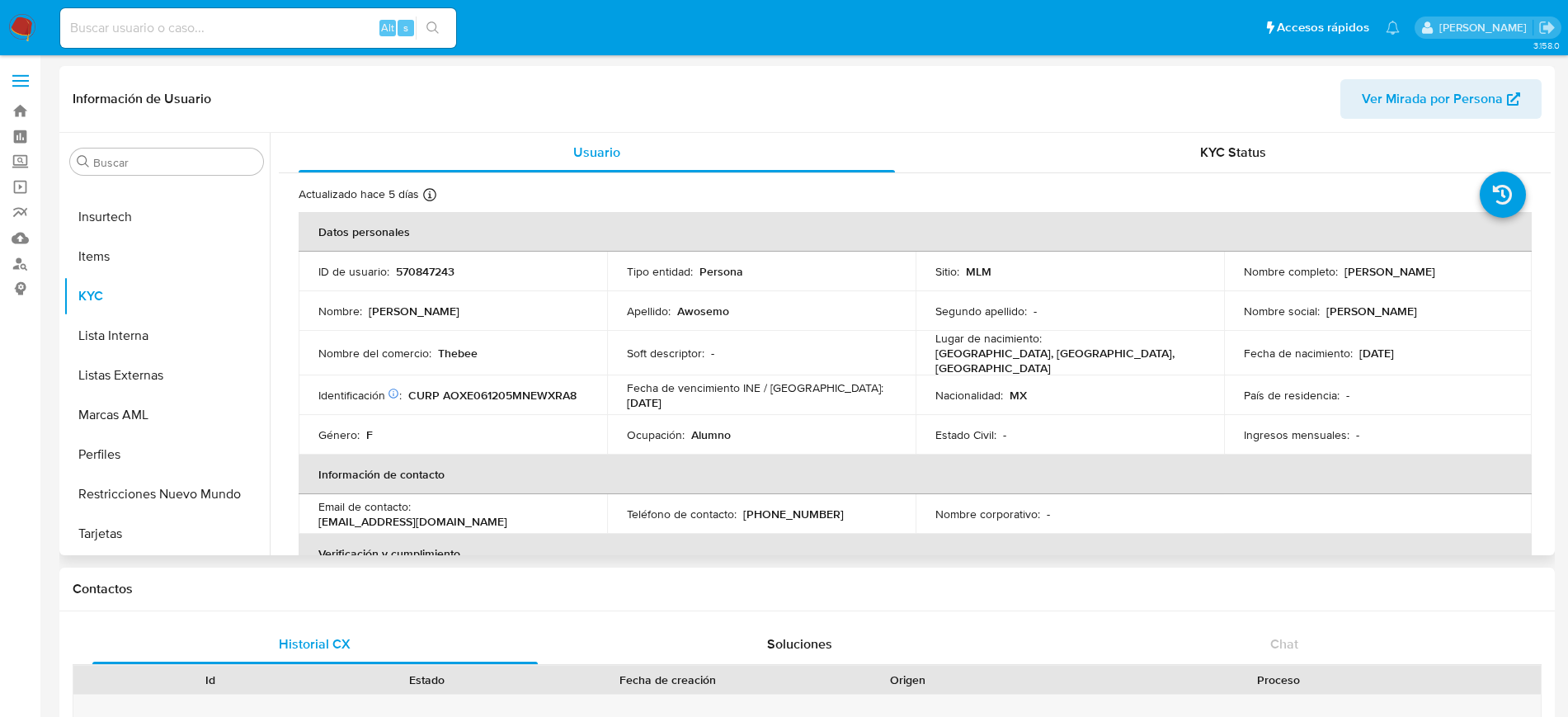
select select "10"
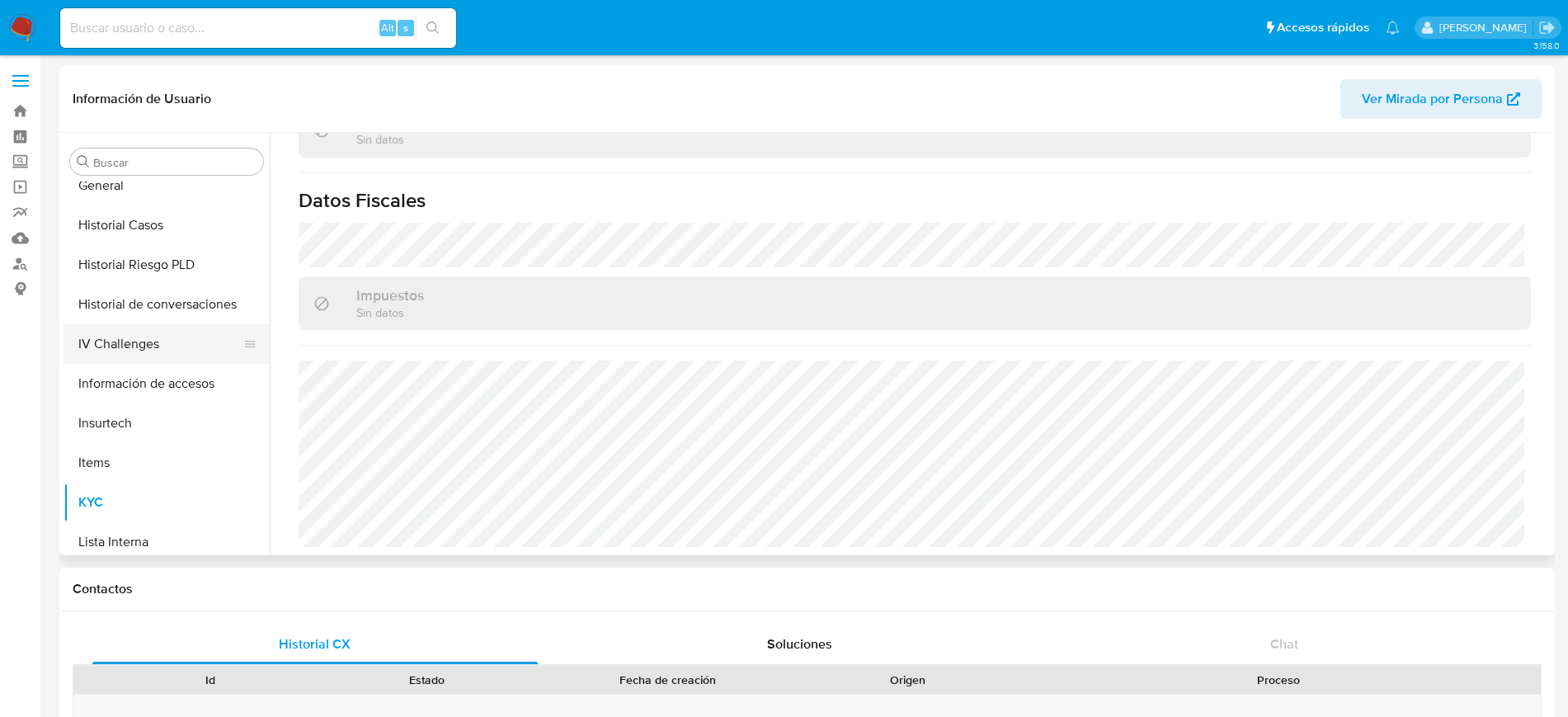
scroll to position [388, 0]
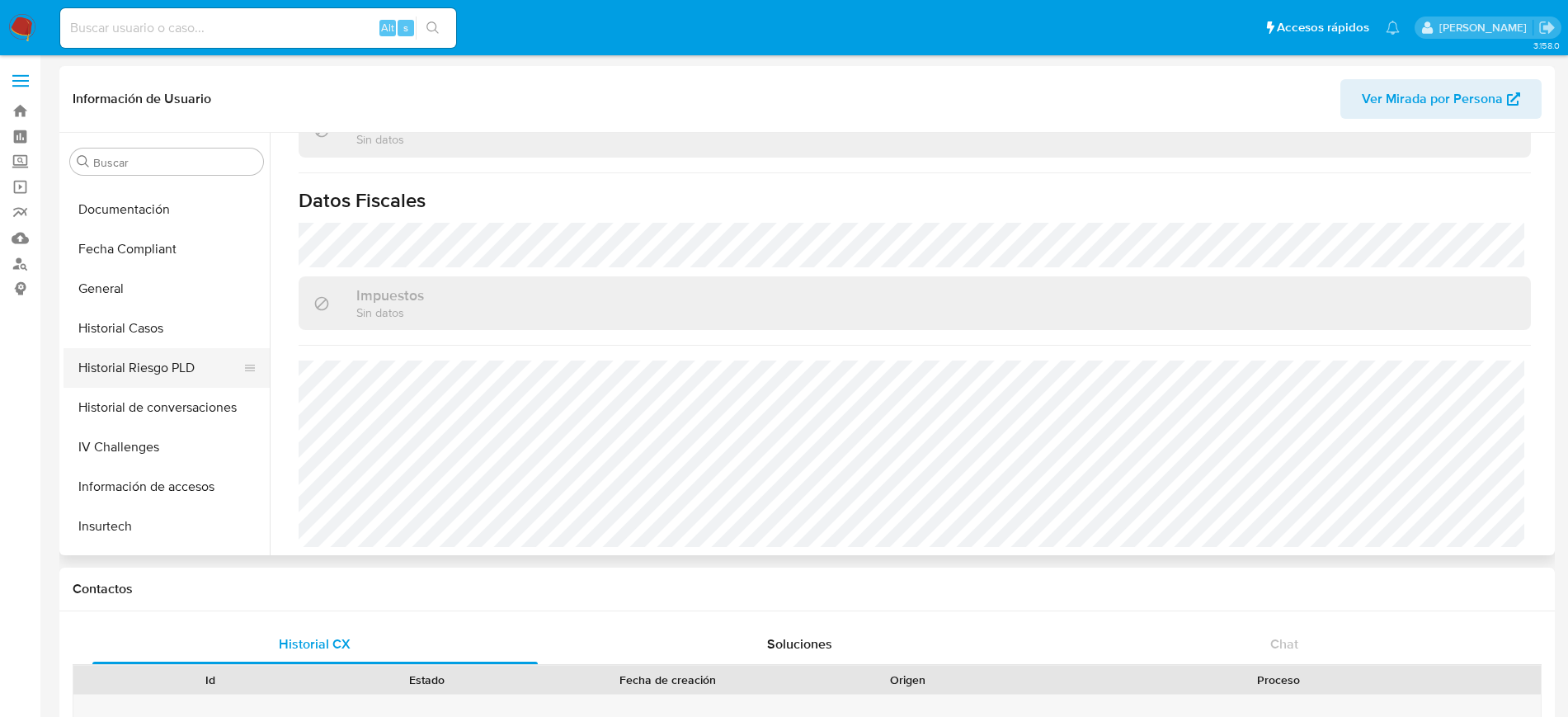
drag, startPoint x: 131, startPoint y: 333, endPoint x: 150, endPoint y: 352, distance: 26.9
click at [131, 331] on button "Historial Casos" at bounding box center [167, 328] width 206 height 40
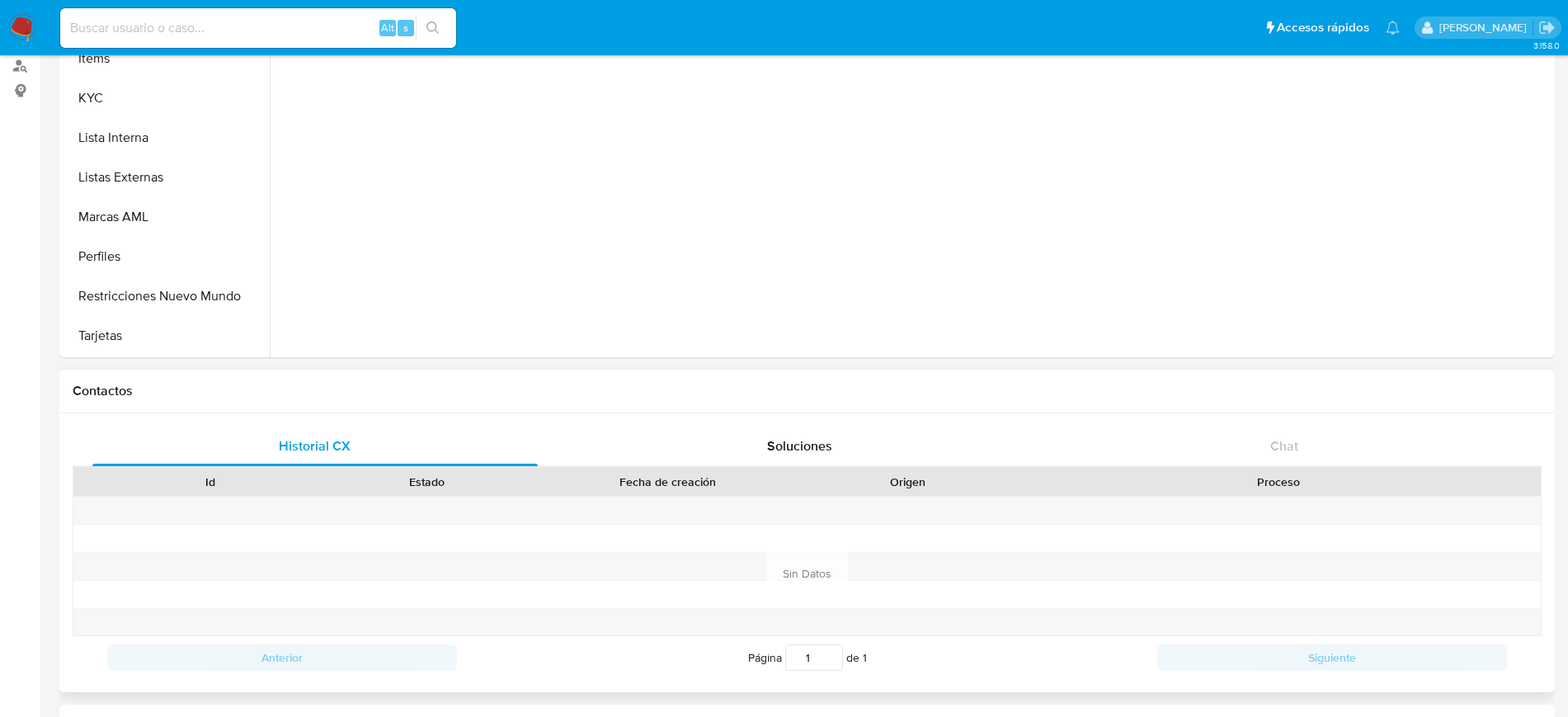
scroll to position [206, 0]
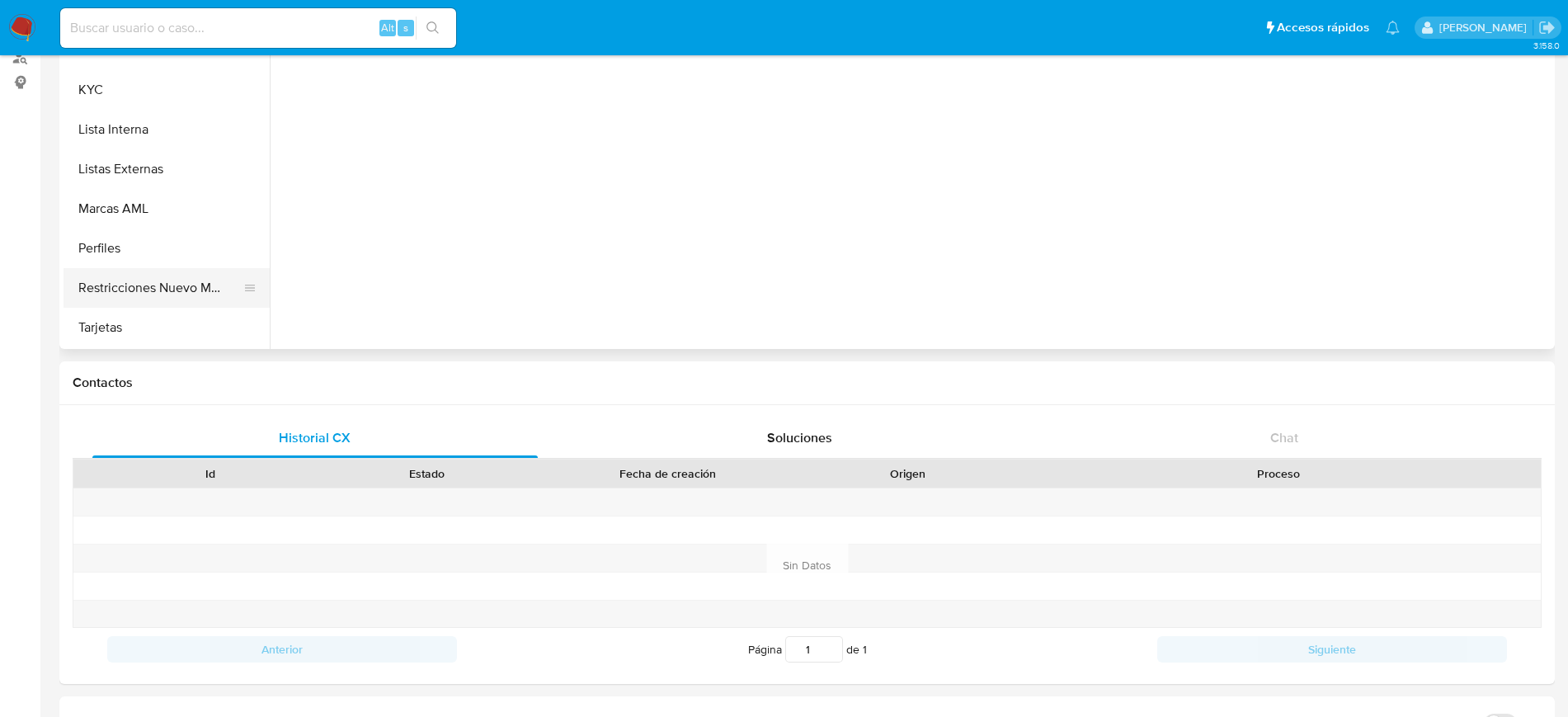
click at [185, 293] on button "Restricciones Nuevo Mundo" at bounding box center [160, 288] width 193 height 40
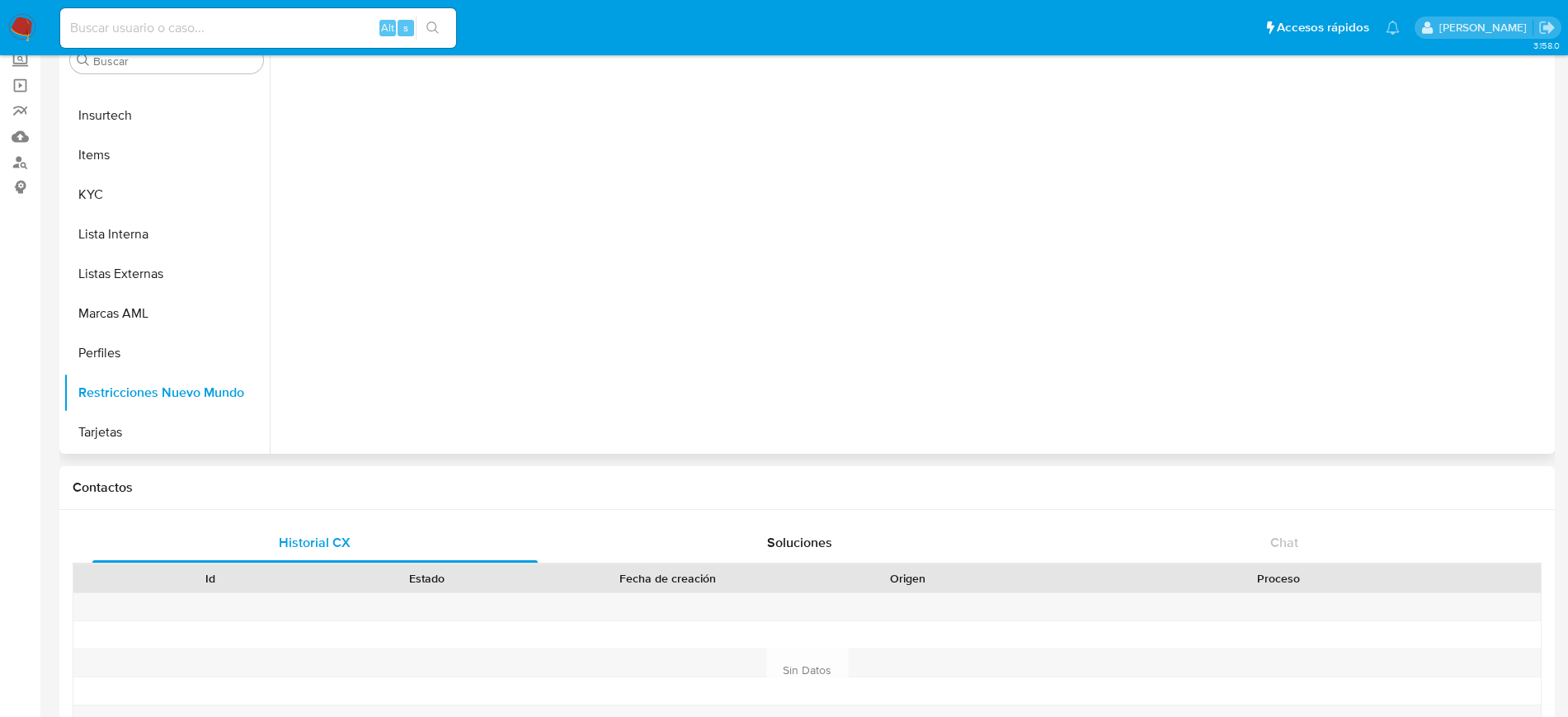
scroll to position [0, 0]
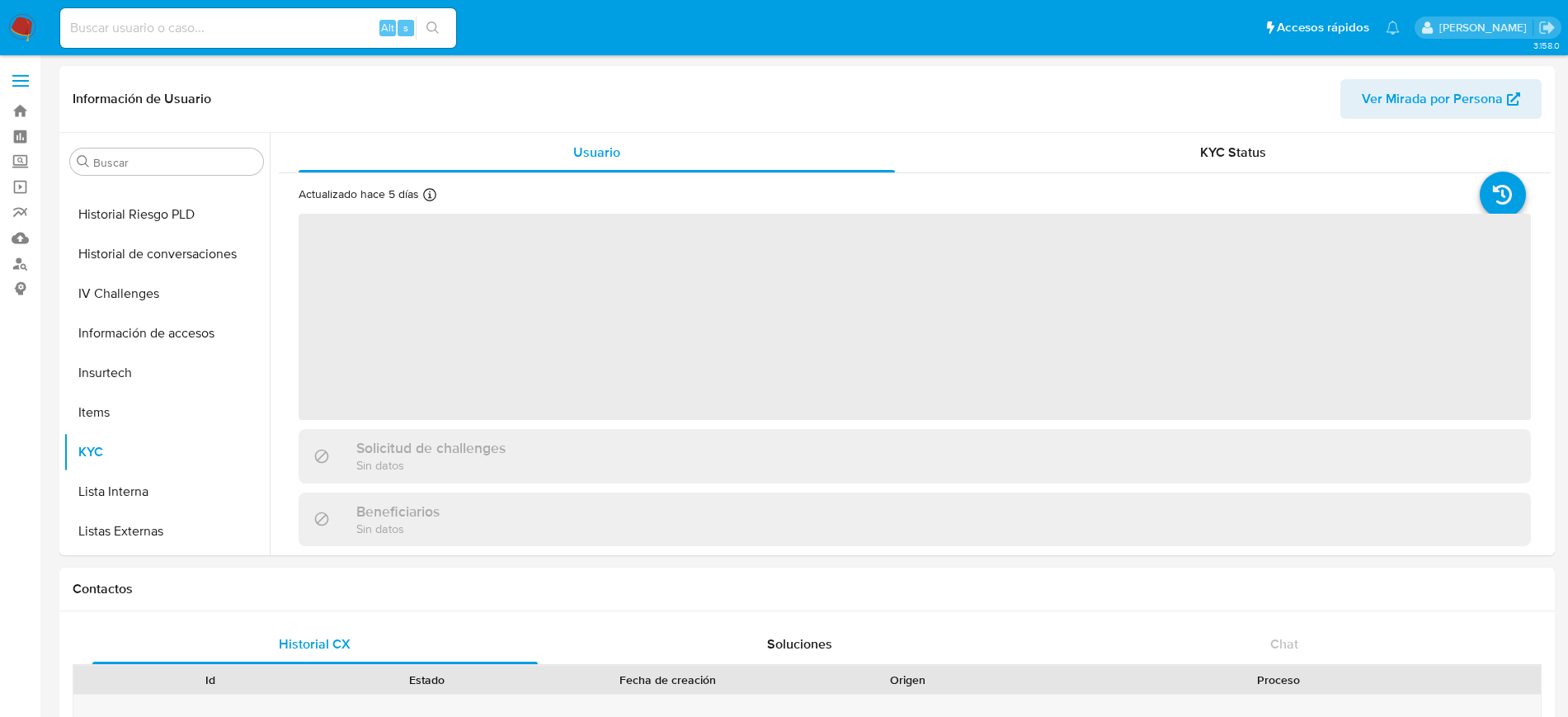
scroll to position [697, 0]
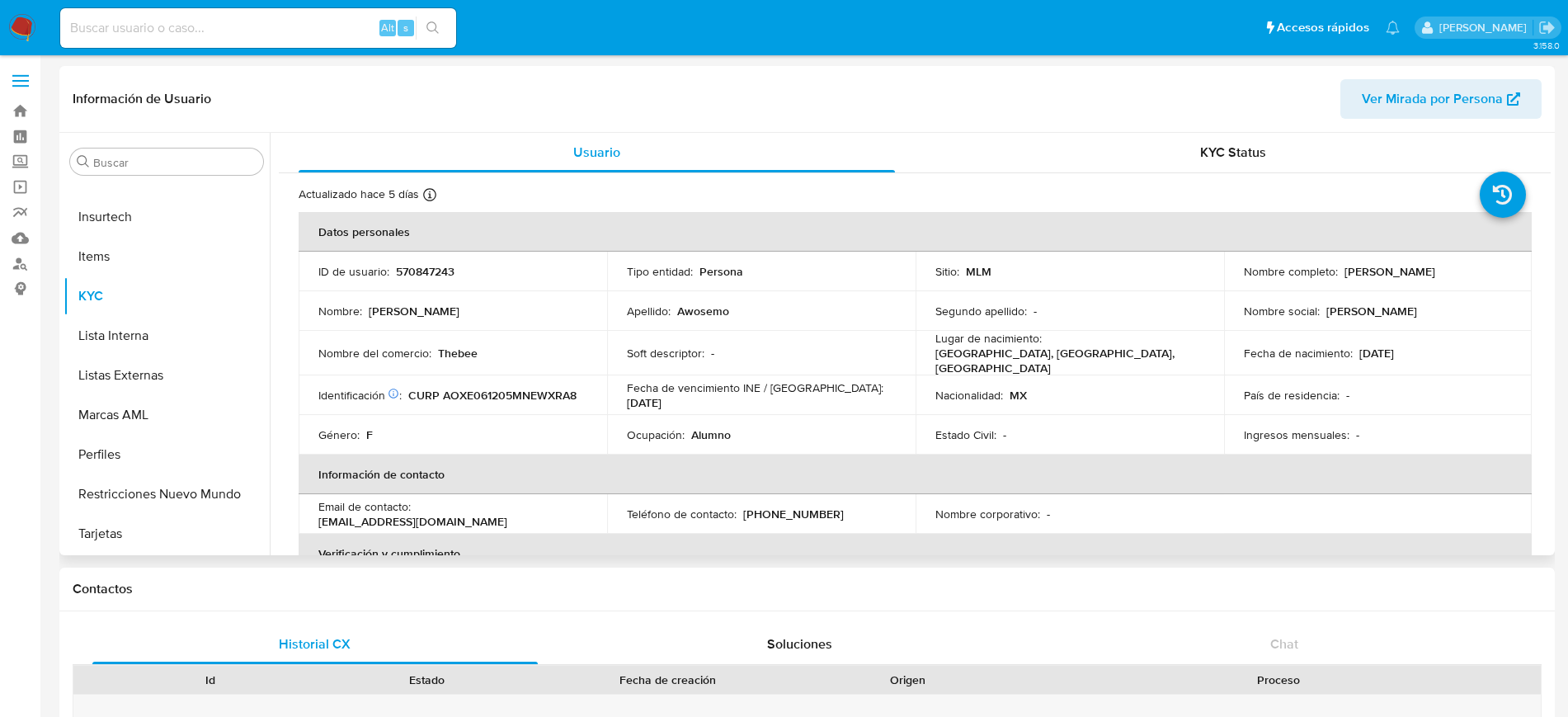
select select "10"
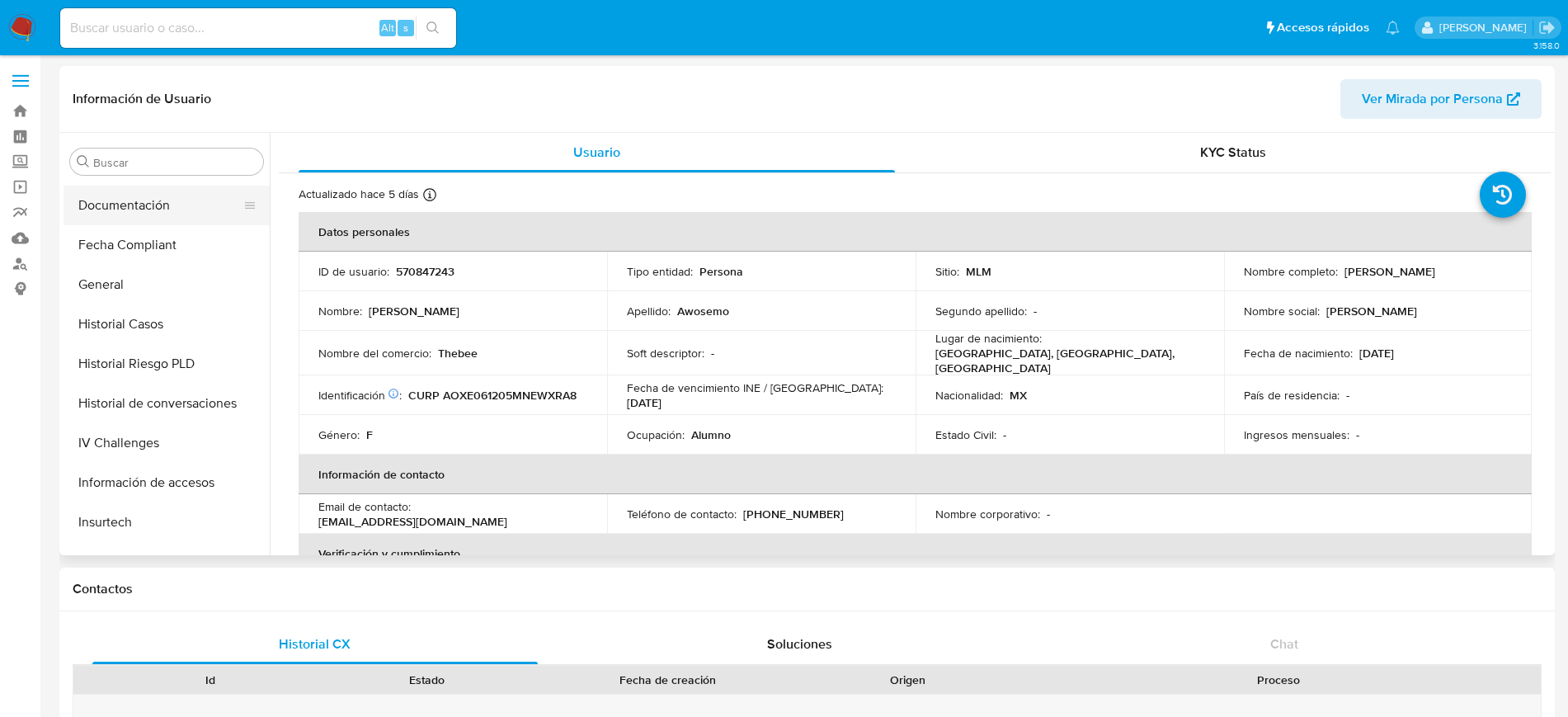
scroll to position [388, 0]
click at [165, 162] on input "Buscar" at bounding box center [175, 163] width 164 height 15
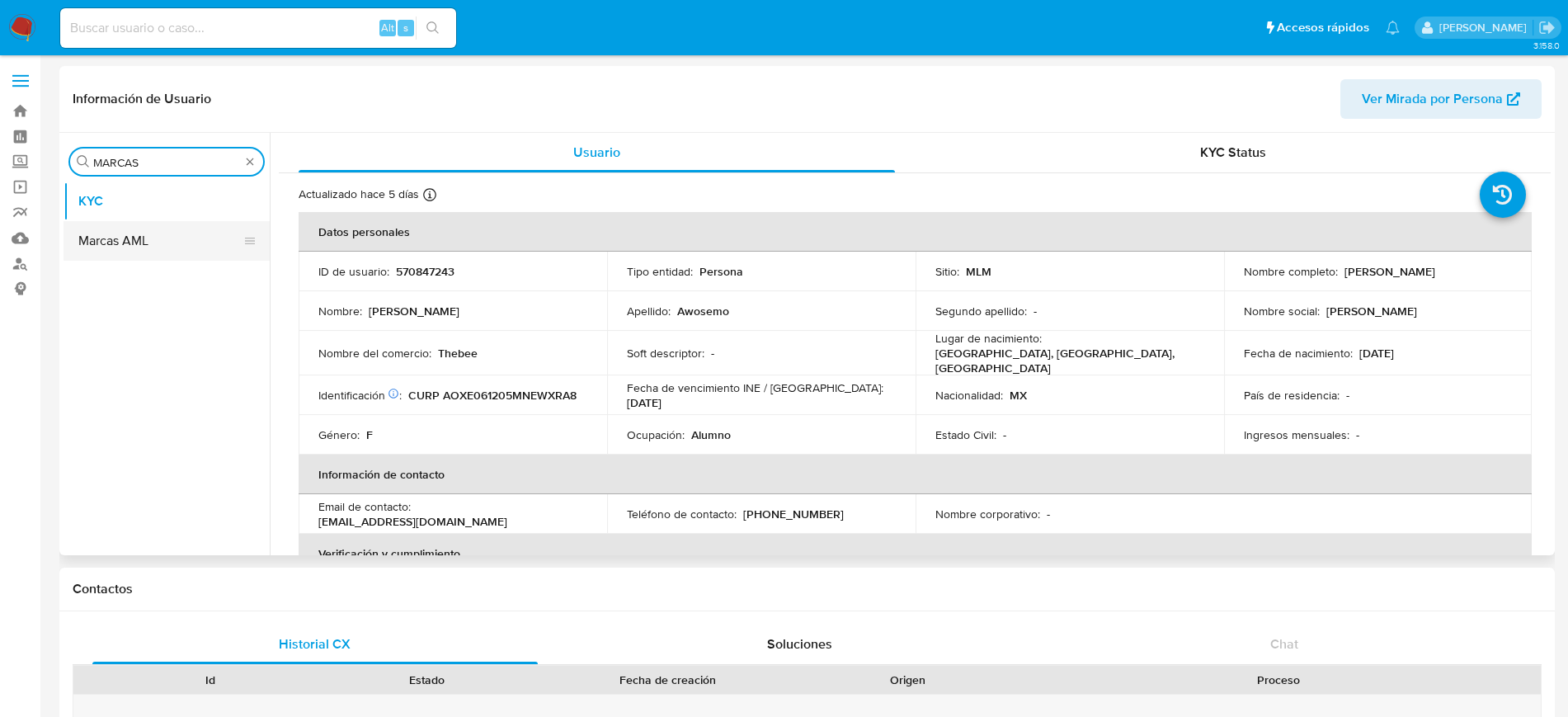
type input "MARCAS"
click at [139, 246] on button "Marcas AML" at bounding box center [160, 241] width 193 height 40
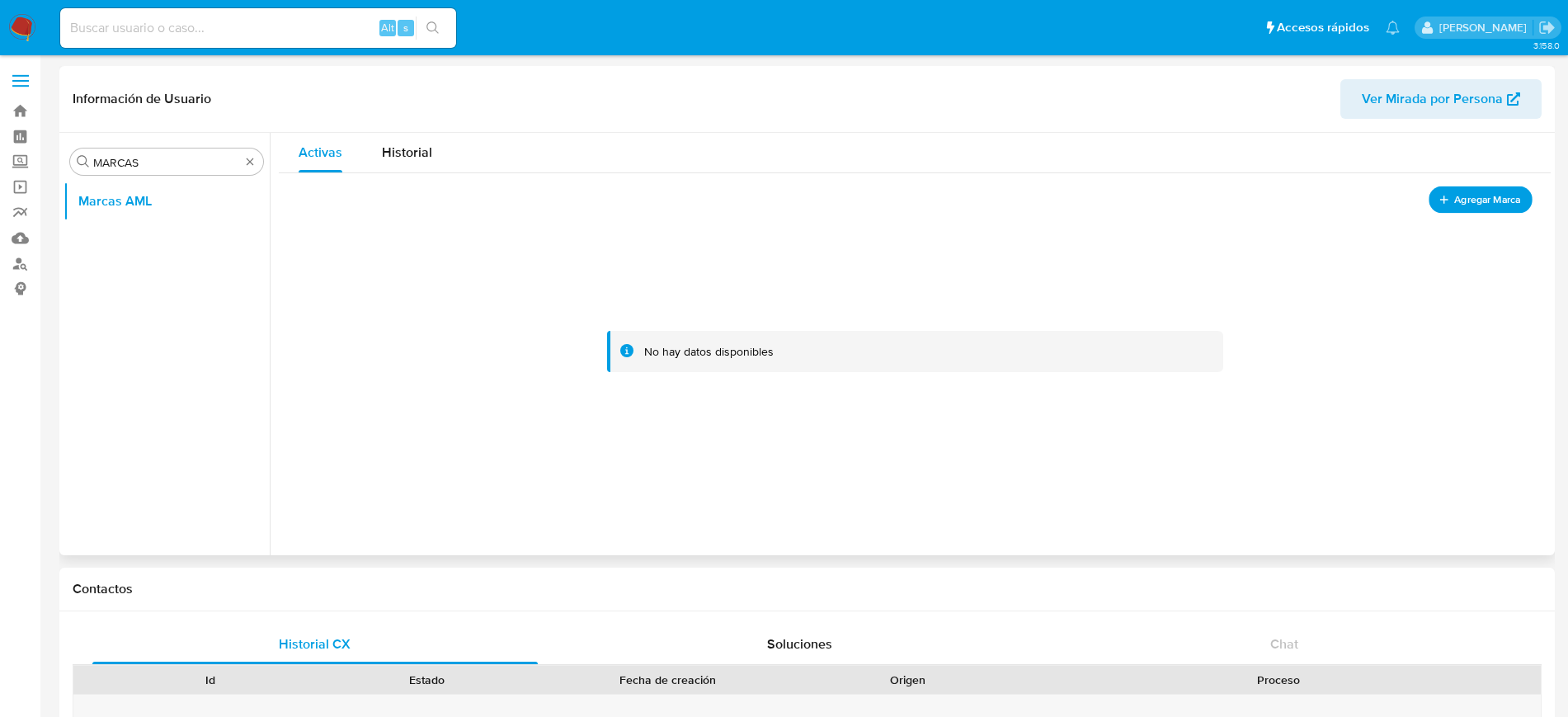
click at [1457, 190] on span "Agregar Marca" at bounding box center [1487, 200] width 66 height 20
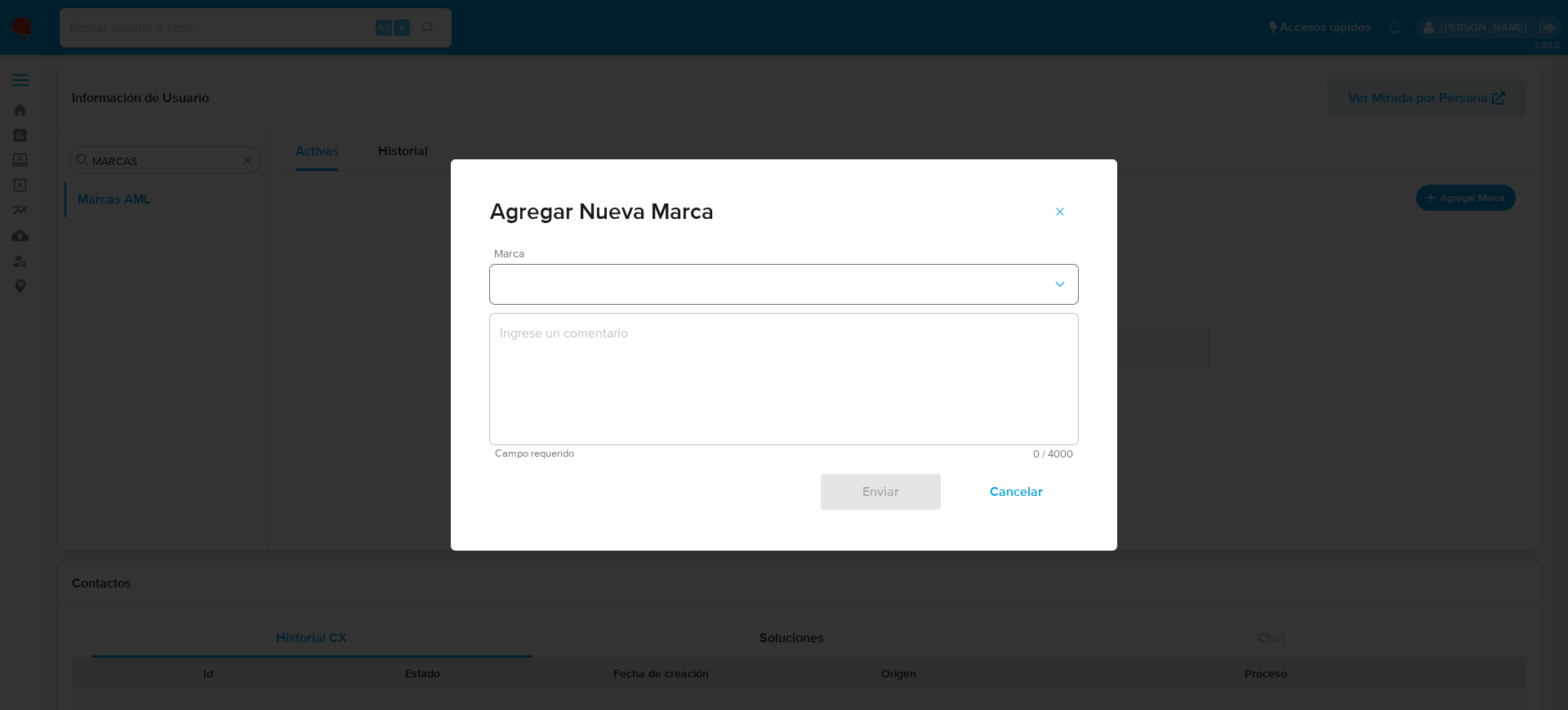
click at [614, 269] on button "marks-modal" at bounding box center [784, 284] width 588 height 39
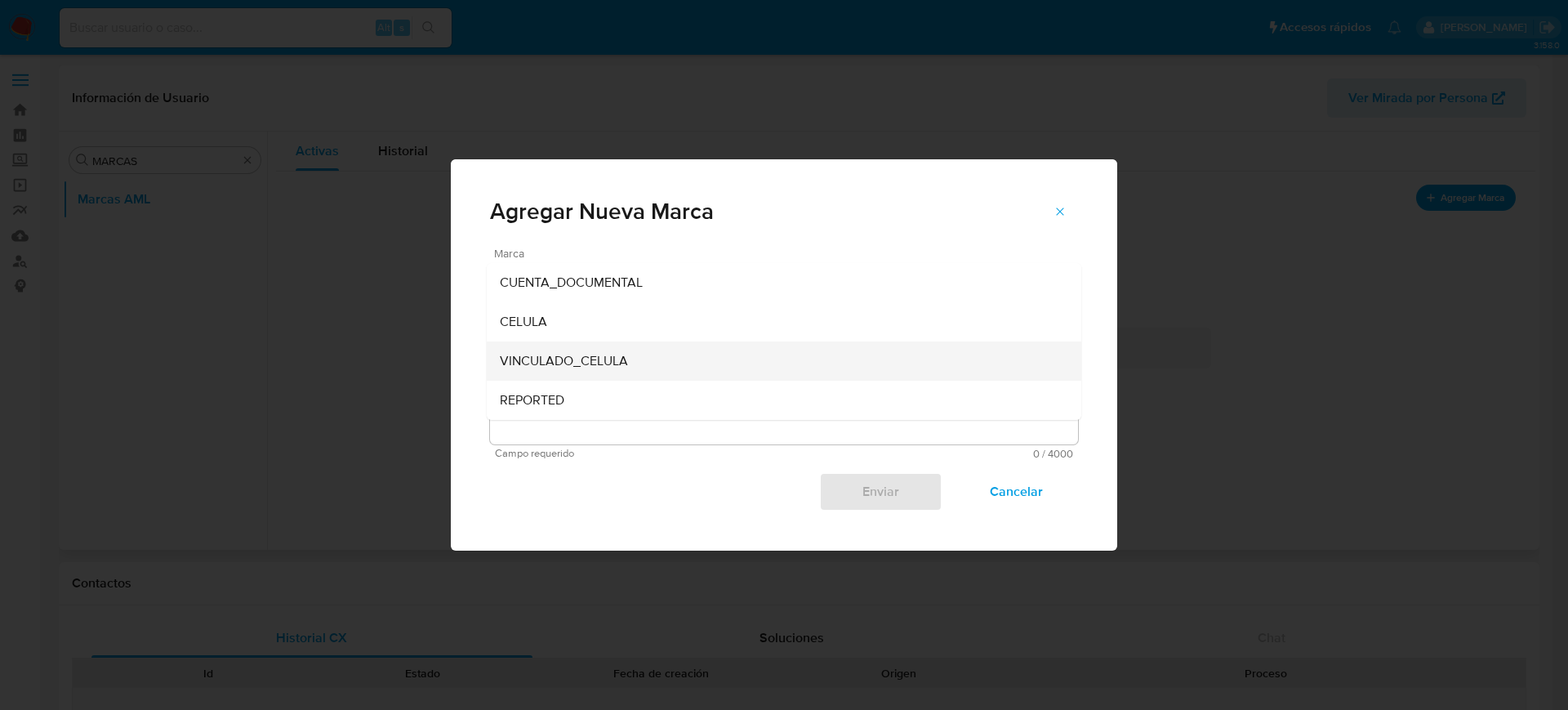
click at [624, 366] on span "VINCULADO_CELULA" at bounding box center [564, 361] width 128 height 16
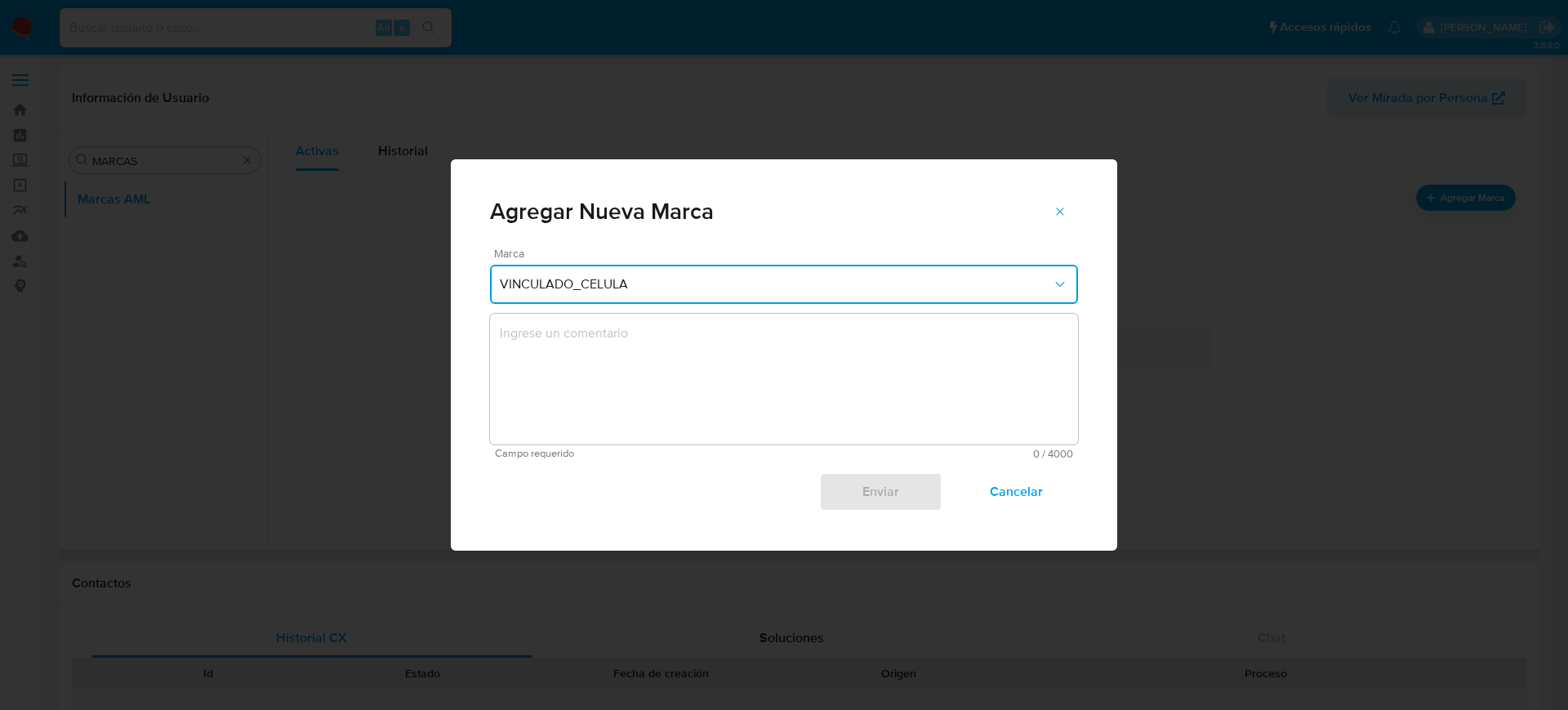
click at [629, 383] on textarea "marks-modal" at bounding box center [784, 378] width 588 height 131
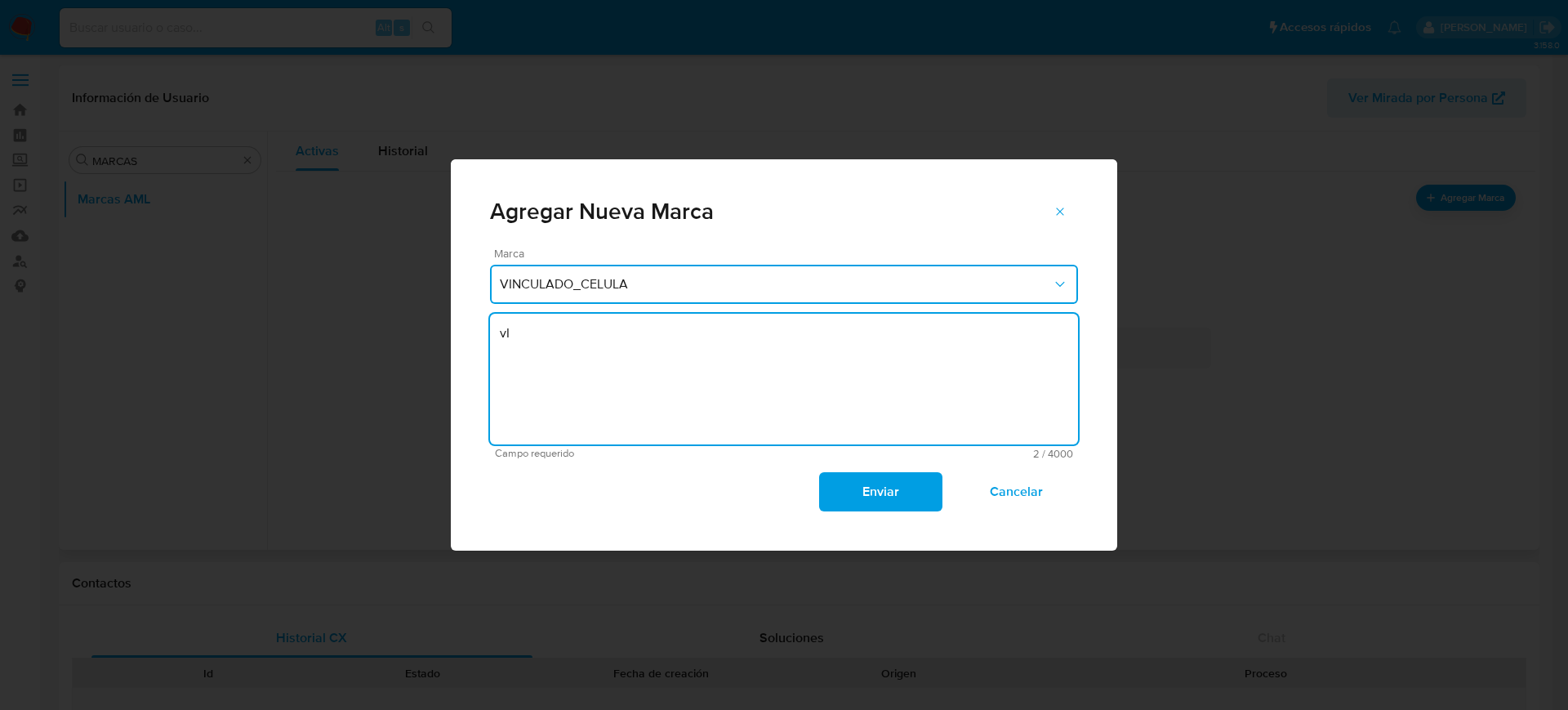
type textarea "v"
click at [650, 333] on textarea "Vinculado a célula con caso" at bounding box center [784, 378] width 588 height 131
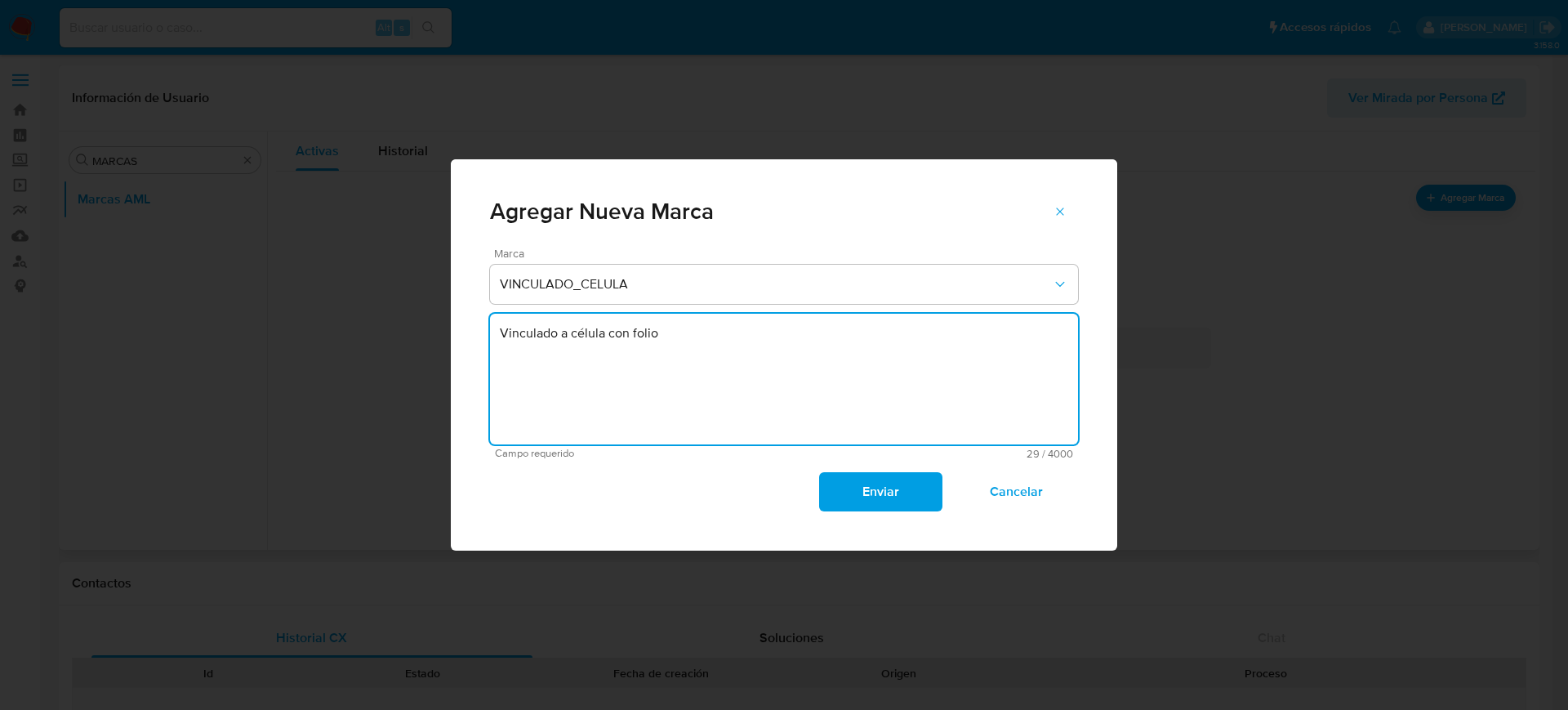
click at [728, 355] on textarea "Vinculado a célula con folio" at bounding box center [784, 378] width 588 height 131
paste textarea "yF3lNCJl3baosSshlGO2eNuZ"
type textarea "Vinculado a célula con folio yF3lNCJl3baosSshlGO2eNuZ"
click at [909, 495] on span "Enviar" at bounding box center [879, 491] width 80 height 36
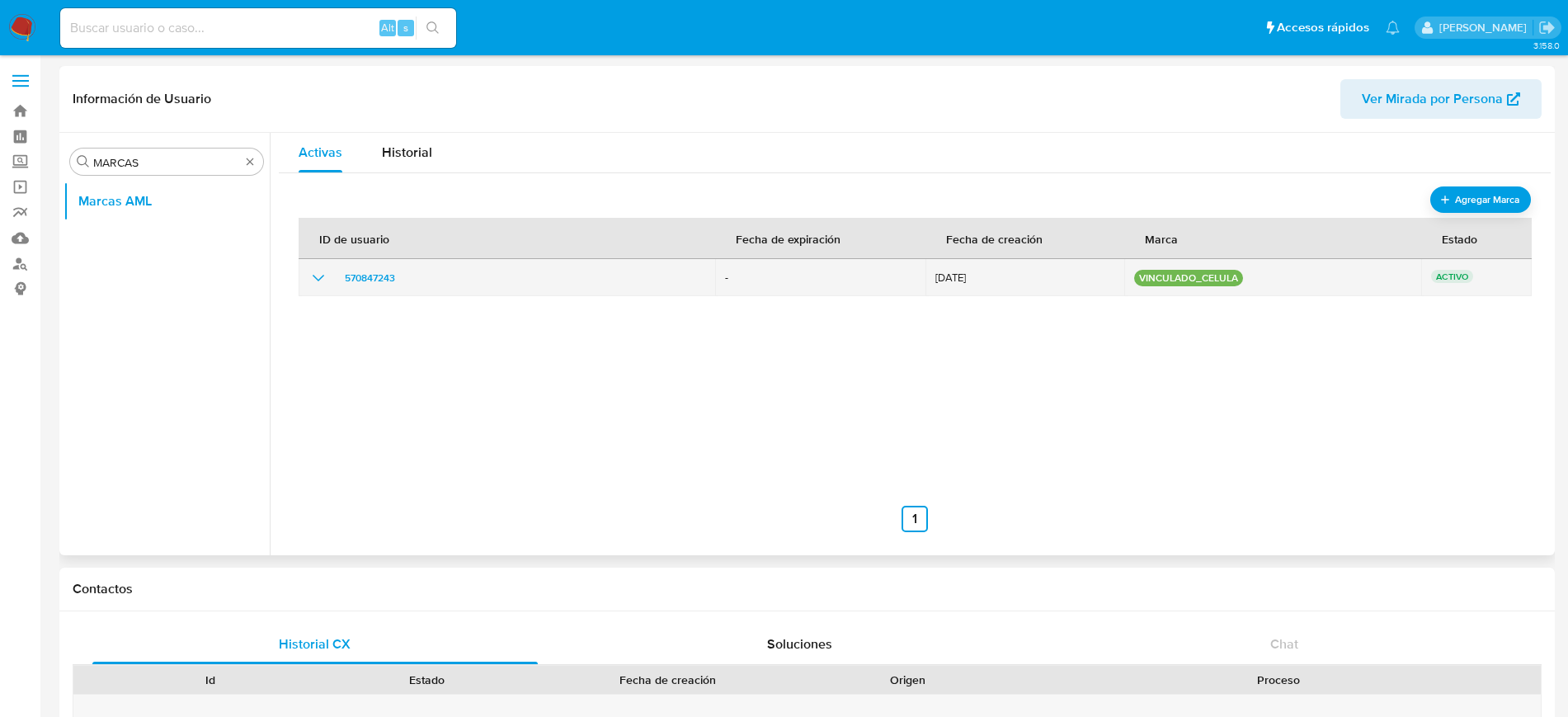
click at [308, 274] on icon "show_hidden_detail_by_id_570847243" at bounding box center [317, 278] width 19 height 19
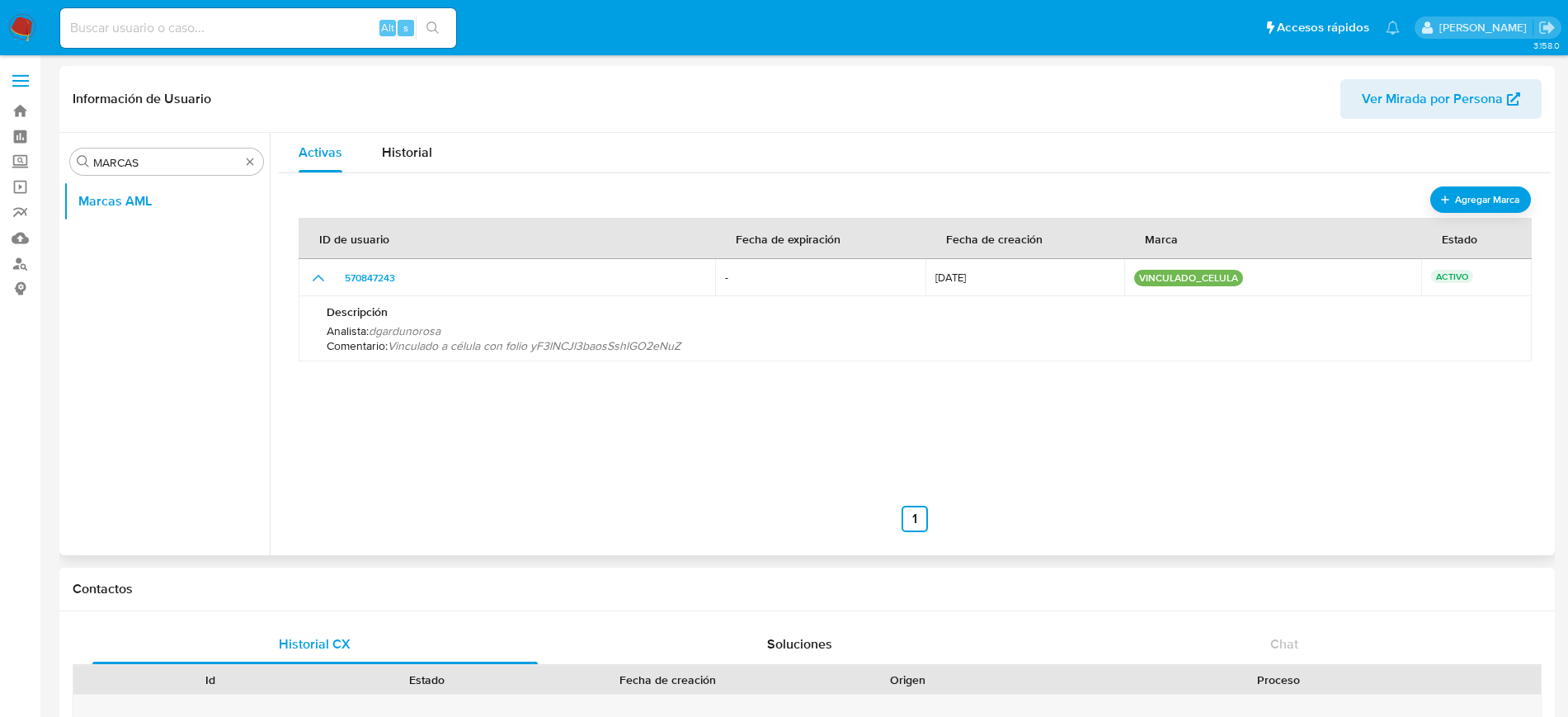
scroll to position [1, 0]
drag, startPoint x: 688, startPoint y: 342, endPoint x: 395, endPoint y: 354, distance: 293.2
click at [394, 354] on div "Descripción Analista : dgardunorosa Comentario : Vinculado a célula con folio y…" at bounding box center [915, 328] width 1193 height 65
click at [990, 521] on ul "Anterior 1 Siguiente" at bounding box center [915, 519] width 1232 height 27
click at [1070, 406] on div "ID de usuario Fecha de expiración Fecha de creación Marca Estado 570847243 - 10…" at bounding box center [915, 366] width 1232 height 330
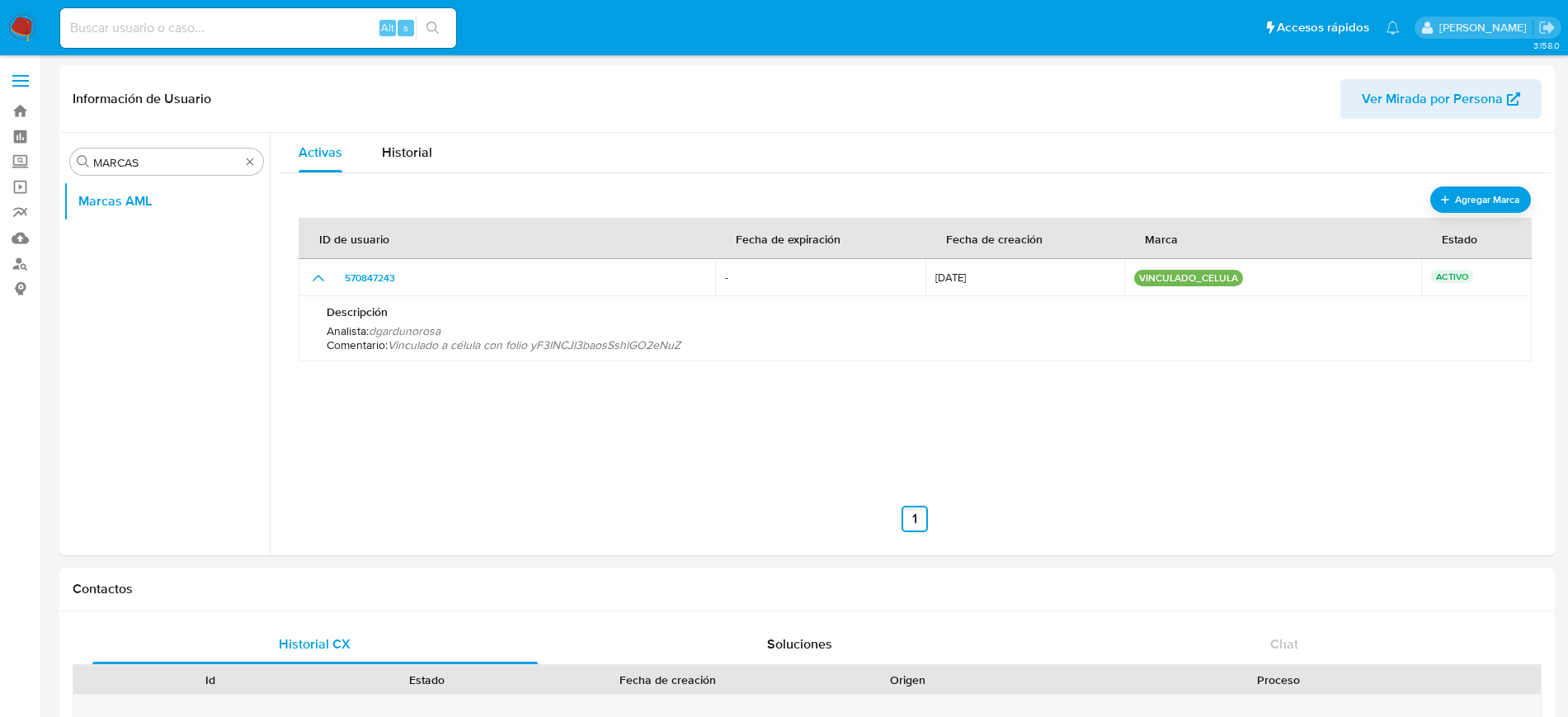
click at [208, 28] on input at bounding box center [258, 28] width 396 height 21
paste input "672988050"
type input "672988050"
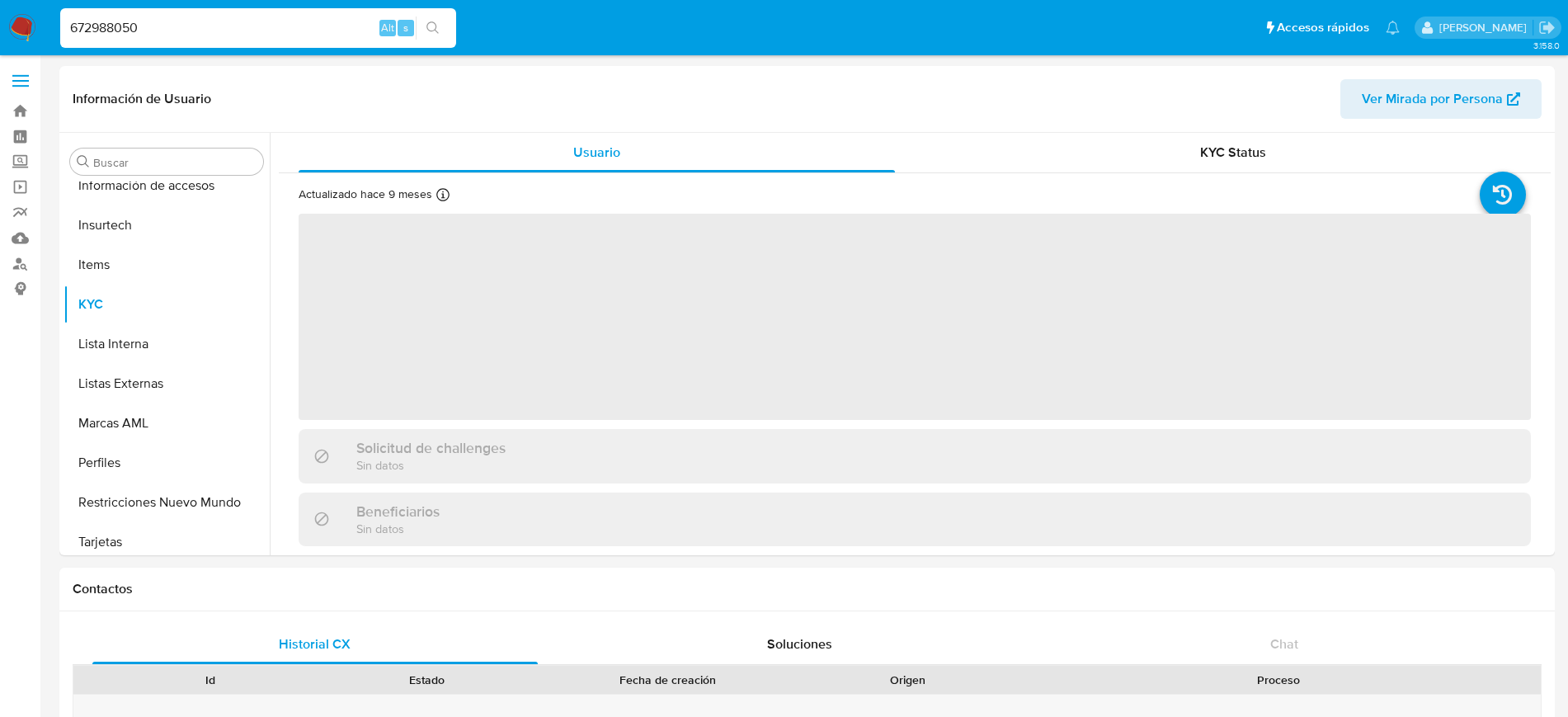
scroll to position [697, 0]
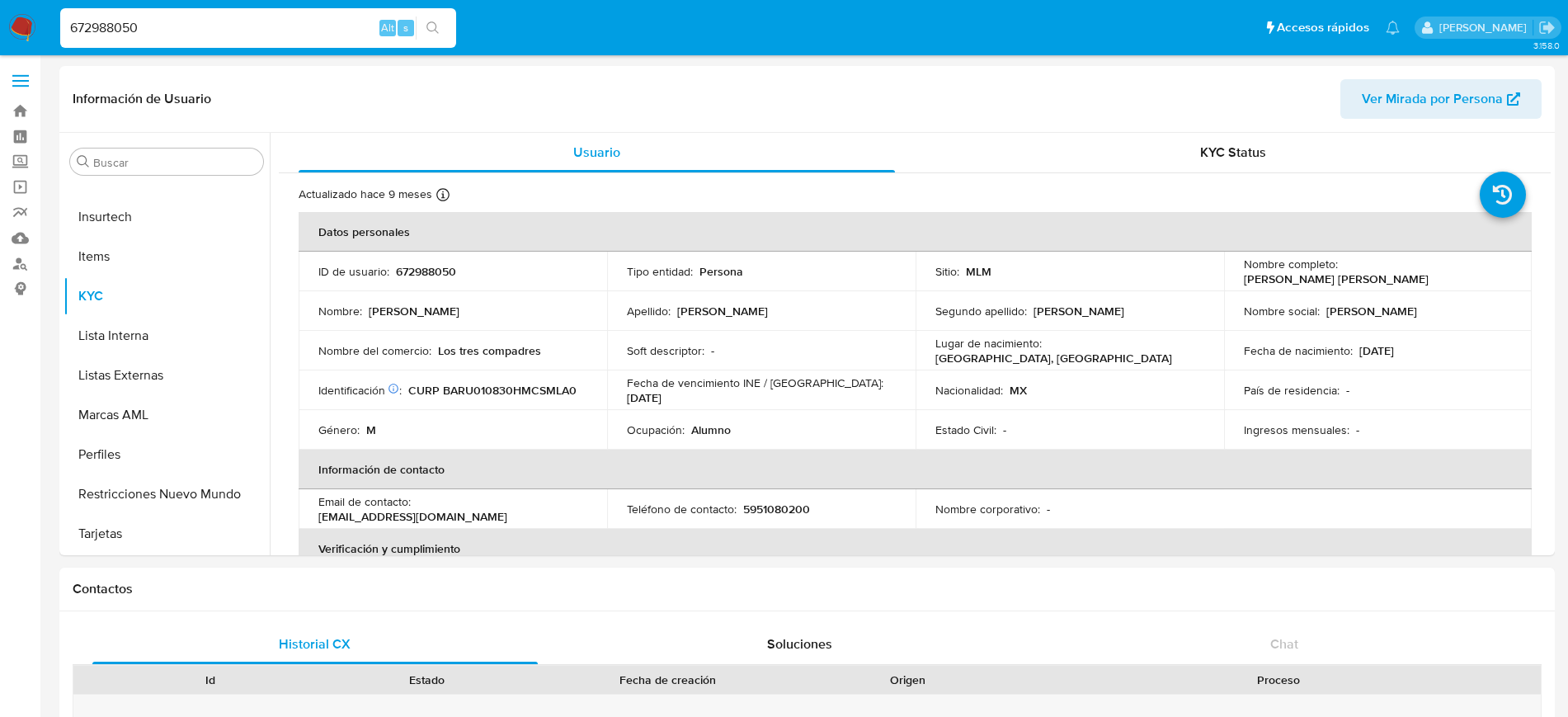
select select "10"
click at [126, 167] on input "Buscar" at bounding box center [175, 163] width 164 height 15
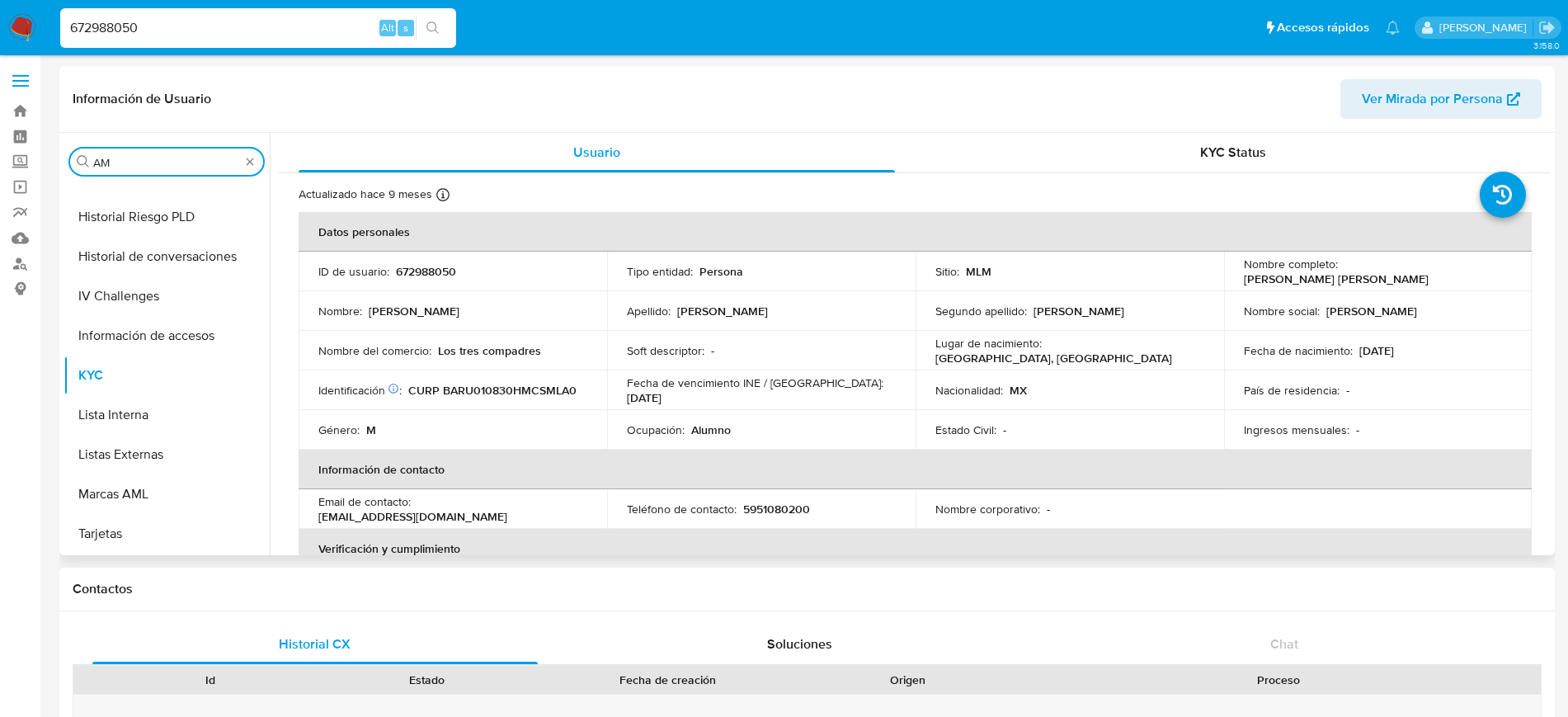
scroll to position [0, 0]
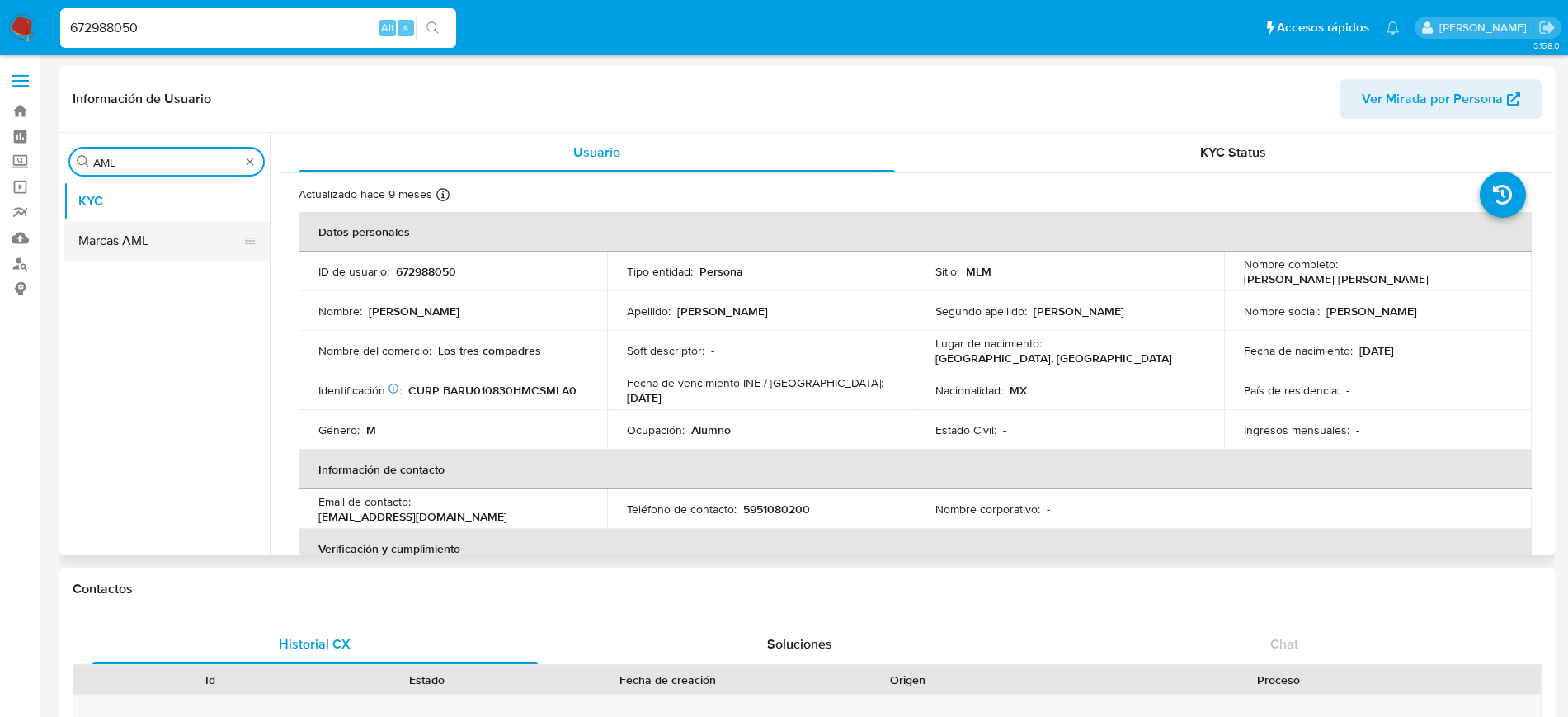
type input "AML"
click at [166, 254] on button "Marcas AML" at bounding box center [160, 241] width 193 height 40
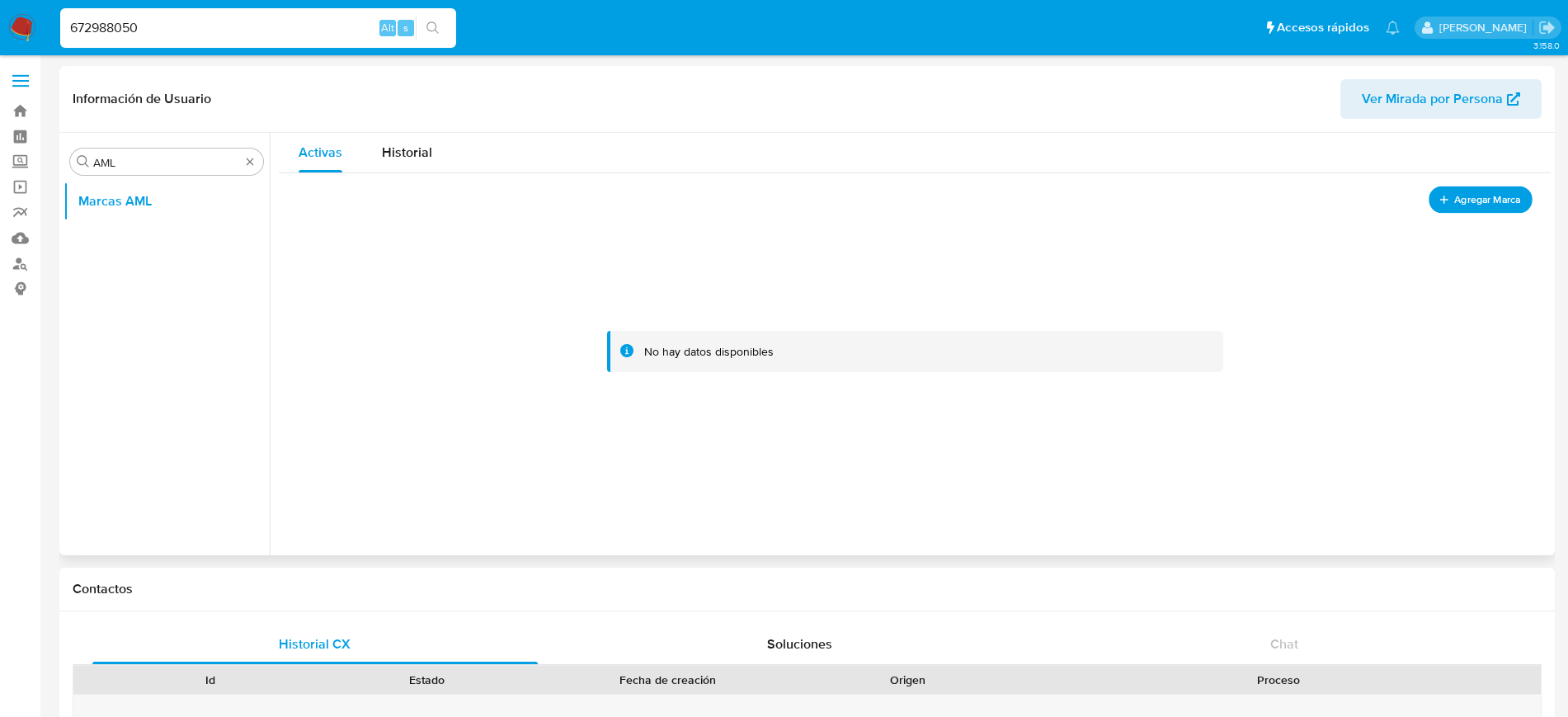
click at [1445, 207] on button "Agregar Marca" at bounding box center [1480, 200] width 104 height 27
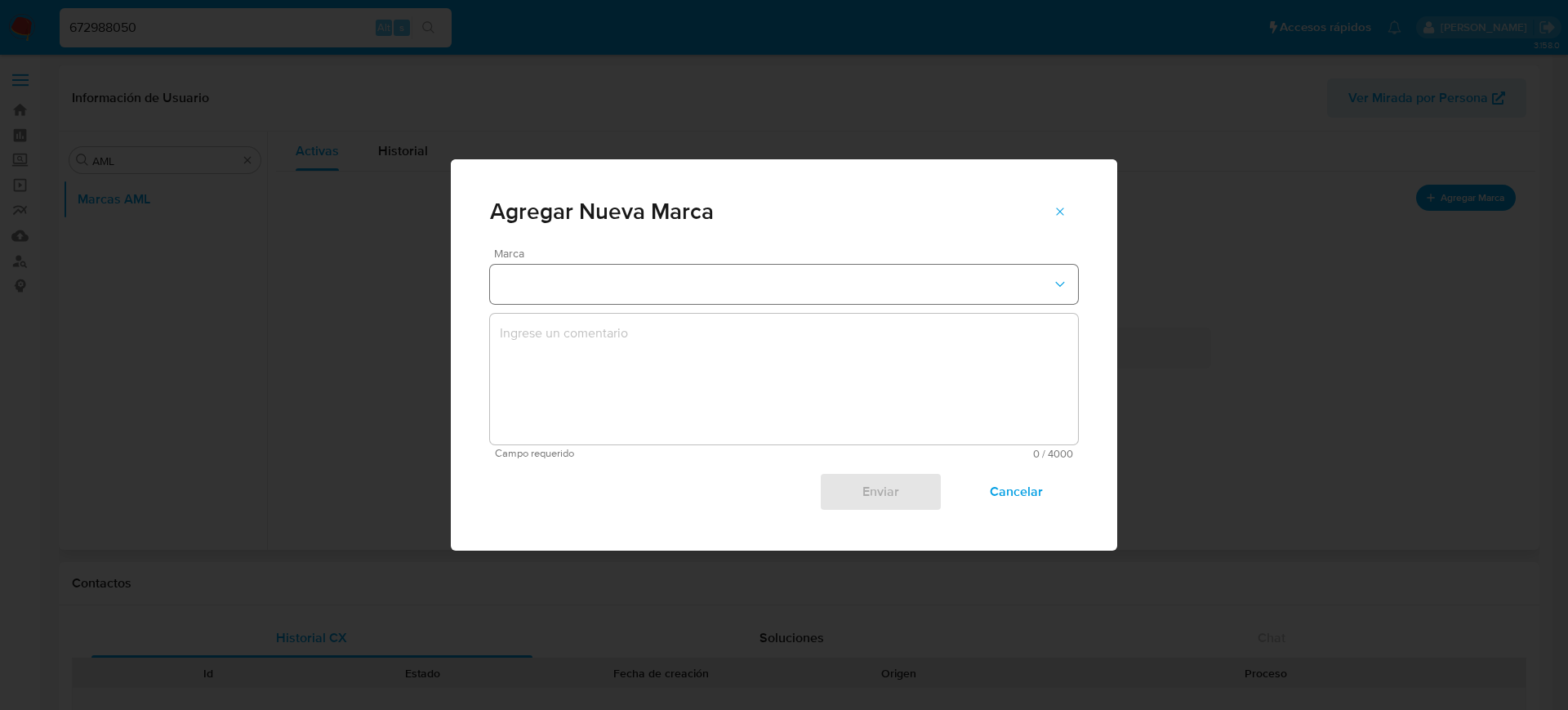
click at [706, 288] on button "marks-modal" at bounding box center [784, 284] width 588 height 39
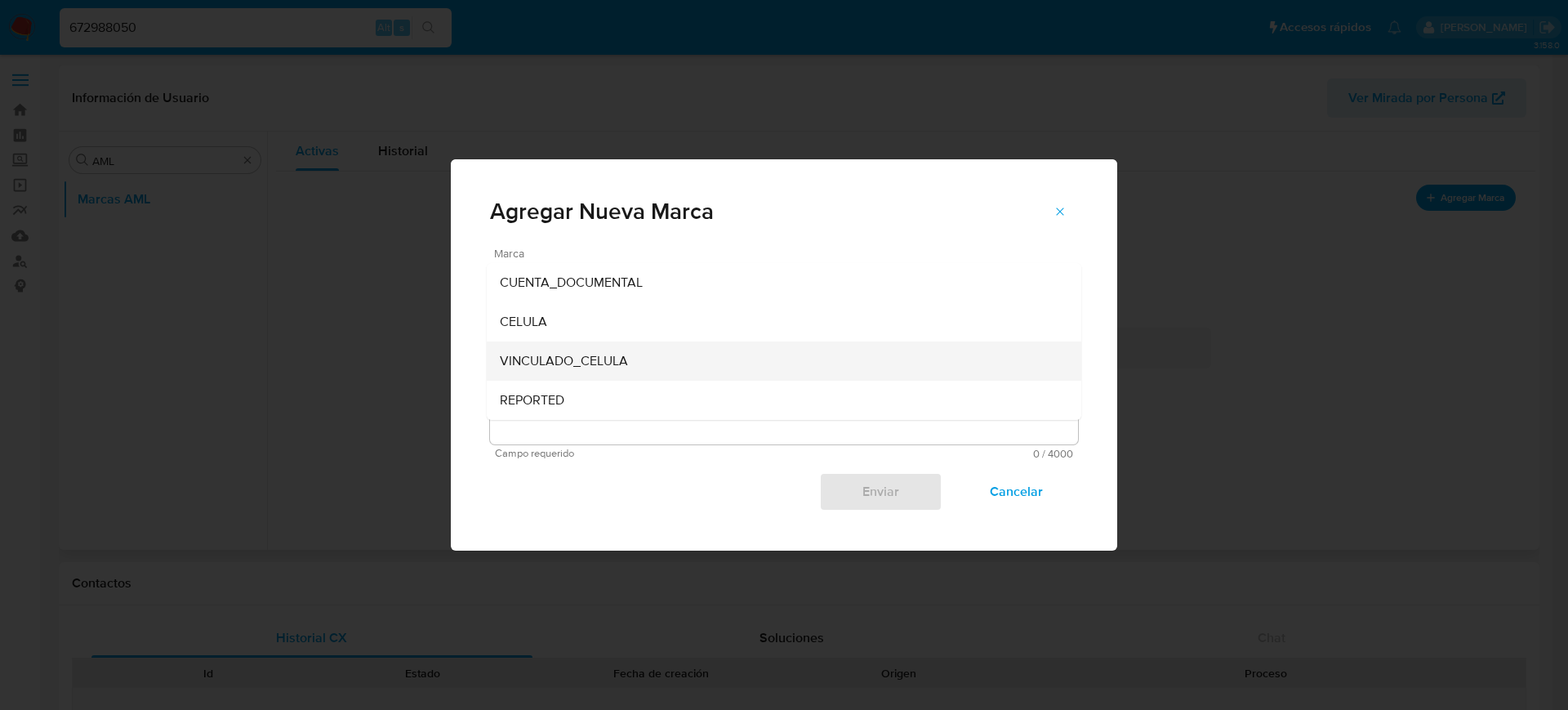
click at [659, 356] on div "VINCULADO_CELULA" at bounding box center [779, 361] width 559 height 39
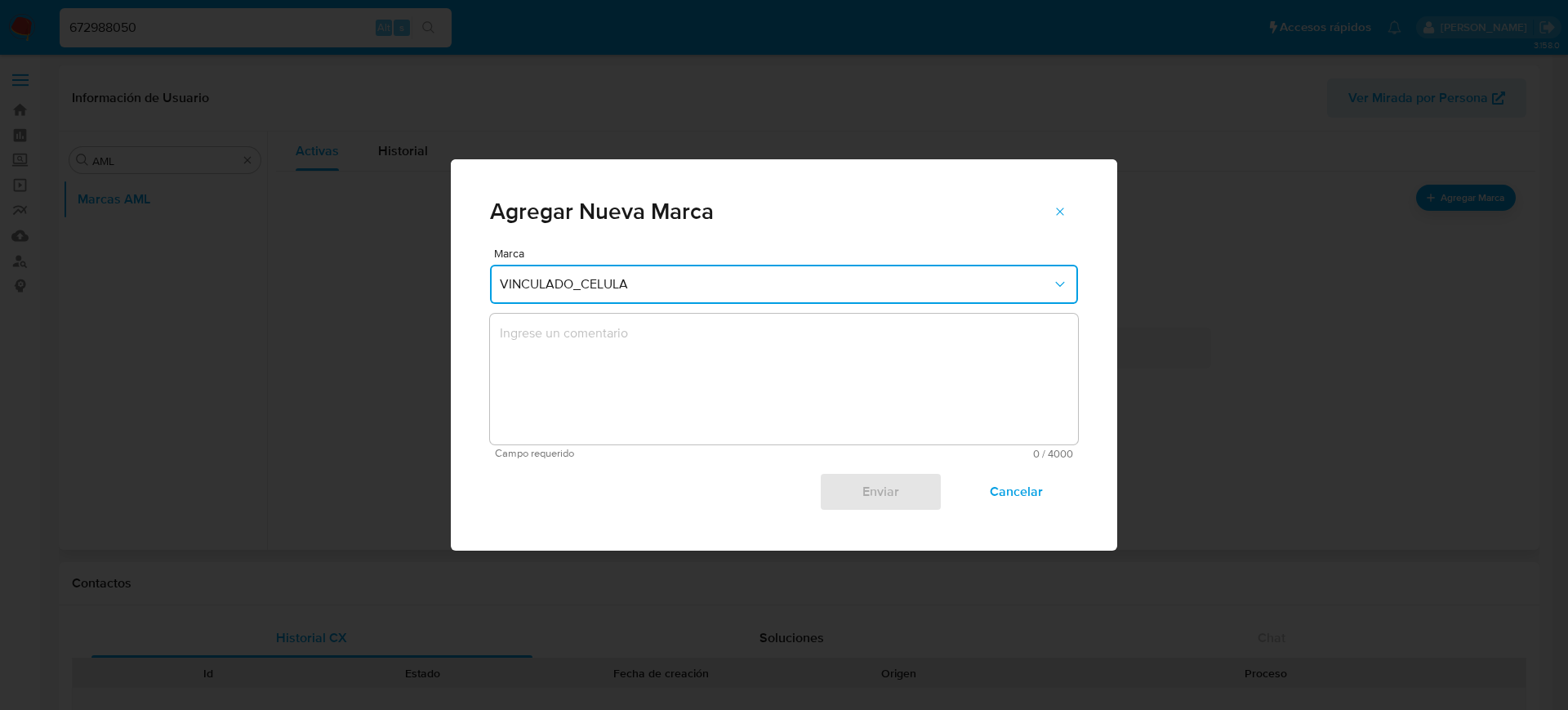
click at [655, 374] on textarea "marks-modal" at bounding box center [784, 378] width 588 height 131
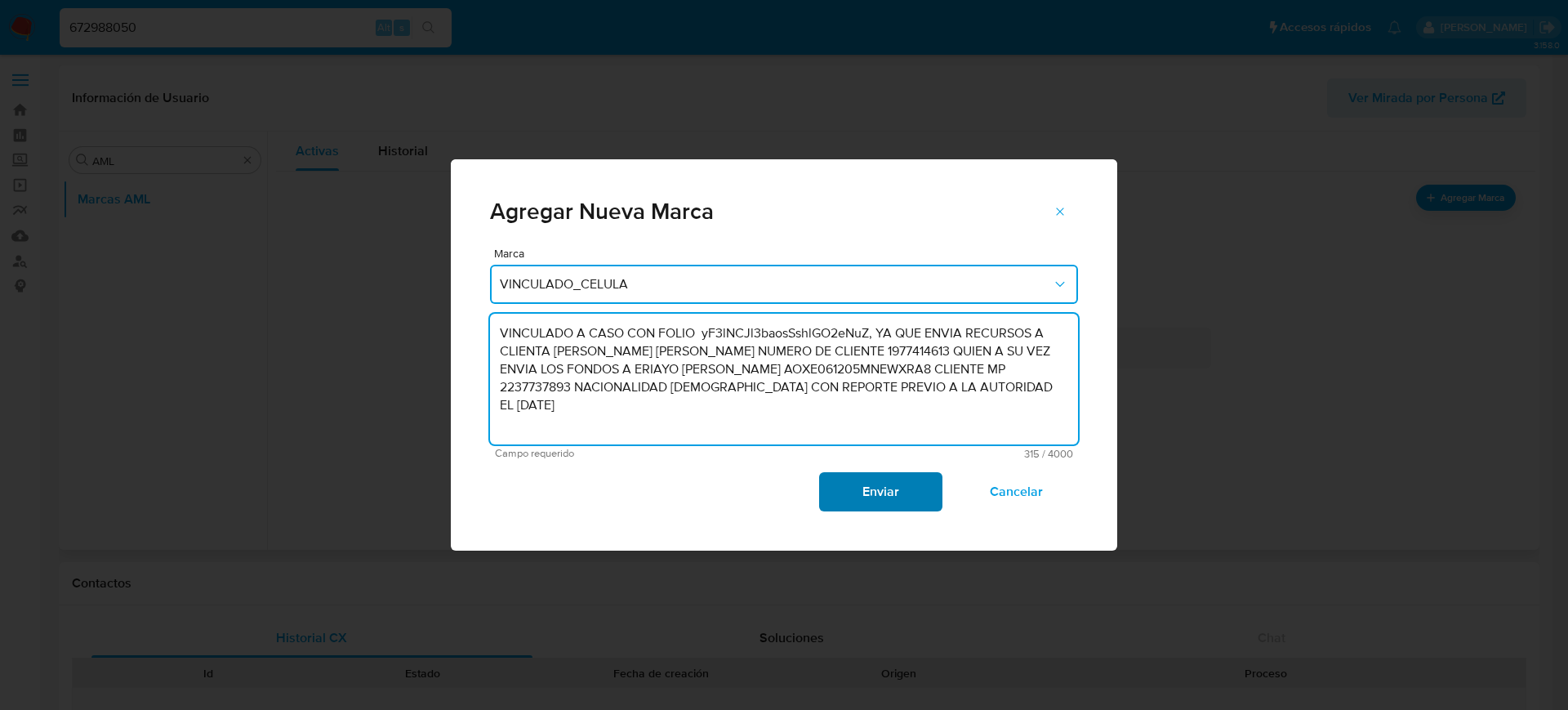
type textarea "VINCULADO A CASO CON FOLIO yF3lNCJl3baosSshlGO2eNuZ, YA QUE ENVIA RECURSOS A CL…"
click at [913, 502] on span "Enviar" at bounding box center [879, 491] width 80 height 36
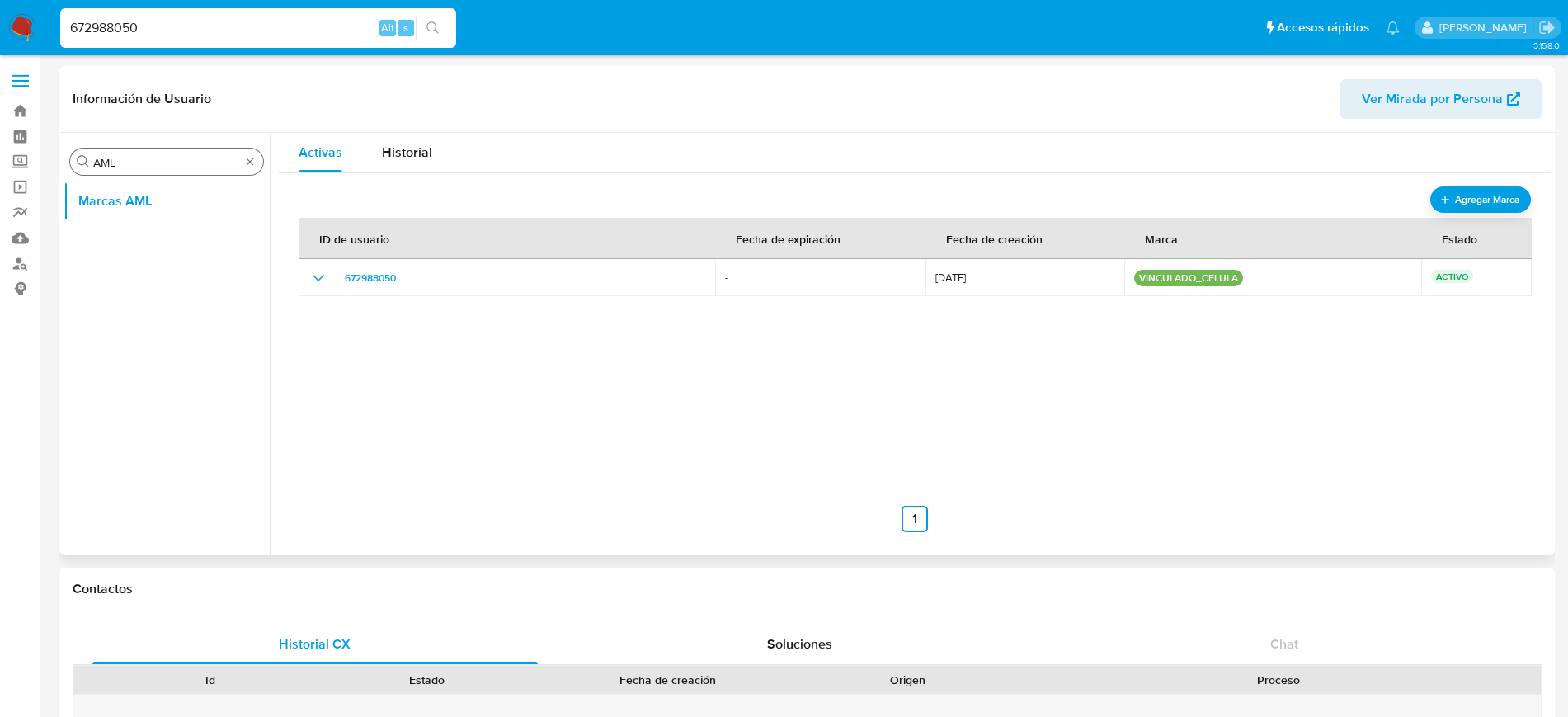
click at [245, 153] on div "Buscar AML" at bounding box center [167, 161] width 193 height 27
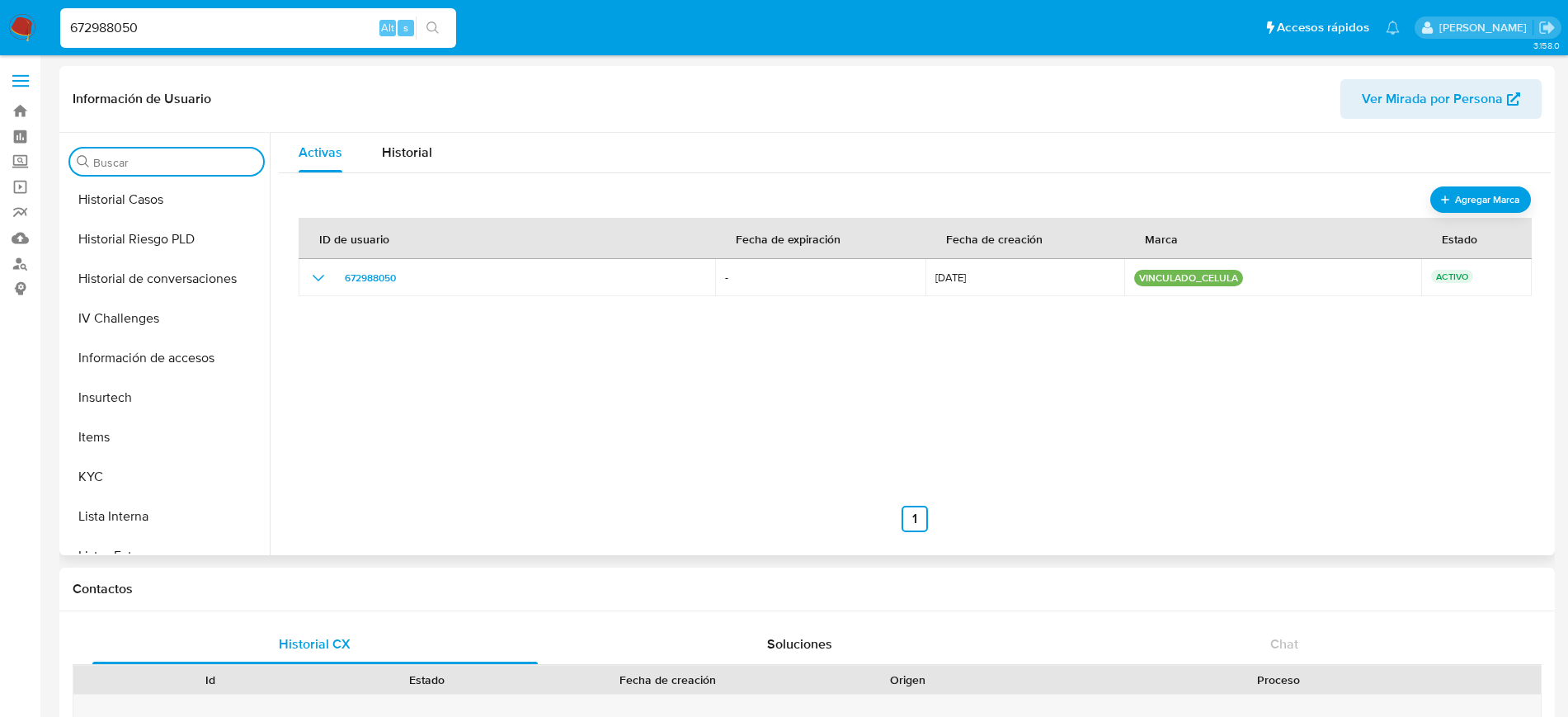
scroll to position [619, 0]
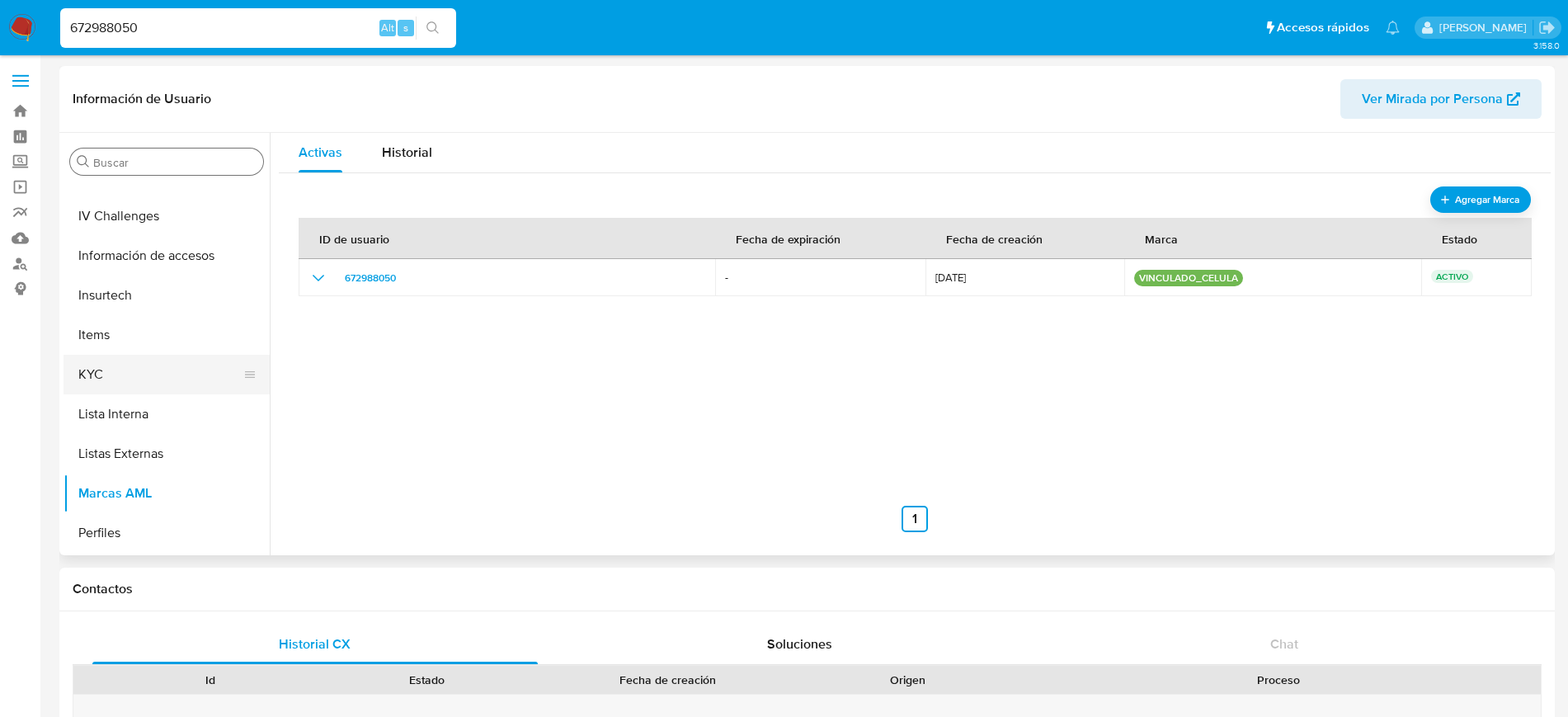
click at [130, 375] on button "KYC" at bounding box center [160, 374] width 193 height 40
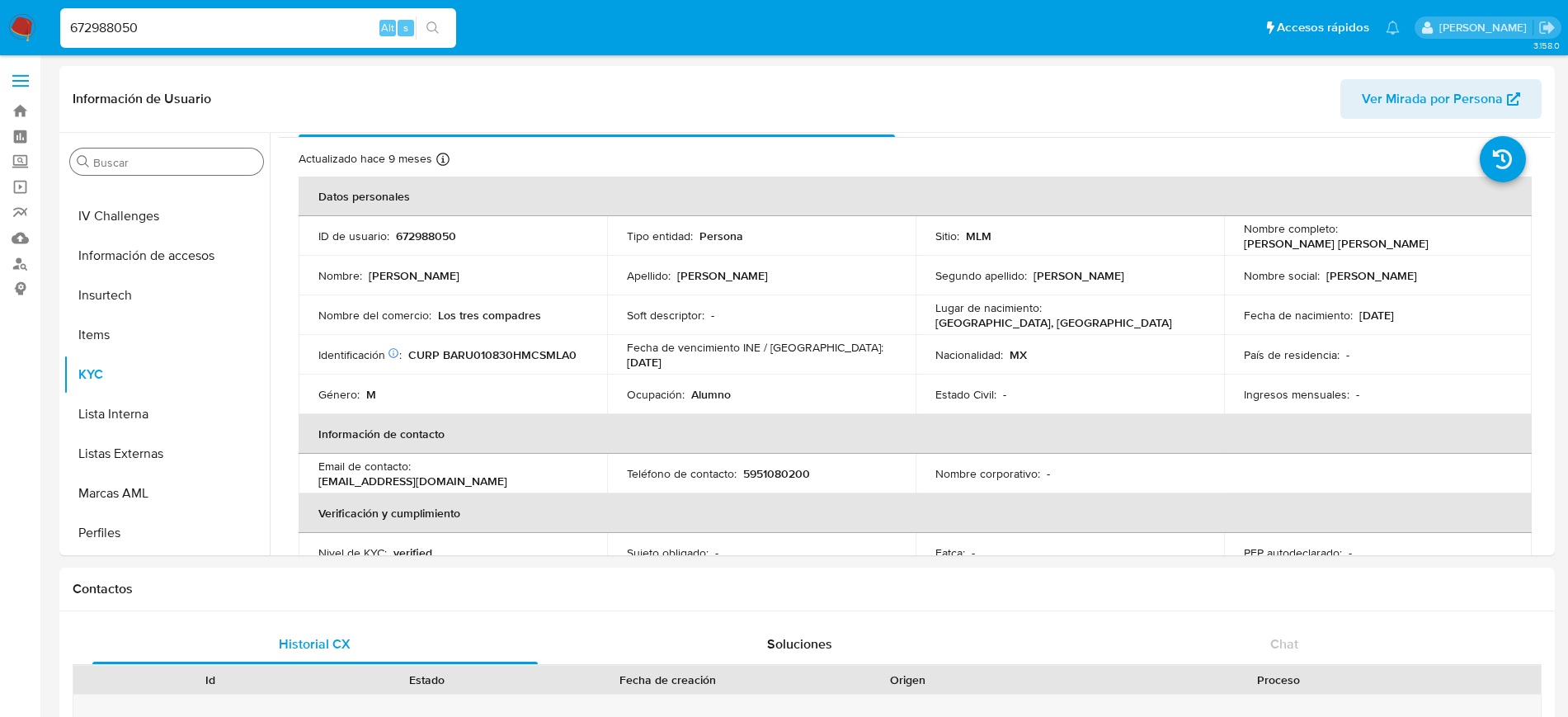
scroll to position [0, 0]
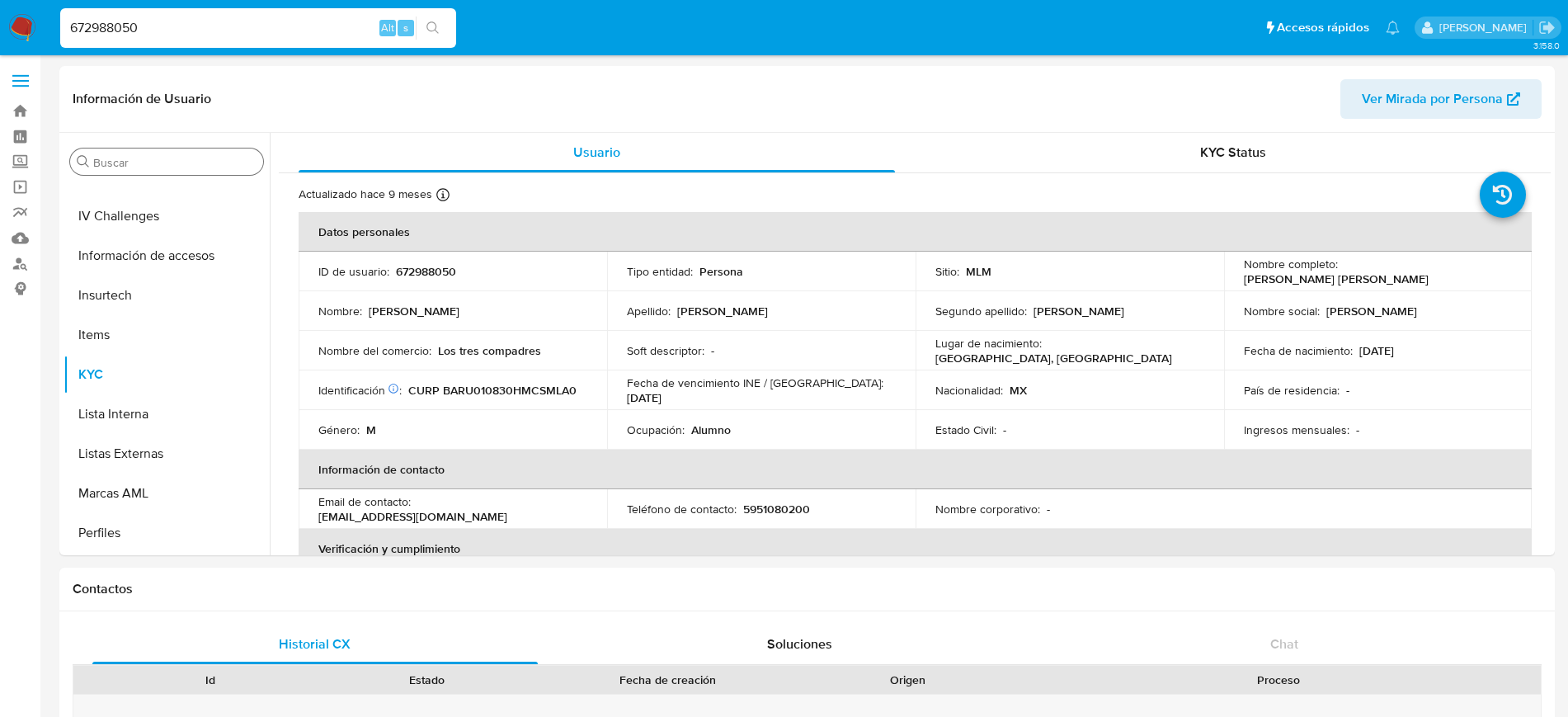
click at [93, 40] on div "672988050 Alt s" at bounding box center [258, 28] width 396 height 40
click at [98, 32] on input "672988050" at bounding box center [258, 28] width 396 height 21
paste input "442161332"
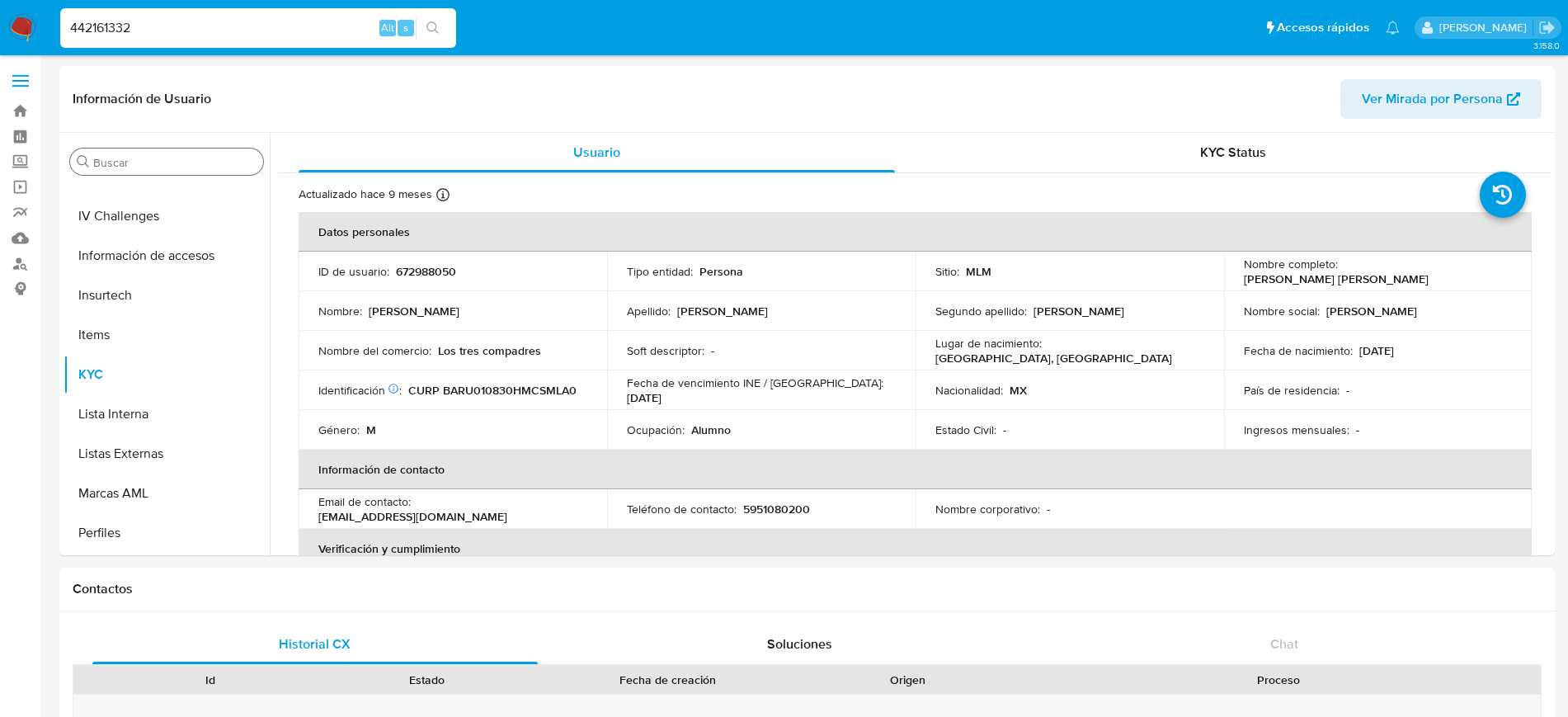
type input "442161332"
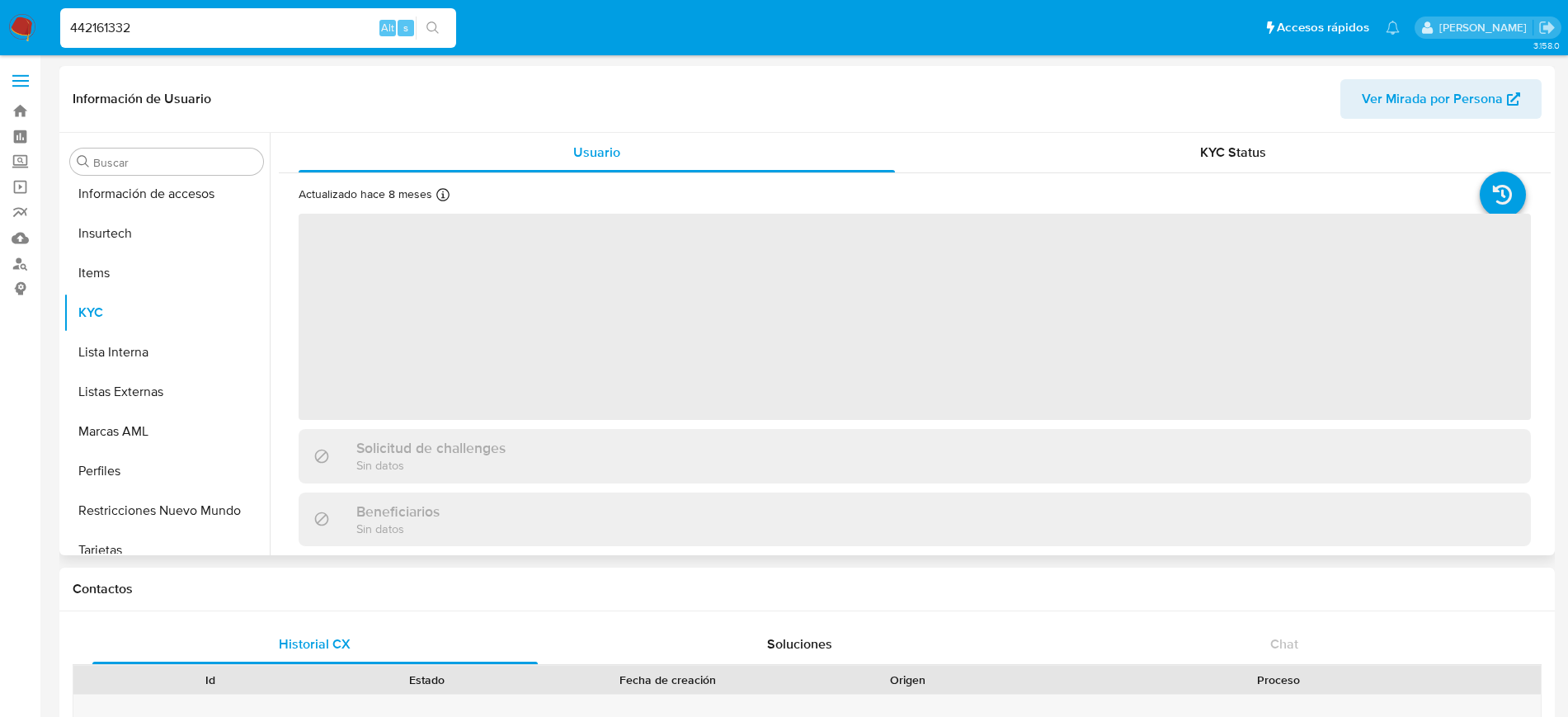
scroll to position [697, 0]
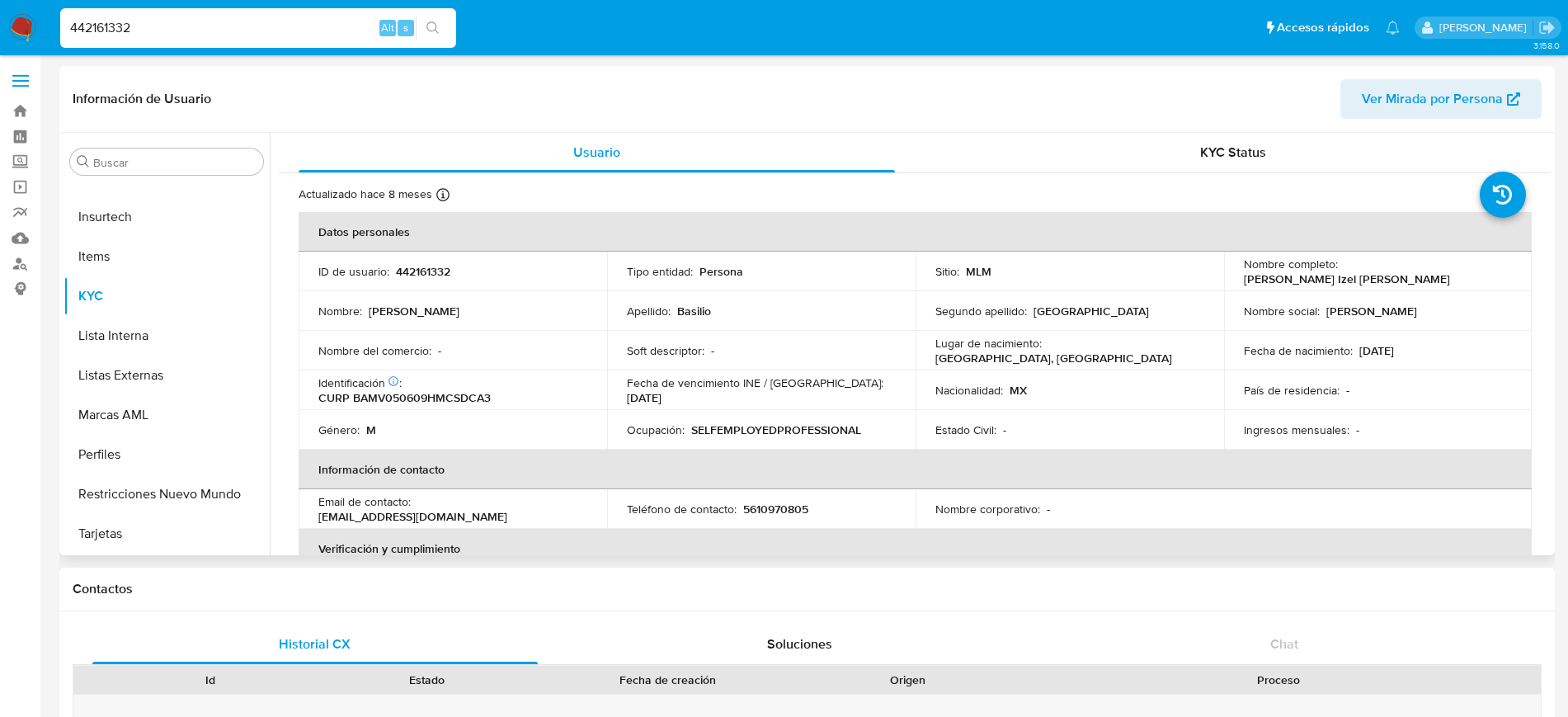
select select "10"
click at [133, 167] on input "Buscar" at bounding box center [175, 163] width 164 height 15
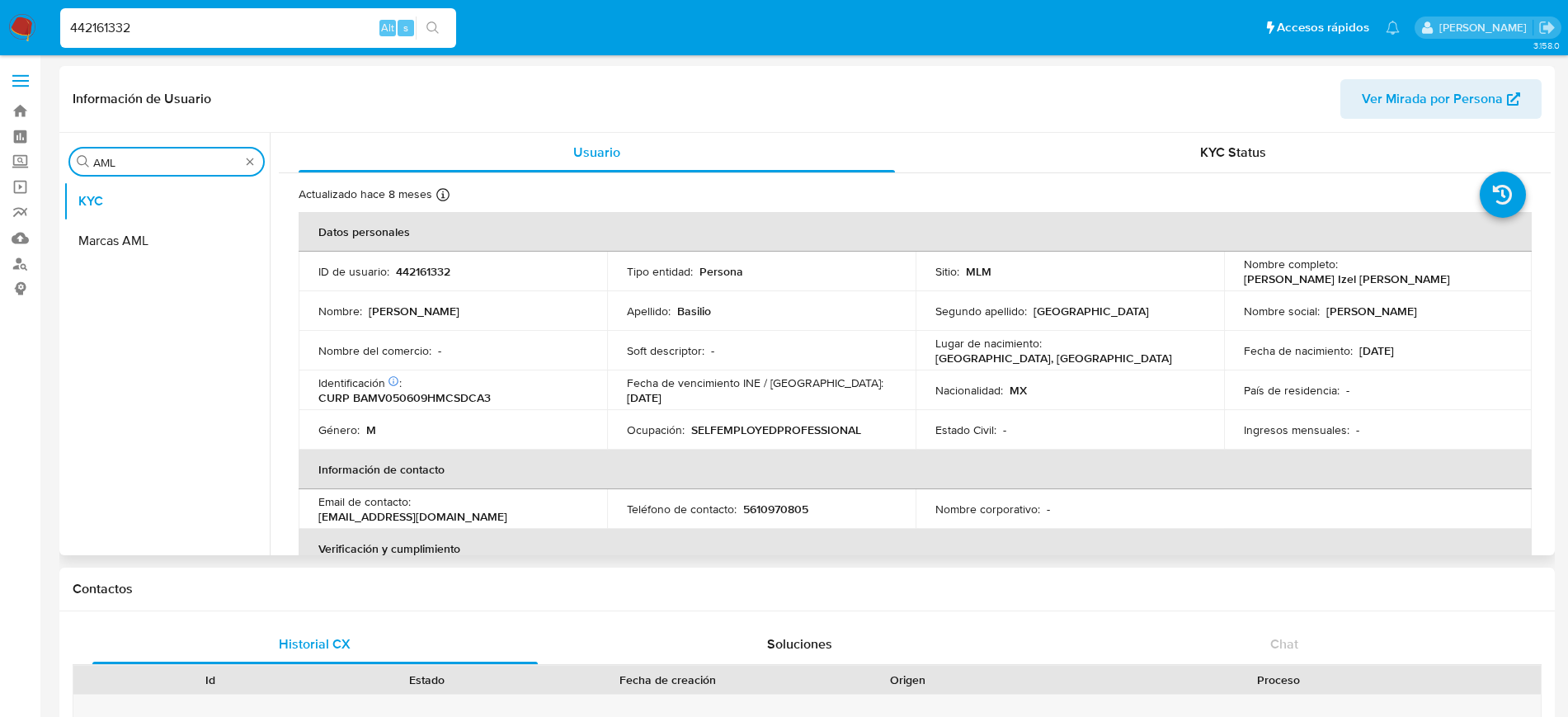
scroll to position [0, 0]
type input "AML"
click at [114, 232] on button "Marcas AML" at bounding box center [160, 241] width 193 height 40
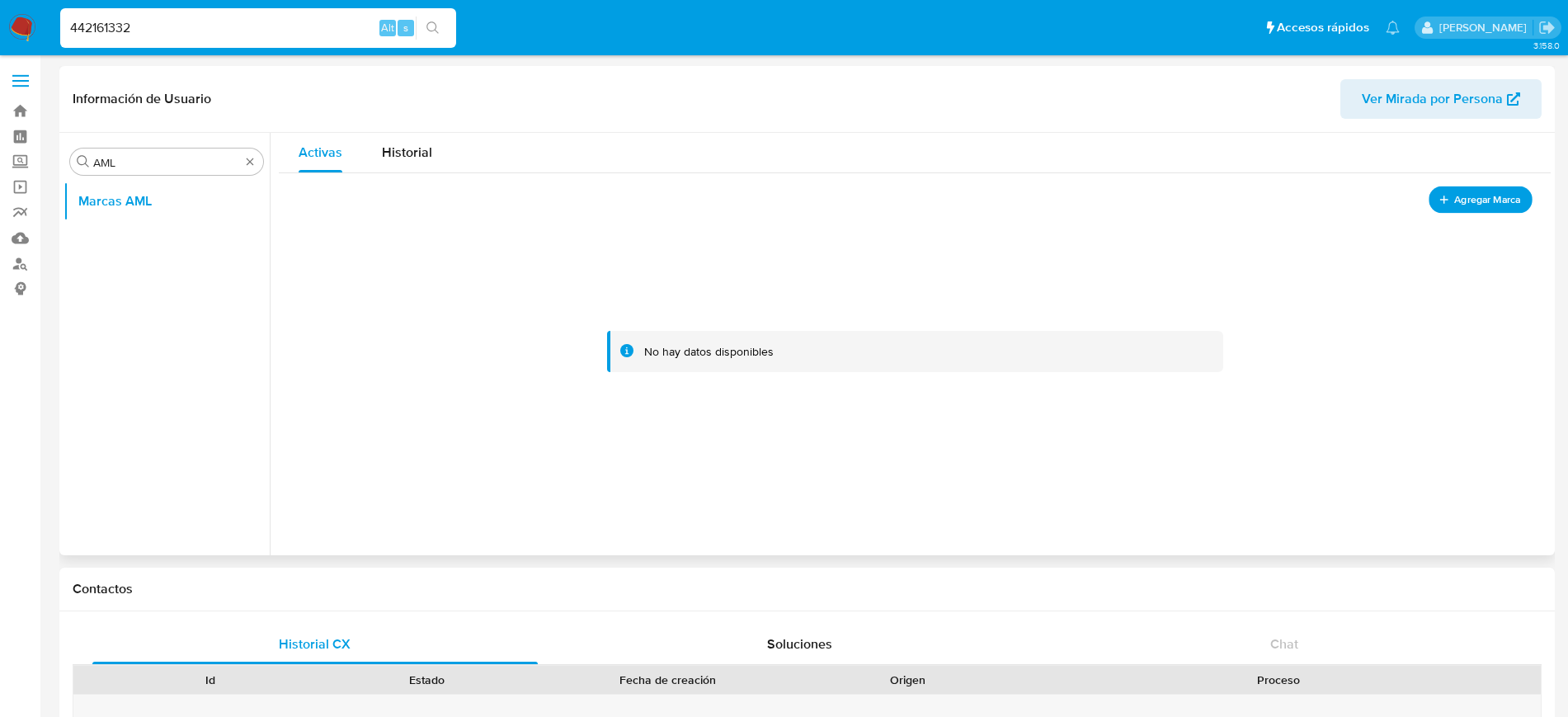
click at [1454, 194] on span "Agregar Marca" at bounding box center [1487, 200] width 66 height 20
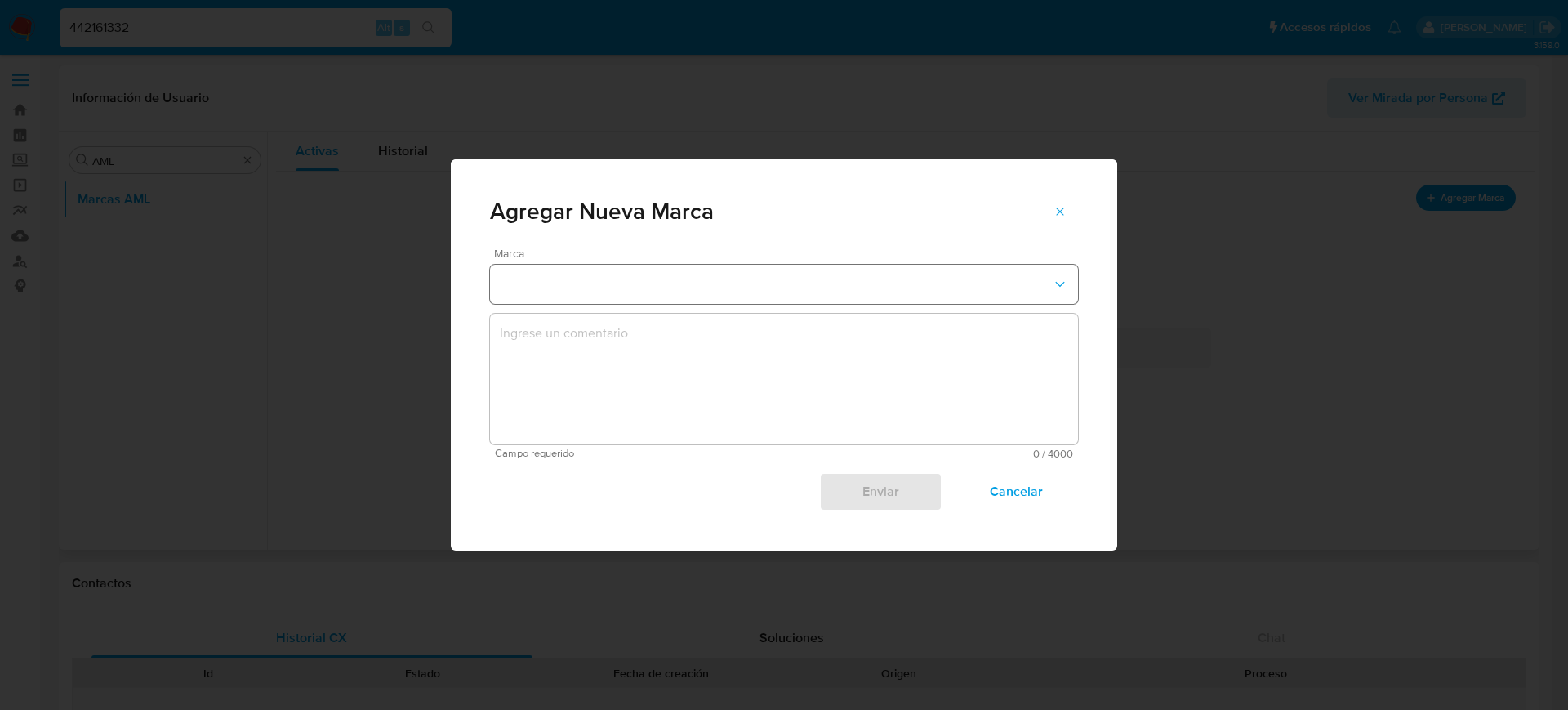
click at [600, 282] on button "marks-modal" at bounding box center [784, 284] width 588 height 39
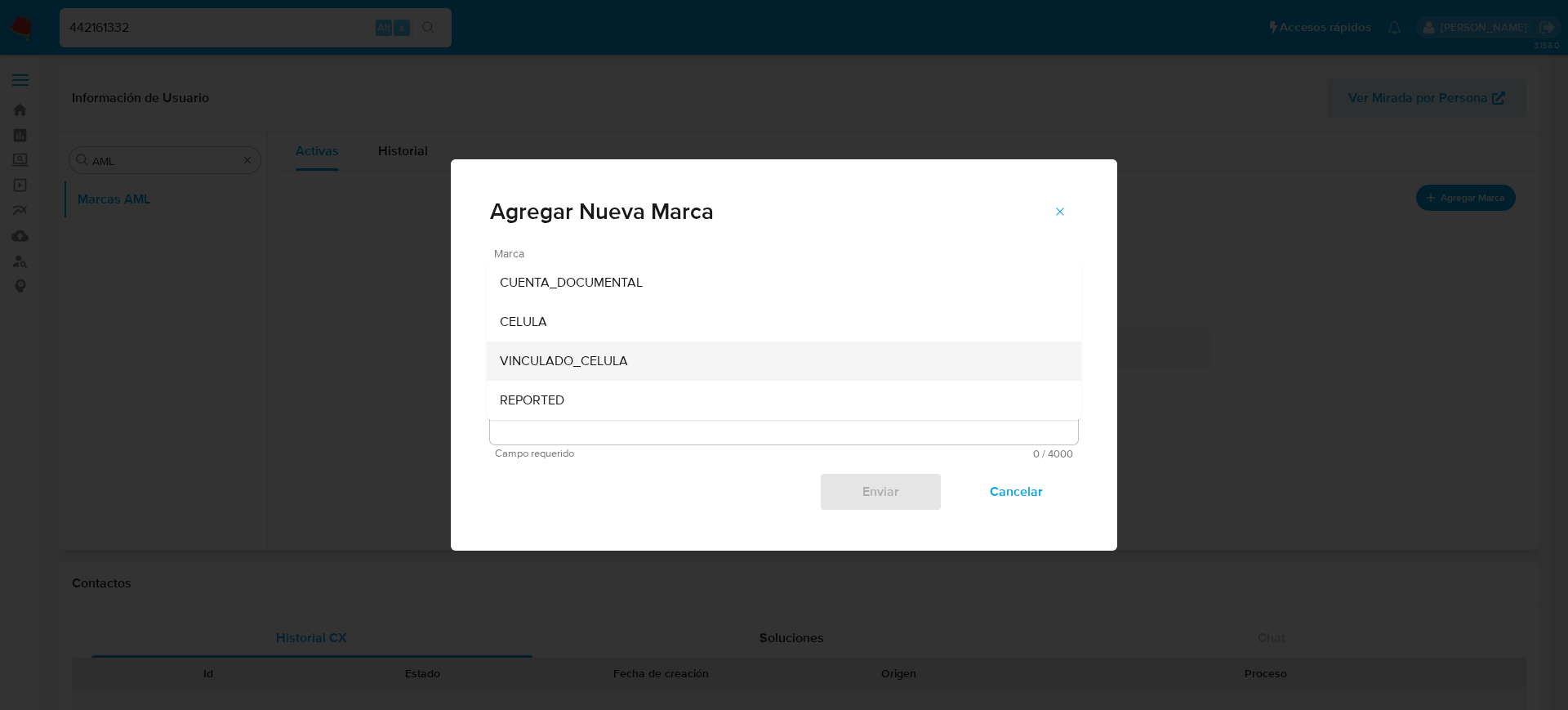
click at [595, 358] on span "VINCULADO_CELULA" at bounding box center [564, 361] width 128 height 16
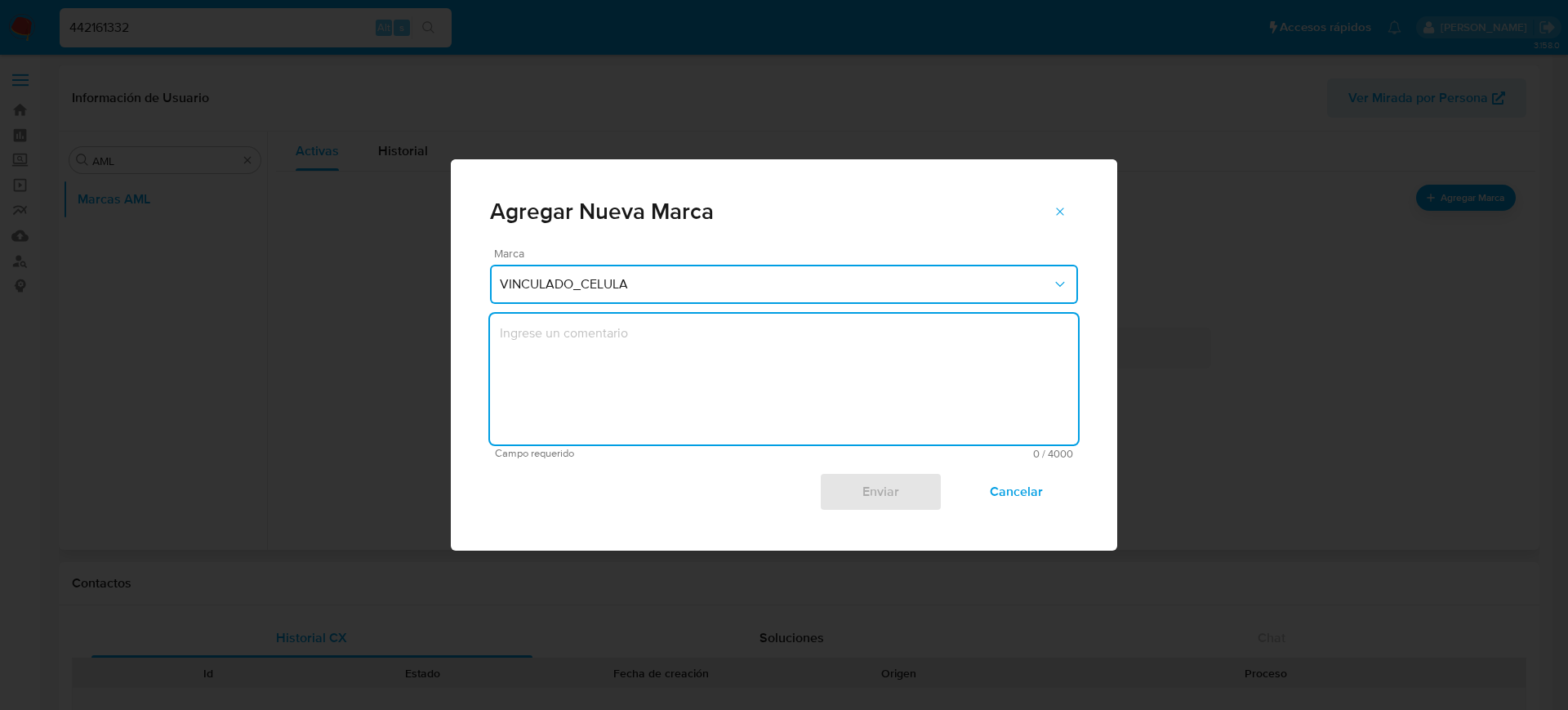
click at [653, 385] on textarea "marks-modal" at bounding box center [784, 378] width 588 height 131
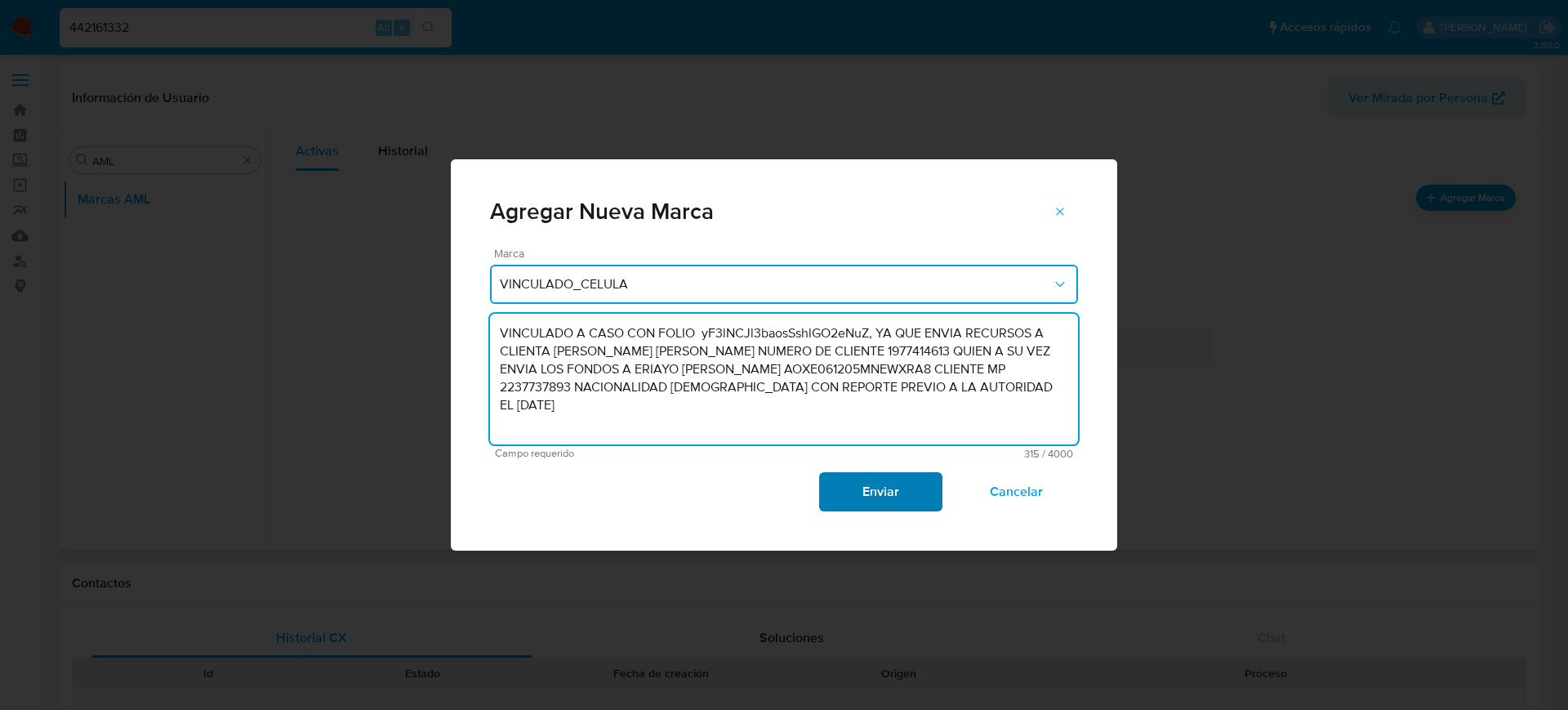
type textarea "VINCULADO A CASO CON FOLIO yF3lNCJl3baosSshlGO2eNuZ, YA QUE ENVIA RECURSOS A CL…"
click at [880, 498] on span "Enviar" at bounding box center [879, 491] width 80 height 36
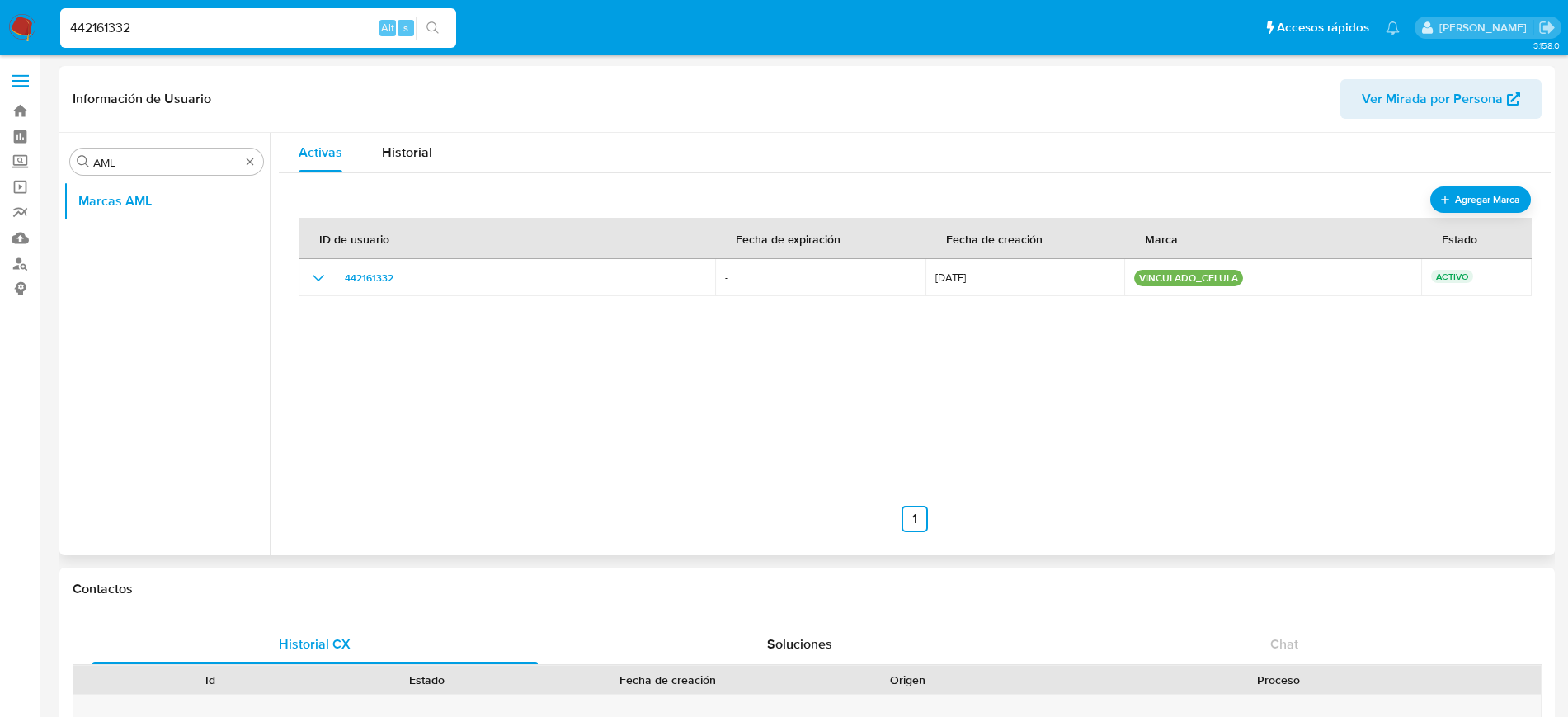
click at [118, 30] on input "442161332" at bounding box center [258, 28] width 396 height 21
paste input "509656173"
type input "509656173"
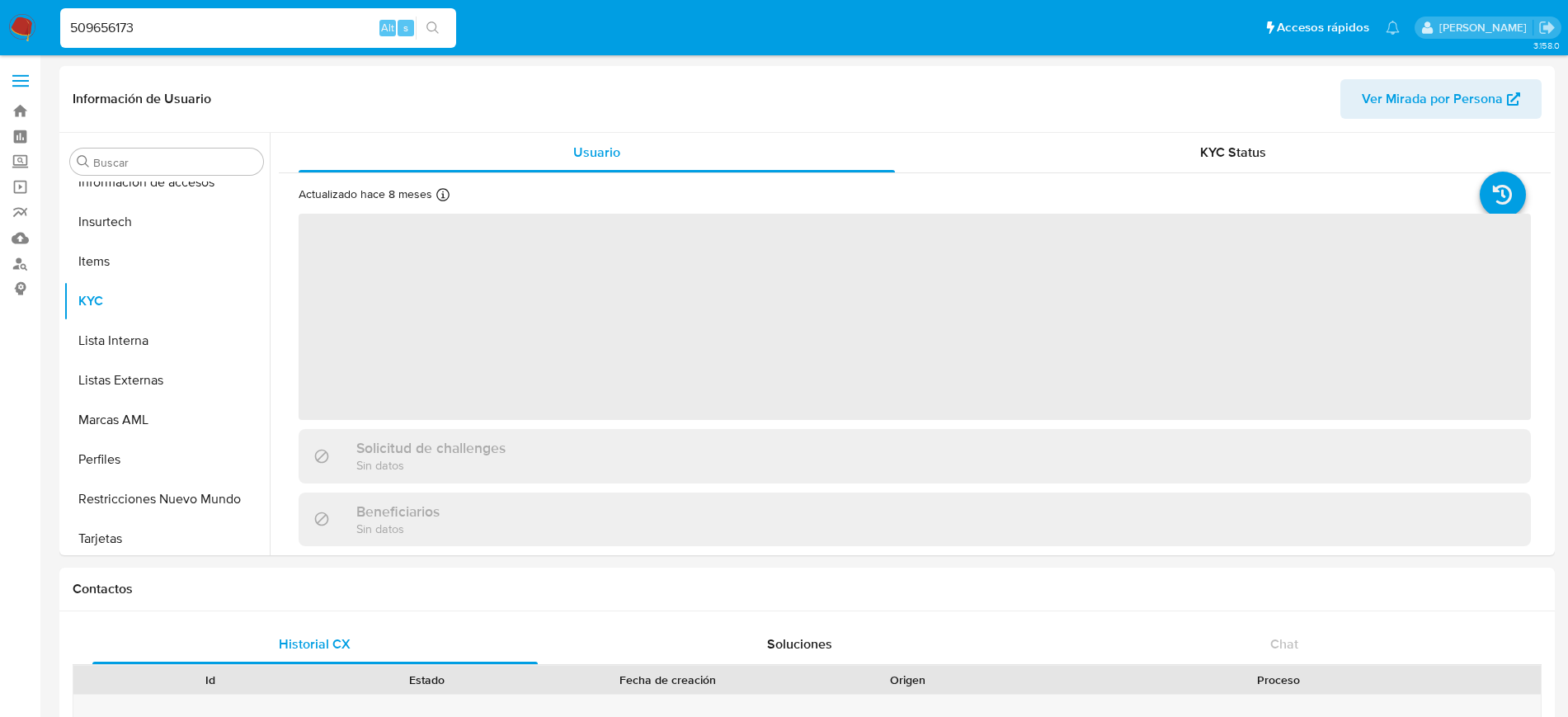
scroll to position [697, 0]
select select "10"
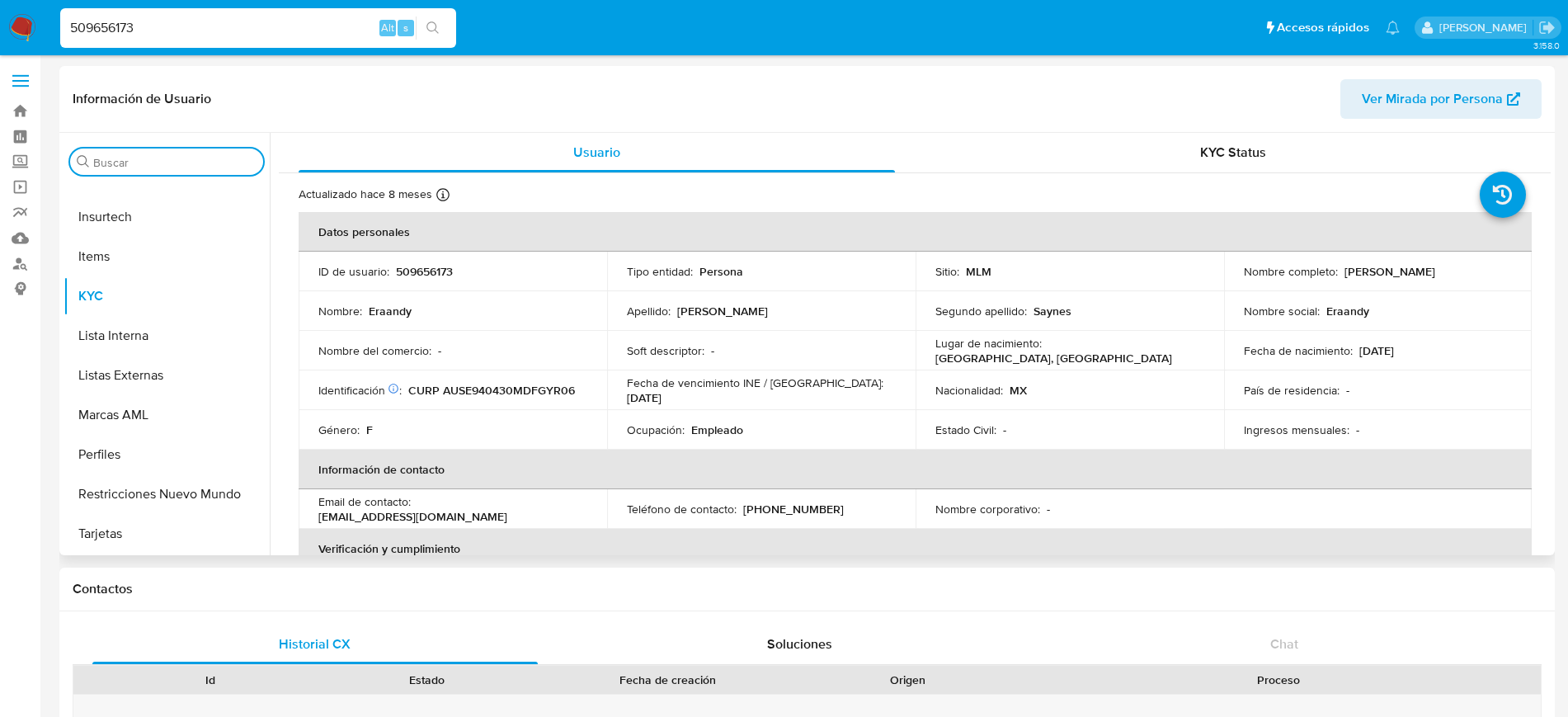
click at [222, 166] on input "Buscar" at bounding box center [175, 163] width 164 height 15
click at [146, 413] on button "Marcas AML" at bounding box center [160, 414] width 193 height 40
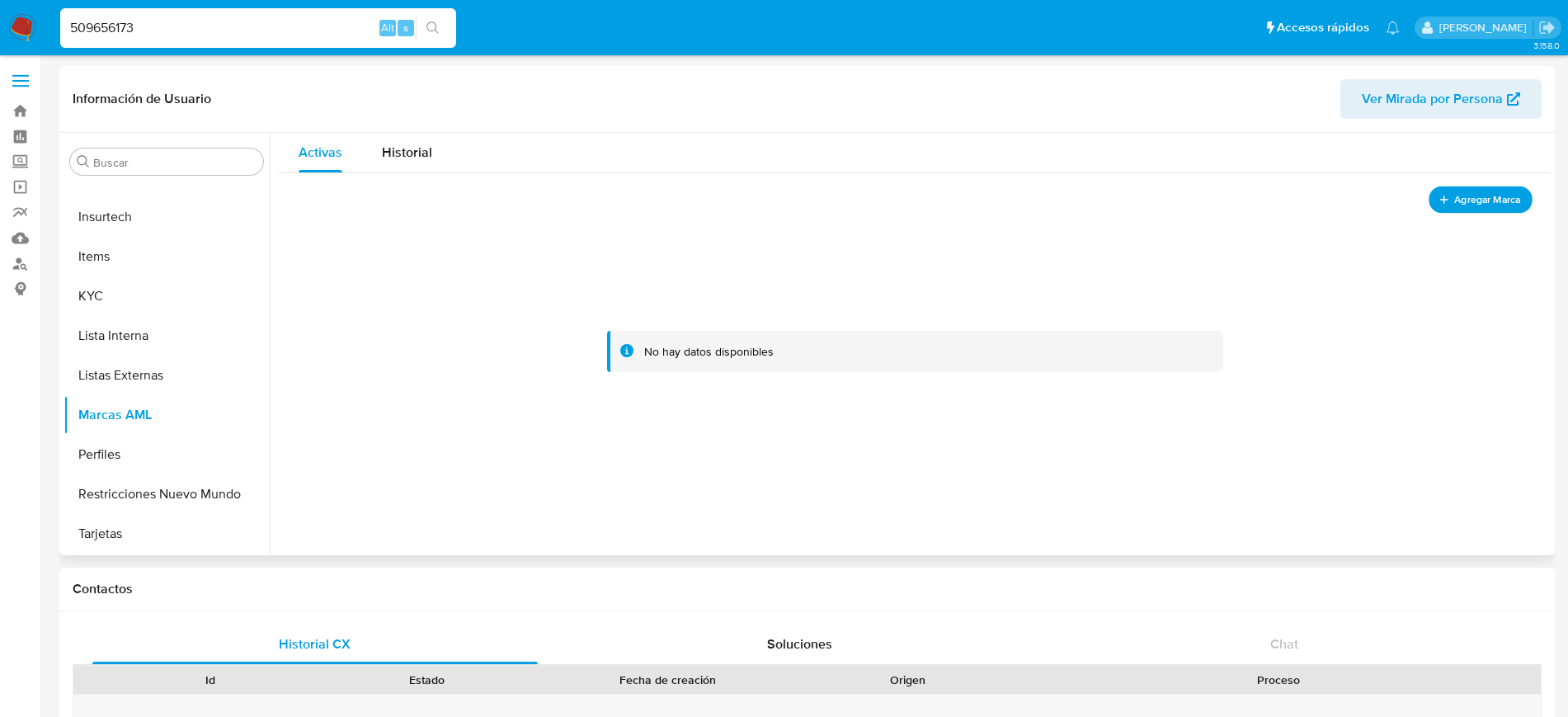
click at [1481, 209] on button "Agregar Marca" at bounding box center [1480, 200] width 104 height 27
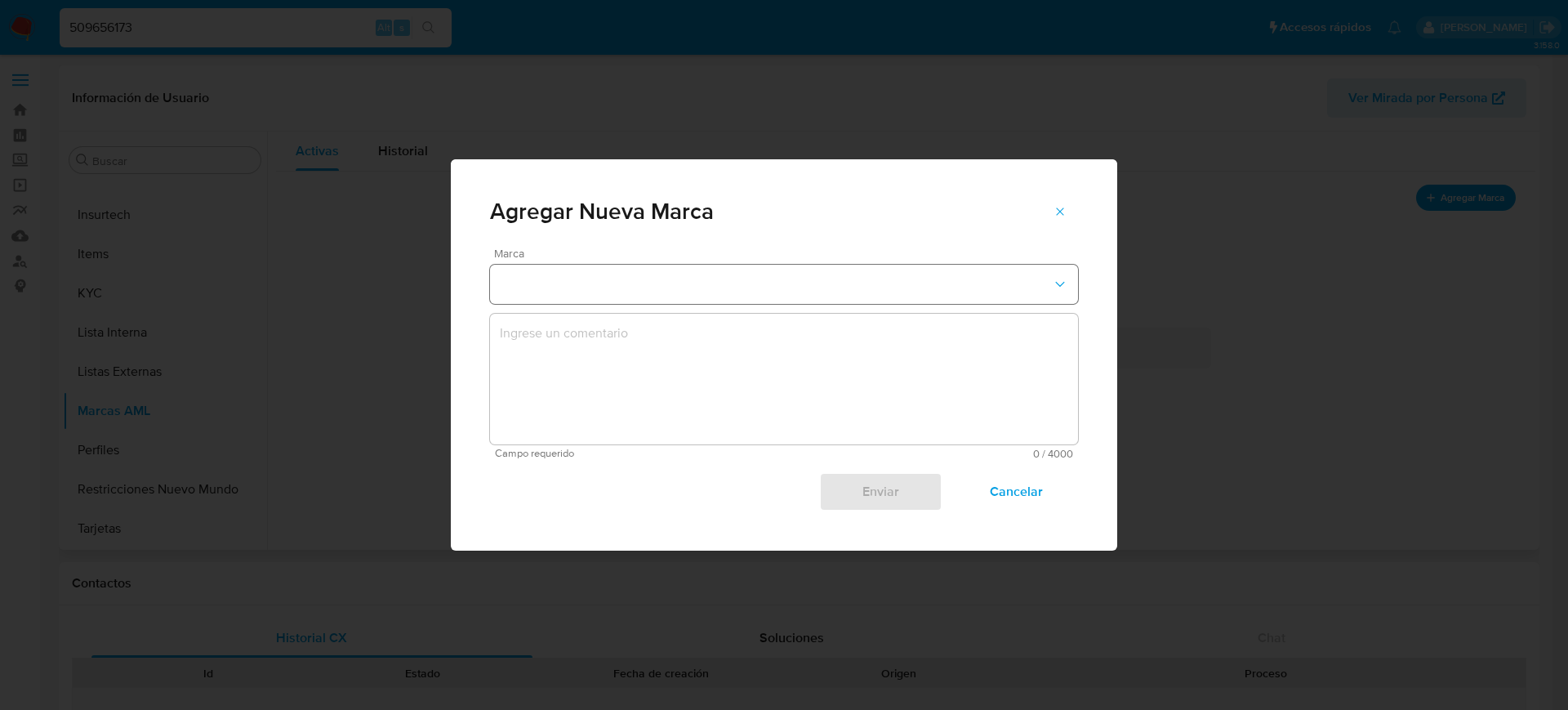
click at [765, 290] on button "marks-modal" at bounding box center [784, 284] width 588 height 39
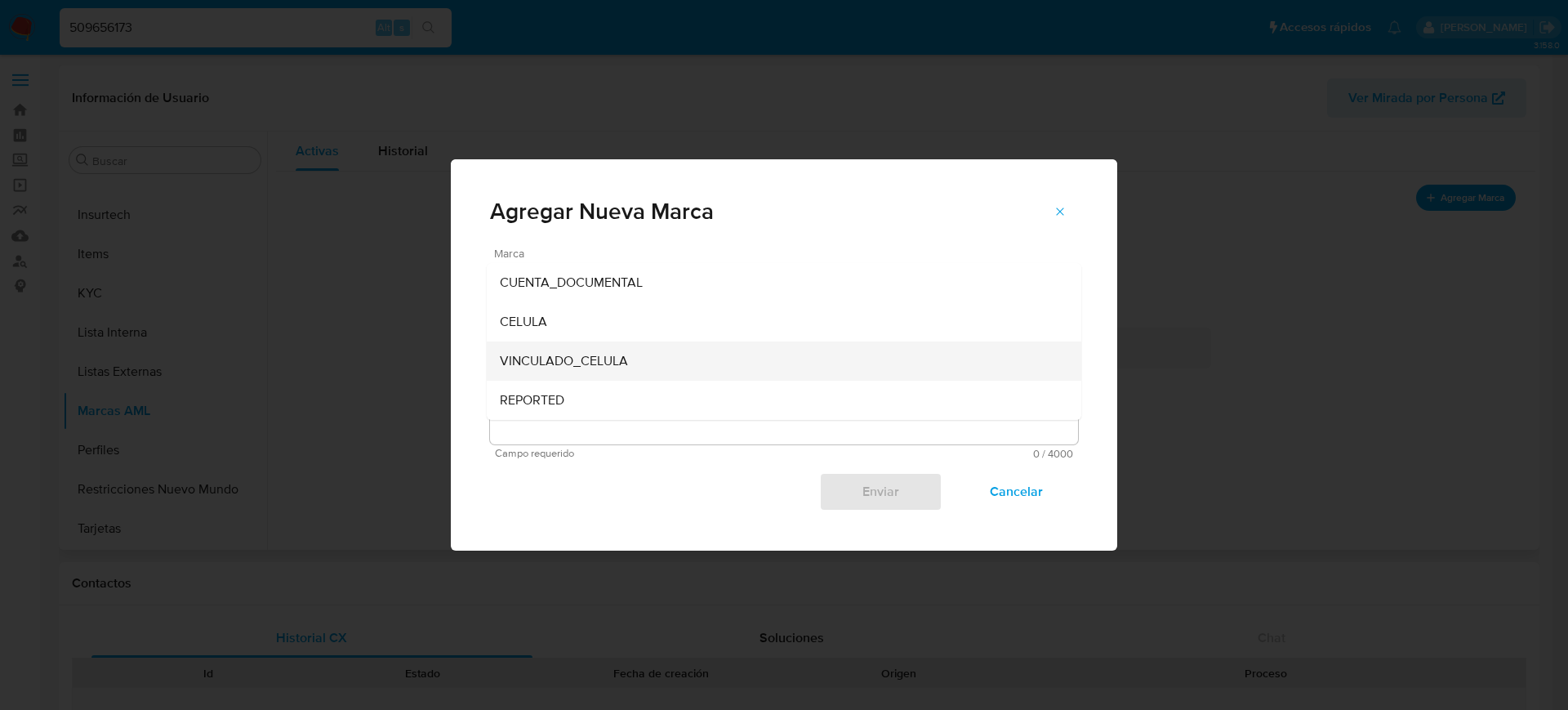
click at [681, 351] on div "VINCULADO_CELULA" at bounding box center [779, 361] width 559 height 39
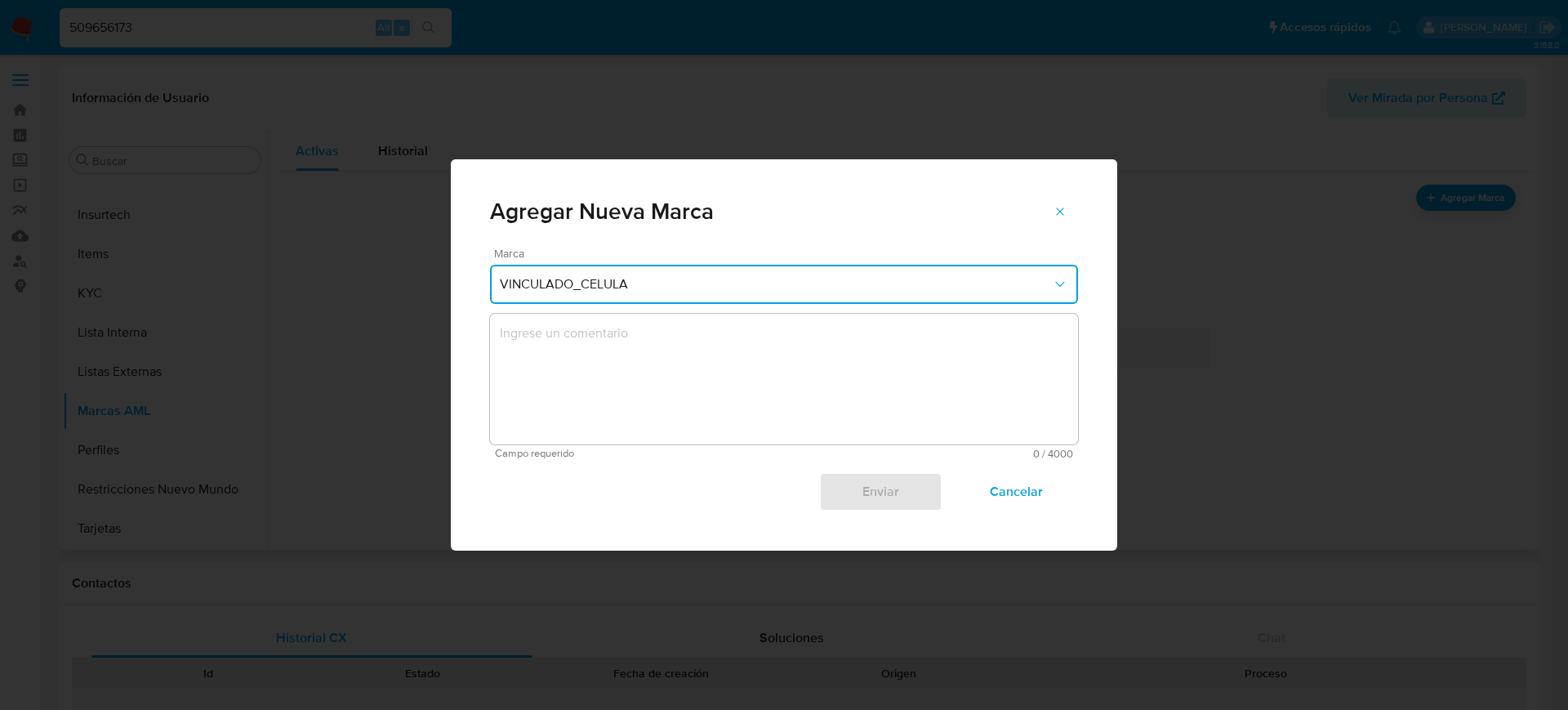
click at [618, 353] on textarea "marks-modal" at bounding box center [784, 378] width 588 height 131
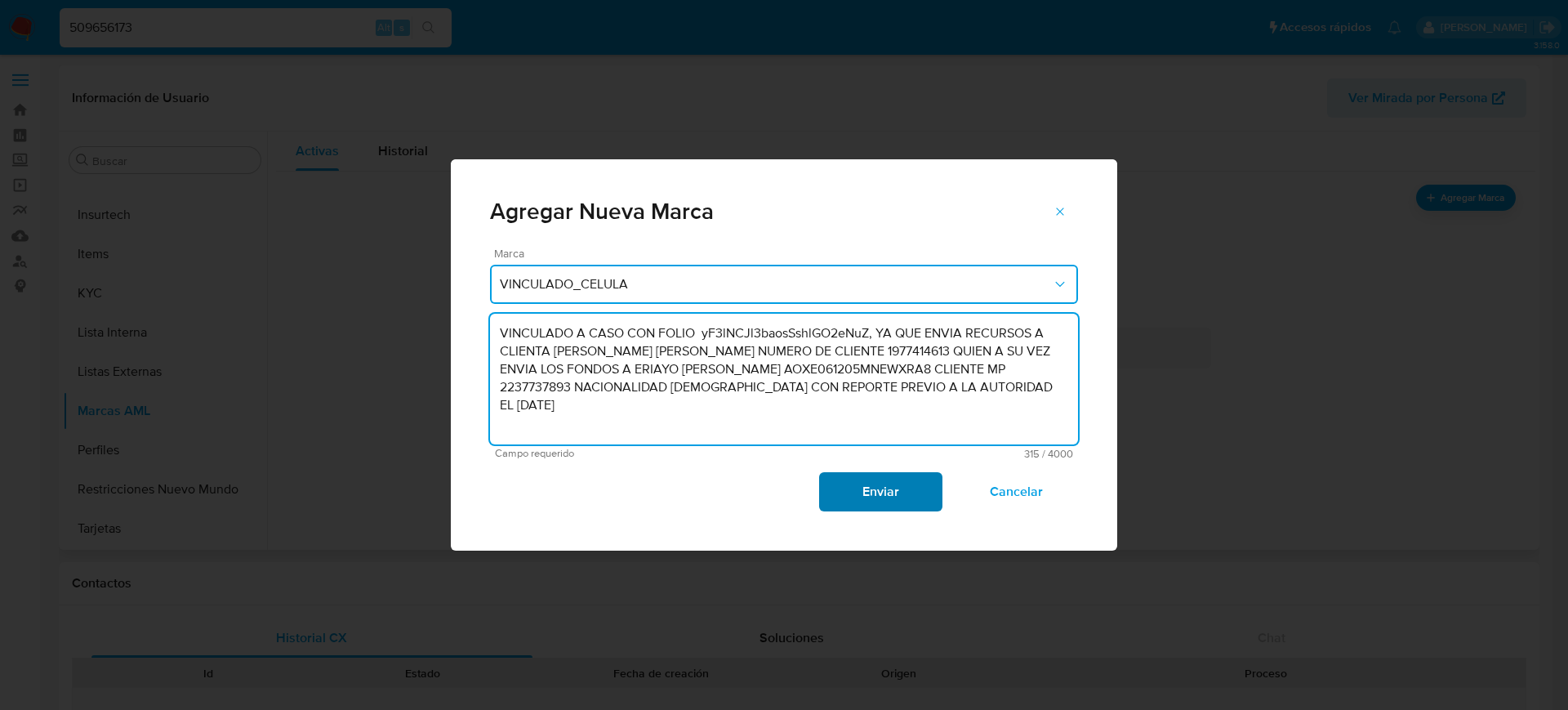
type textarea "VINCULADO A CASO CON FOLIO yF3lNCJl3baosSshlGO2eNuZ, YA QUE ENVIA RECURSOS A CL…"
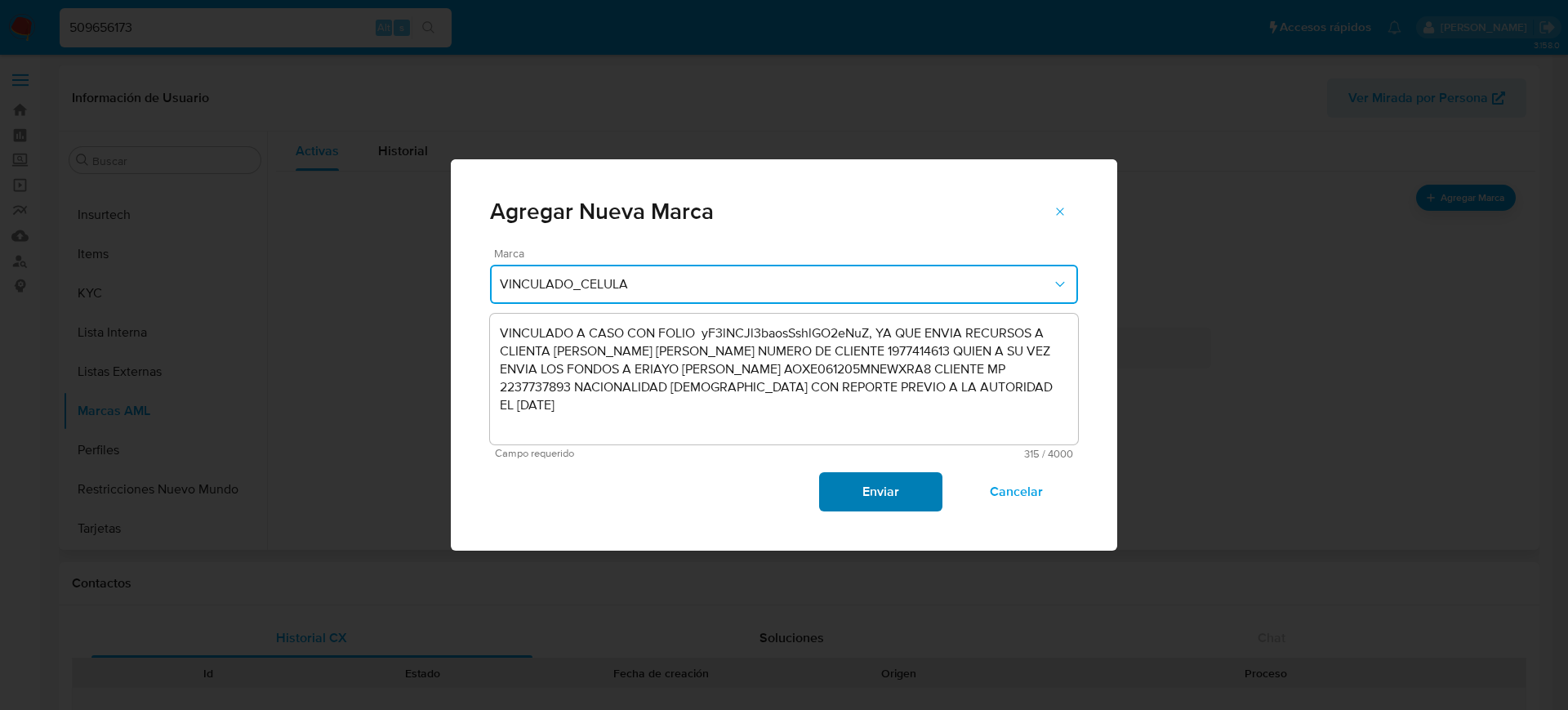
click at [887, 490] on span "Enviar" at bounding box center [879, 491] width 80 height 36
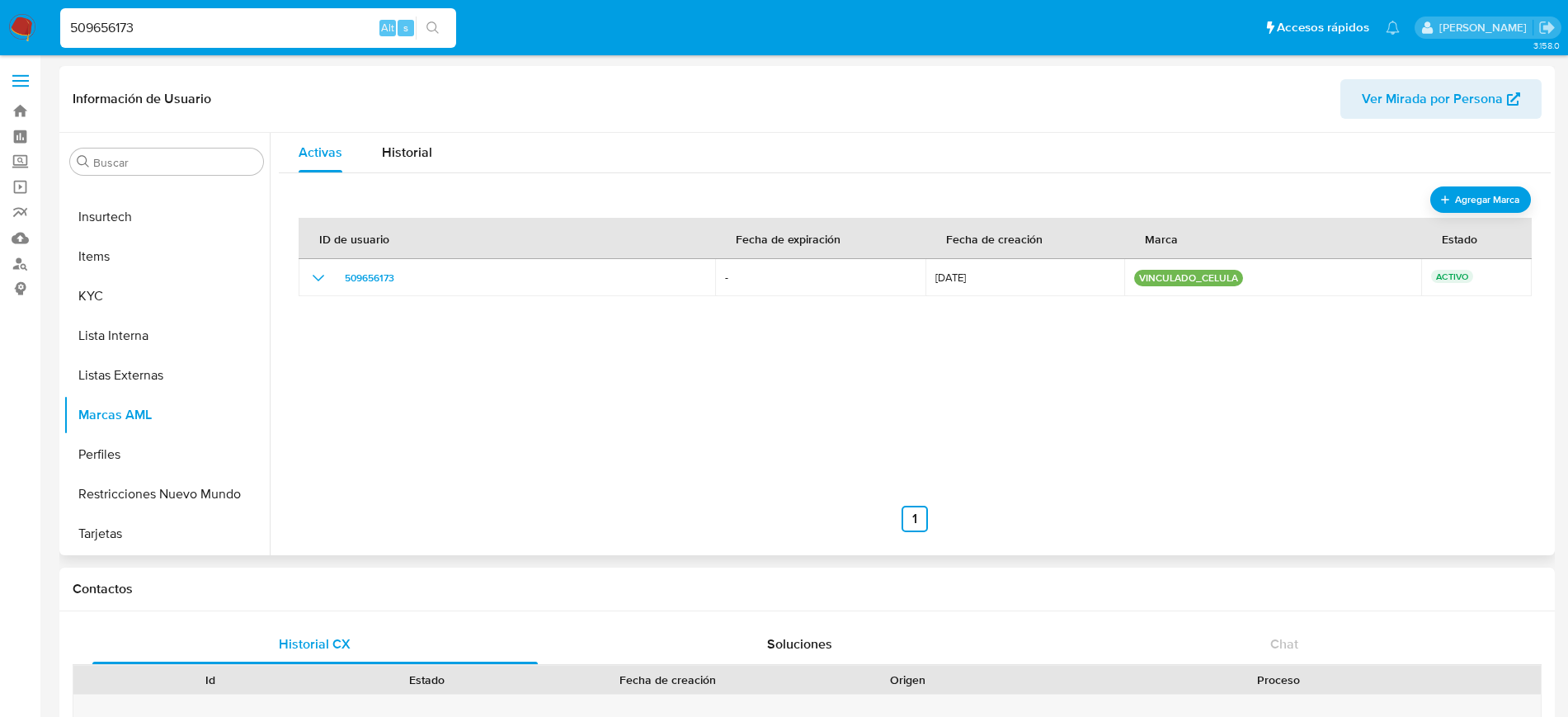
click at [118, 25] on input "509656173" at bounding box center [258, 28] width 396 height 21
click at [117, 25] on input "509656173" at bounding box center [258, 28] width 396 height 21
paste input "1691278895"
type input "1691278895"
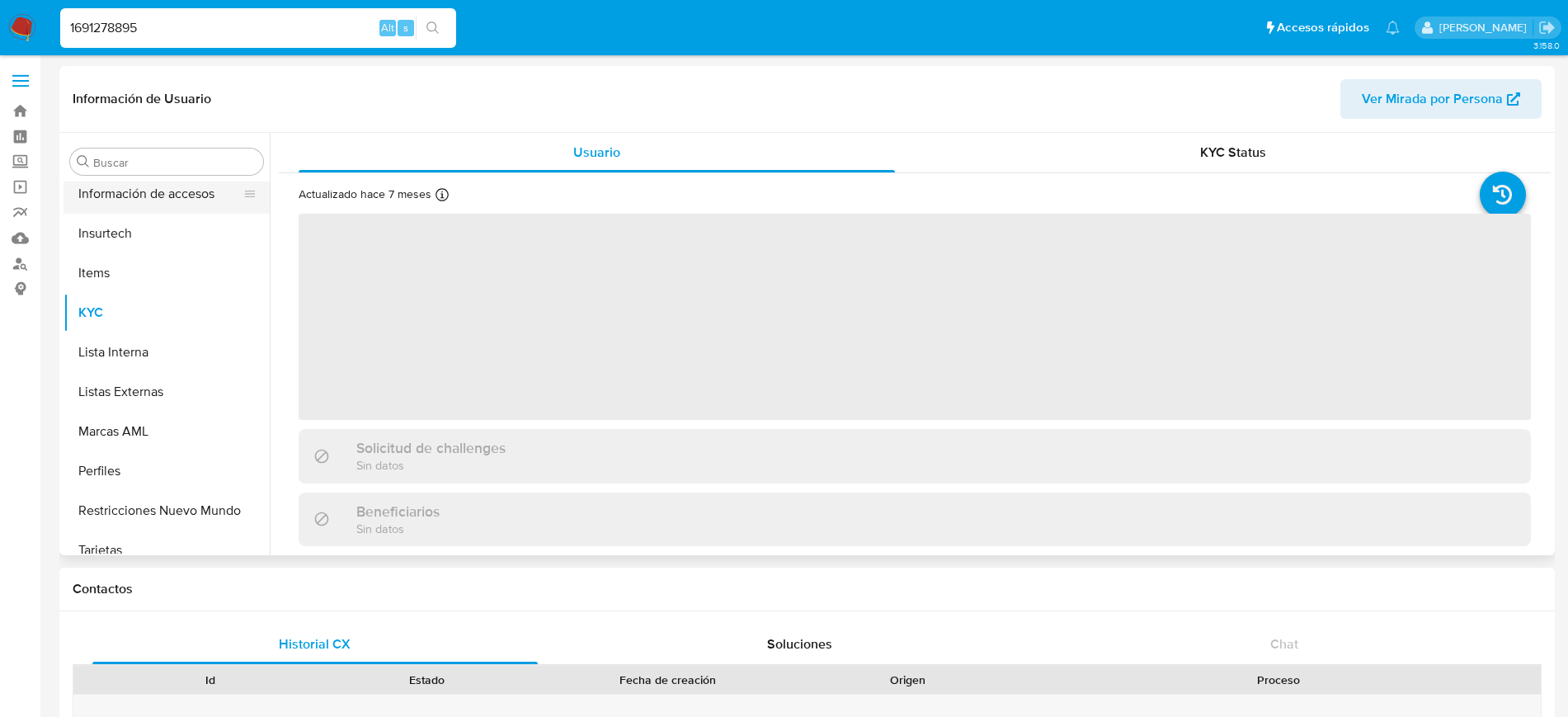
scroll to position [697, 0]
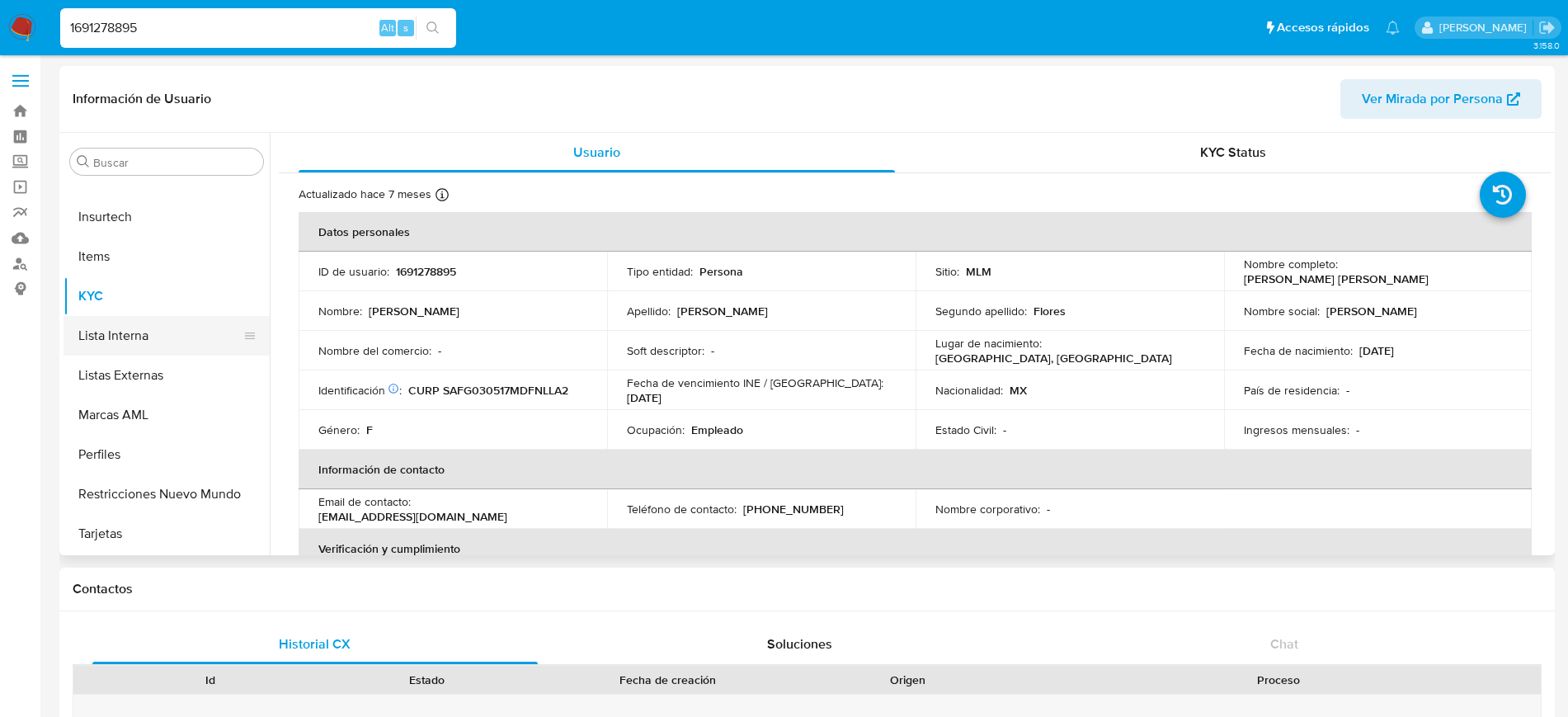
select select "10"
click at [118, 405] on button "Marcas AML" at bounding box center [160, 414] width 193 height 40
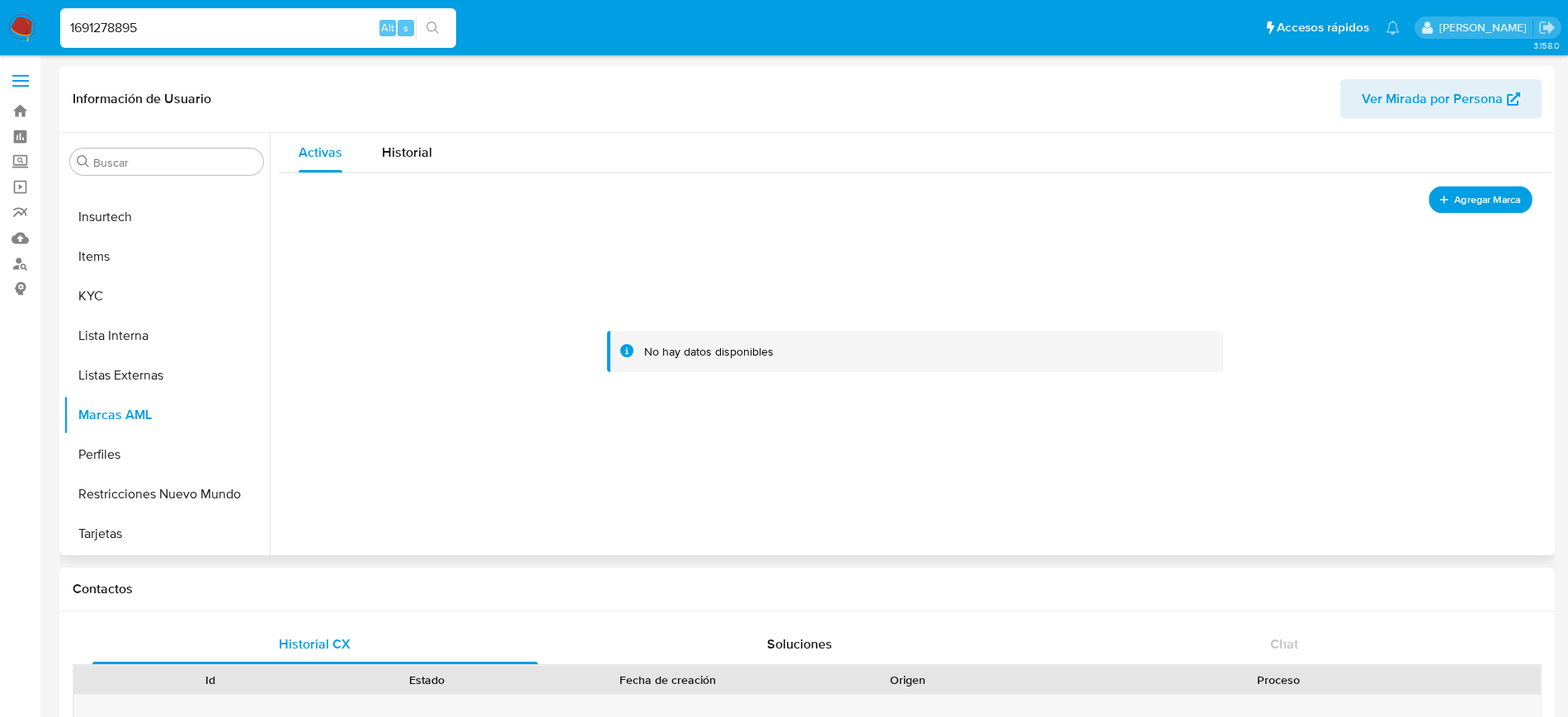
click at [1479, 211] on button "Agregar Marca" at bounding box center [1480, 200] width 104 height 27
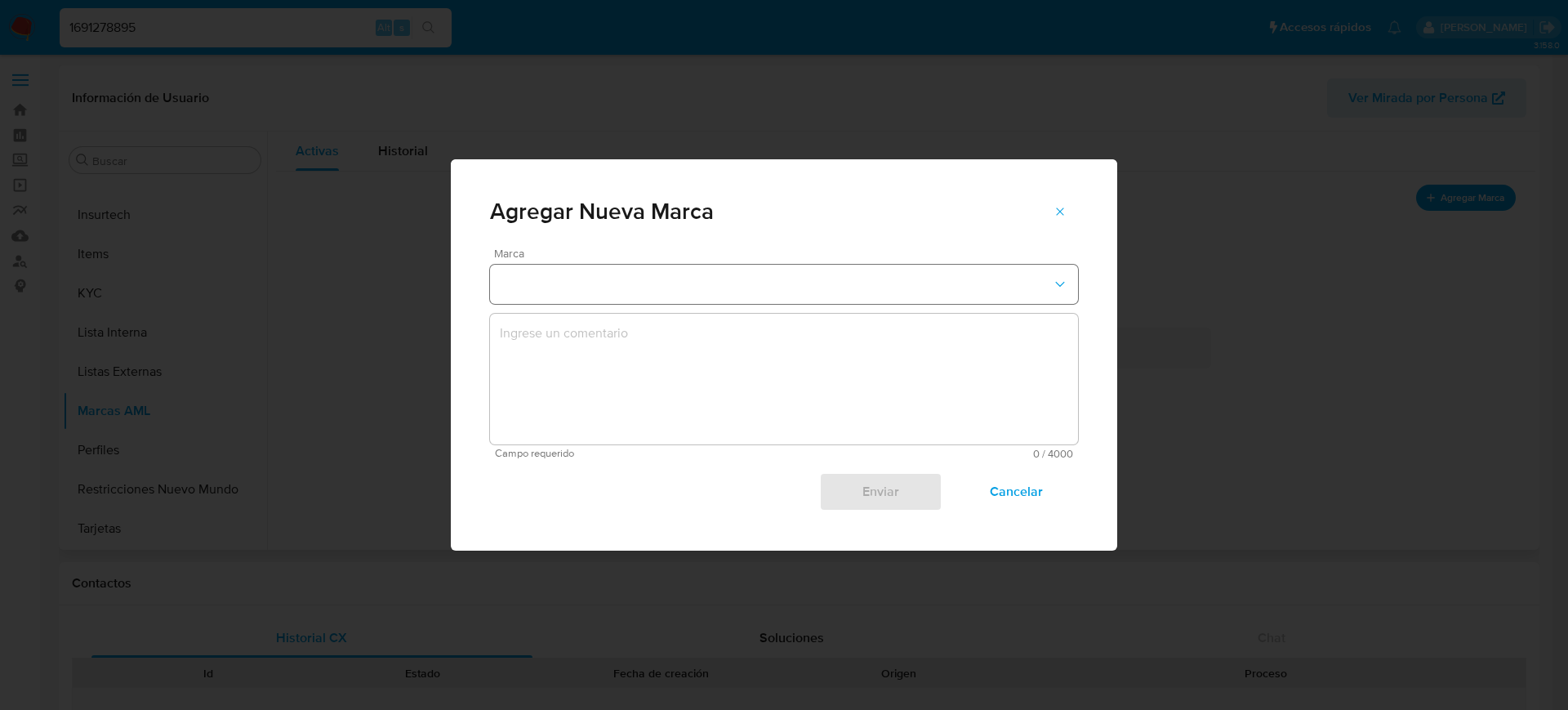
click at [798, 286] on button "marks-modal" at bounding box center [784, 284] width 588 height 39
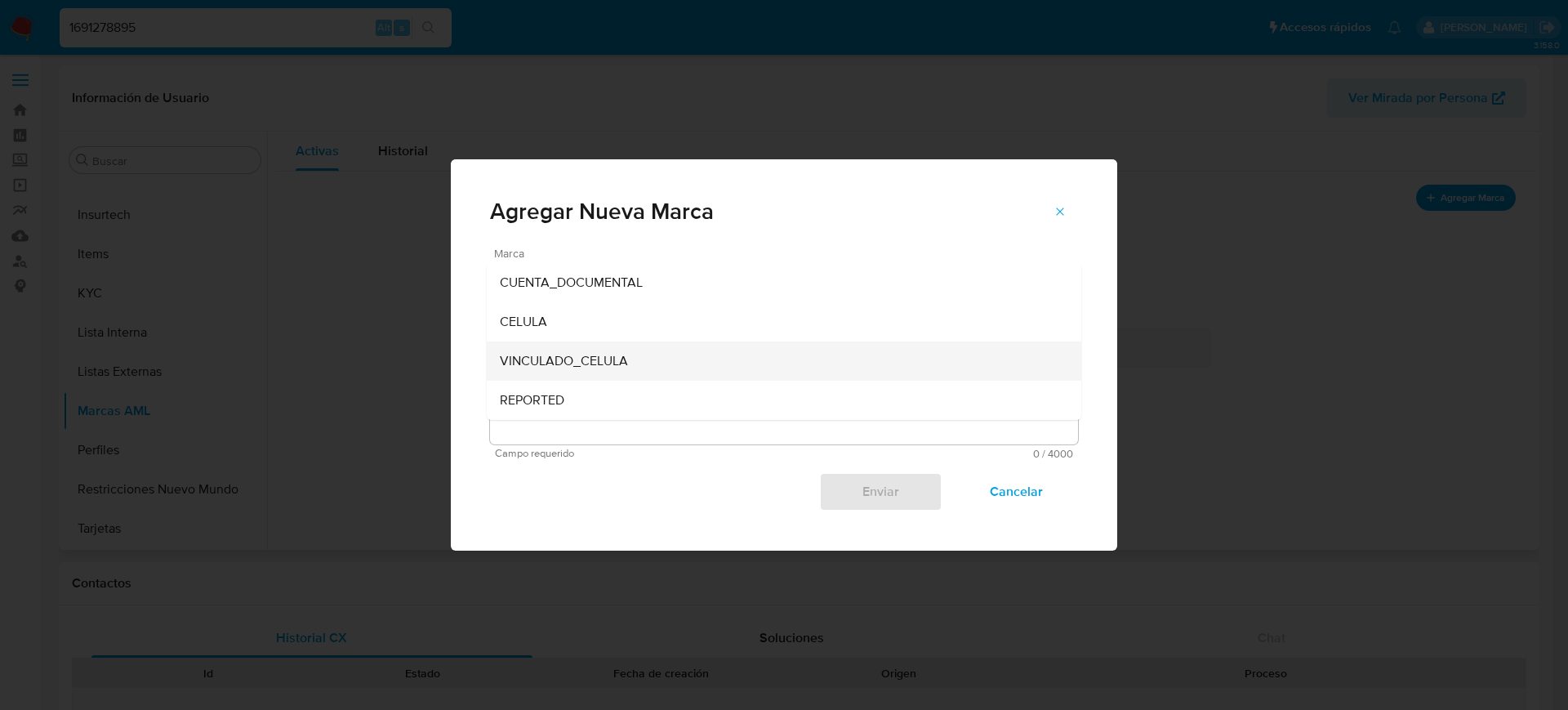
click at [712, 360] on div "VINCULADO_CELULA" at bounding box center [779, 361] width 559 height 39
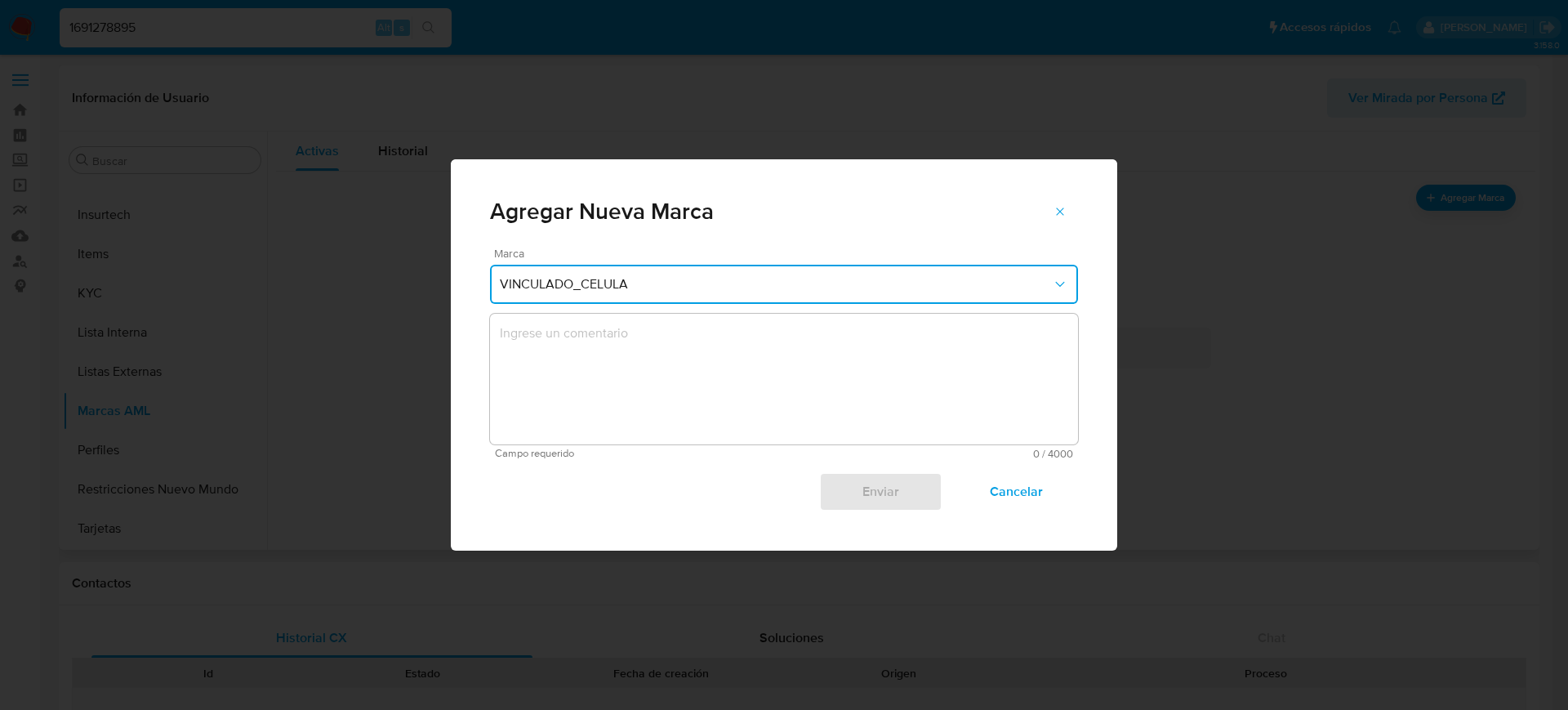
click at [857, 348] on textarea "marks-modal" at bounding box center [784, 378] width 588 height 131
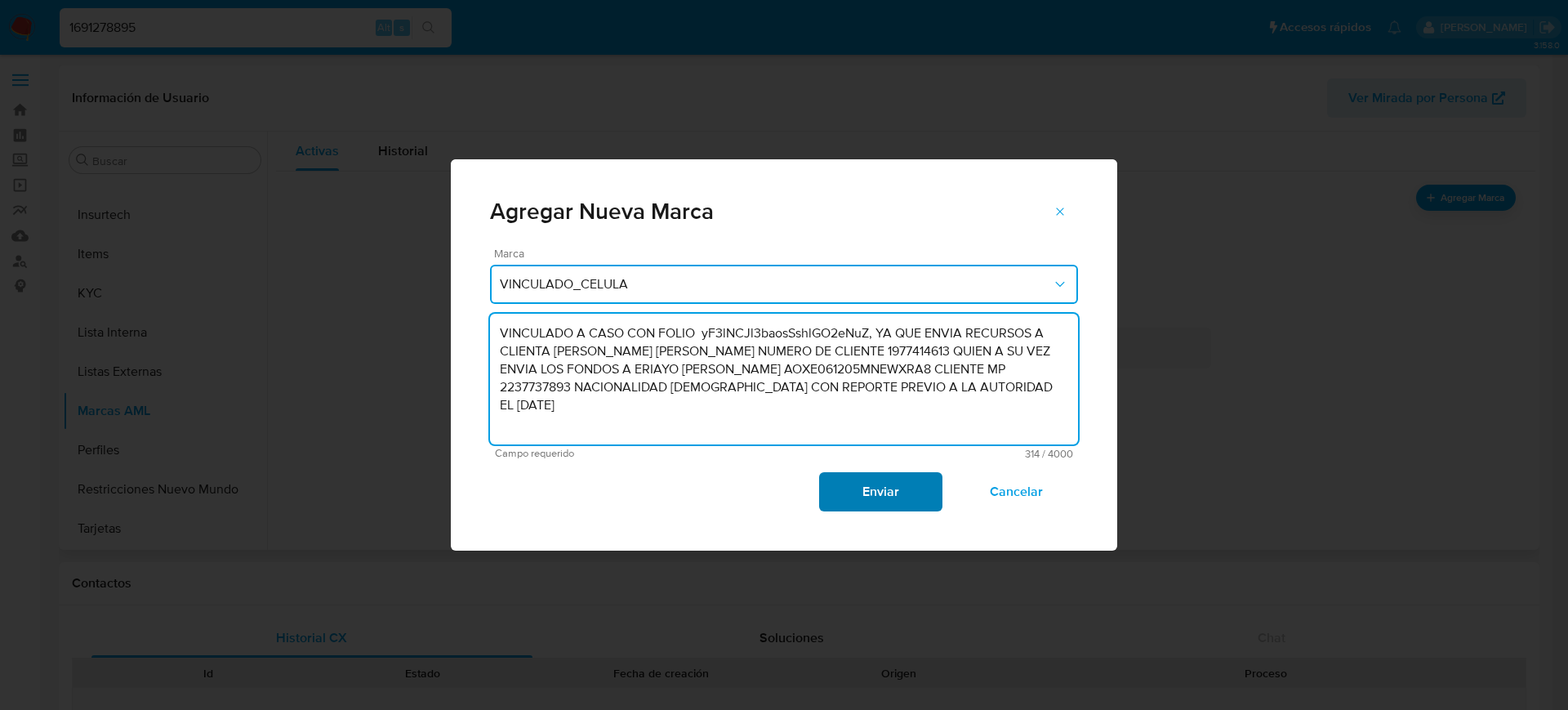
type textarea "VINCULADO A CASO CON FOLIO yF3lNCJl3baosSshlGO2eNuZ, YA QUE ENVIA RECURSOS A CL…"
click at [876, 487] on span "Enviar" at bounding box center [879, 491] width 80 height 36
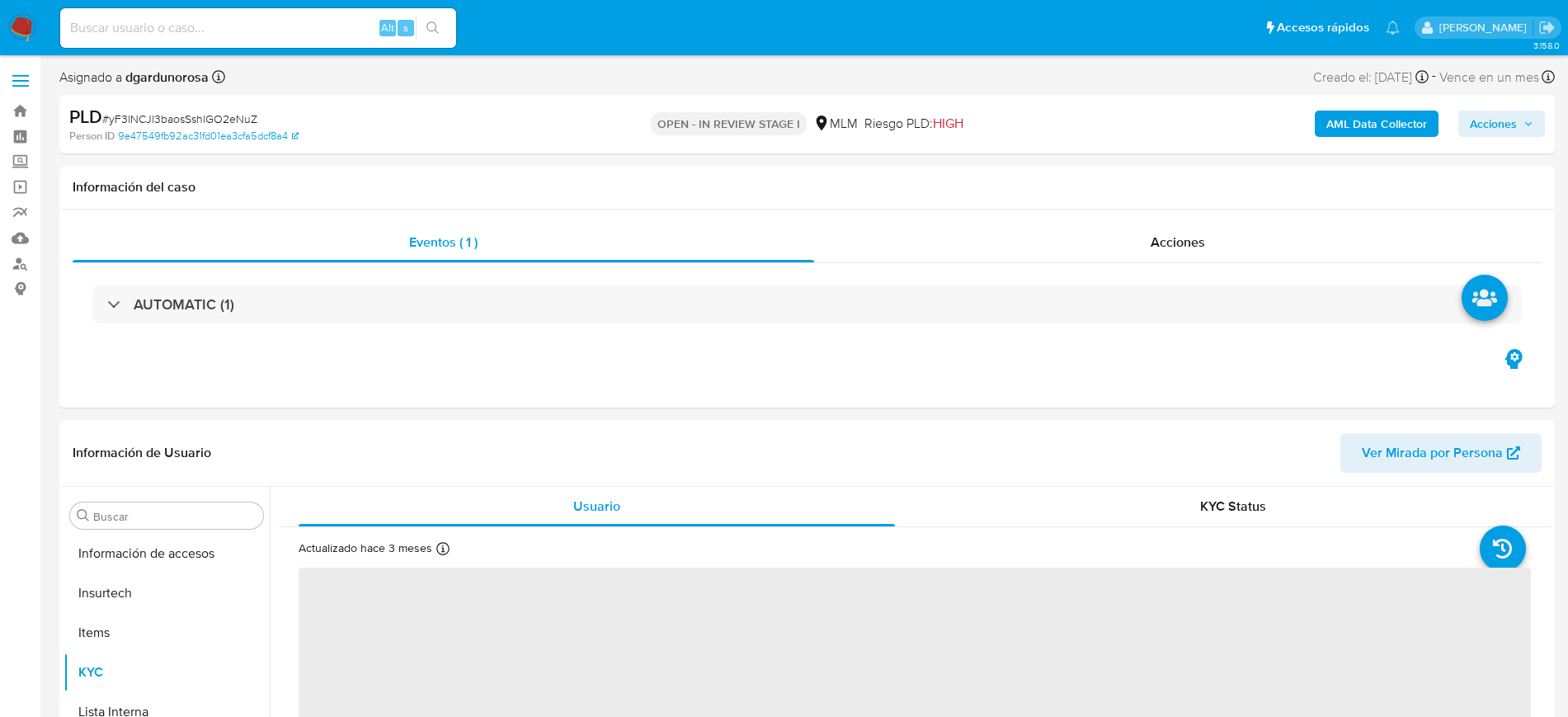
scroll to position [697, 0]
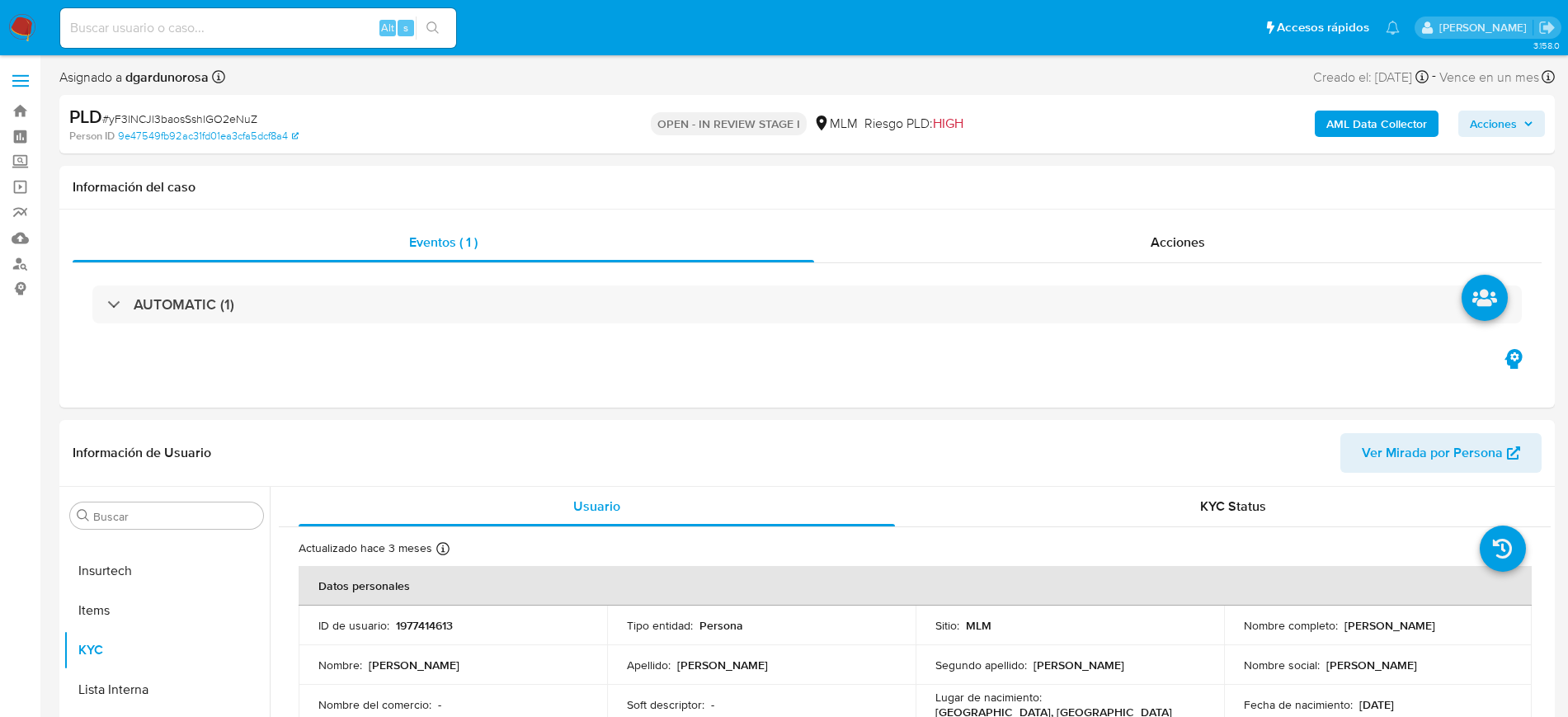
select select "10"
drag, startPoint x: 1494, startPoint y: 133, endPoint x: 1472, endPoint y: 139, distance: 22.8
click at [1494, 133] on span "Acciones" at bounding box center [1493, 123] width 47 height 27
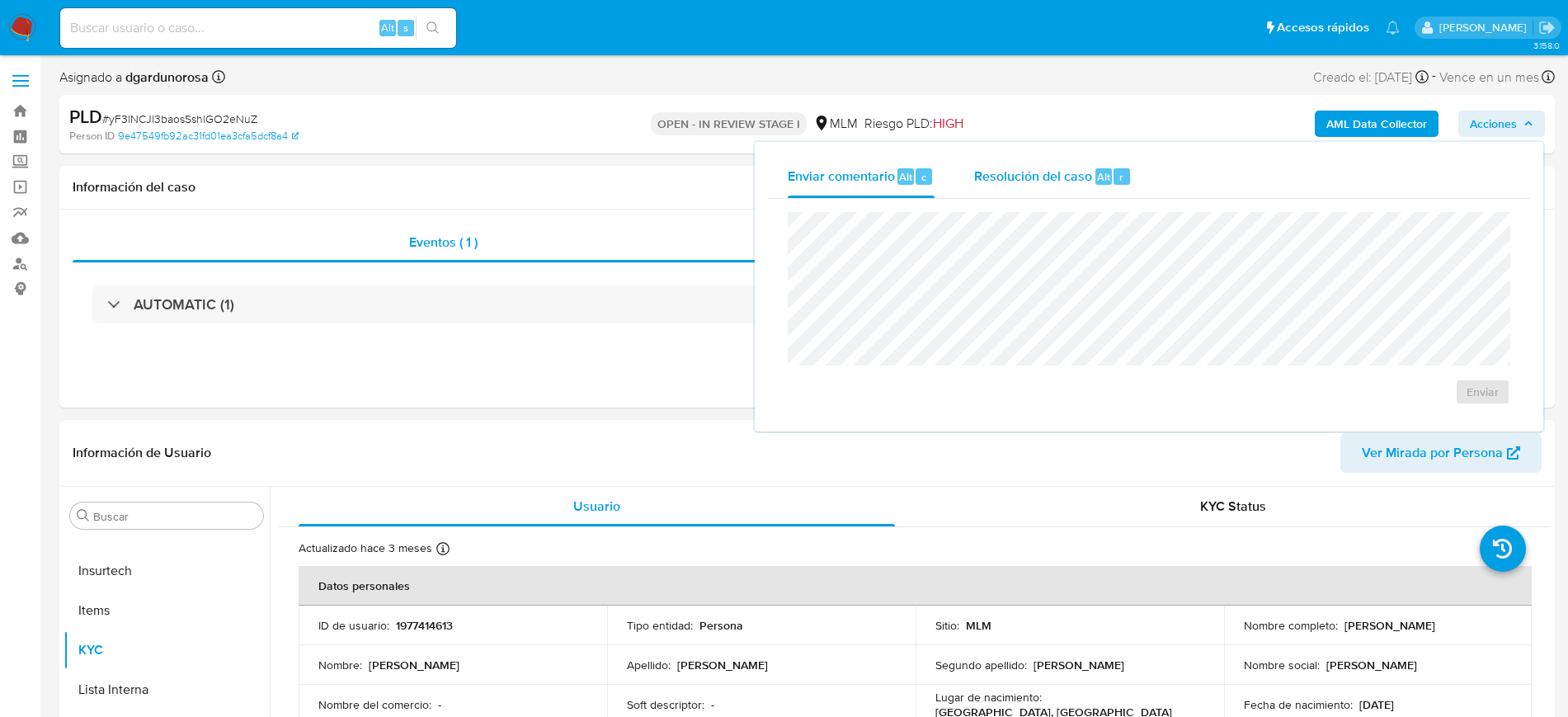
click at [1017, 167] on span "Resolución del caso" at bounding box center [1033, 176] width 118 height 19
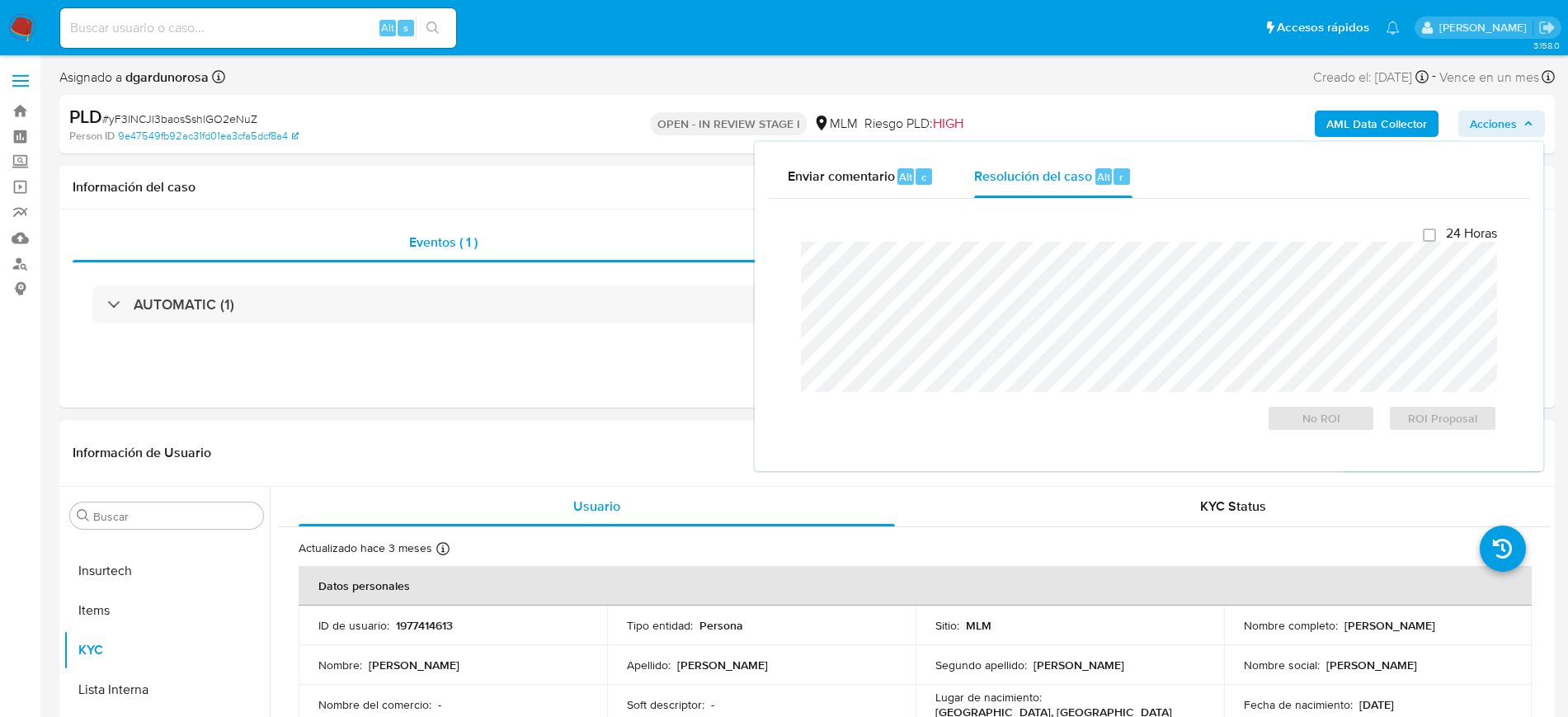
click at [522, 422] on div "Información de Usuario Ver Mirada por Persona" at bounding box center [807, 453] width 1496 height 67
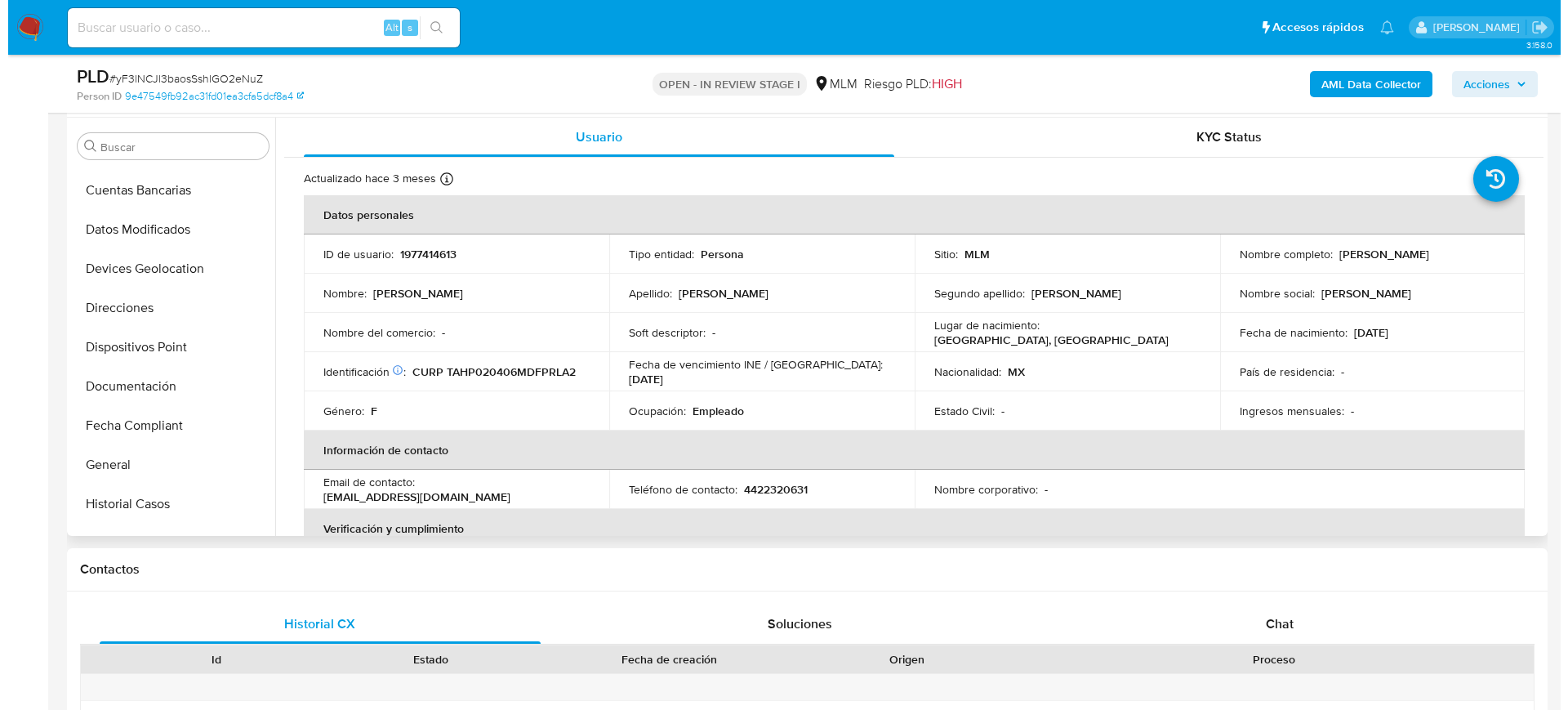
scroll to position [0, 0]
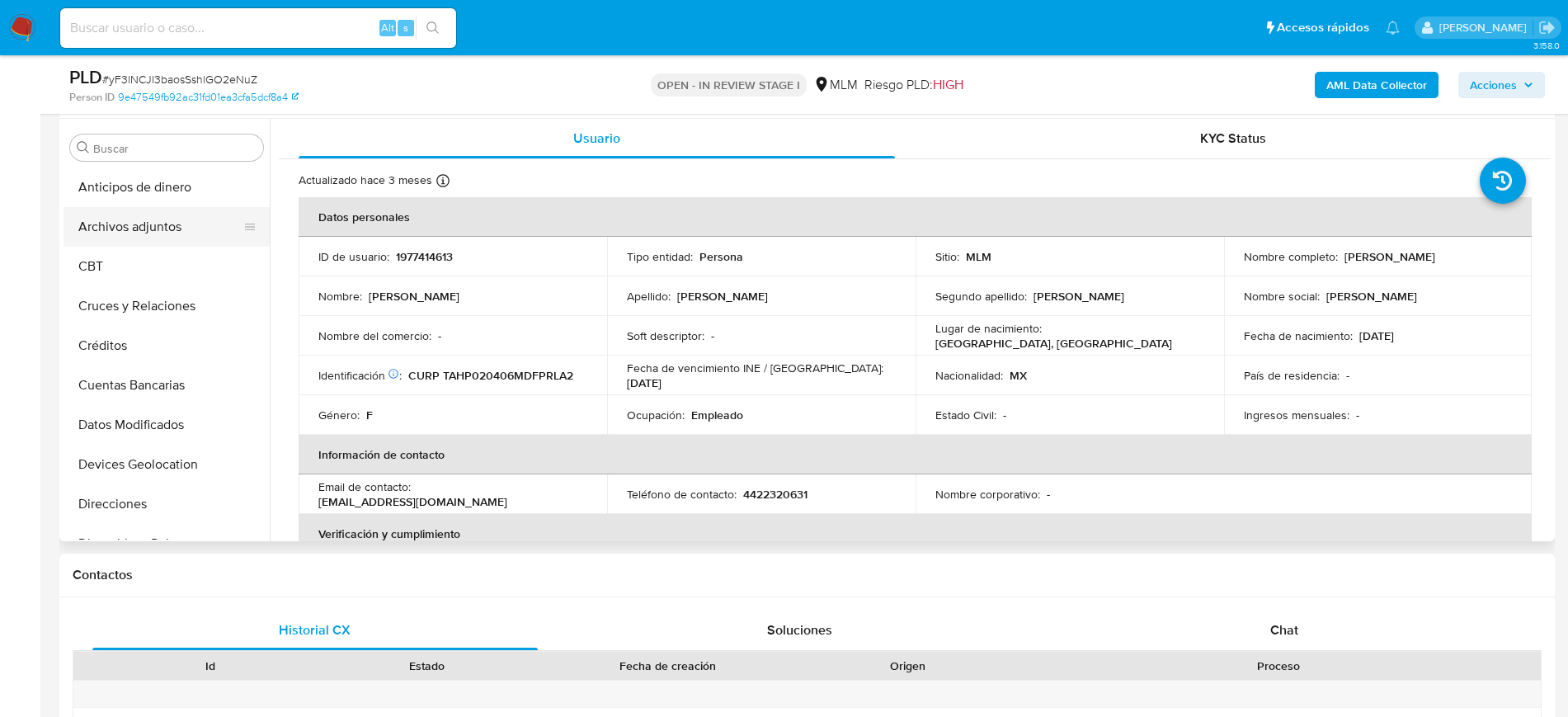
click at [162, 232] on button "Archivos adjuntos" at bounding box center [160, 227] width 193 height 40
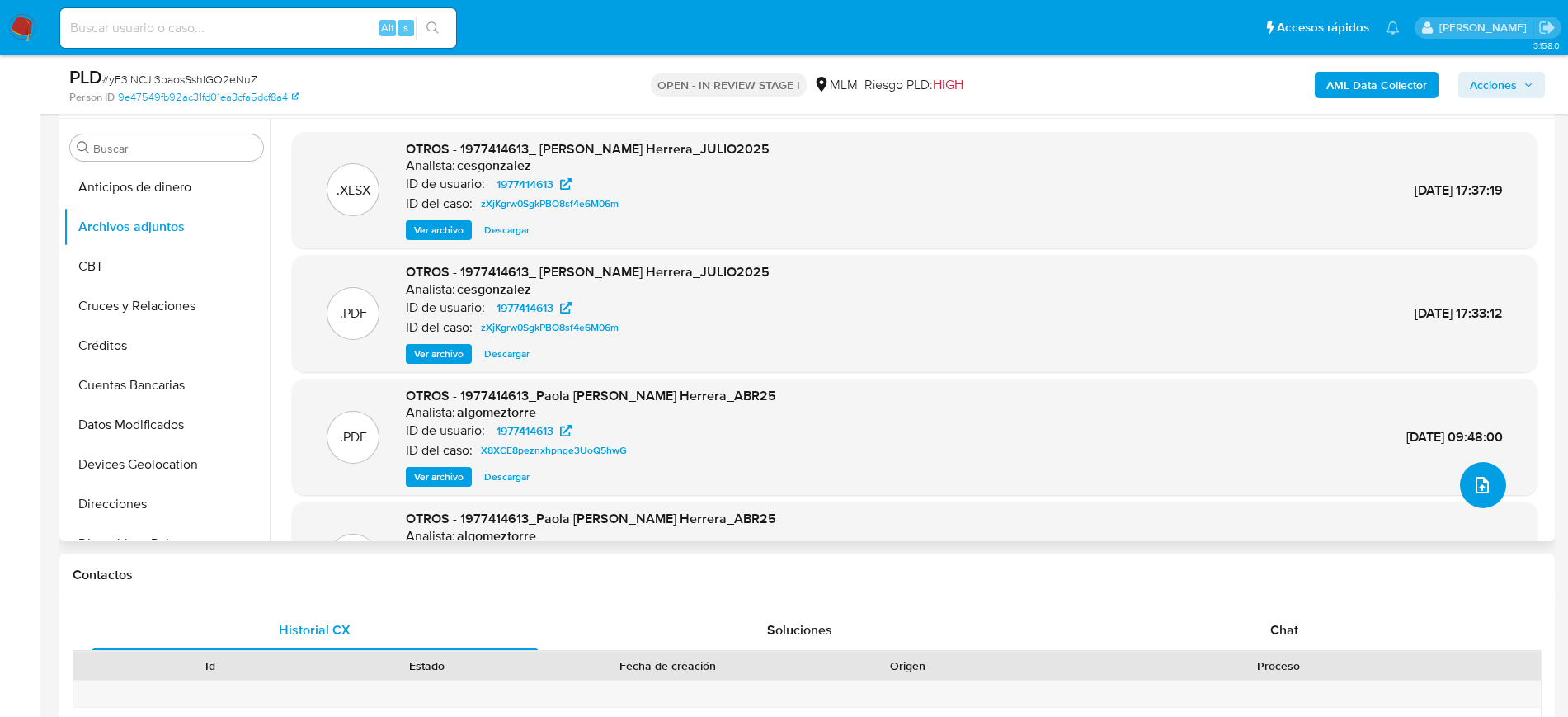
click at [1488, 481] on button "upload-file" at bounding box center [1483, 485] width 46 height 46
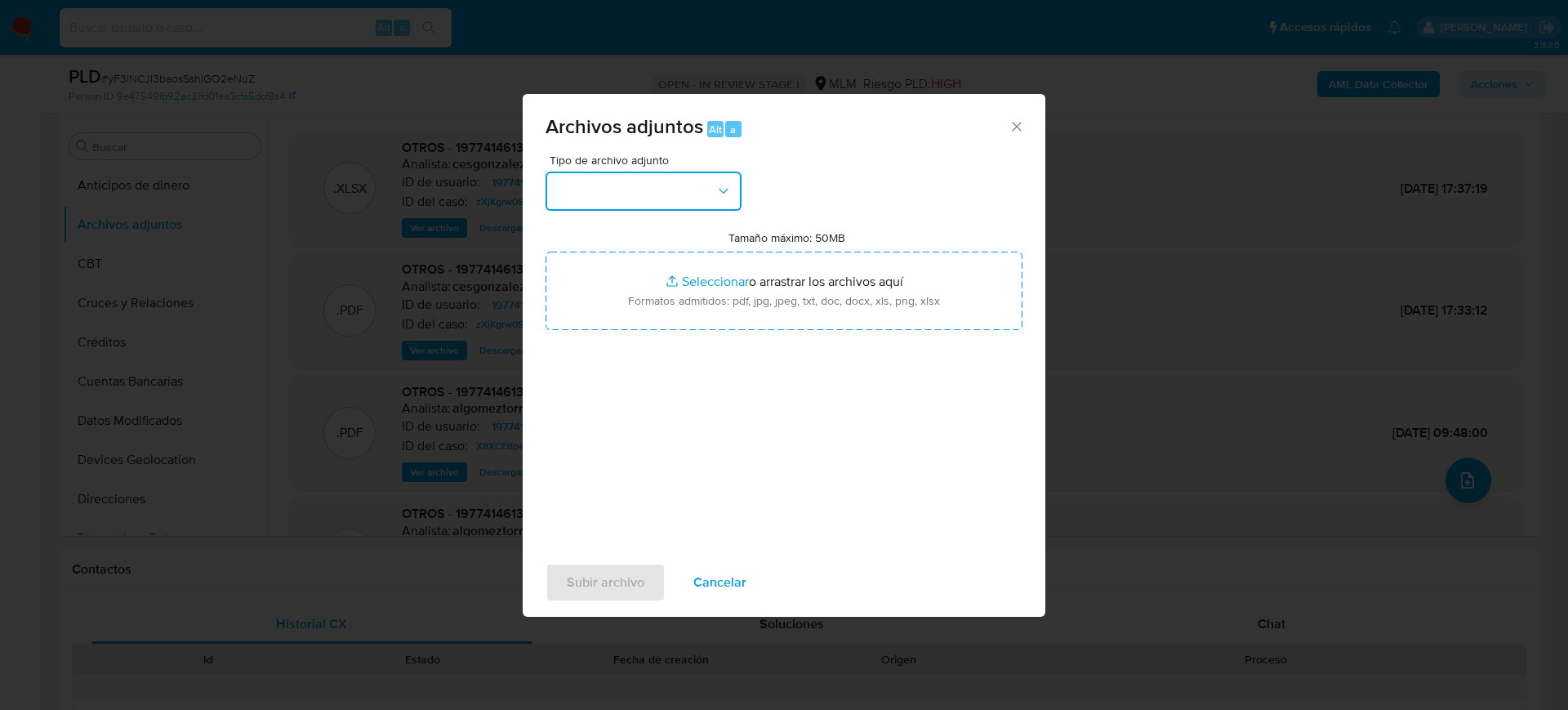
click at [659, 201] on button "button" at bounding box center [644, 191] width 196 height 39
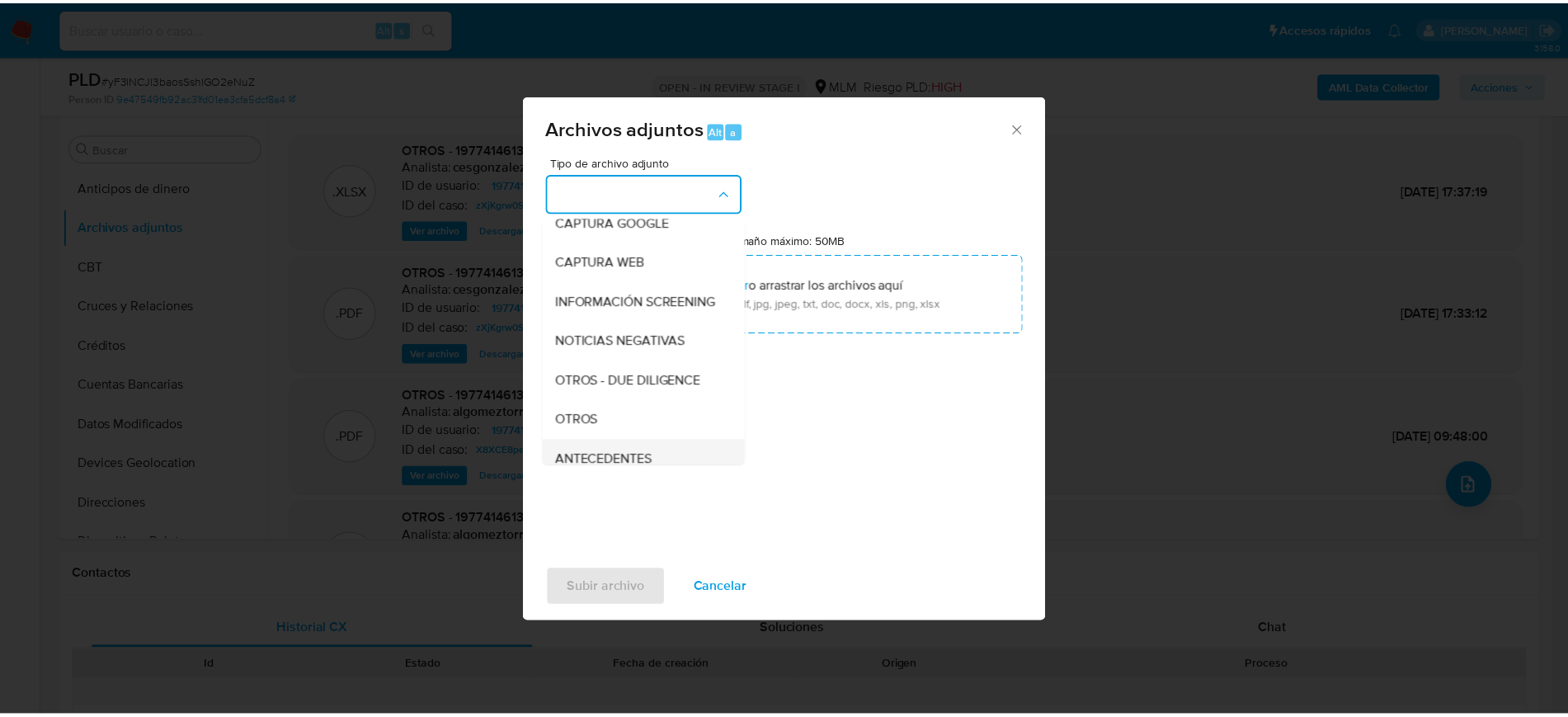
scroll to position [206, 0]
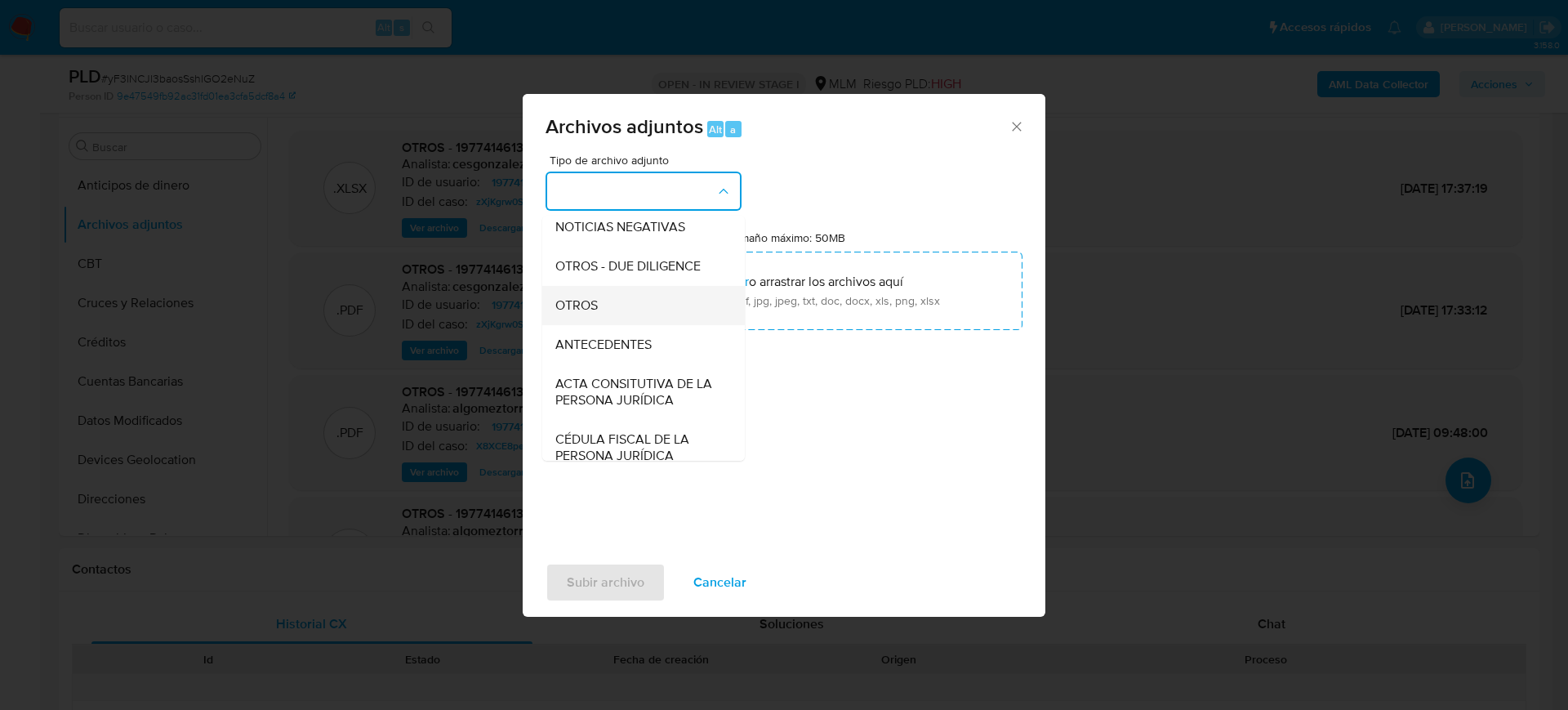
click at [599, 325] on div "OTROS" at bounding box center [638, 305] width 167 height 39
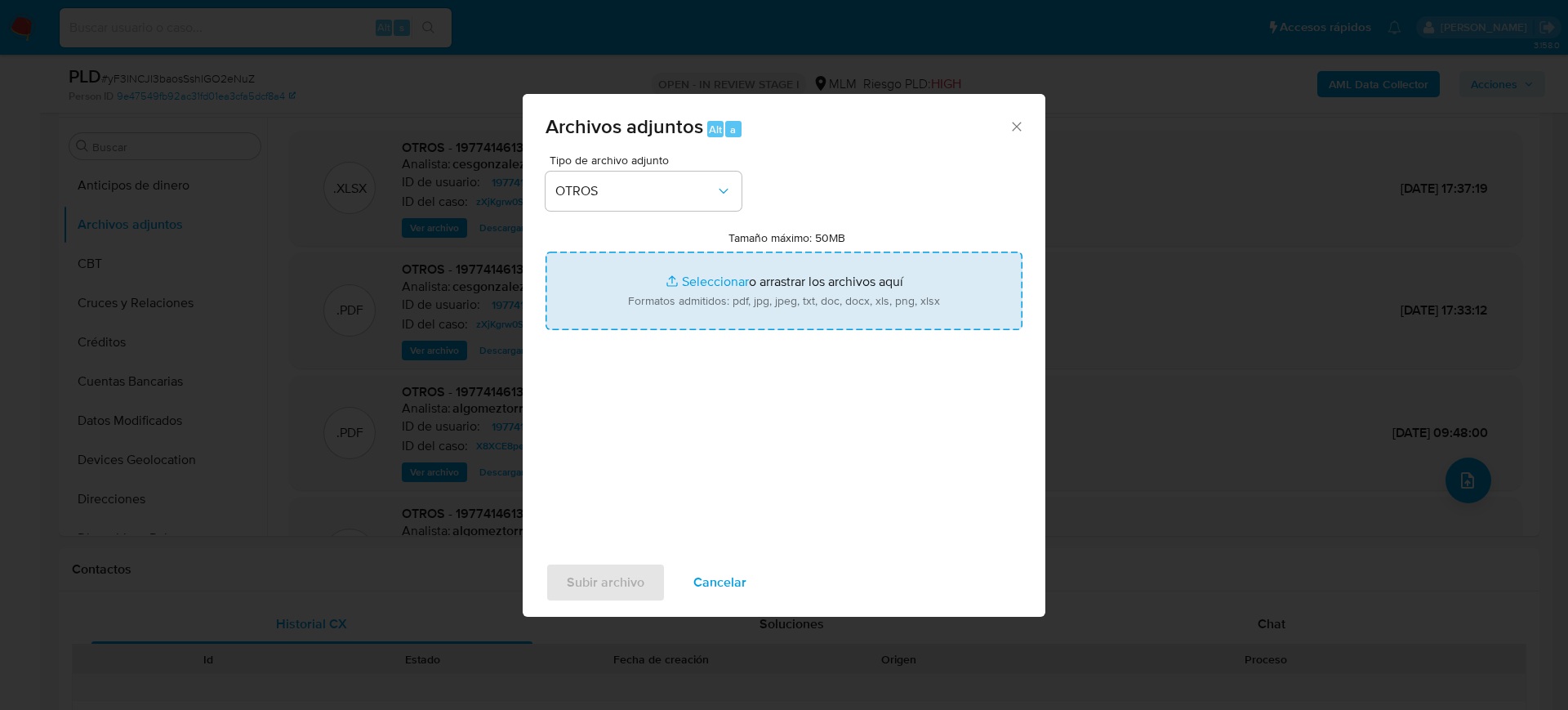
type input "C:\fakepath\1977414613_Paola Tapia_Agosto2025.pdf"
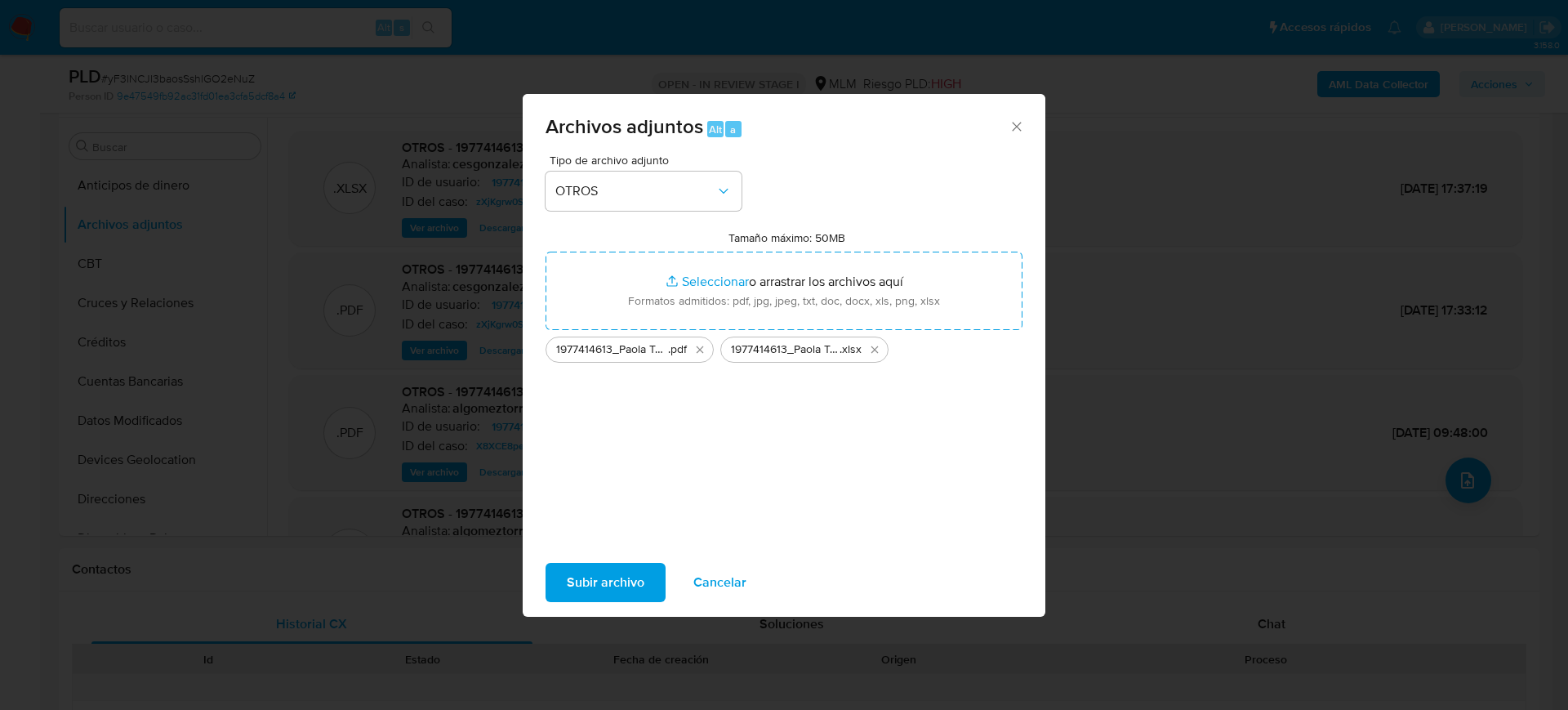
click at [624, 586] on span "Subir archivo" at bounding box center [605, 582] width 78 height 36
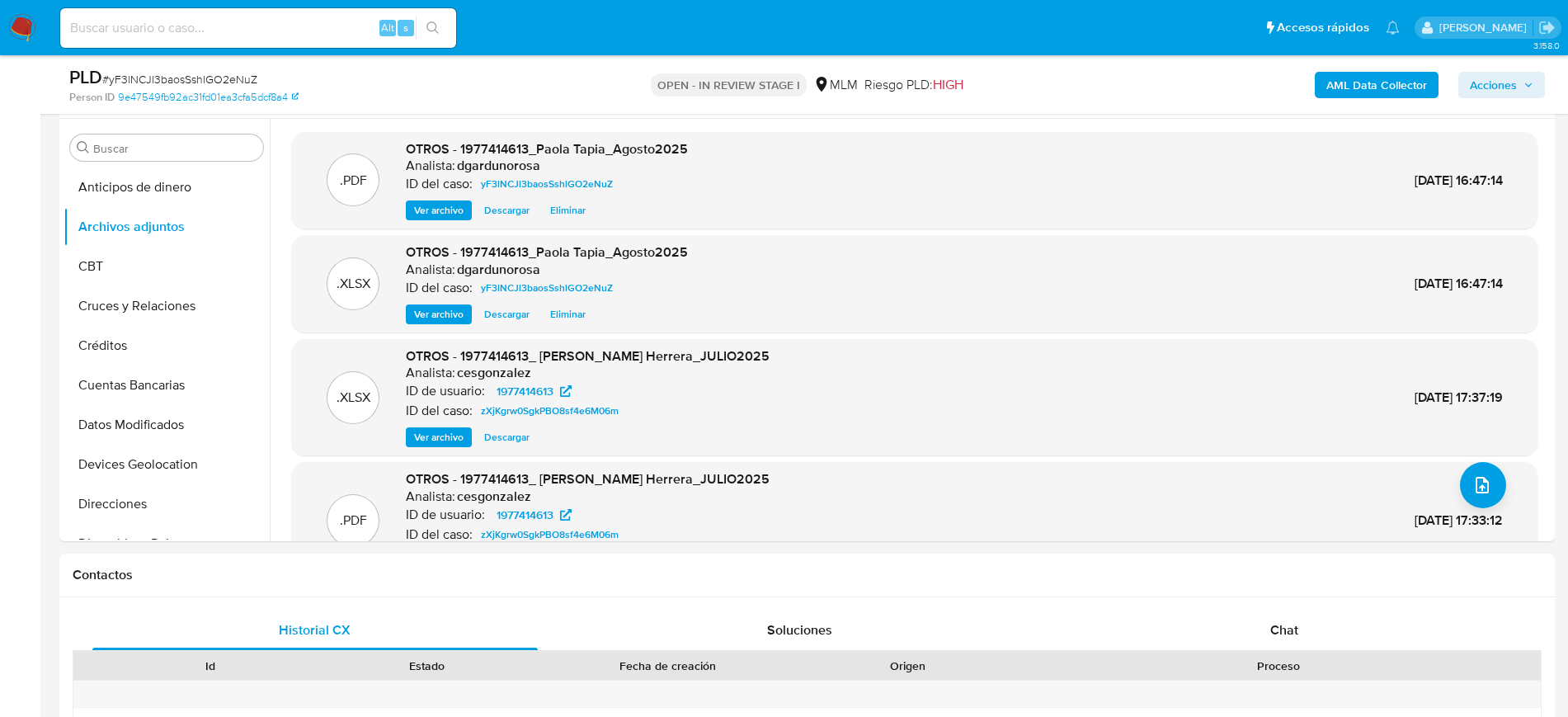
click at [1499, 93] on span "Acciones" at bounding box center [1493, 85] width 47 height 27
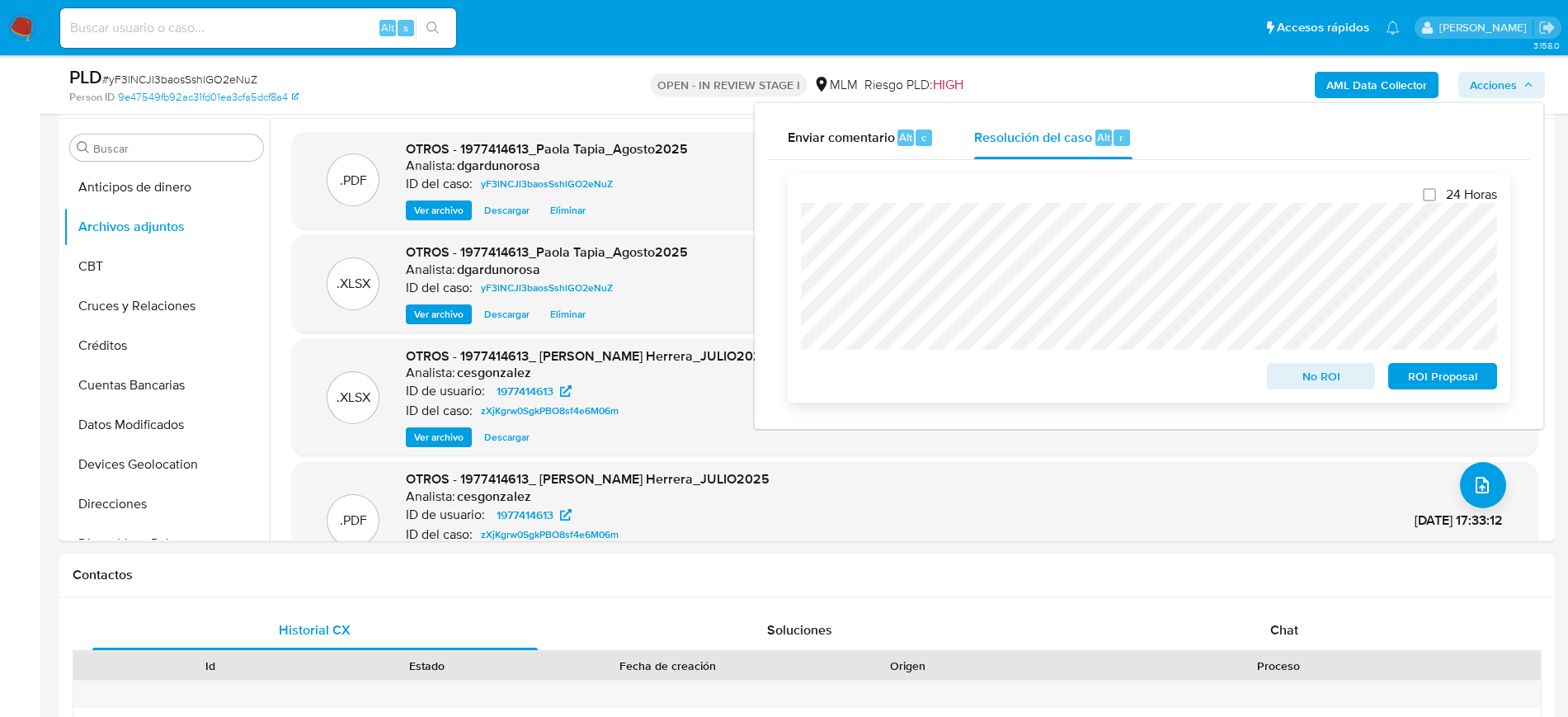
click at [1420, 377] on span "ROI Proposal" at bounding box center [1442, 376] width 86 height 23
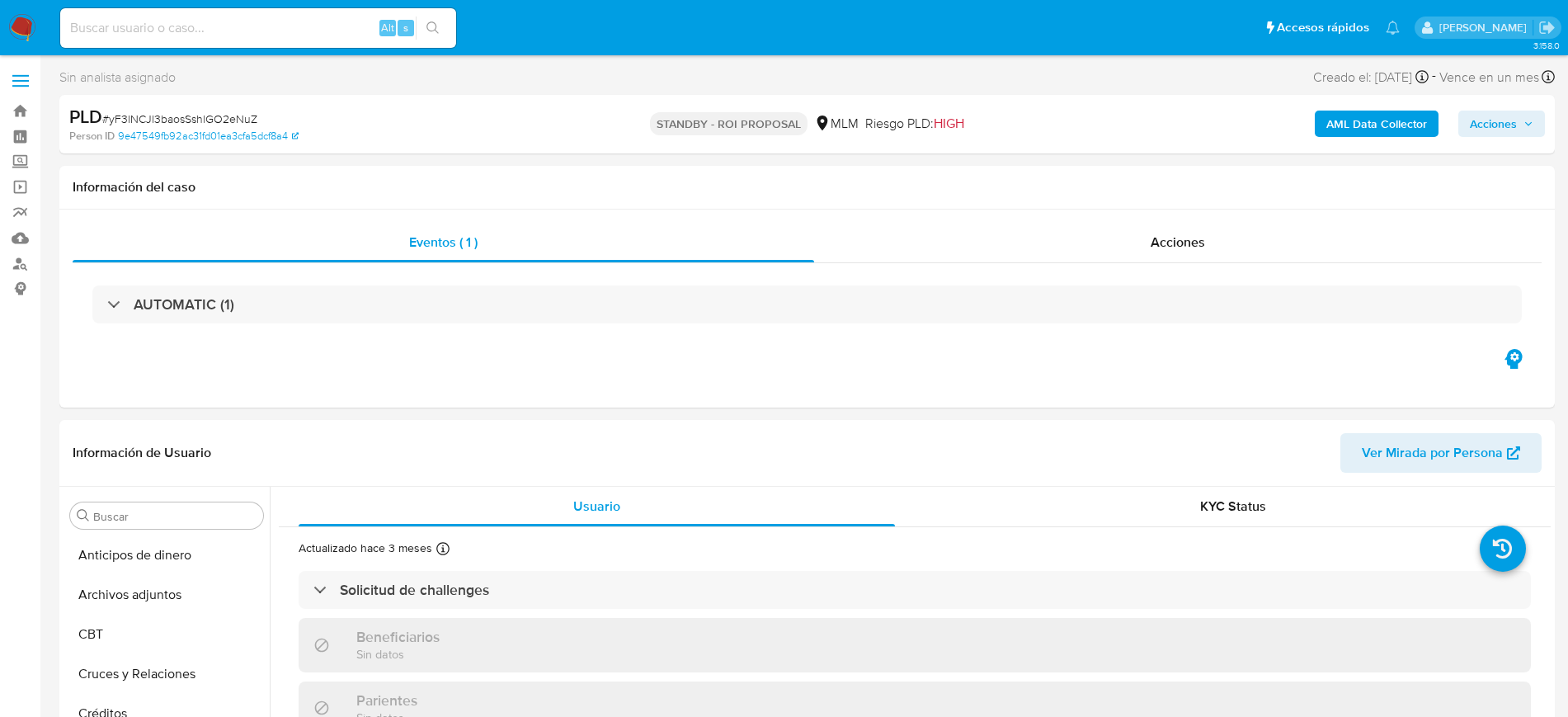
scroll to position [697, 0]
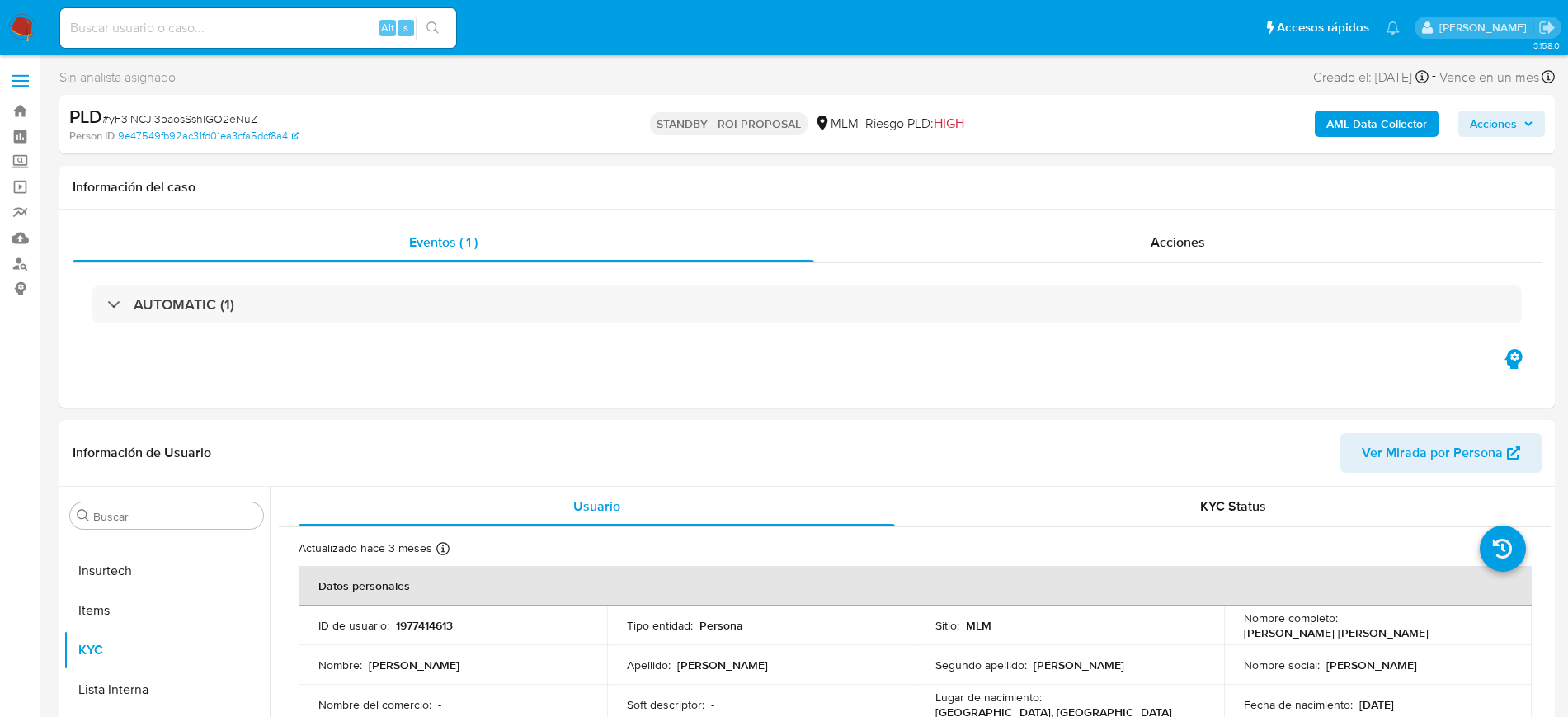
select select "10"
